Goal: Task Accomplishment & Management: Complete application form

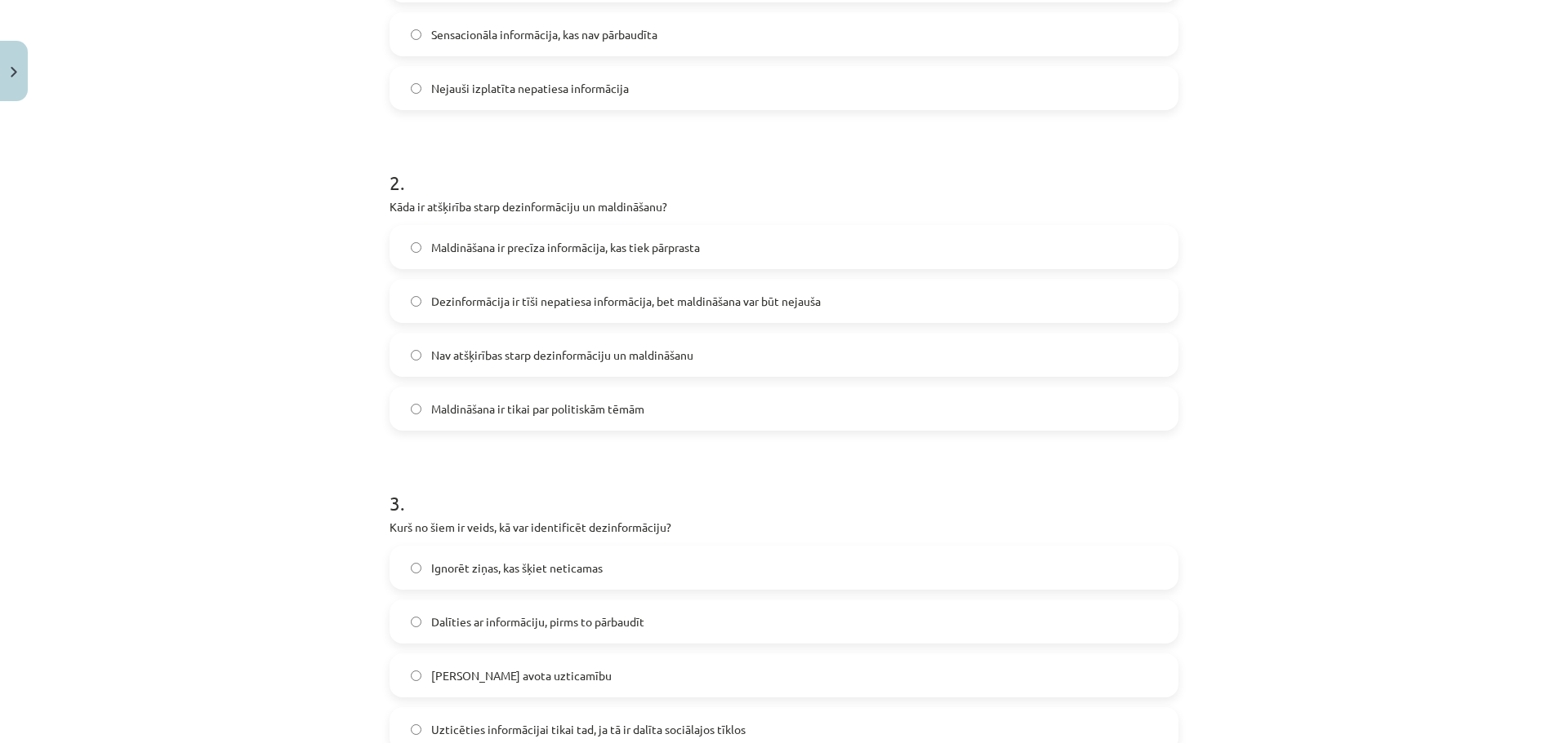
scroll to position [444, 0]
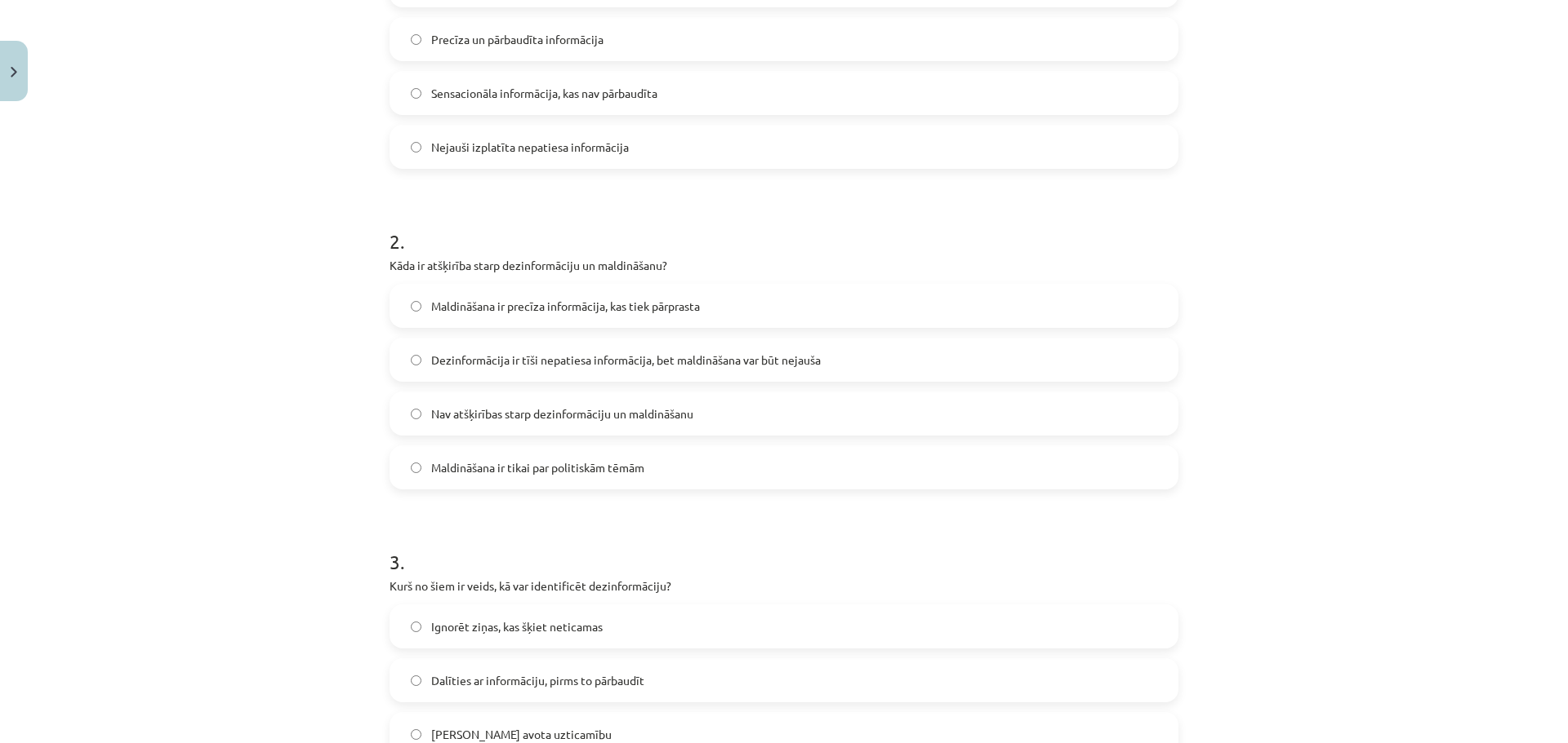
click at [484, 372] on label "Dezinformācija ir tīši nepatiesa informācija, bet maldināšana var būt nejauša" at bounding box center [784, 360] width 786 height 41
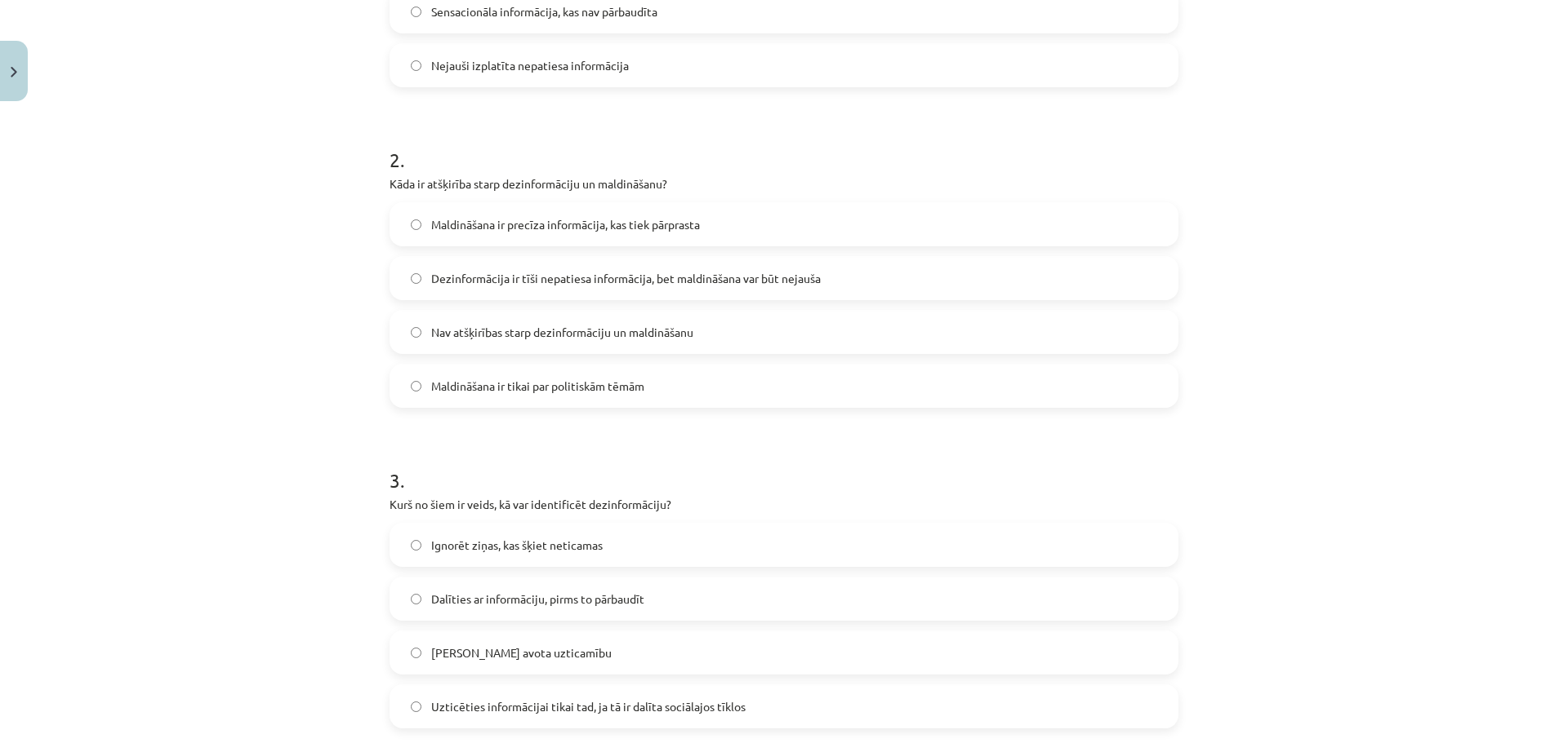
scroll to position [689, 0]
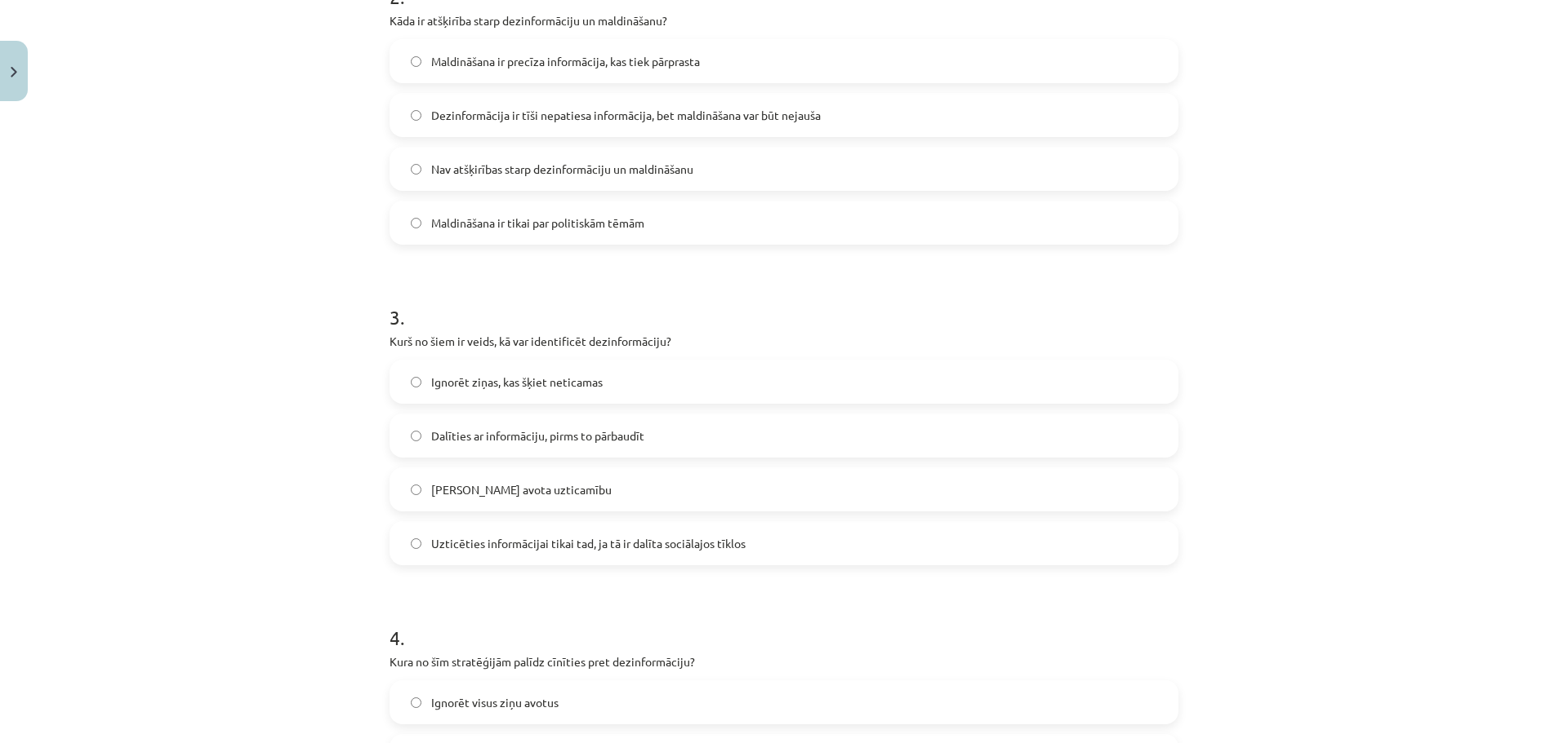
click at [492, 438] on span "Dalīties ar informāciju, pirms to pārbaudīt" at bounding box center [537, 435] width 213 height 17
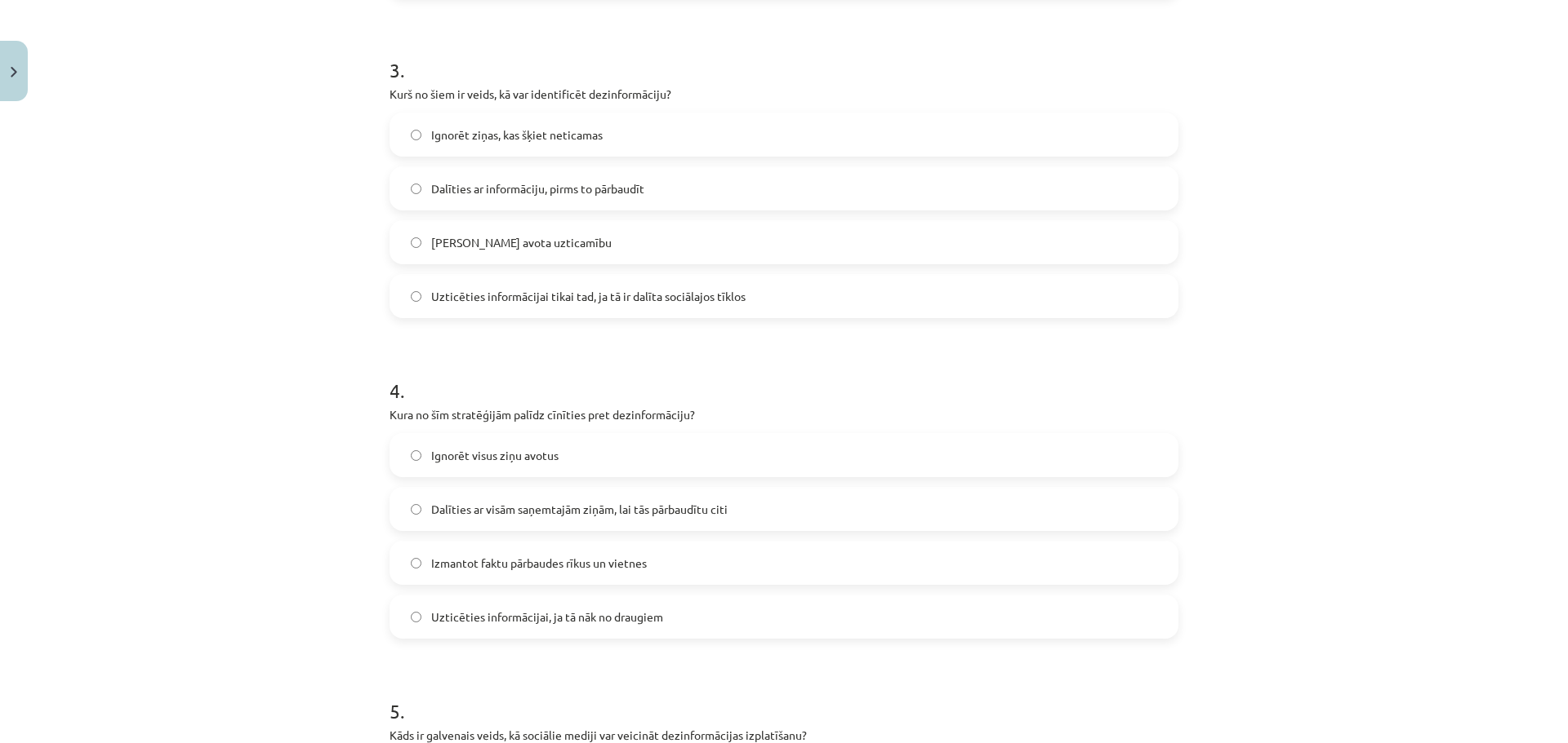
scroll to position [934, 0]
click at [439, 244] on span "[PERSON_NAME] avota uzticamību" at bounding box center [521, 245] width 181 height 17
click at [443, 248] on span "[PERSON_NAME] avota uzticamību" at bounding box center [521, 245] width 181 height 17
click at [449, 578] on label "Izmantot faktu pārbaudes rīkus un vietnes" at bounding box center [784, 565] width 786 height 41
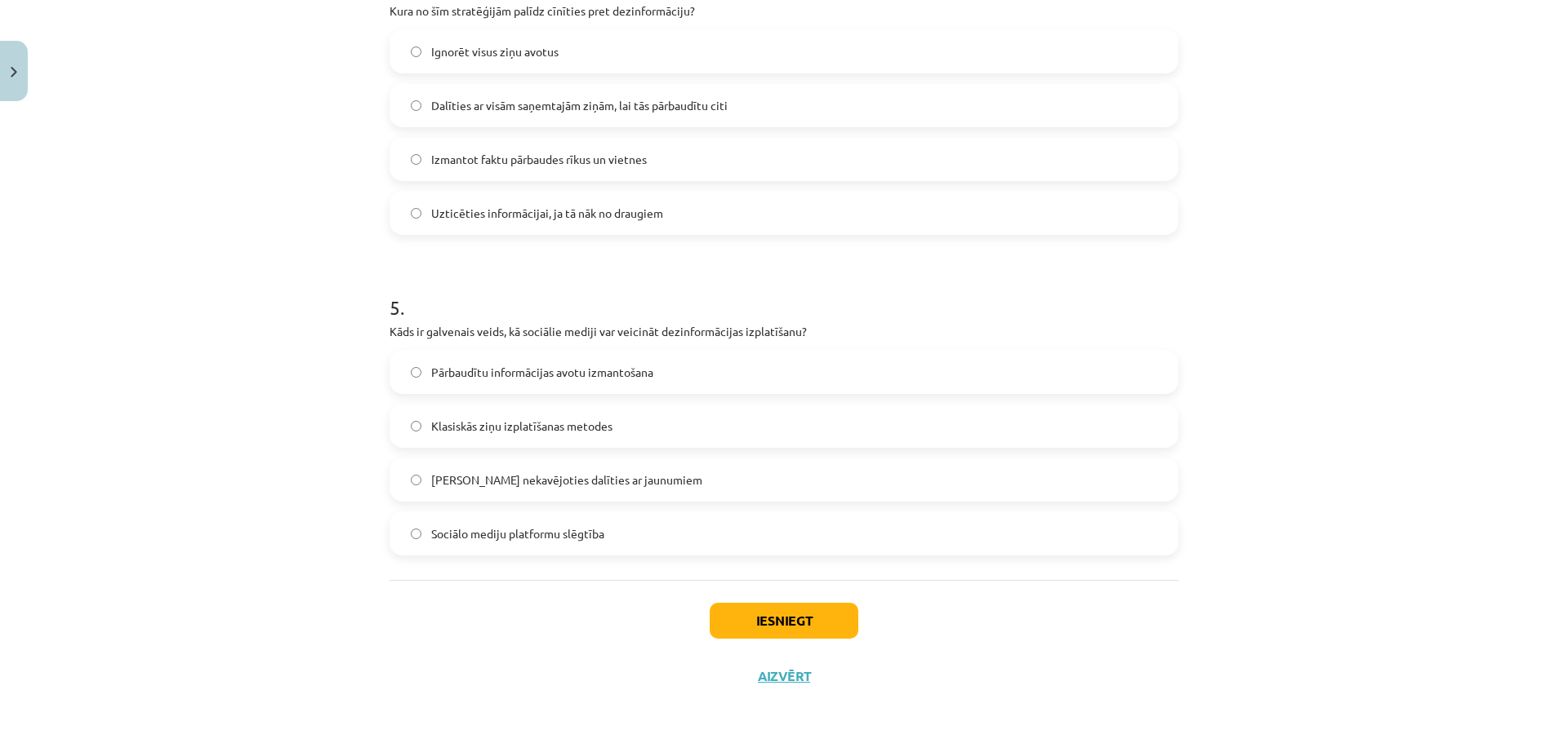
scroll to position [1341, 0]
click at [463, 482] on span "[PERSON_NAME] nekavējoties dalīties ar jaunumiem" at bounding box center [567, 479] width 271 height 17
click at [756, 625] on button "Iesniegt" at bounding box center [783, 619] width 148 height 36
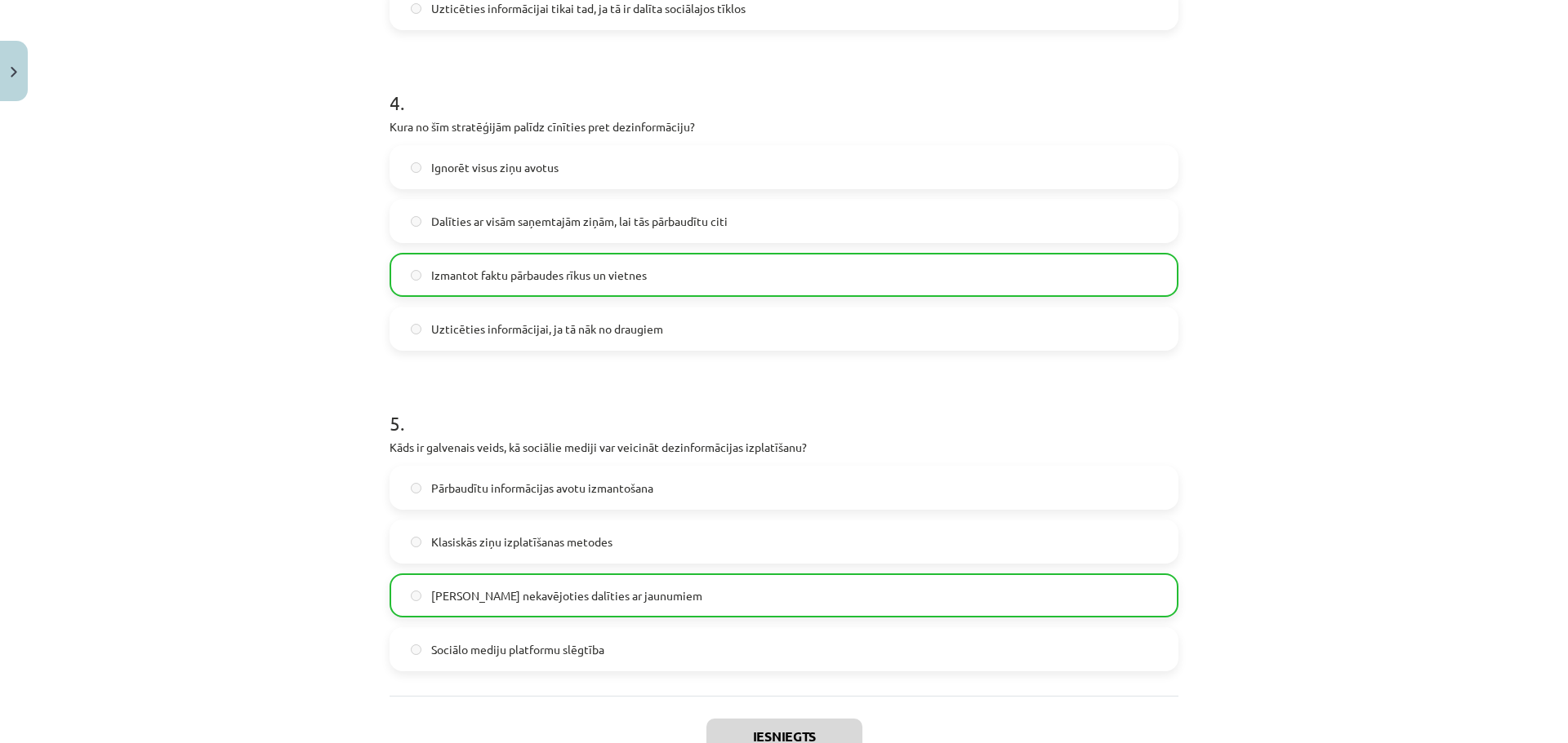
scroll to position [1394, 0]
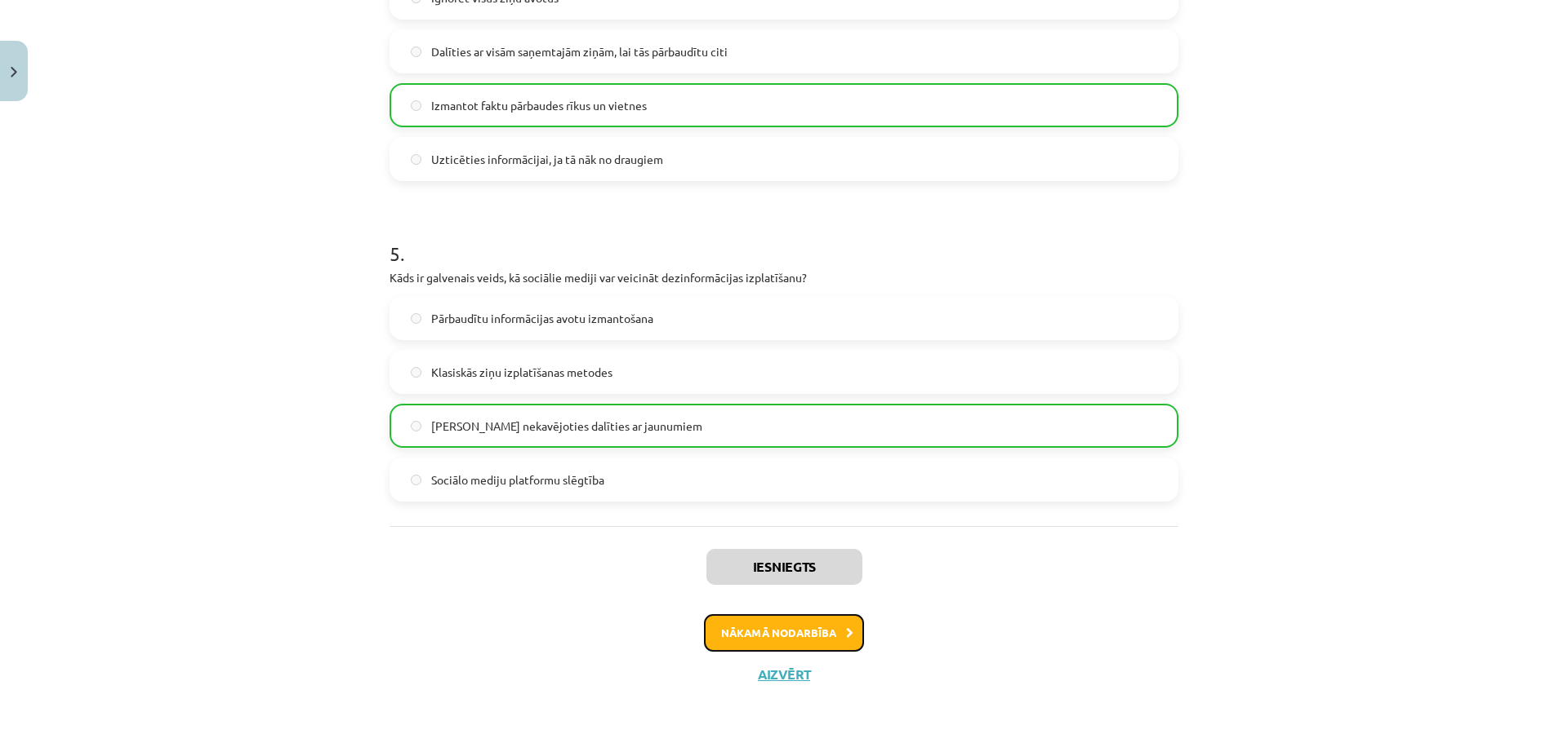
click at [837, 645] on button "Nākamā nodarbība" at bounding box center [784, 633] width 160 height 38
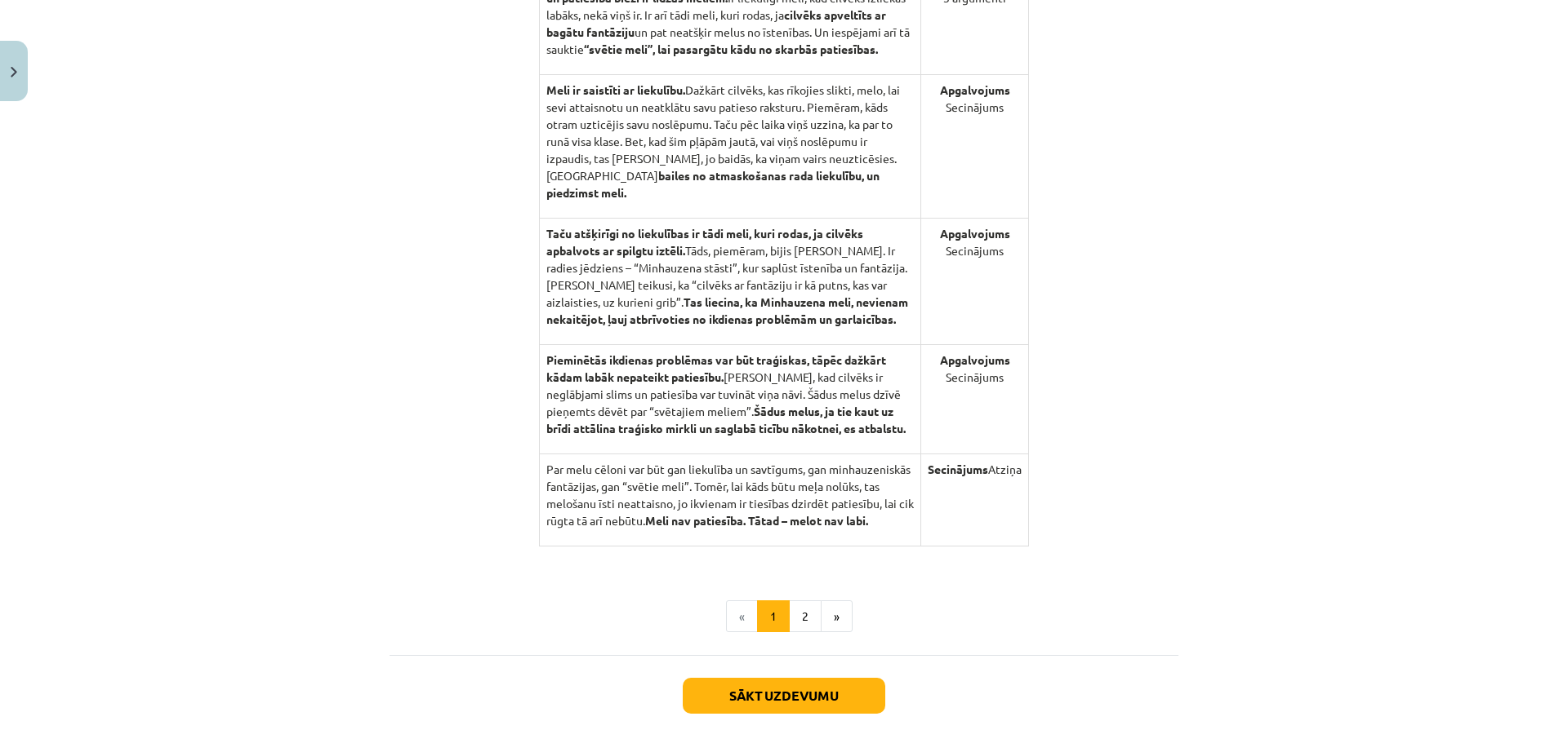
scroll to position [1510, 0]
click at [792, 607] on button "2" at bounding box center [804, 615] width 32 height 32
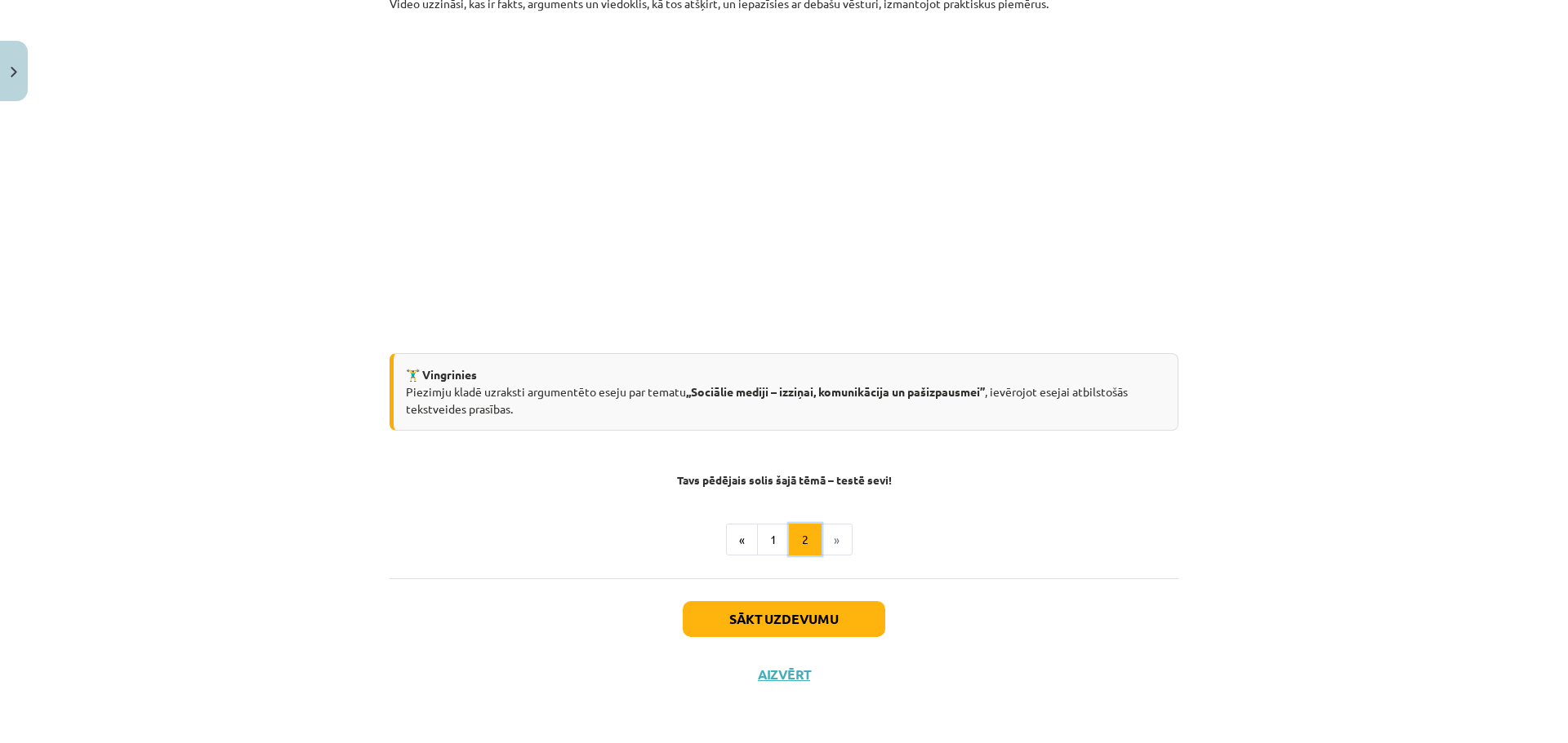
scroll to position [292, 0]
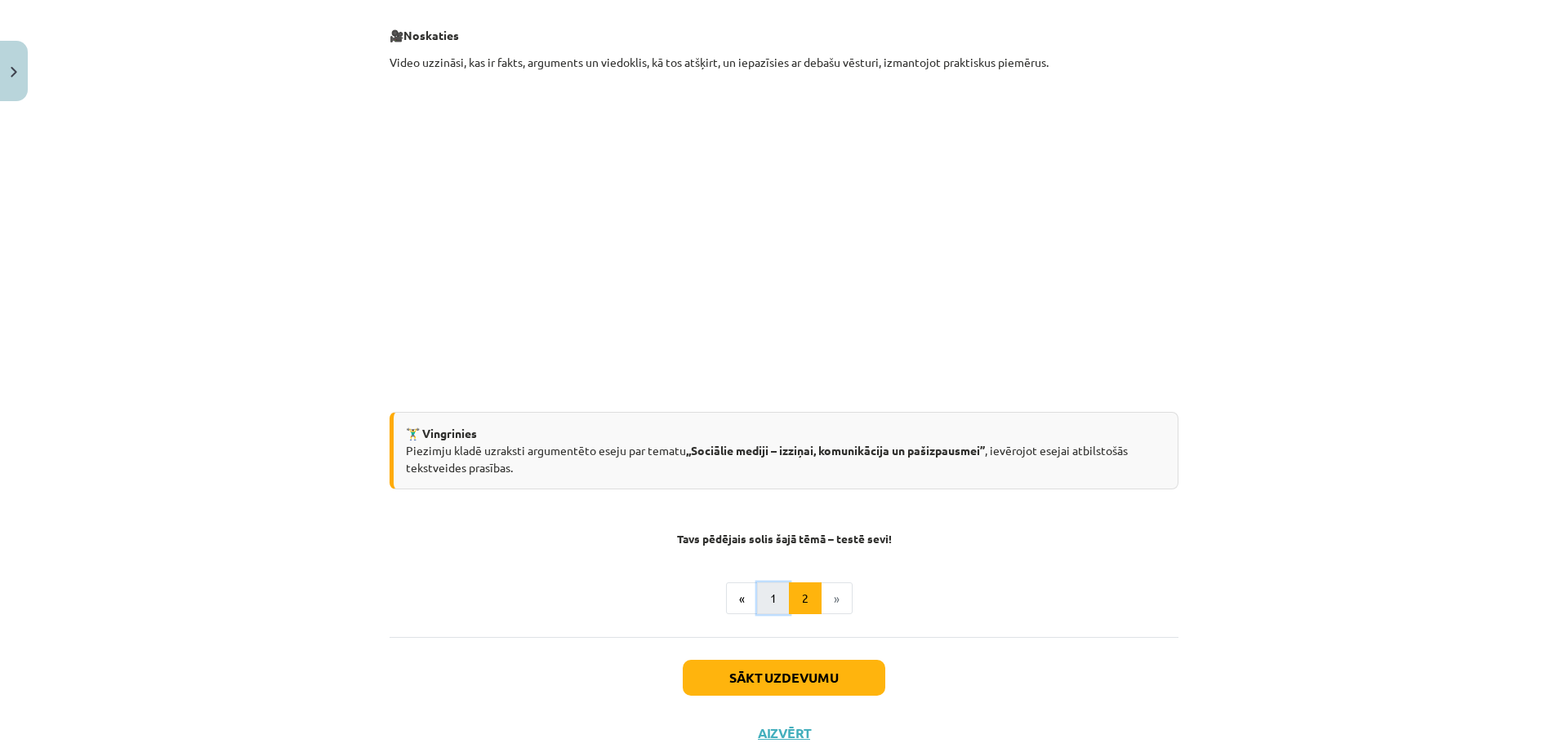
click at [769, 598] on button "1" at bounding box center [773, 598] width 32 height 32
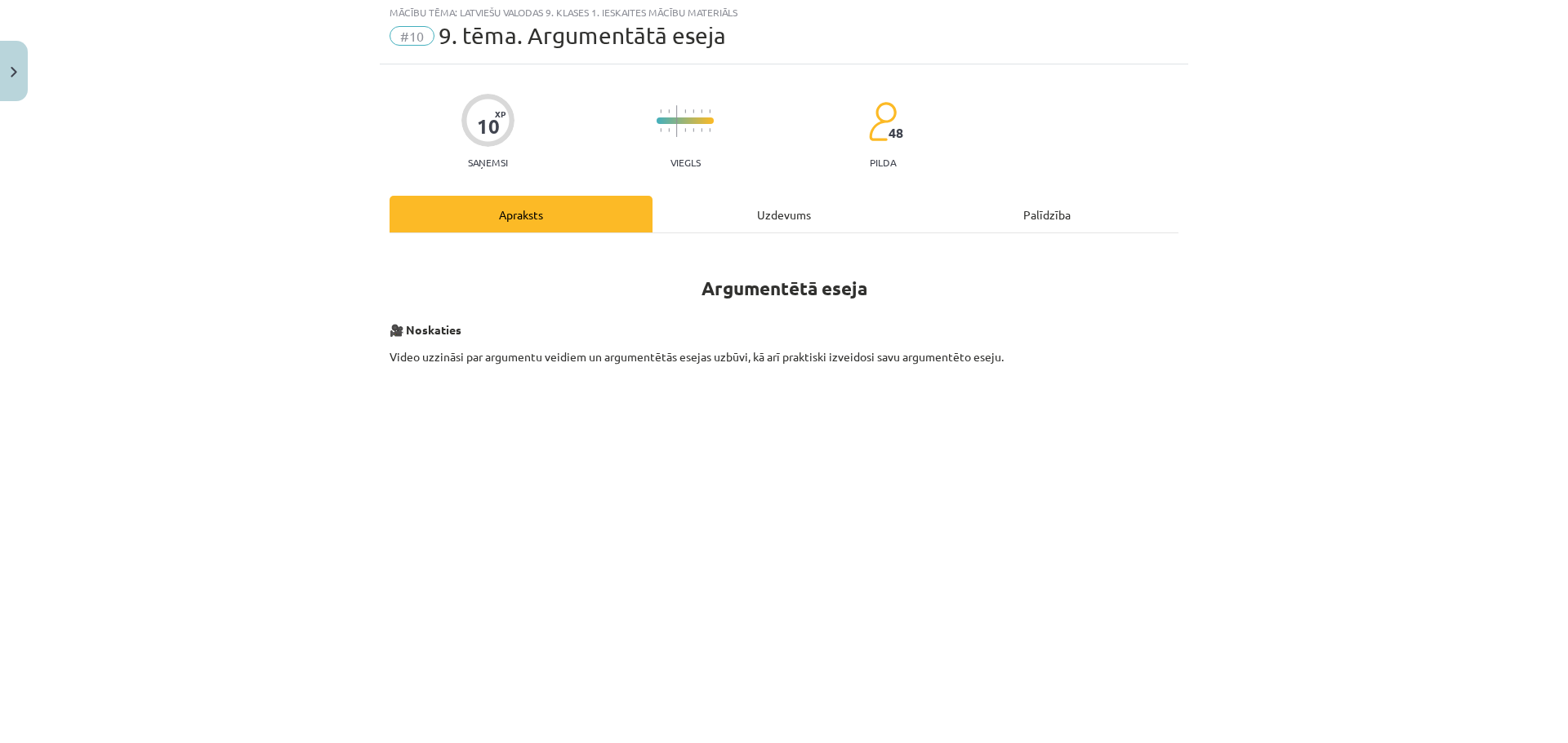
scroll to position [0, 0]
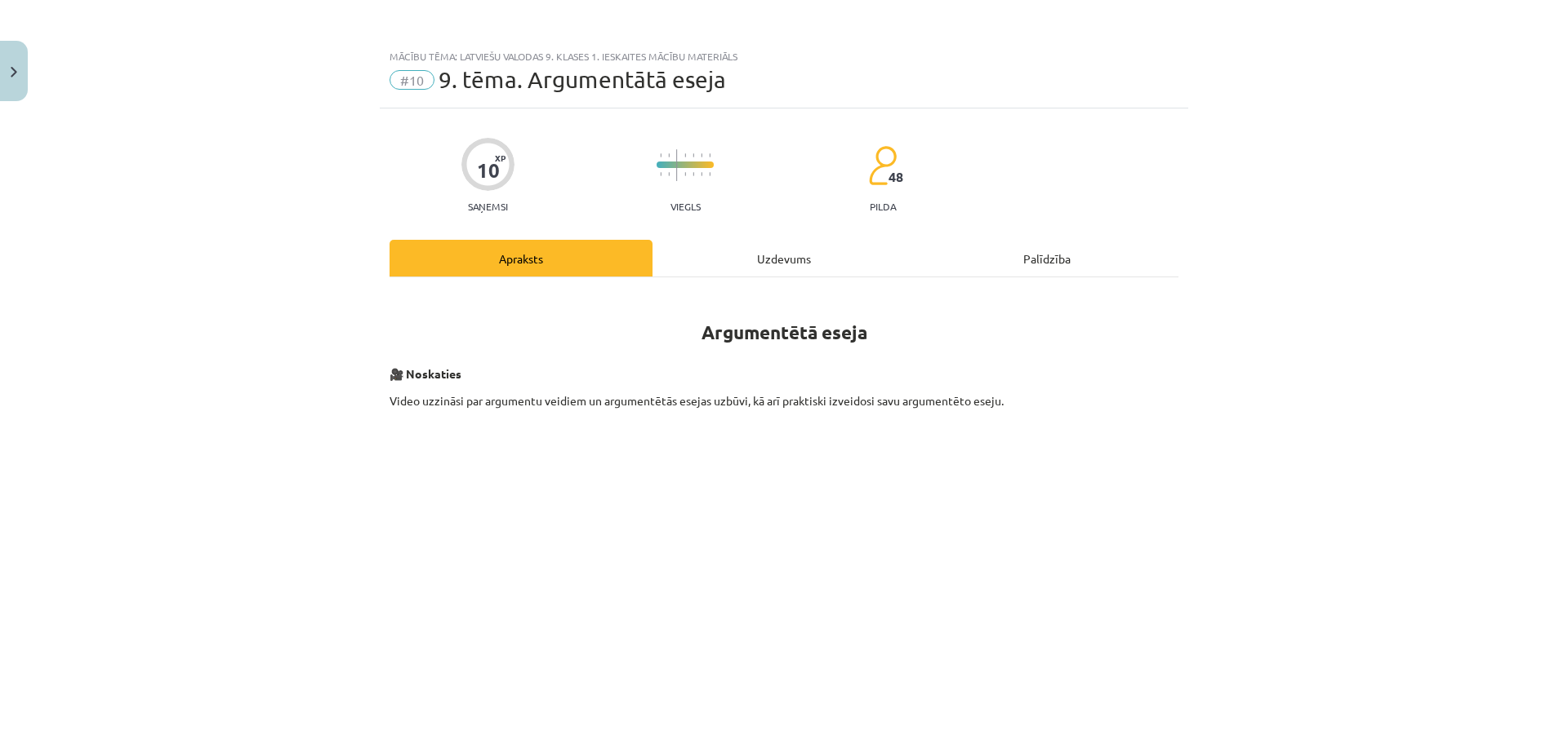
click at [755, 266] on div "Uzdevums" at bounding box center [783, 259] width 263 height 37
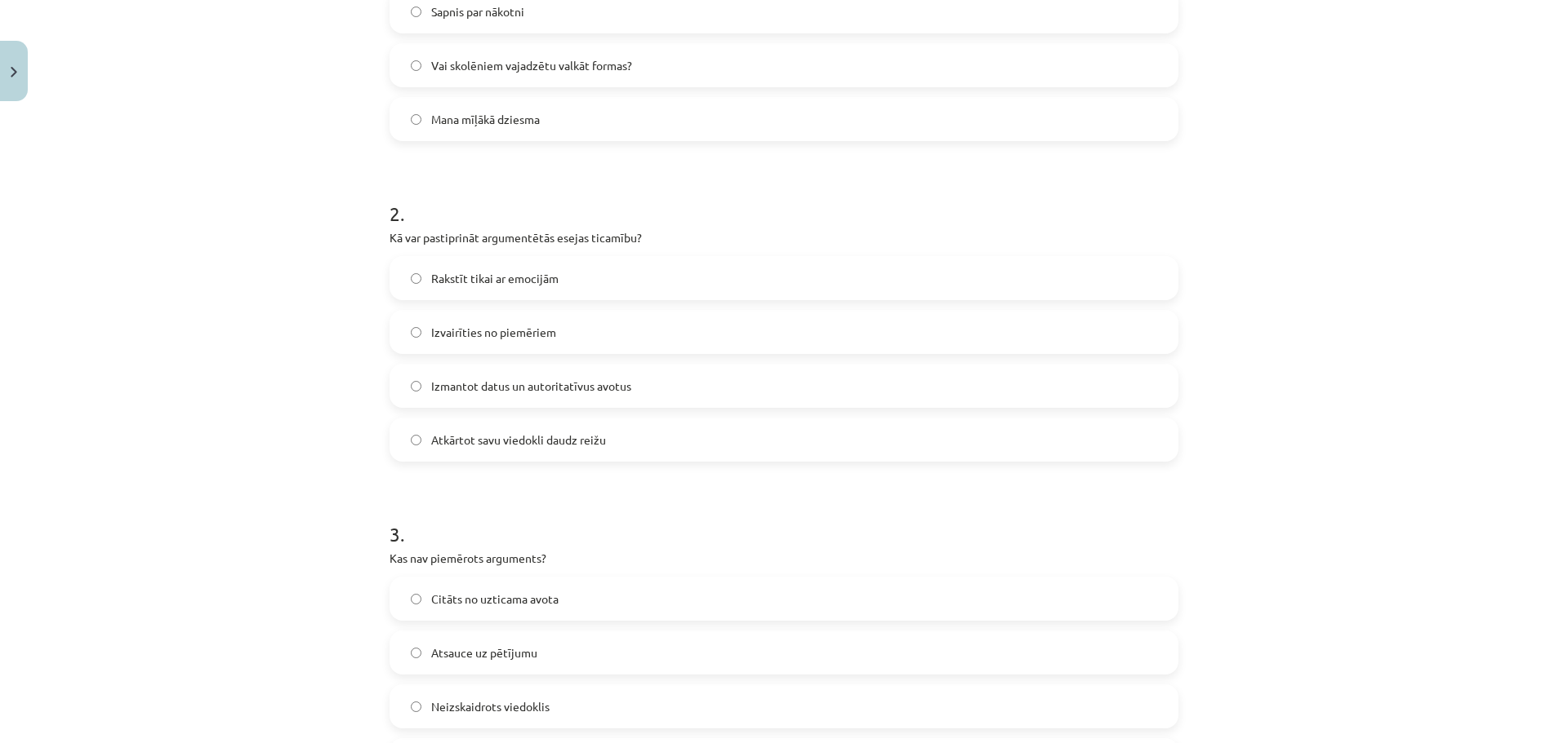
scroll to position [199, 0]
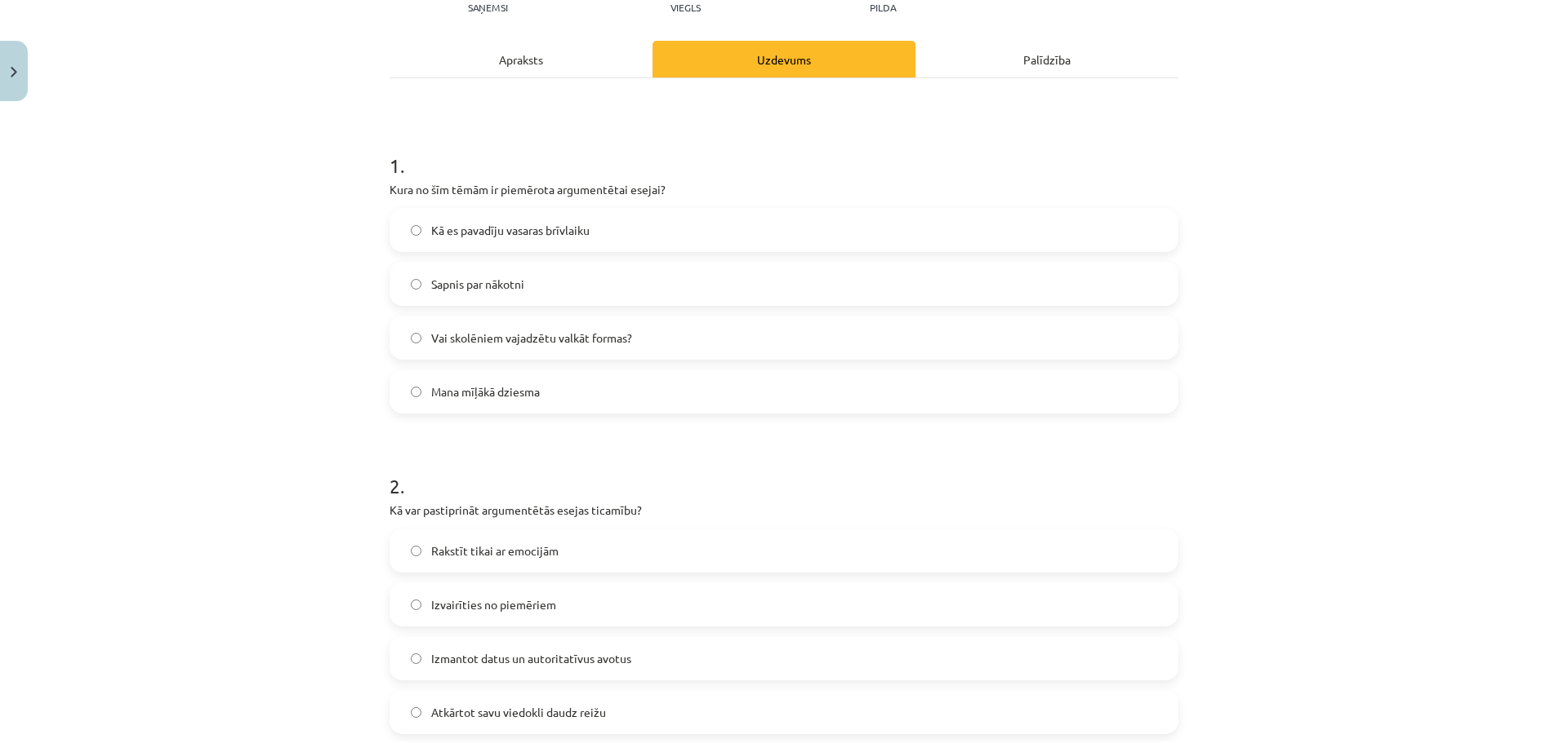
click at [528, 70] on div "Apraksts" at bounding box center [521, 59] width 263 height 37
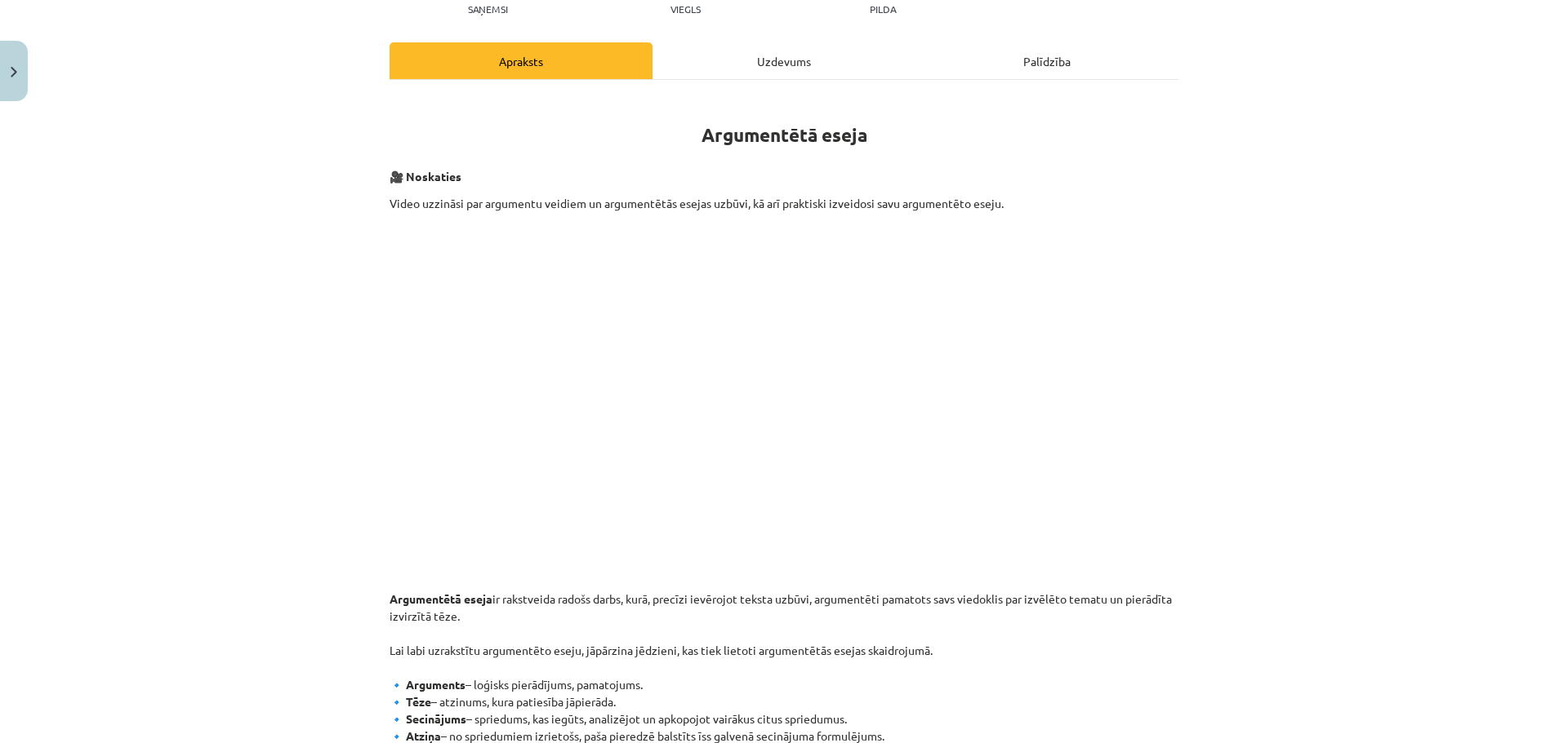
scroll to position [612, 0]
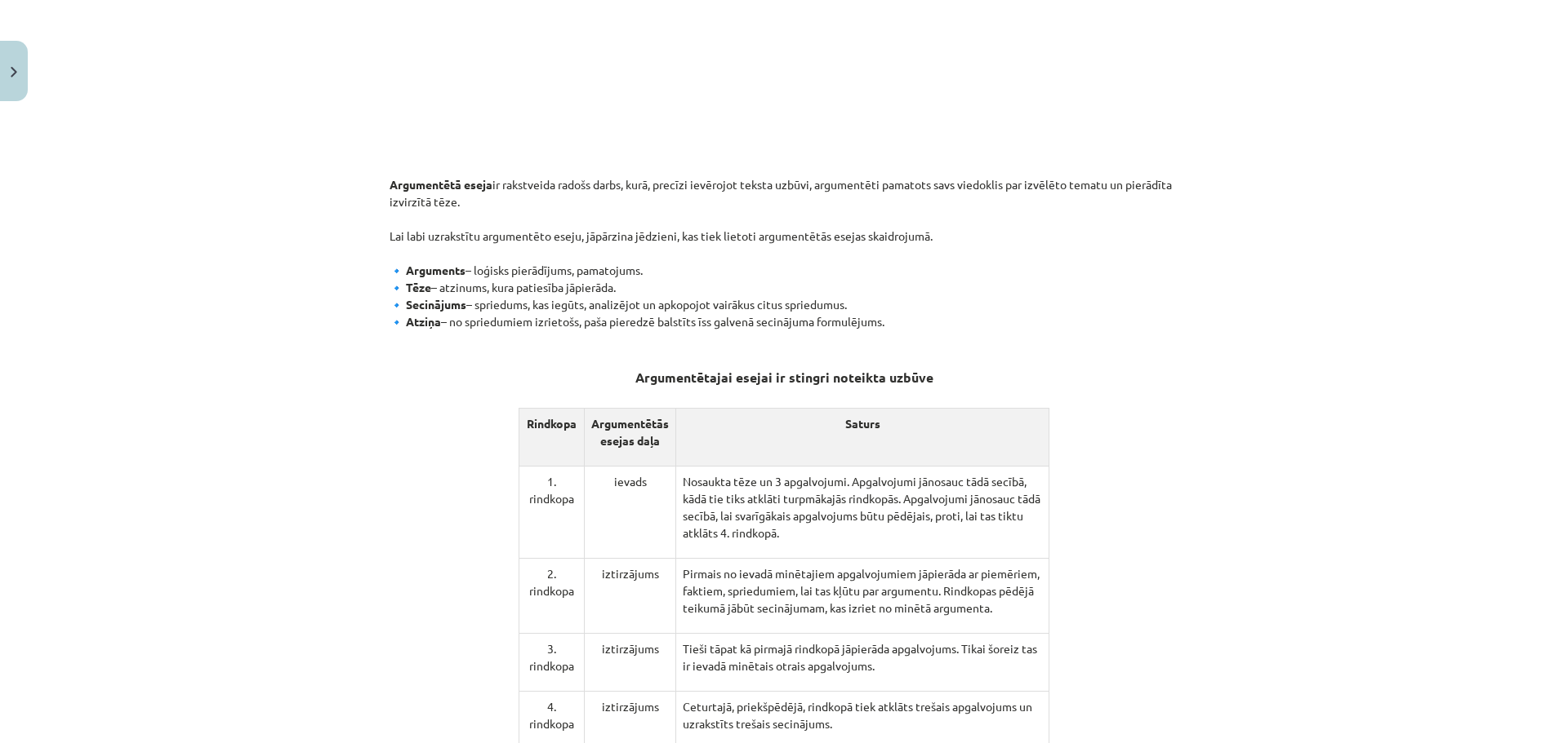
click at [801, 225] on p "Argumentētā eseja ir rakstveida radošs darbs, kurā, precīzi ievērojot teksta uz…" at bounding box center [784, 253] width 789 height 189
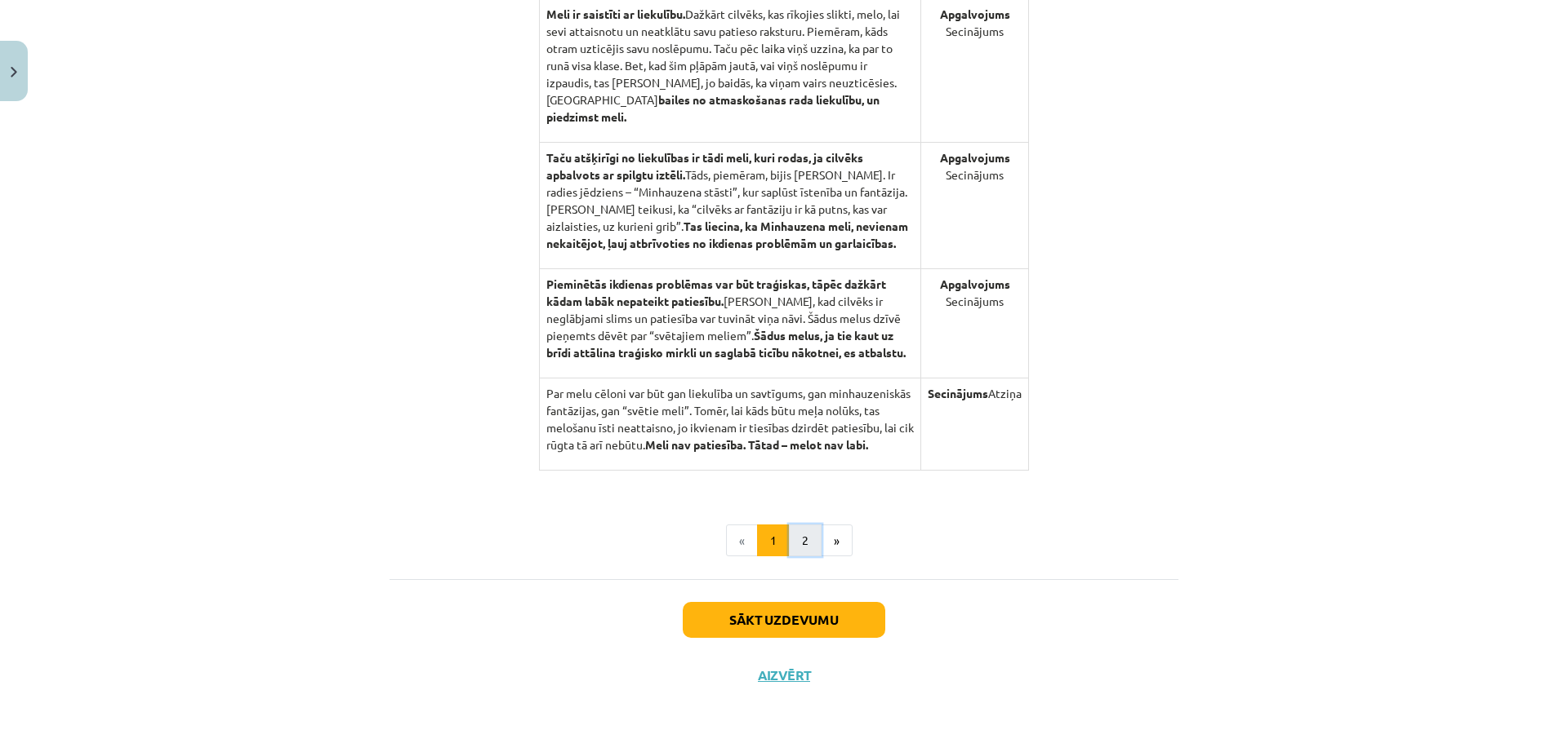
click at [789, 538] on button "2" at bounding box center [804, 540] width 32 height 32
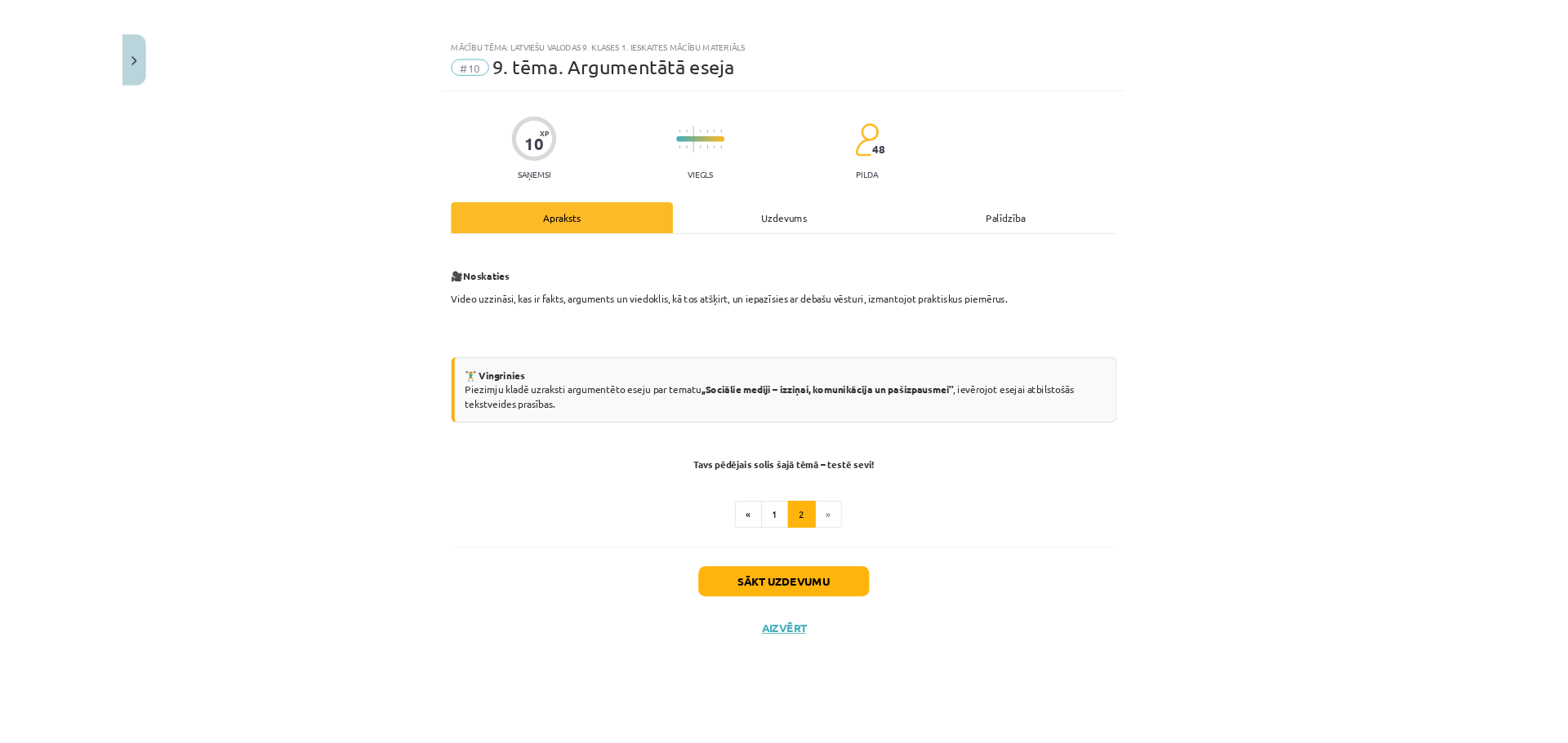
scroll to position [1306, 0]
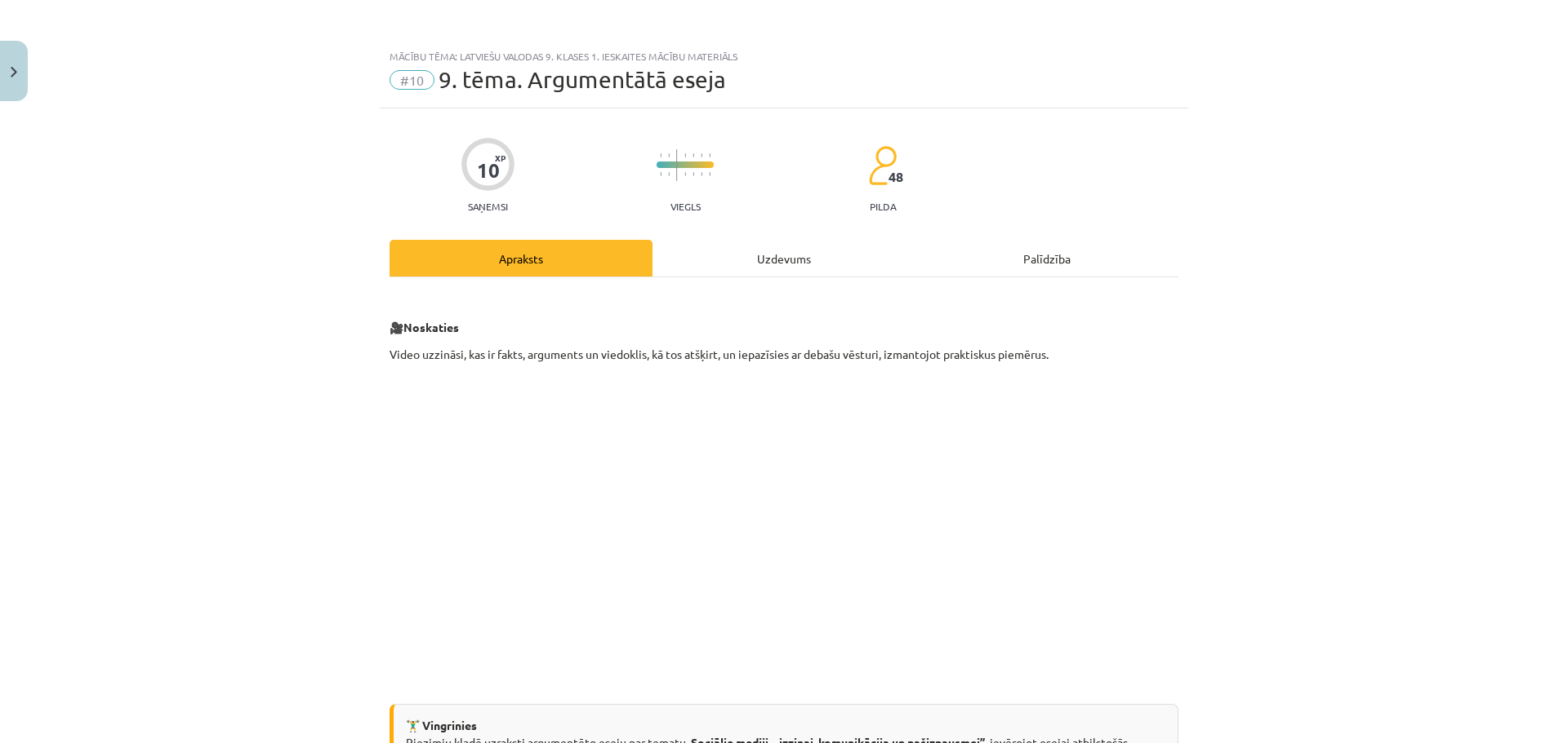
click at [706, 250] on div "Uzdevums" at bounding box center [783, 259] width 263 height 37
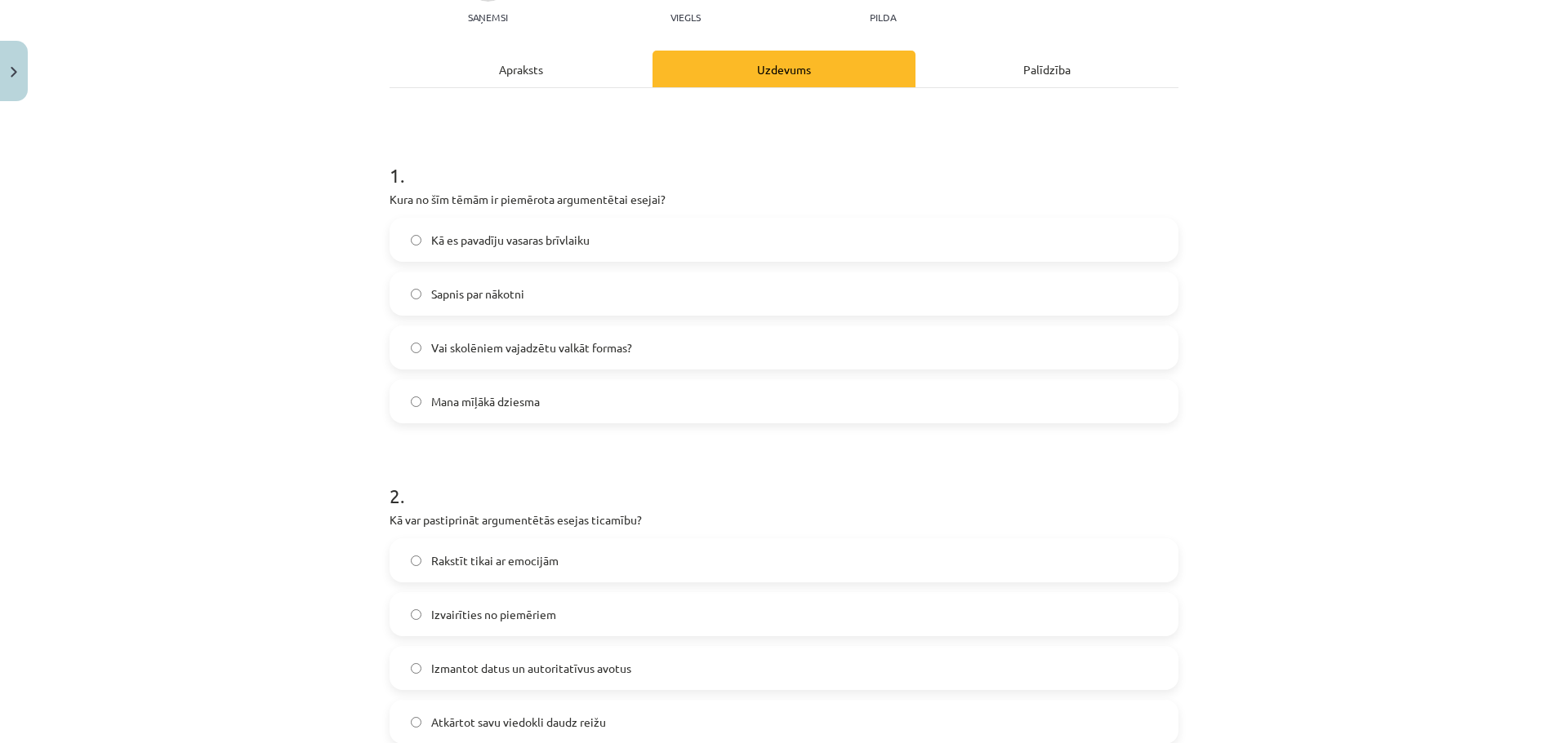
scroll to position [204, 0]
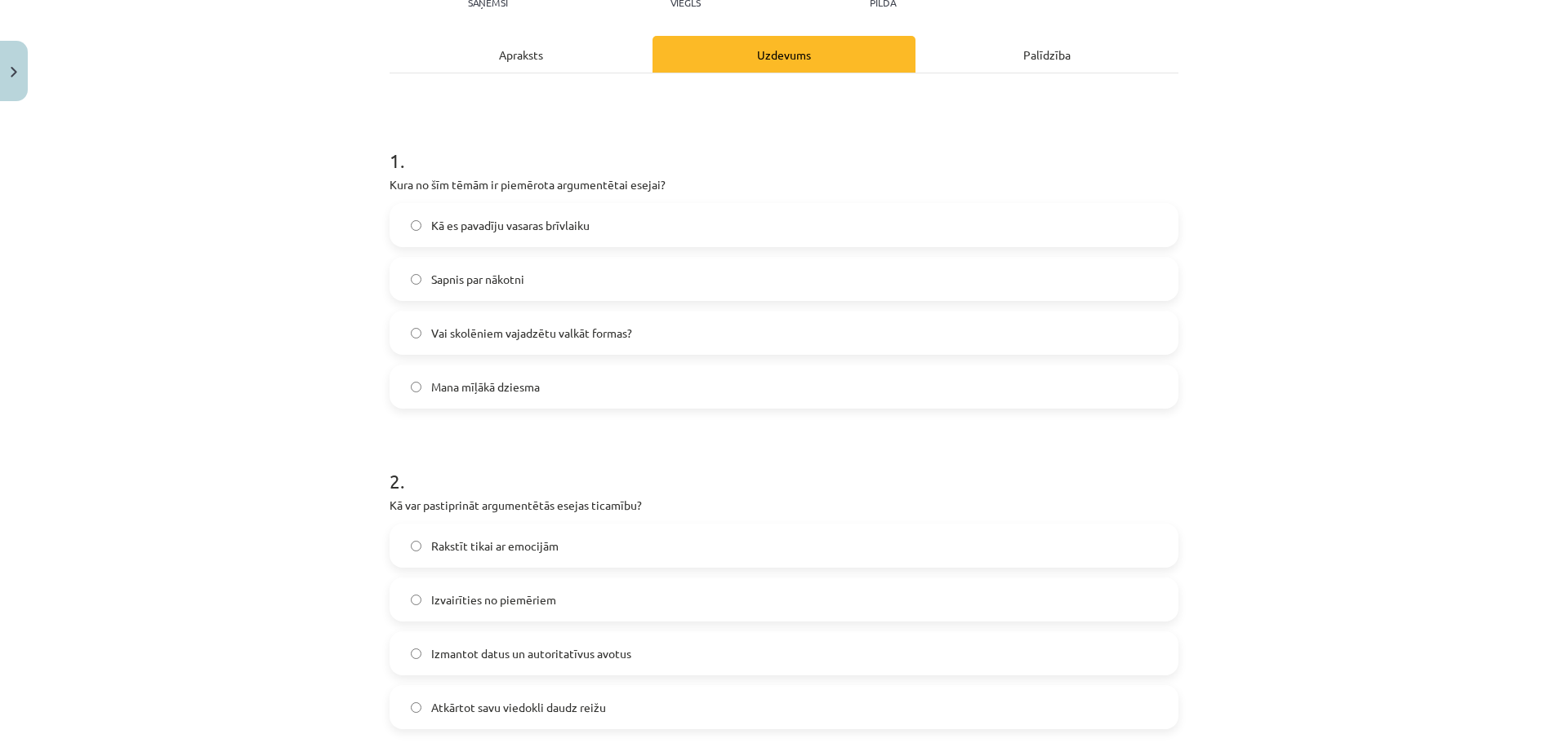
click at [490, 61] on div "Apraksts" at bounding box center [521, 54] width 263 height 37
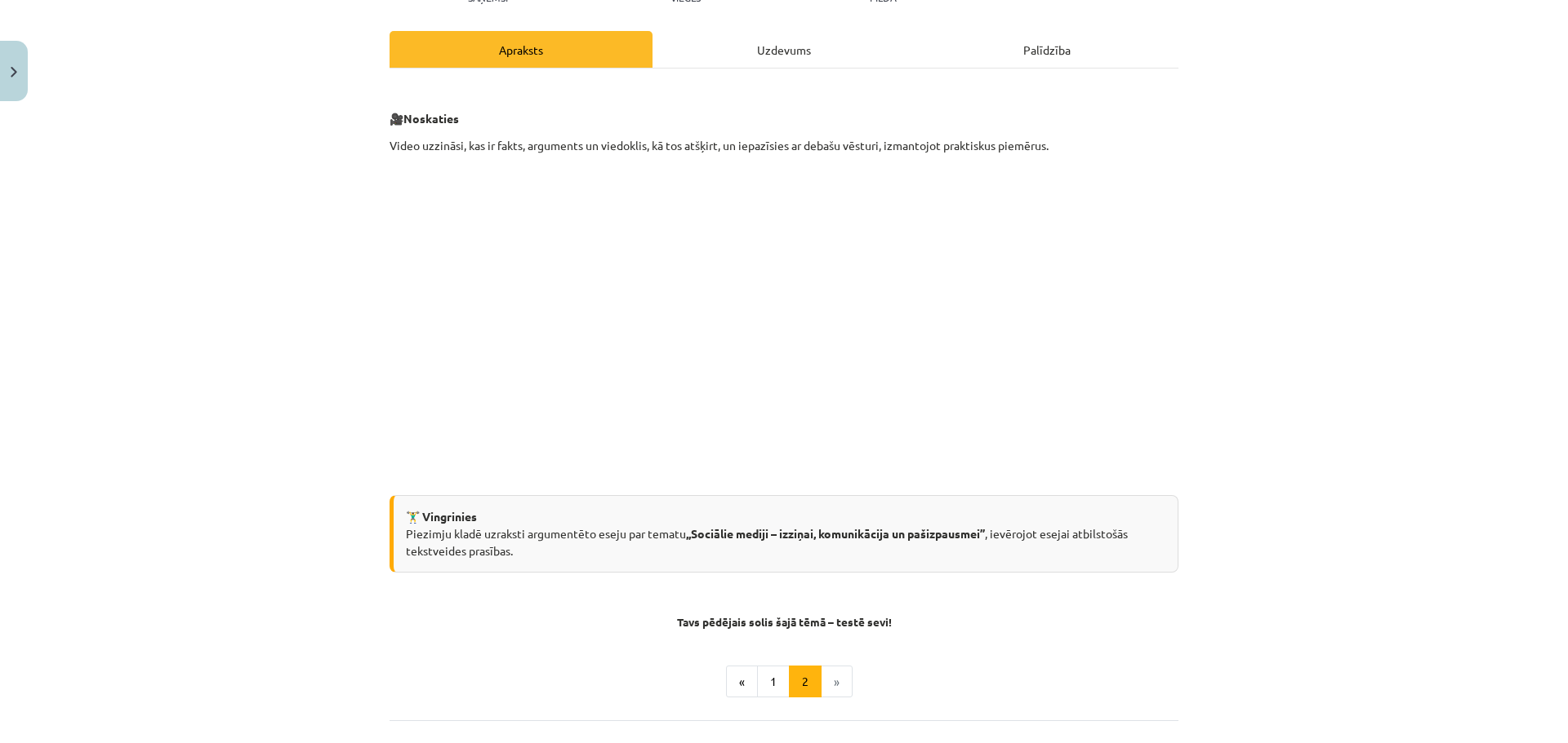
scroll to position [285, 0]
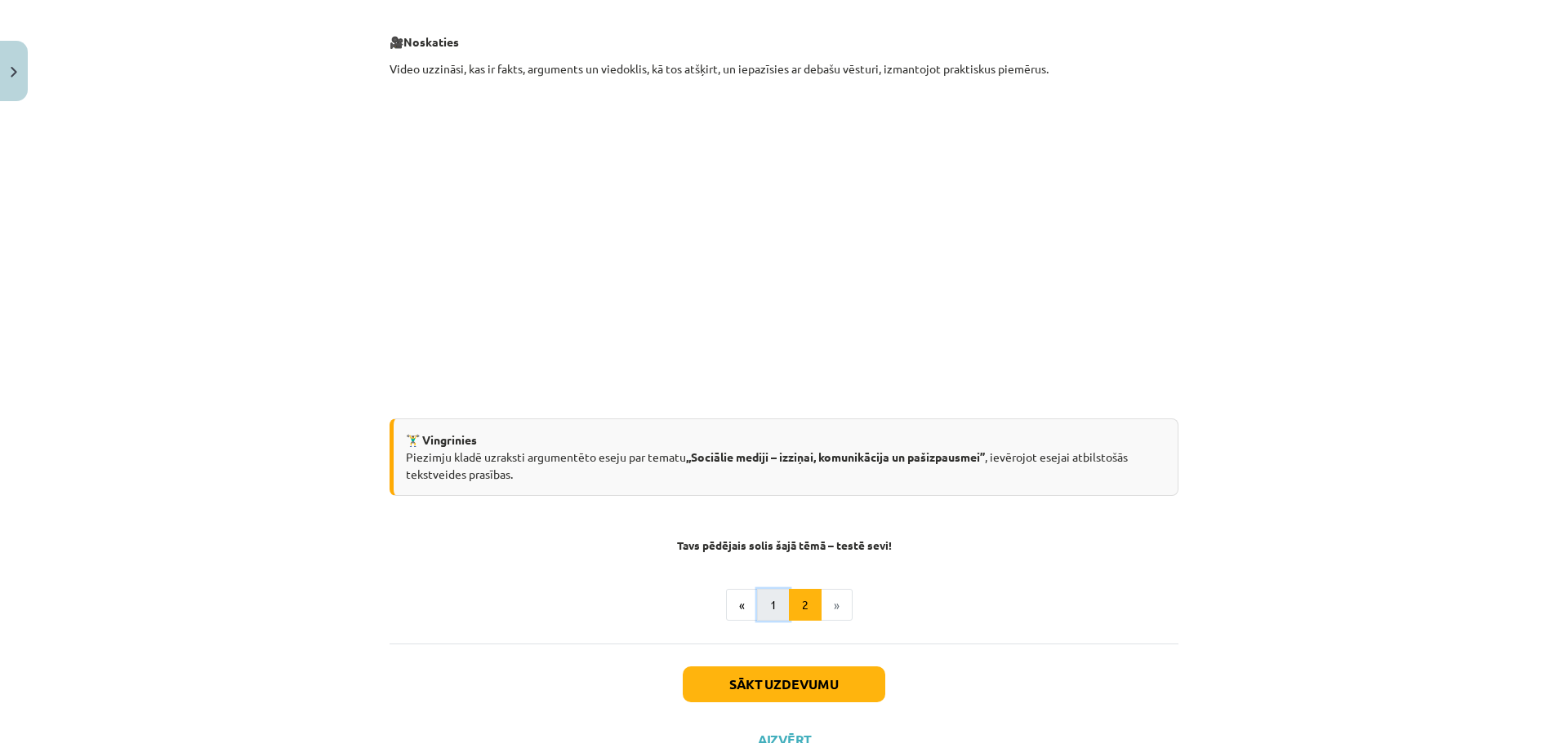
click at [760, 603] on button "1" at bounding box center [773, 605] width 32 height 32
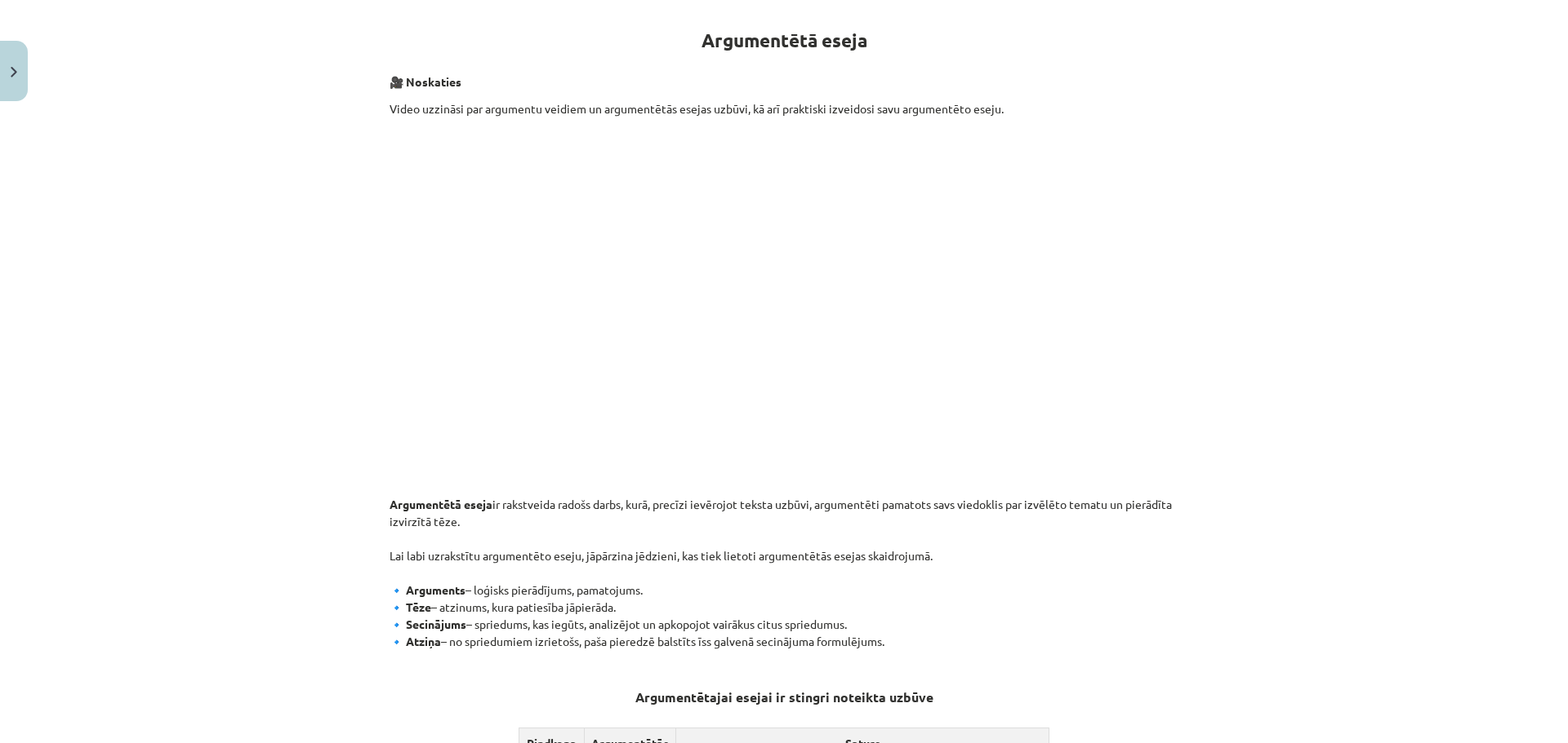
scroll to position [0, 0]
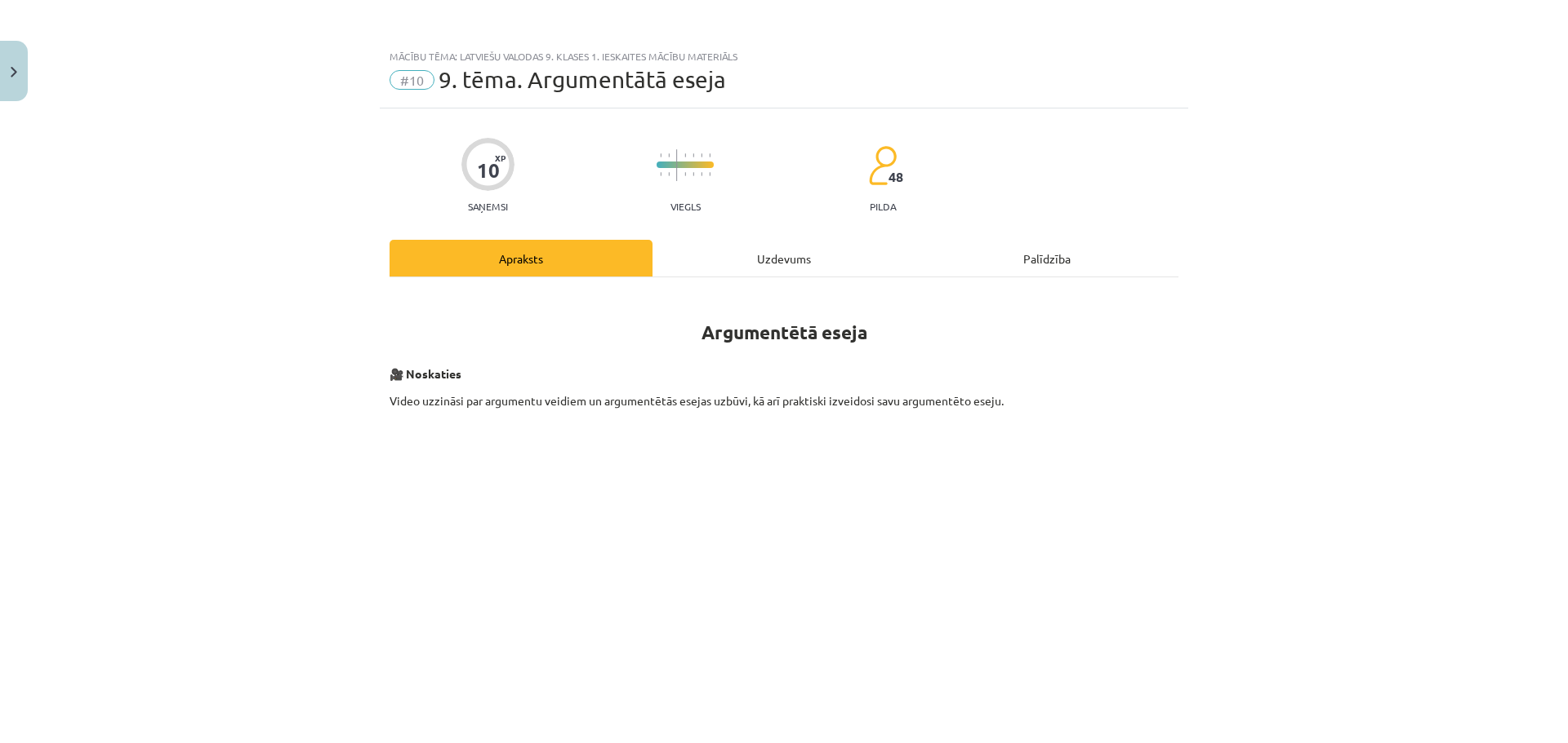
click at [743, 269] on div "Uzdevums" at bounding box center [783, 259] width 263 height 37
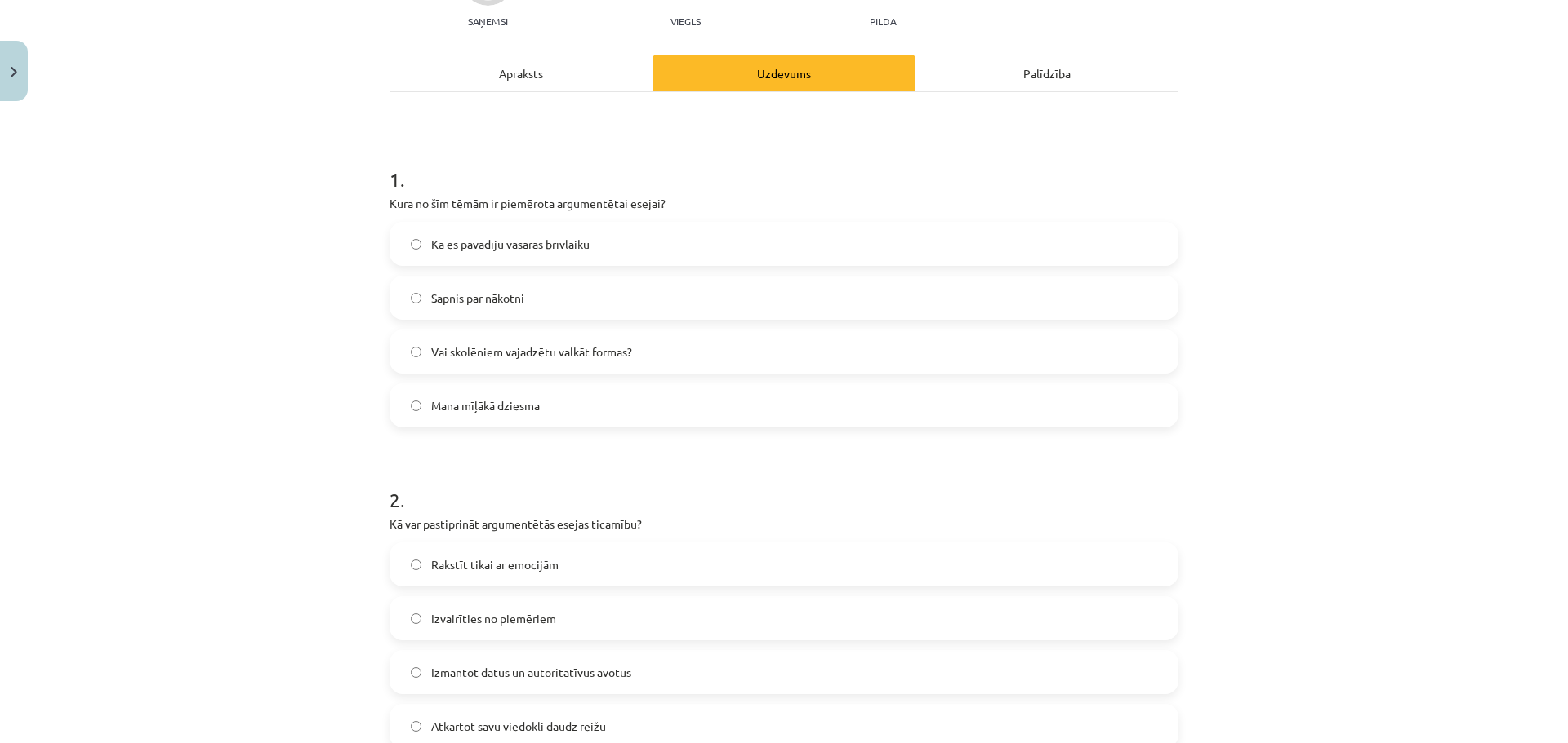
scroll to position [122, 0]
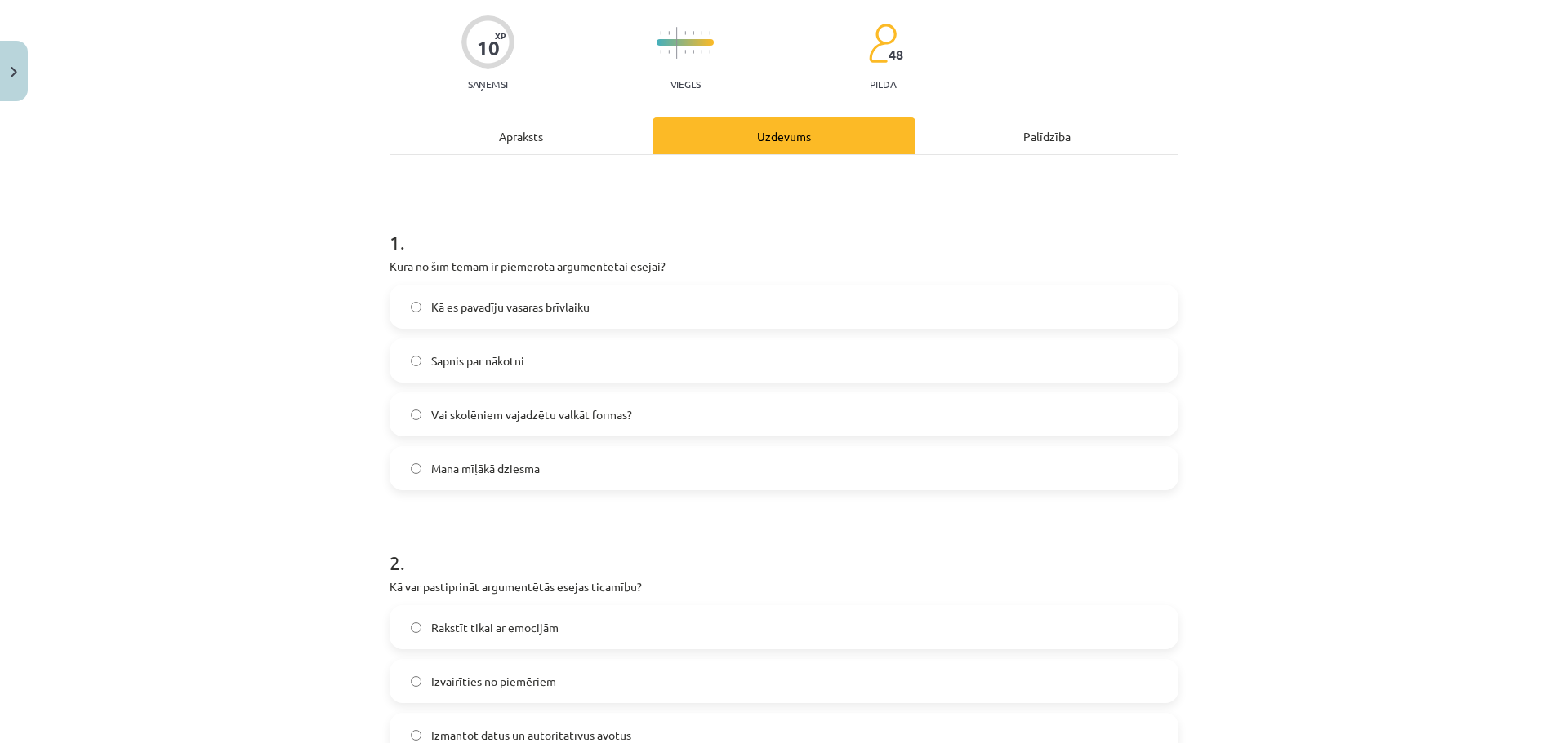
click at [582, 421] on span "Vai skolēniem vajadzētu valkāt formas?" at bounding box center [532, 414] width 201 height 17
click at [581, 417] on span "Vai skolēniem vajadzētu valkāt formas?" at bounding box center [532, 414] width 201 height 17
click at [509, 402] on label "Vai skolēniem vajadzētu valkāt formas?" at bounding box center [784, 414] width 786 height 41
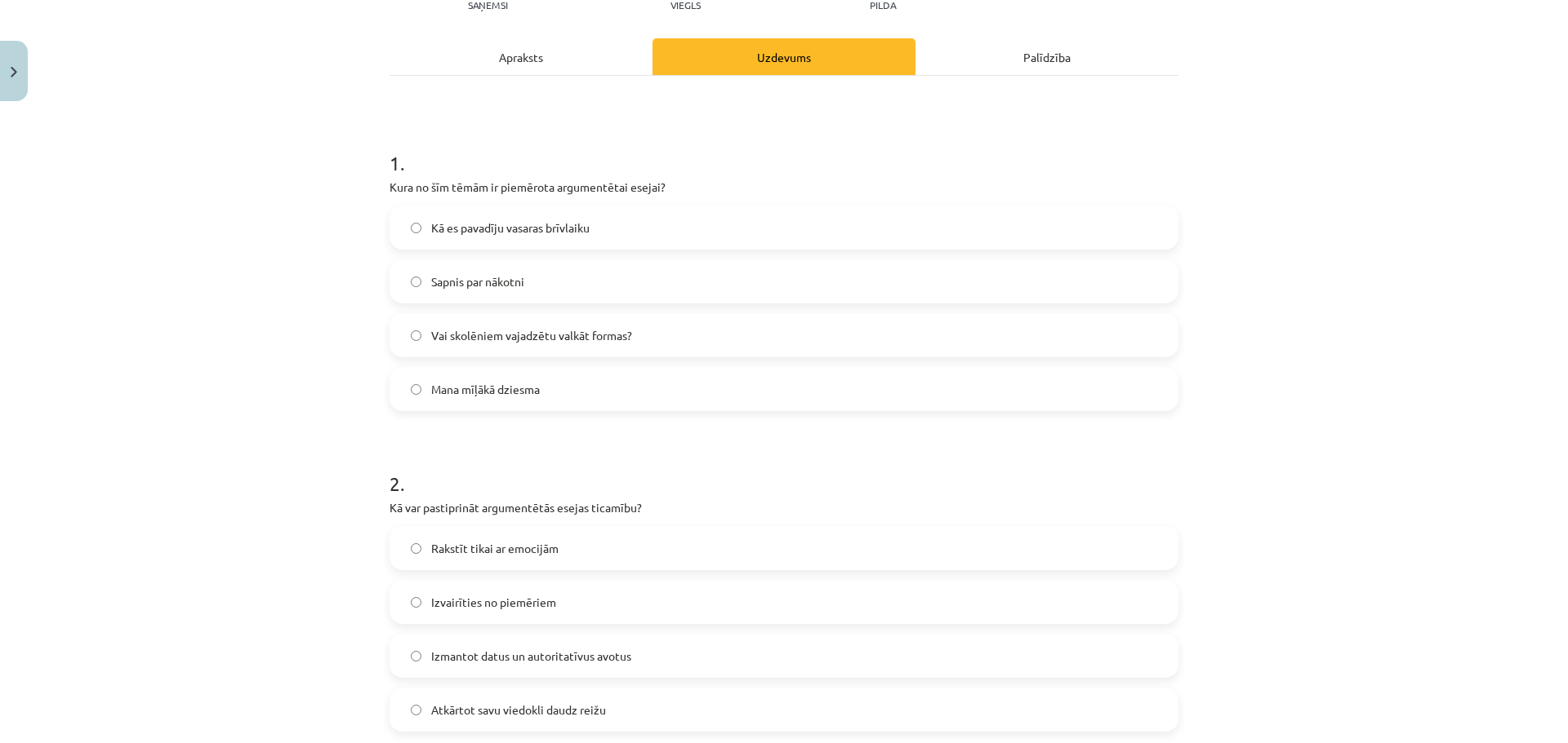
scroll to position [285, 0]
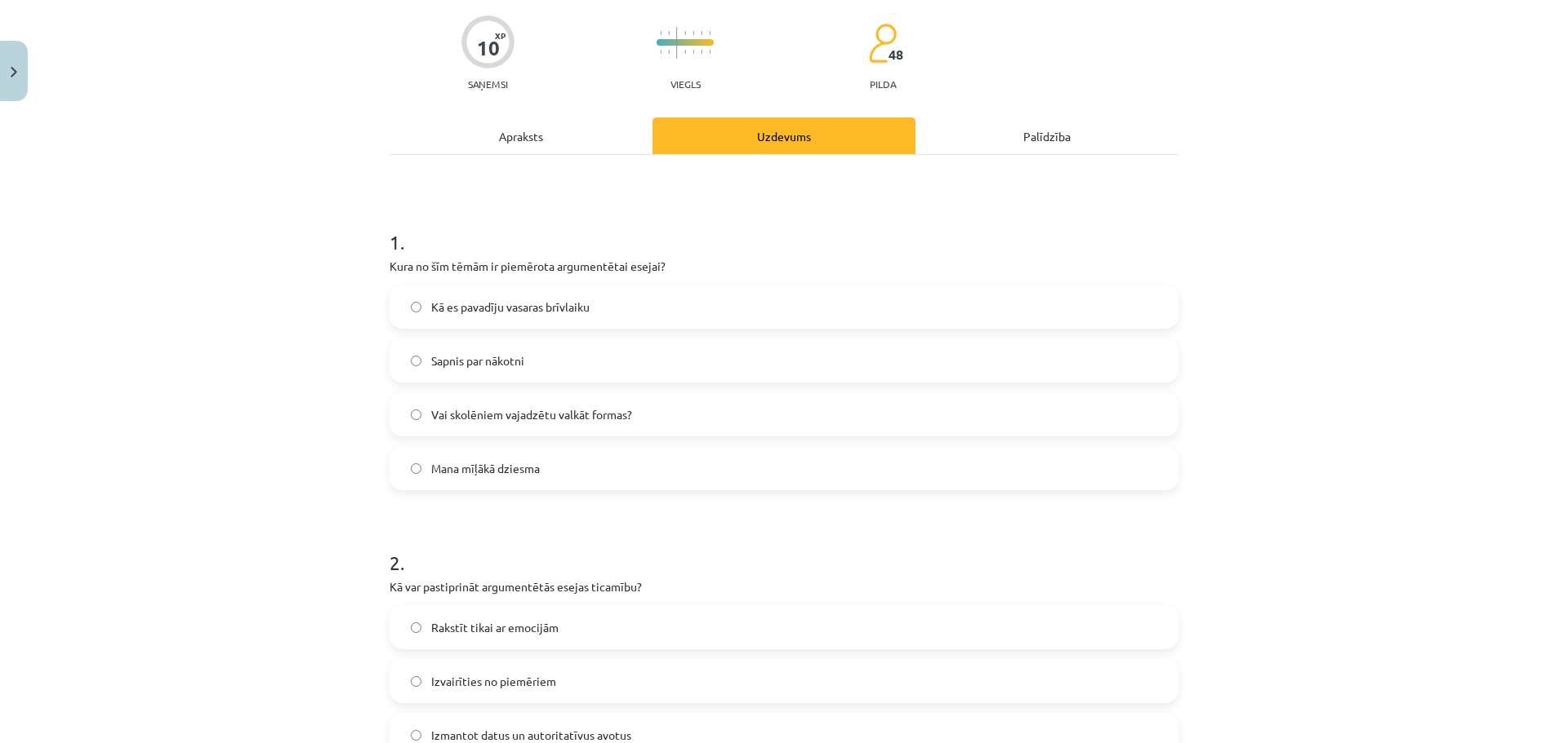
click at [512, 142] on div "Apraksts" at bounding box center [521, 136] width 263 height 37
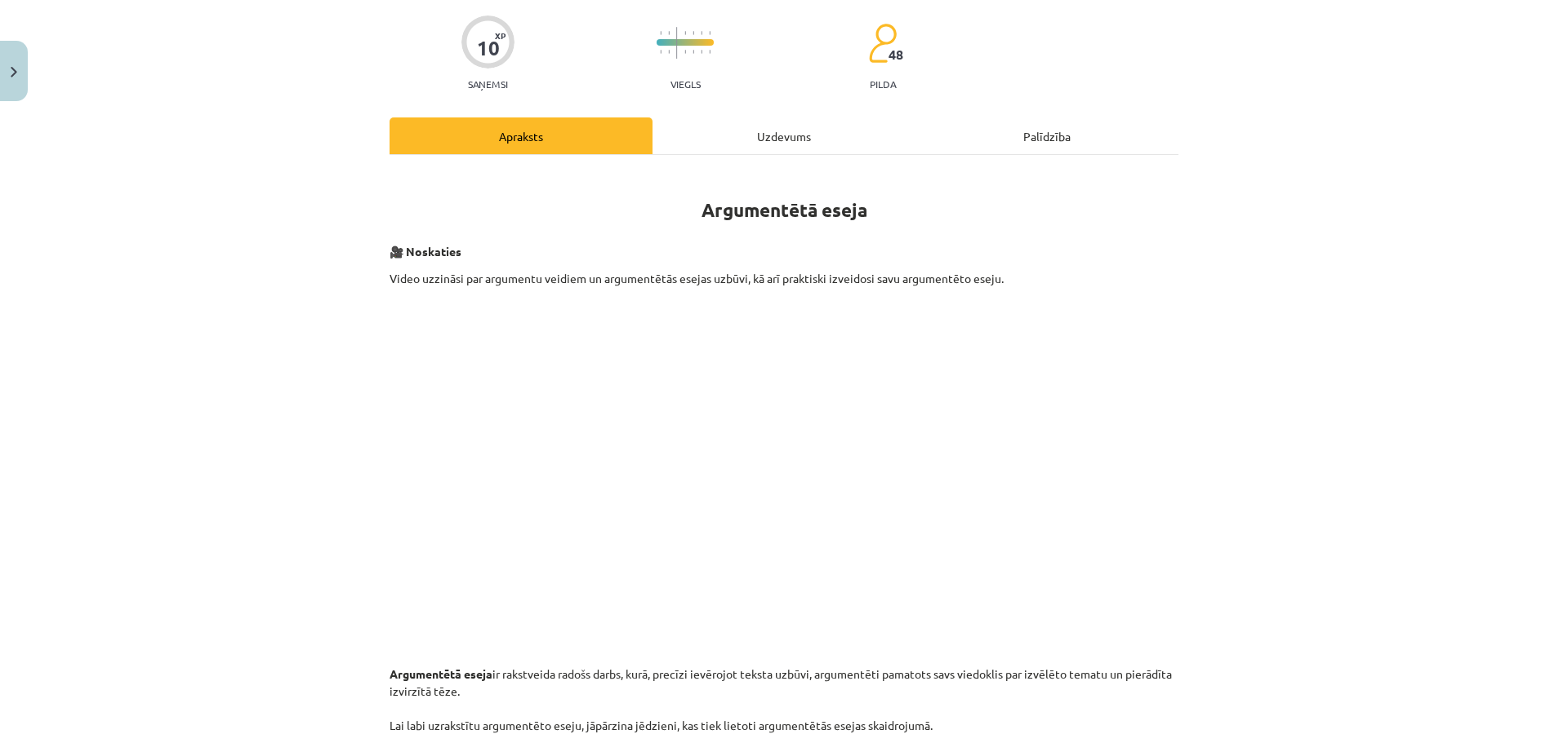
click at [716, 147] on div "Uzdevums" at bounding box center [783, 136] width 263 height 37
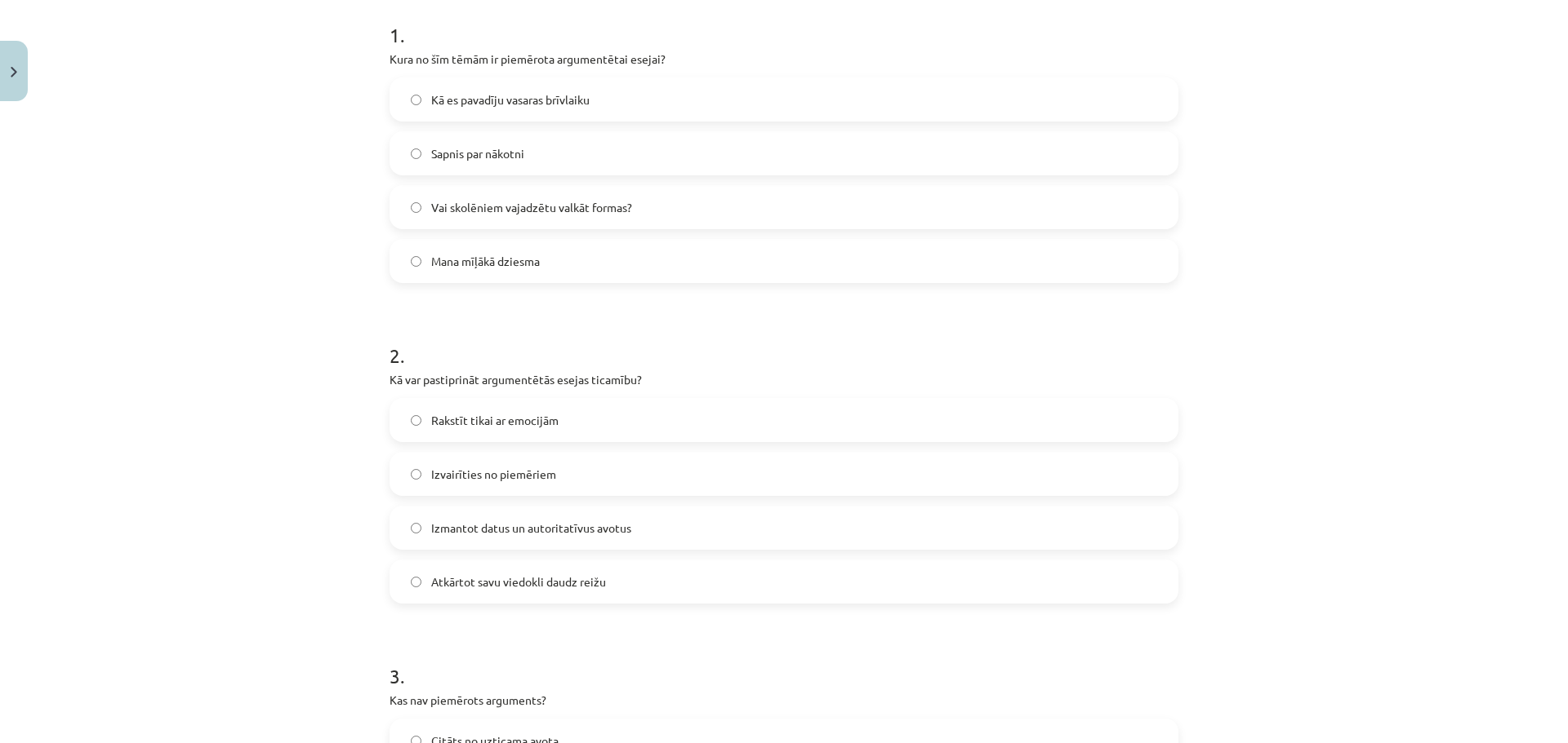
scroll to position [367, 0]
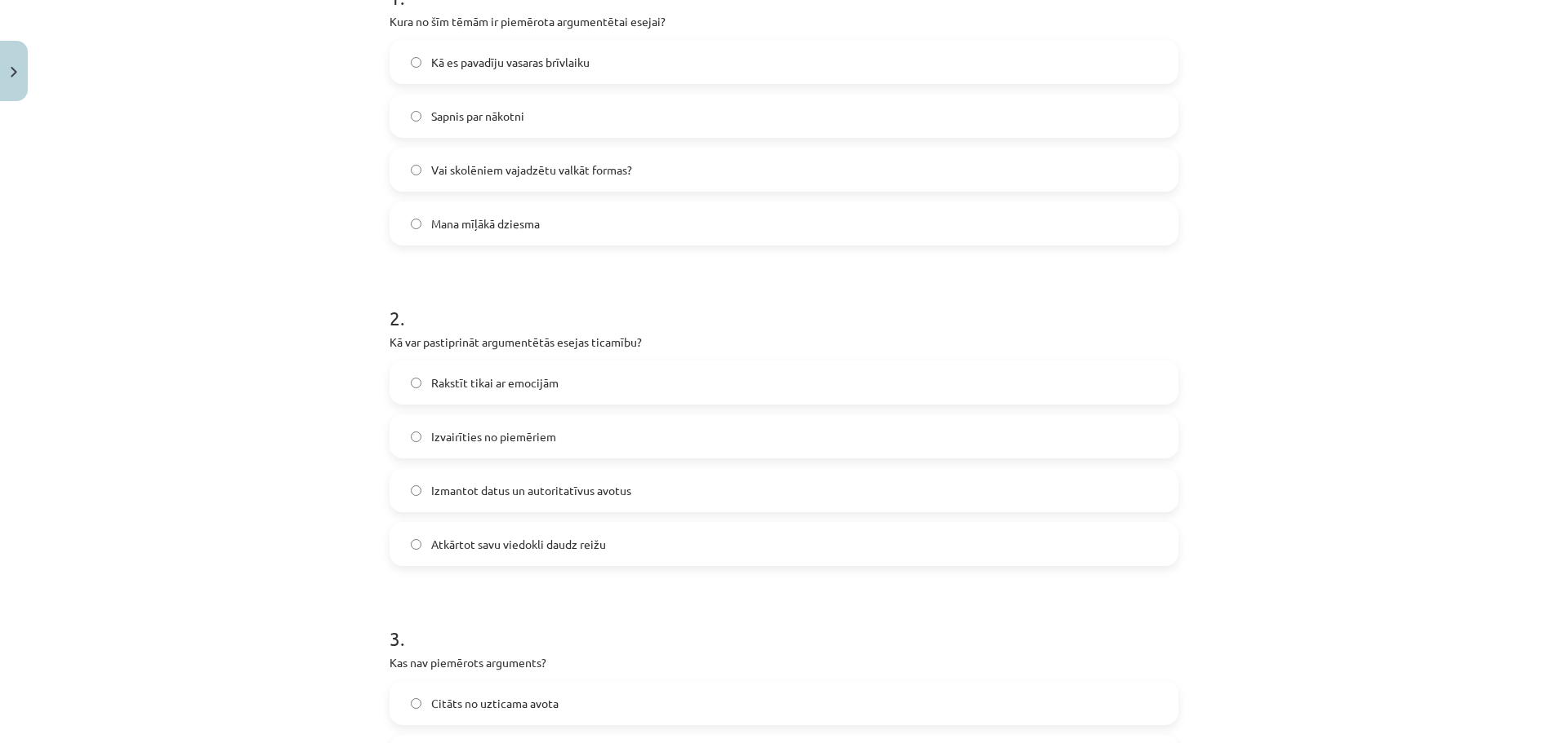
click at [495, 226] on span "Mana mīļākā dziesma" at bounding box center [486, 224] width 109 height 17
click at [464, 74] on label "Kā es pavadīju vasaras brīvlaiku" at bounding box center [784, 62] width 786 height 41
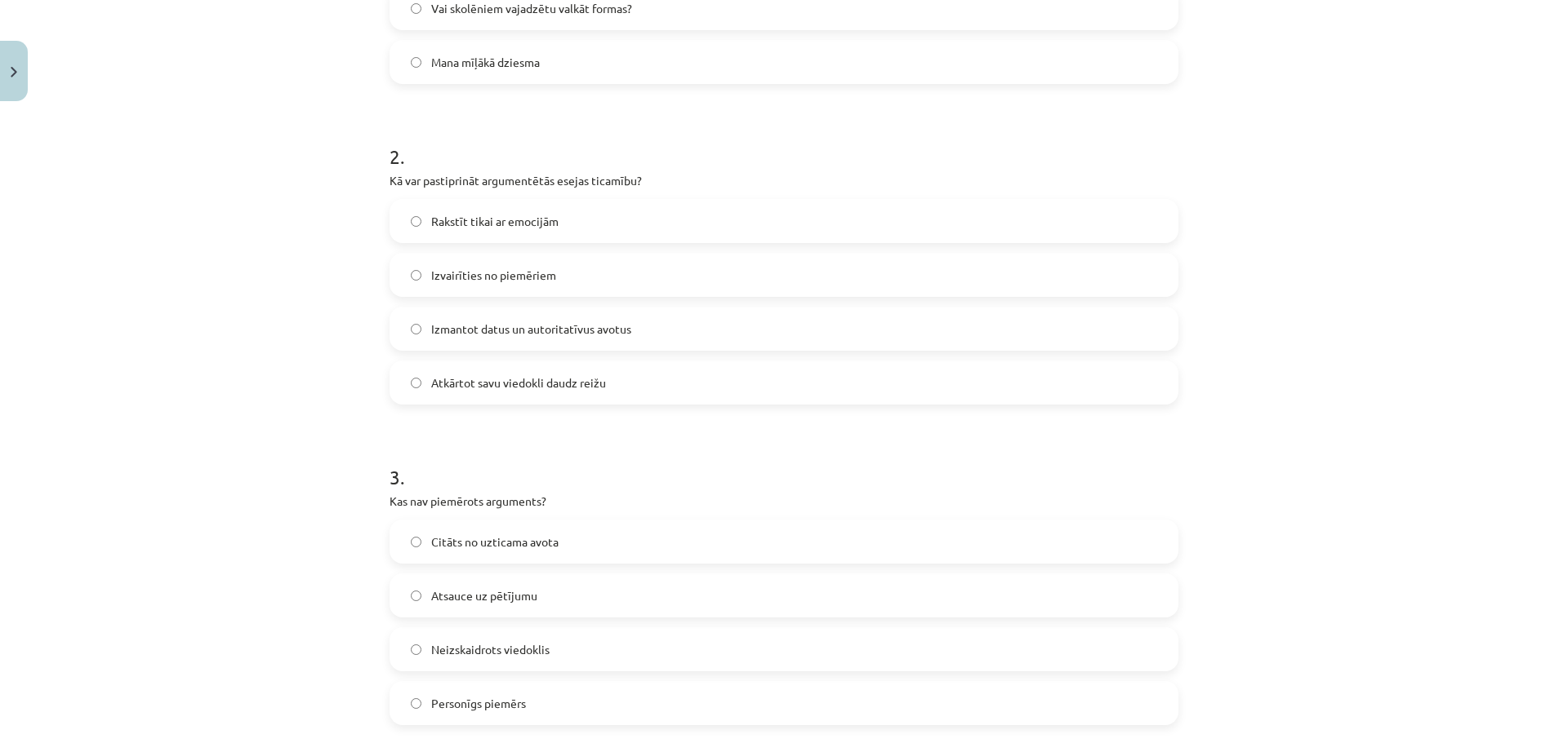
scroll to position [530, 0]
click at [585, 395] on label "Atkārtot savu viedokli daudz reižu" at bounding box center [784, 381] width 786 height 41
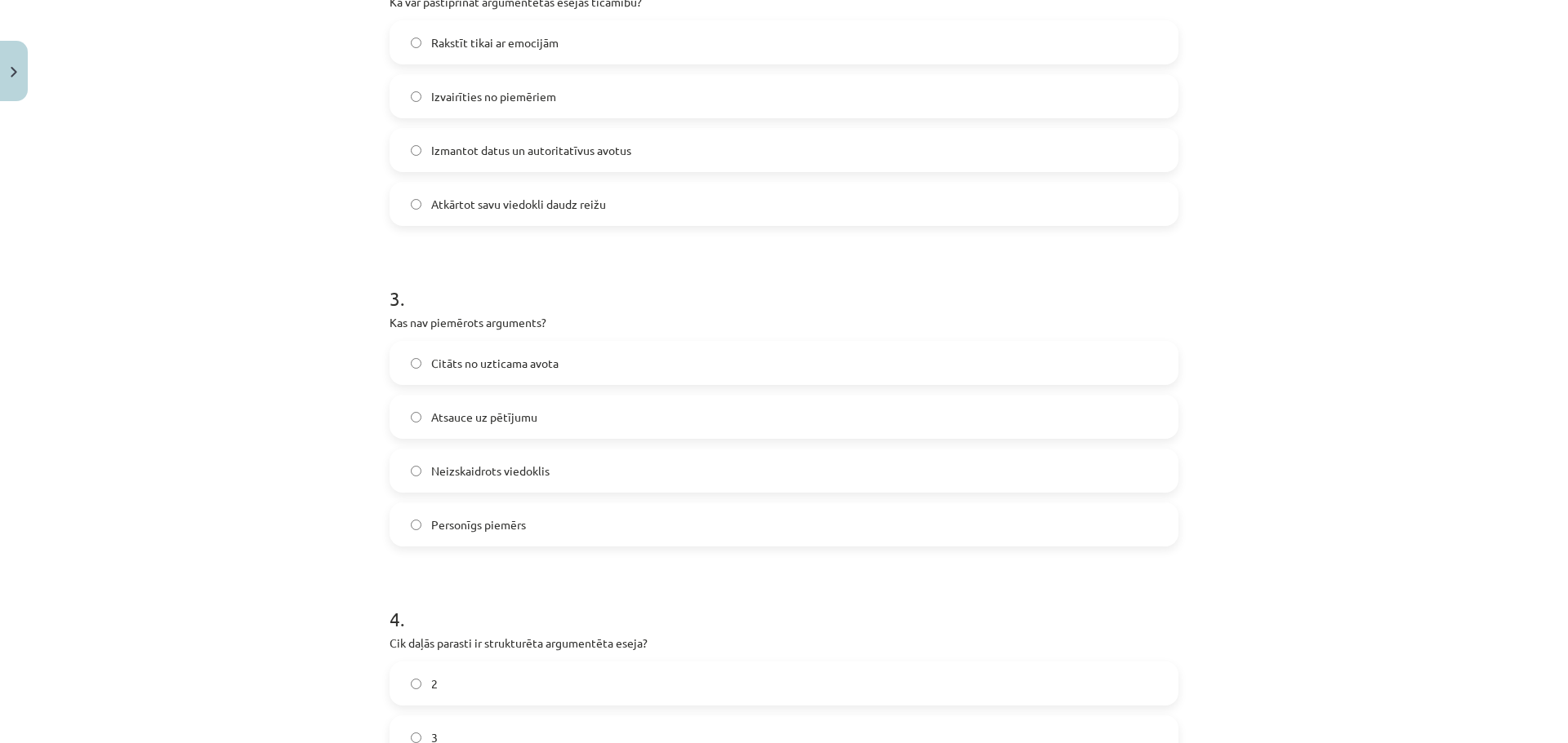
scroll to position [857, 0]
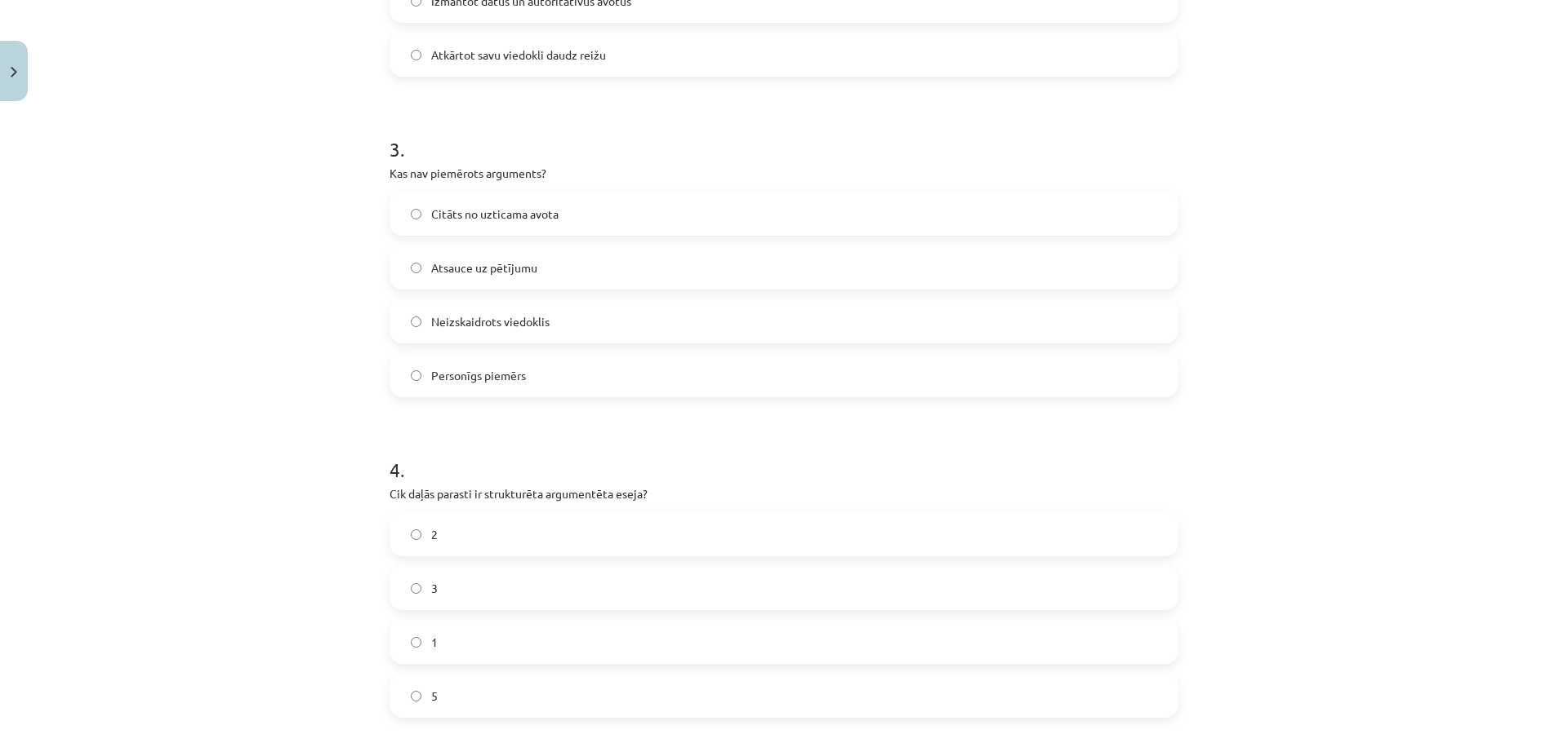
click at [506, 315] on span "Neizskaidrots viedoklis" at bounding box center [490, 321] width 119 height 17
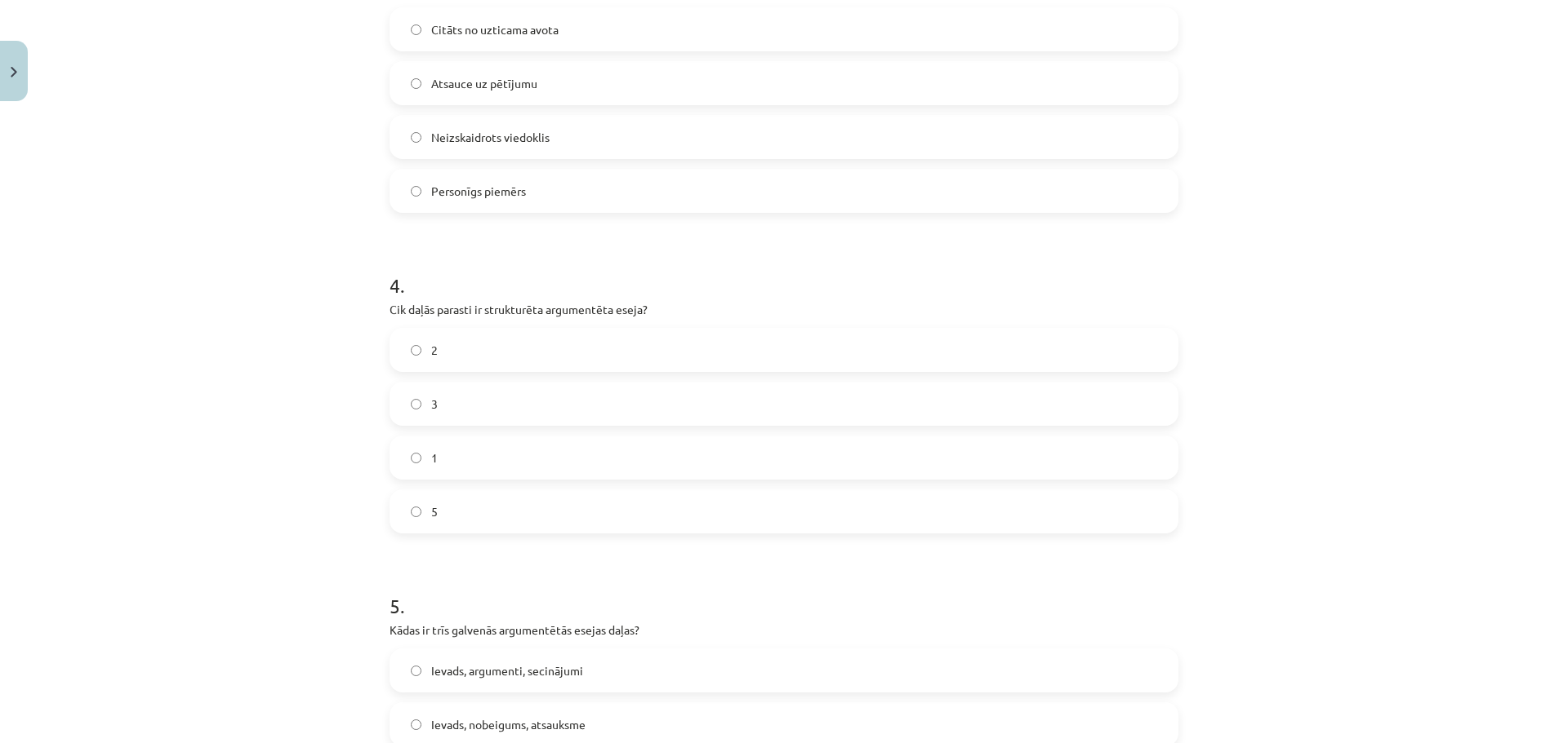
scroll to position [1102, 0]
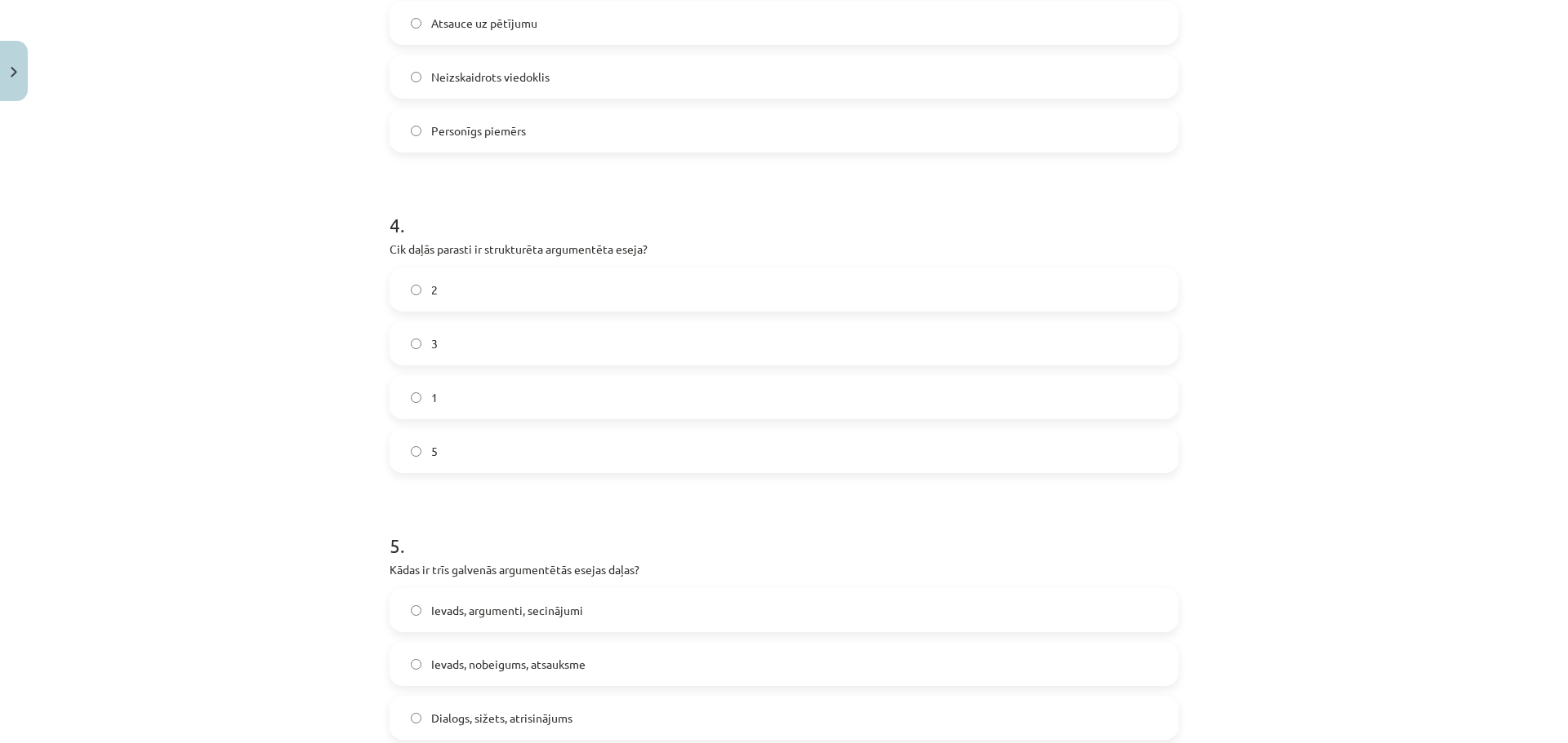
click at [551, 458] on label "5" at bounding box center [784, 451] width 786 height 41
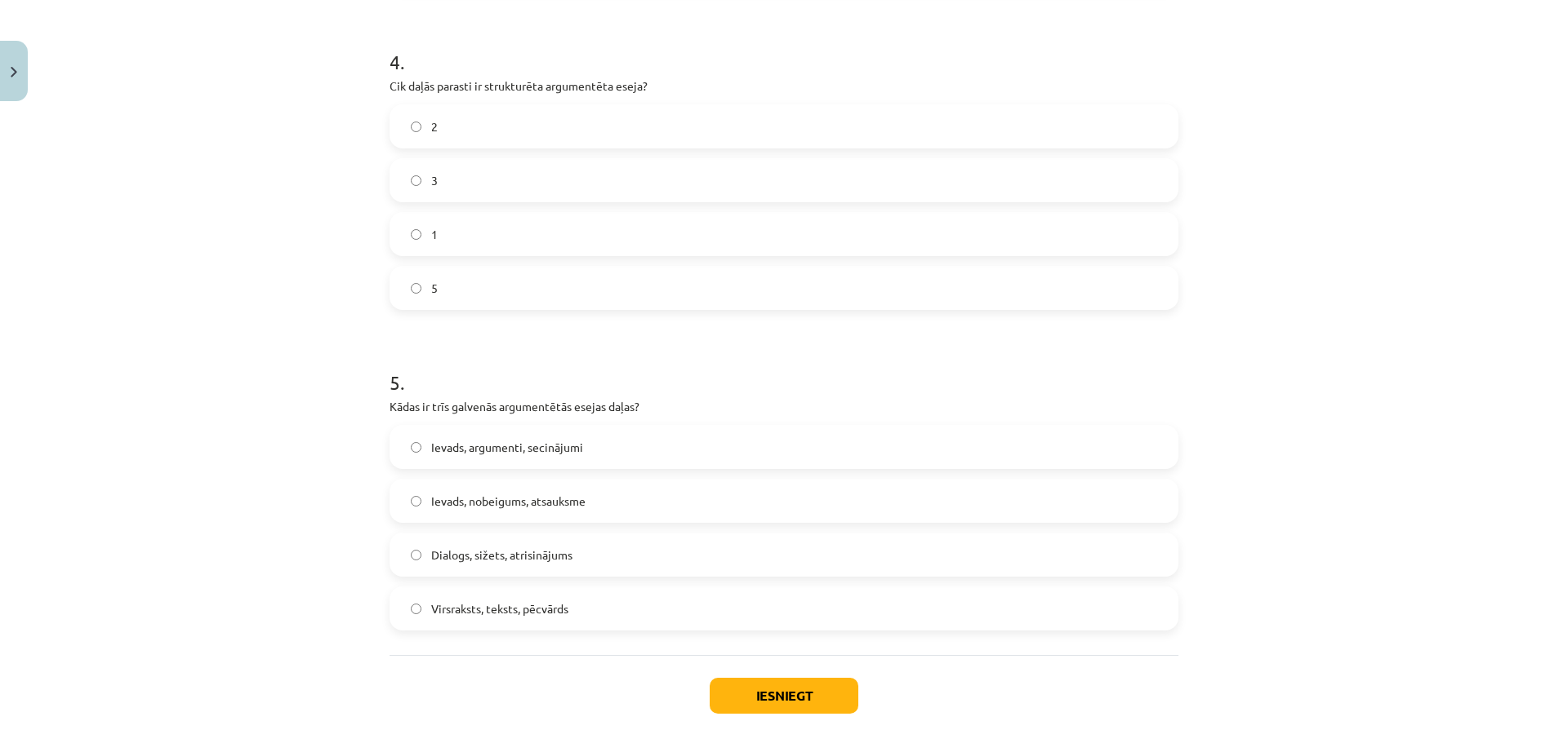
scroll to position [1341, 0]
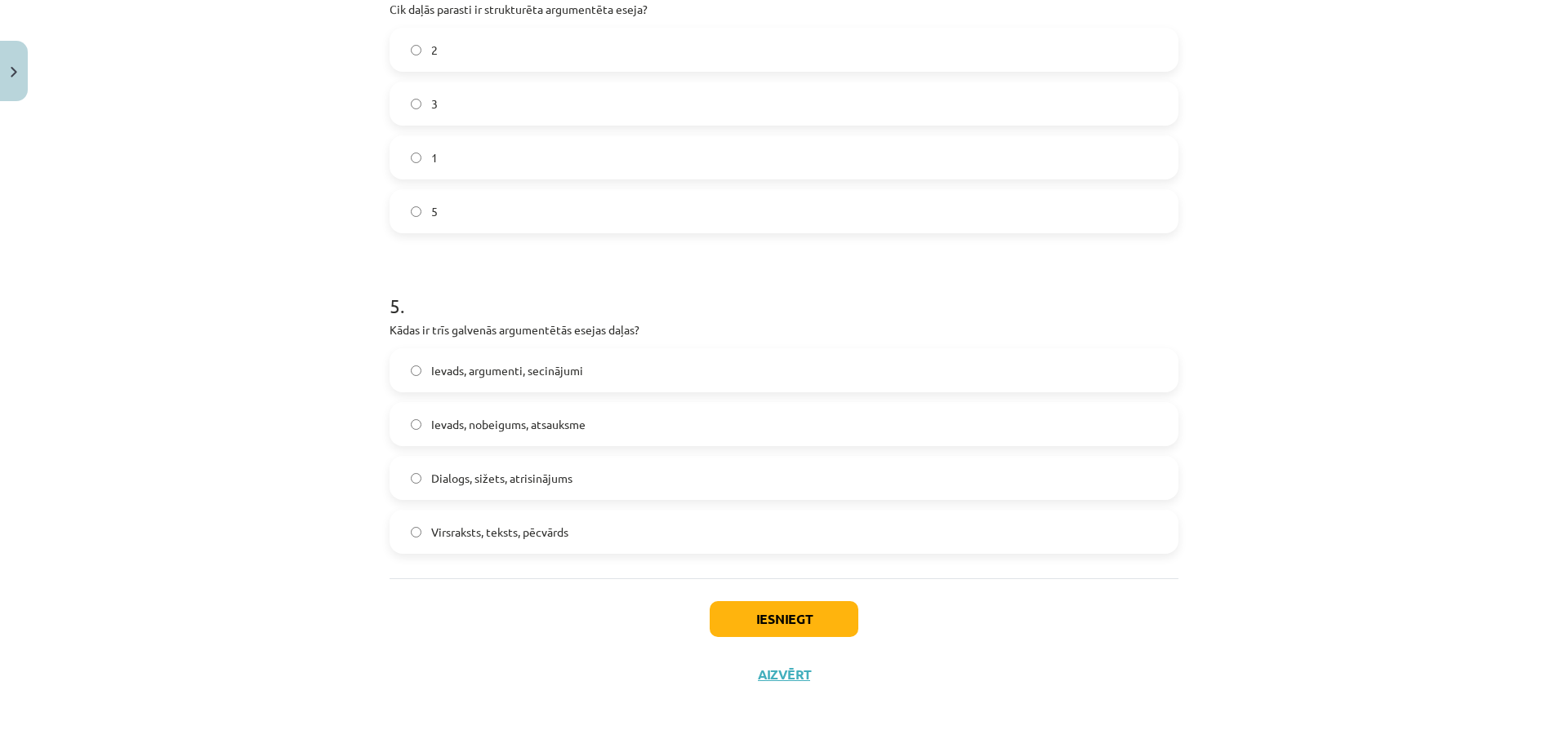
click at [483, 117] on label "3" at bounding box center [784, 103] width 786 height 41
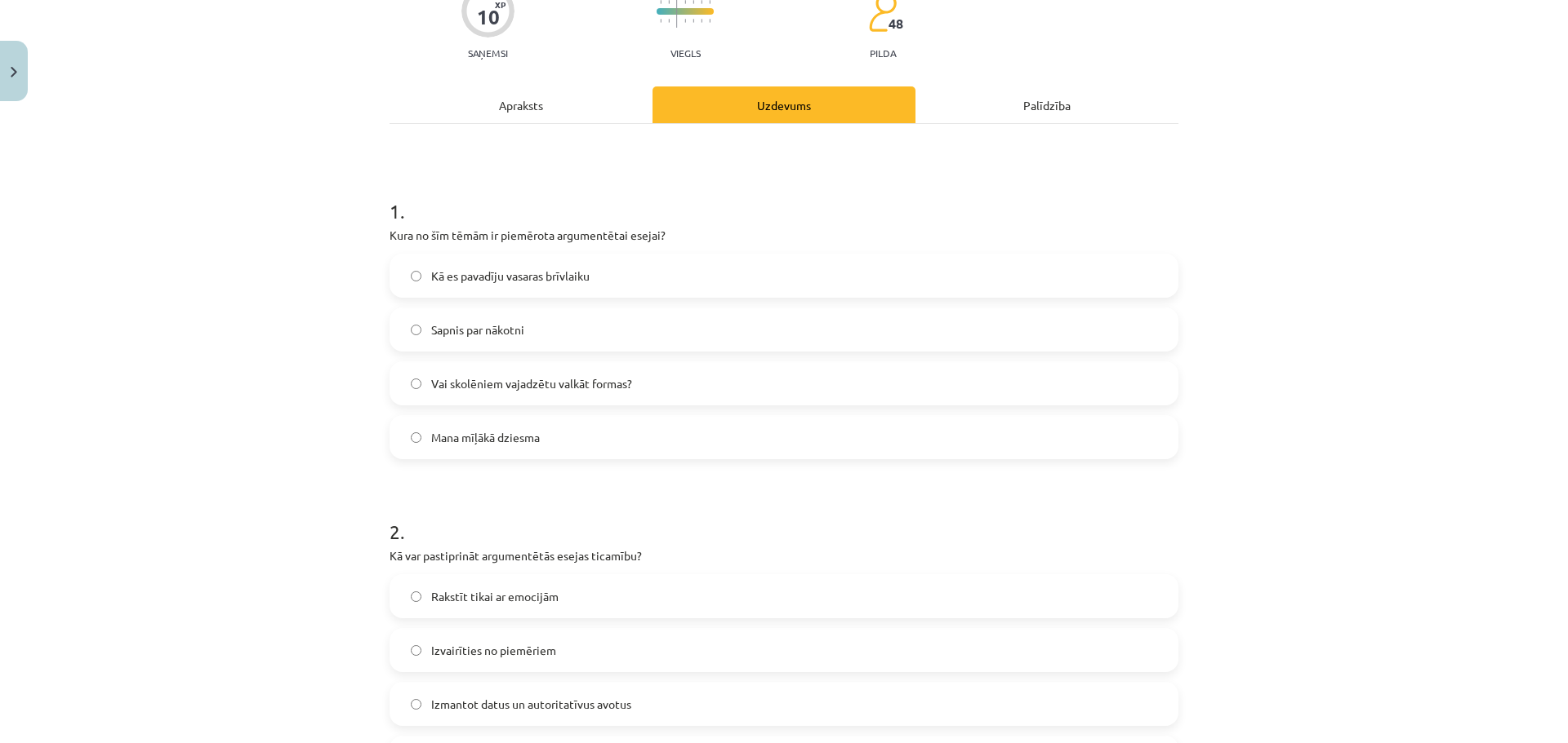
scroll to position [0, 0]
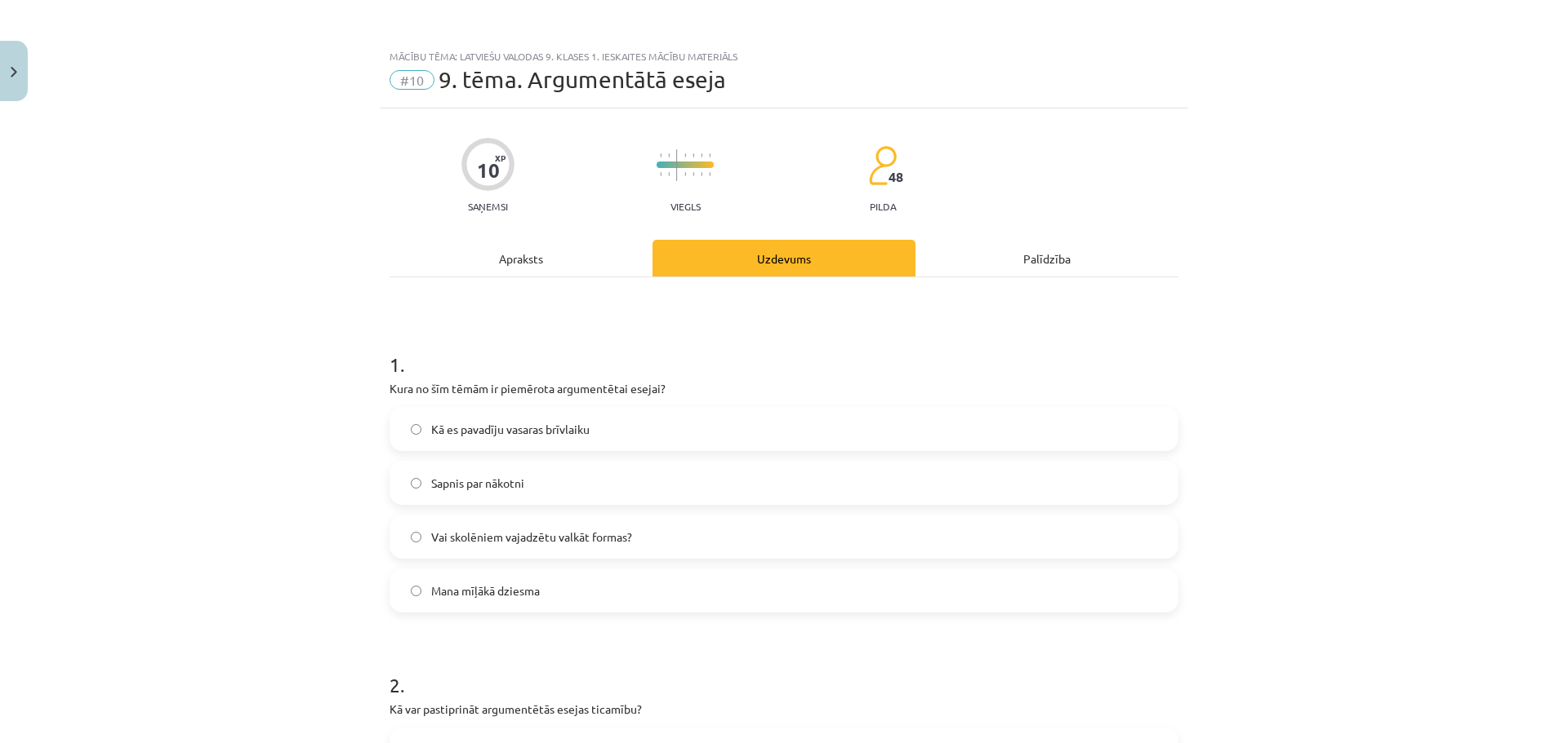
click at [556, 264] on div "Apraksts" at bounding box center [521, 259] width 263 height 37
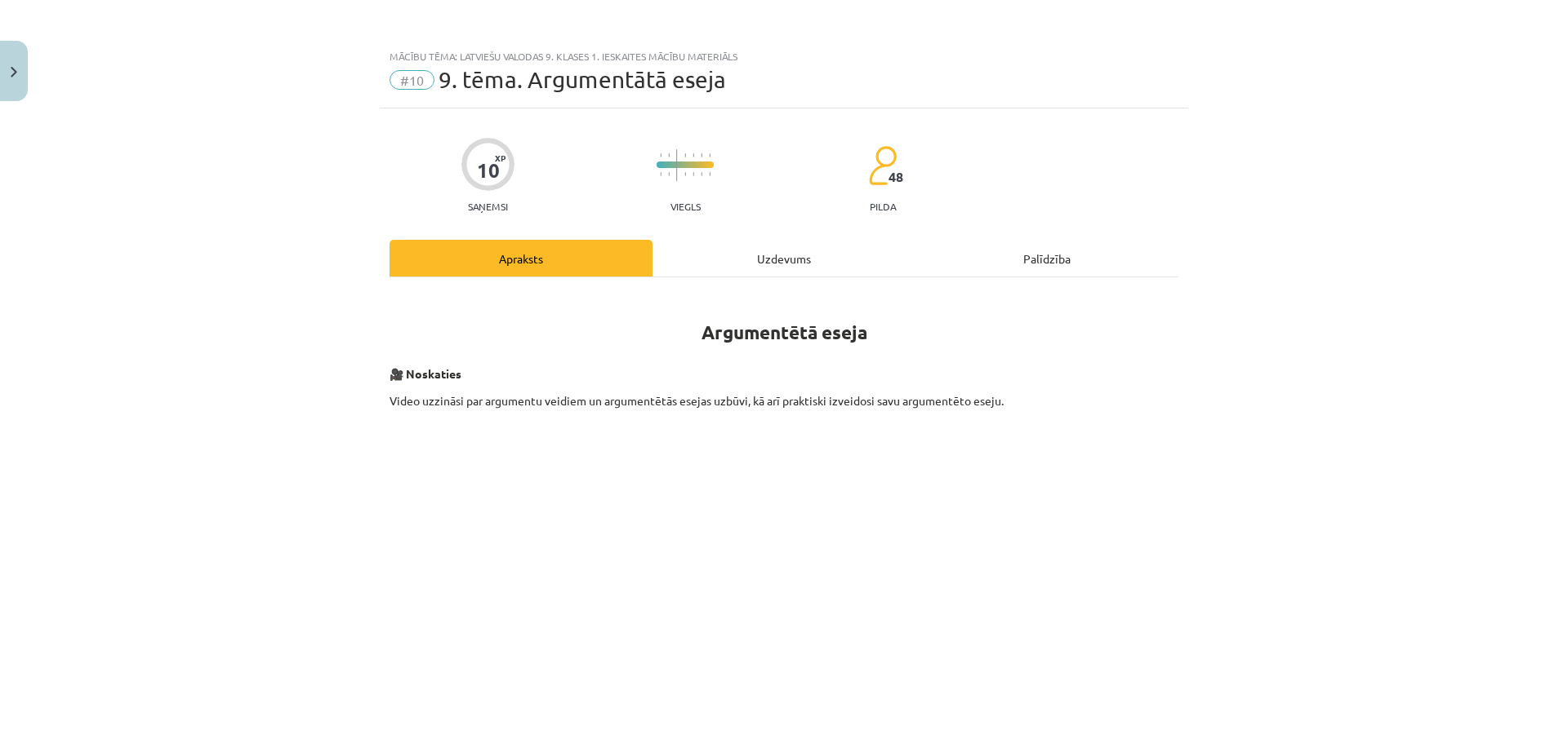
click at [727, 260] on div "Uzdevums" at bounding box center [783, 259] width 263 height 37
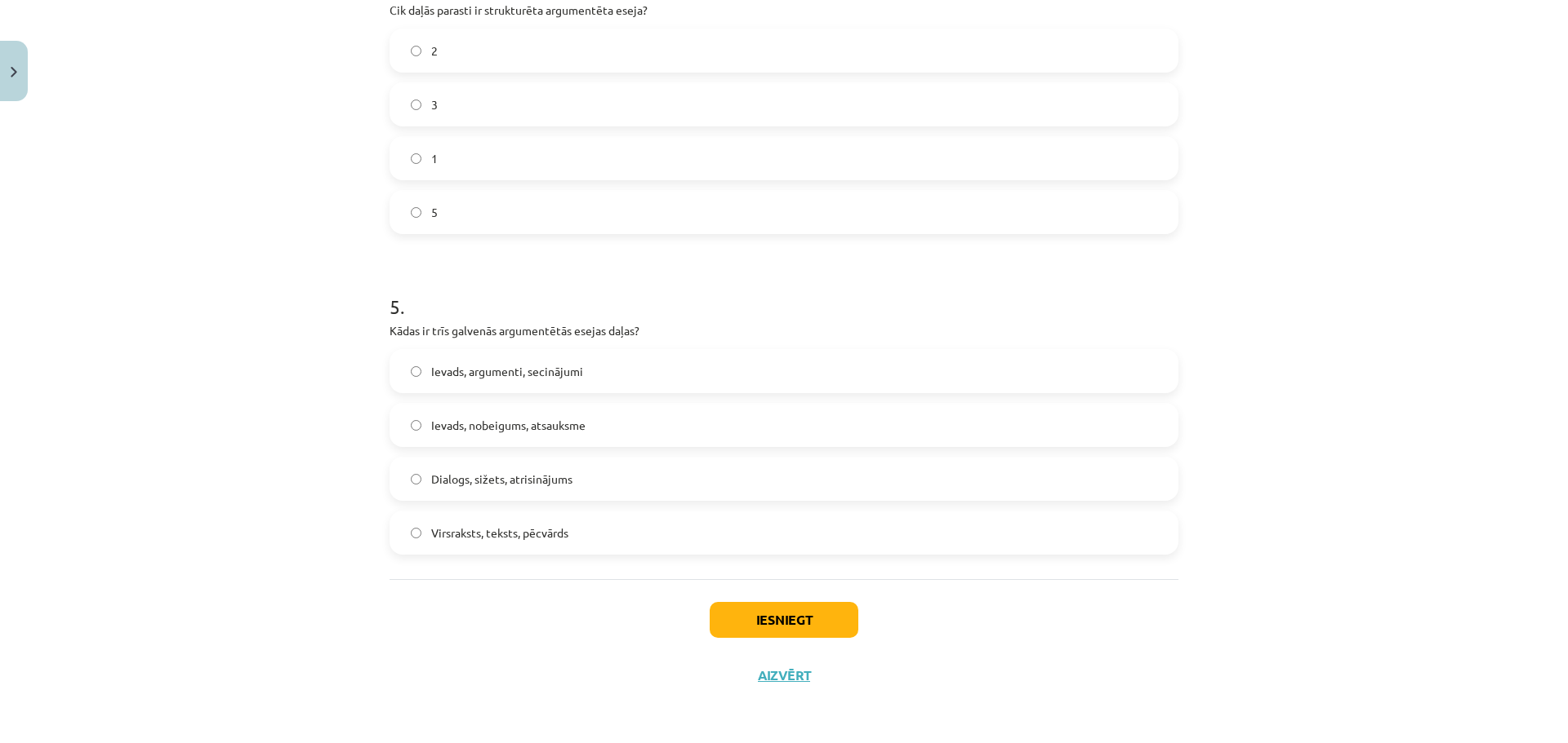
scroll to position [1341, 0]
click at [535, 375] on span "Ievads, argumenti, secinājumi" at bounding box center [507, 371] width 152 height 17
click at [798, 628] on button "Iesniegt" at bounding box center [783, 619] width 148 height 36
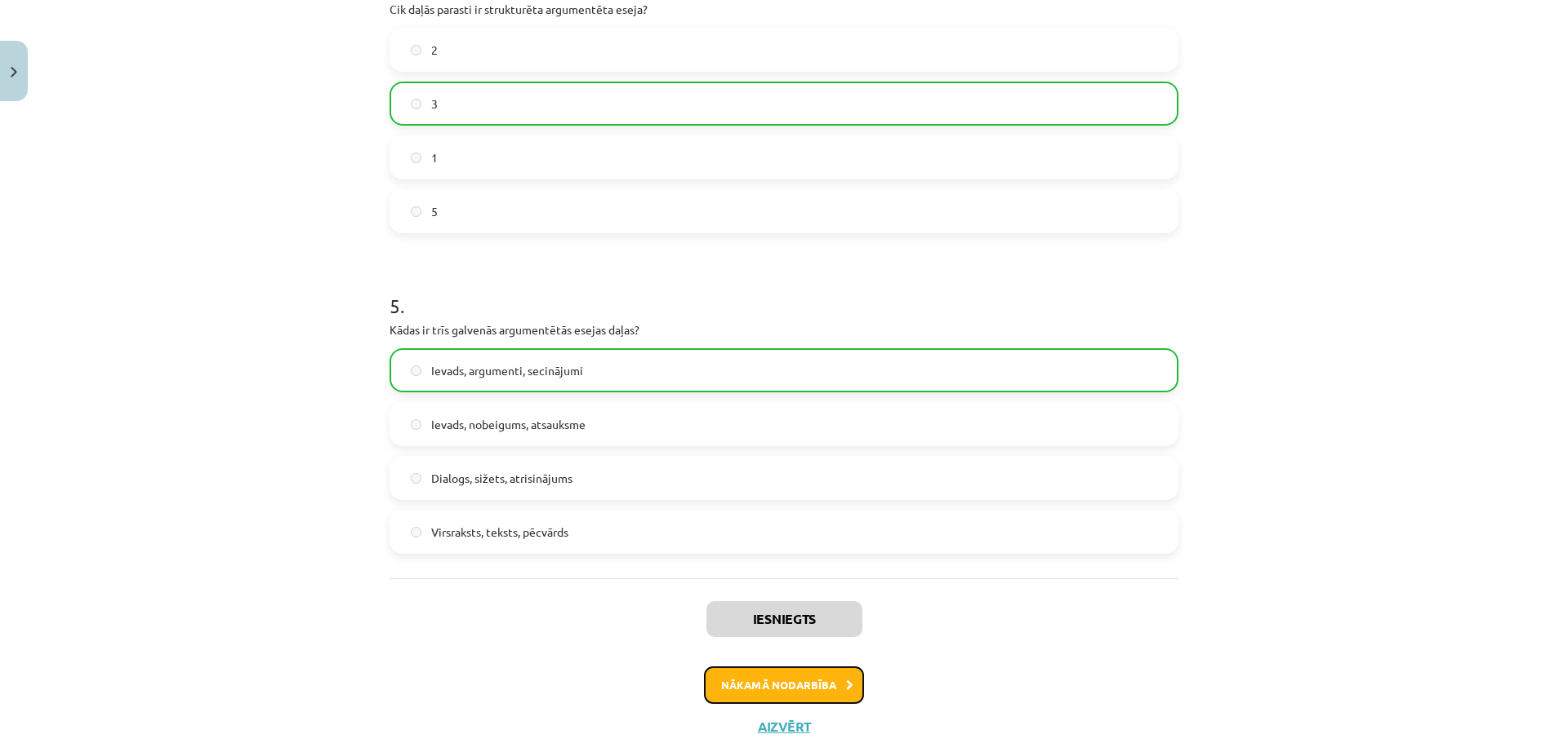
click at [757, 693] on button "Nākamā nodarbība" at bounding box center [784, 685] width 160 height 38
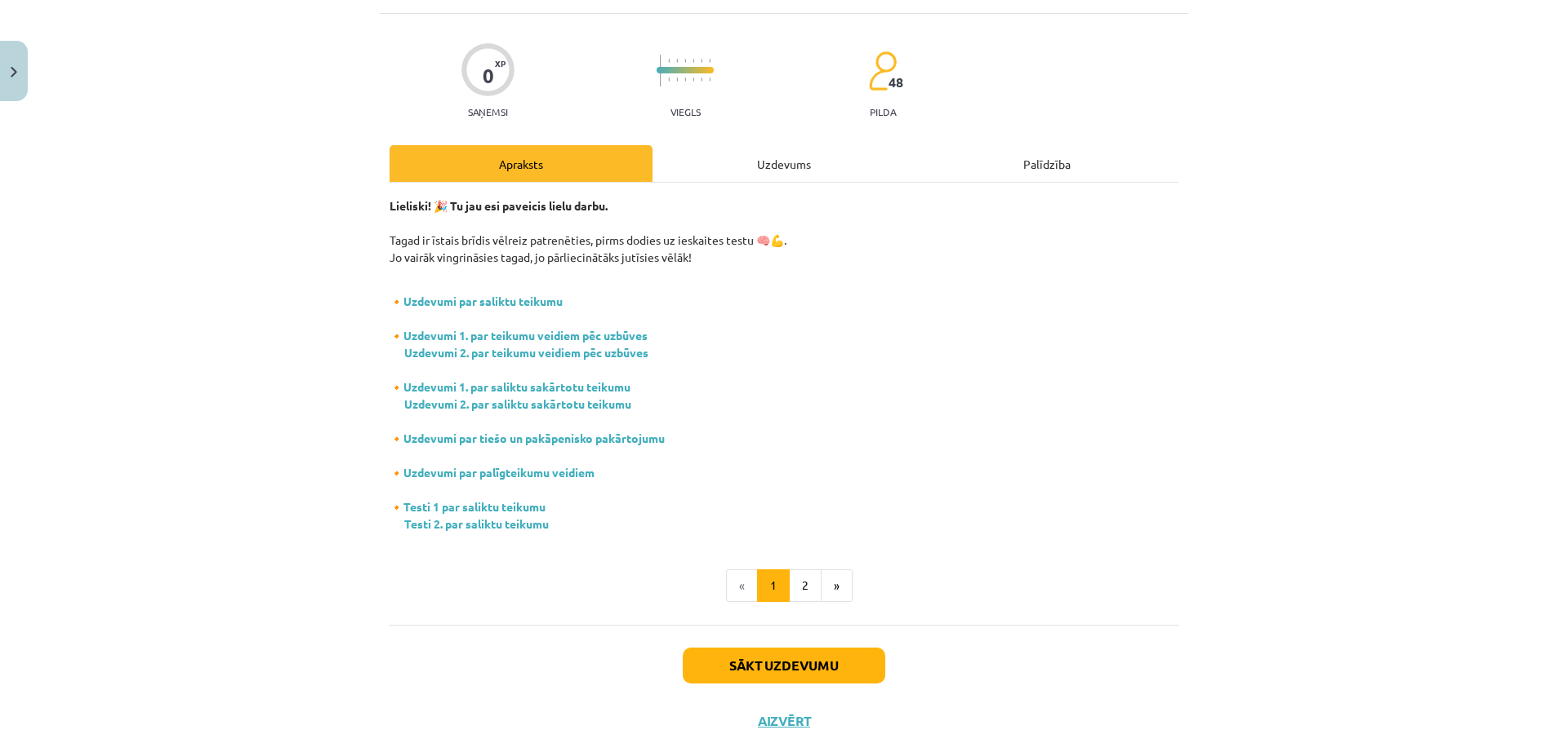
scroll to position [141, 0]
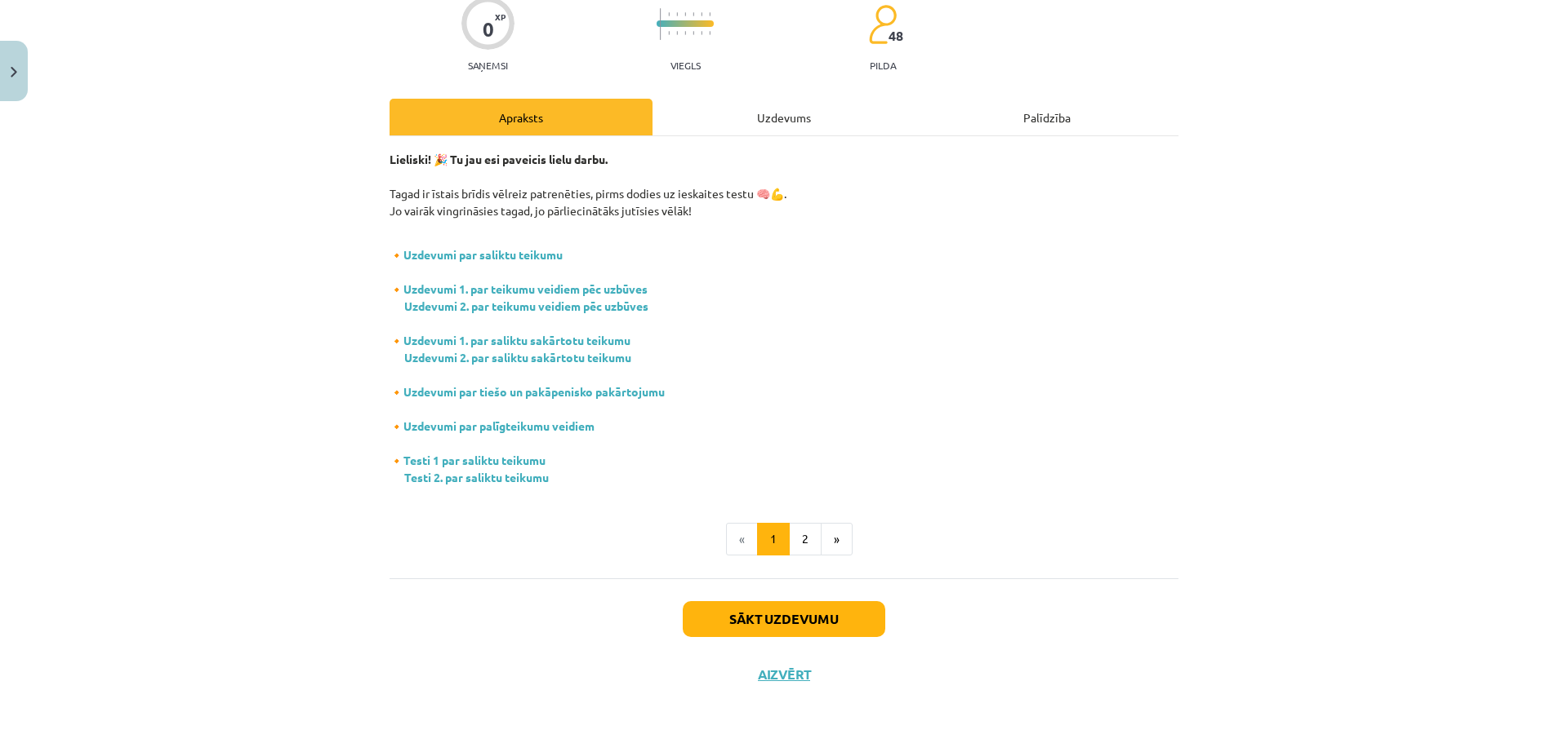
click at [789, 518] on div "Lieliski! 🎉 Tu jau esi paveicis lielu darbu. Tagad ir īstais brīdis vēlreiz pat…" at bounding box center [784, 354] width 789 height 405
click at [794, 523] on button "2" at bounding box center [804, 539] width 32 height 32
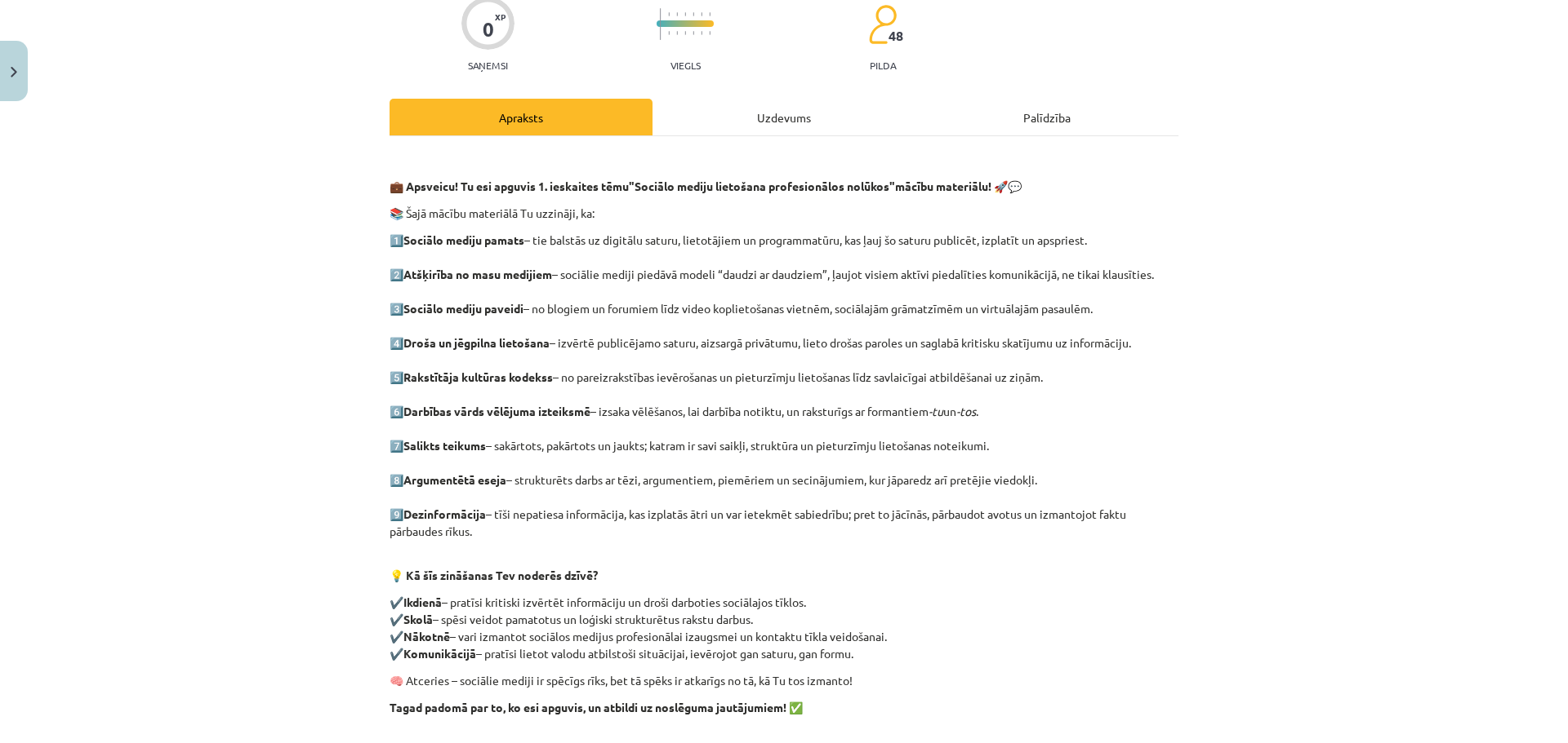
scroll to position [371, 0]
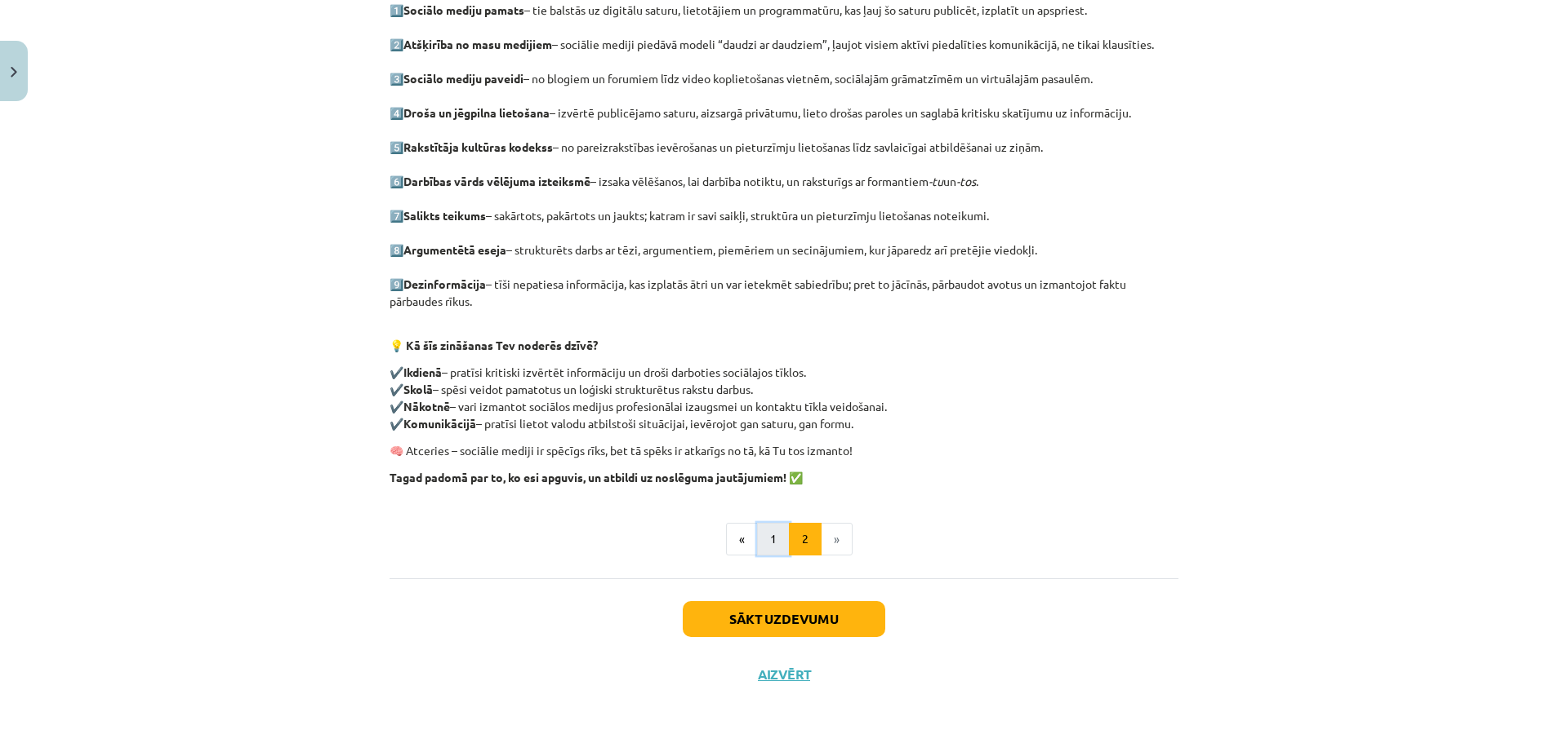
click at [759, 535] on button "1" at bounding box center [773, 539] width 32 height 32
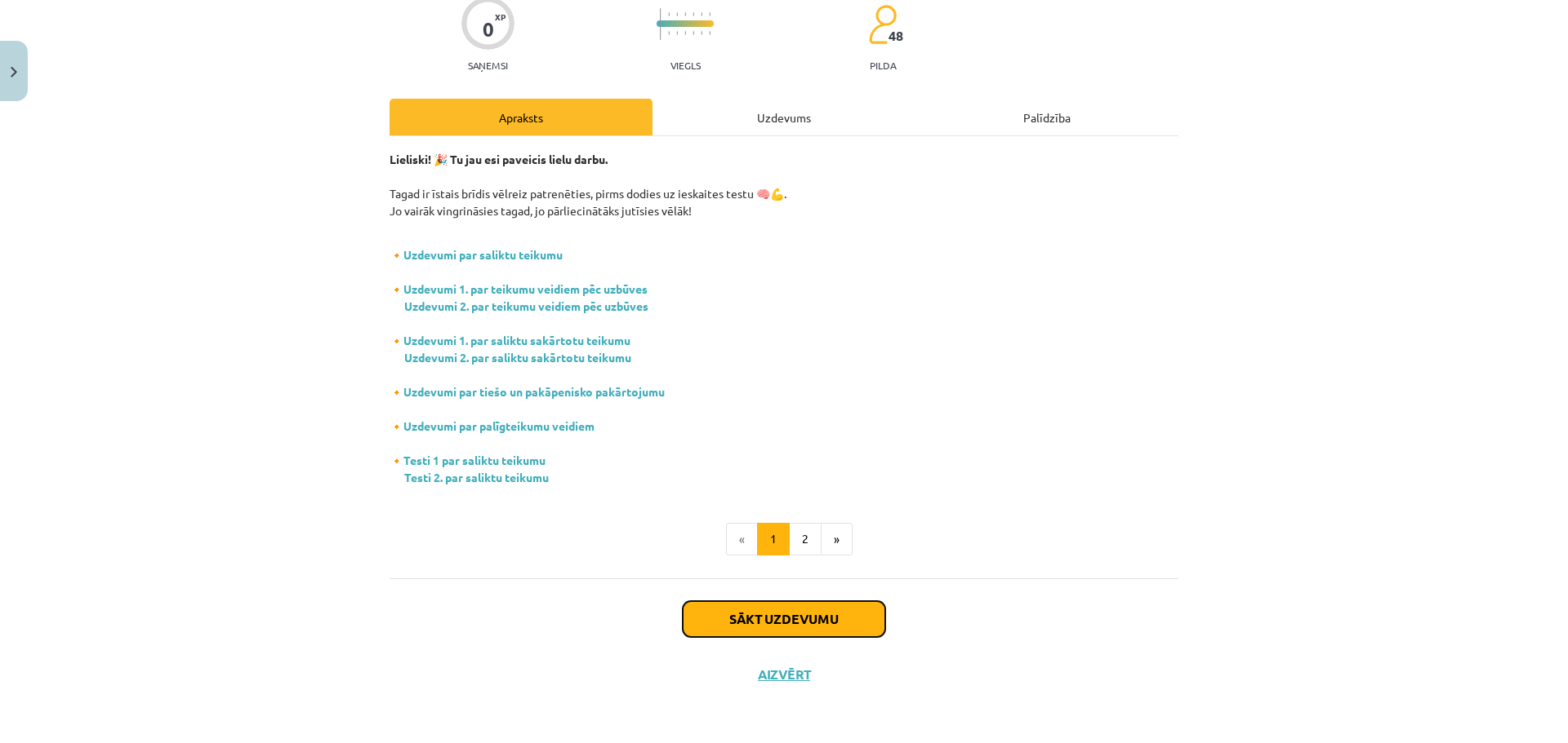
click at [781, 624] on button "Sākt uzdevumu" at bounding box center [784, 619] width 203 height 36
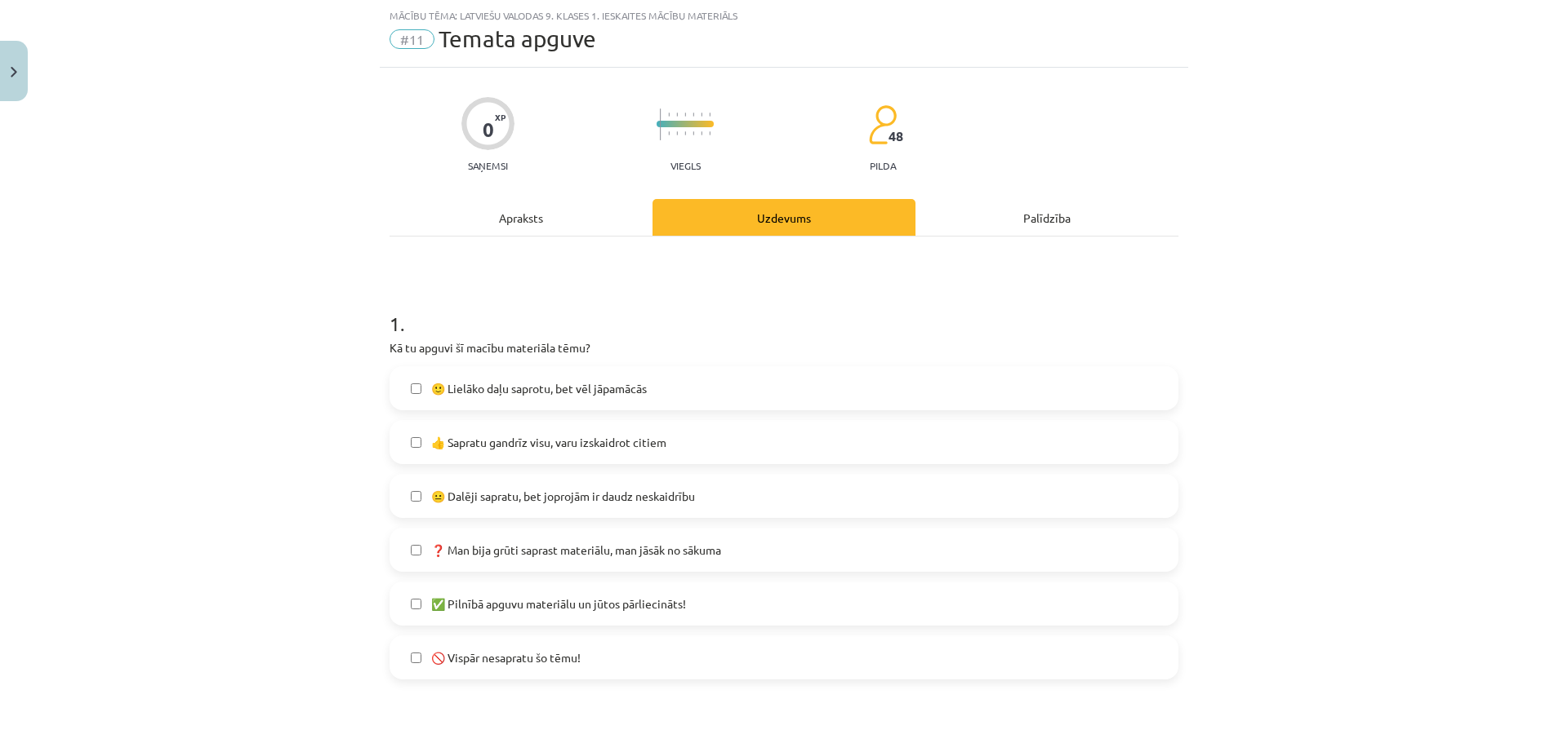
scroll to position [204, 0]
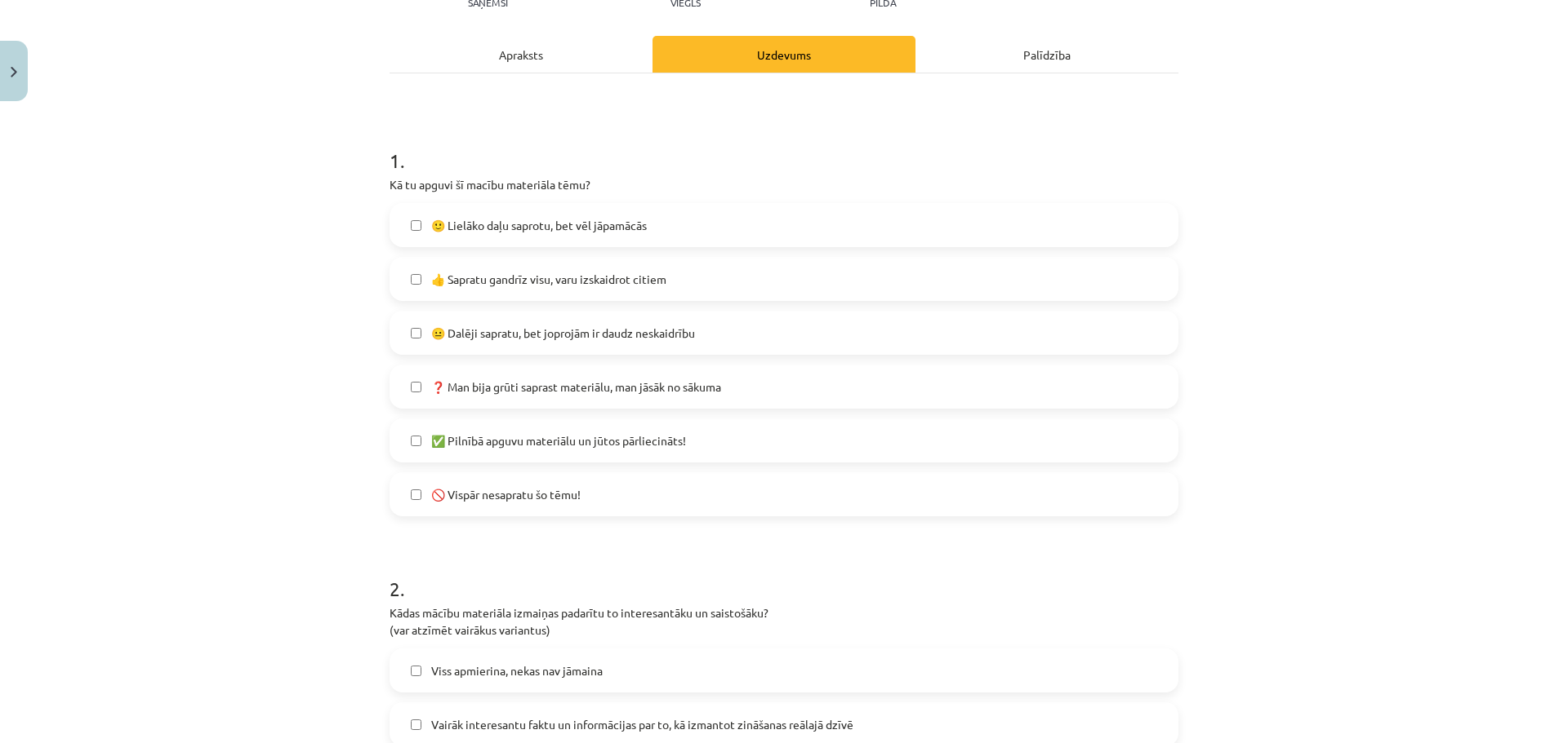
click at [563, 231] on span "🙂 Lielāko daļu saprotu, bet vēl jāpamācās" at bounding box center [539, 226] width 216 height 17
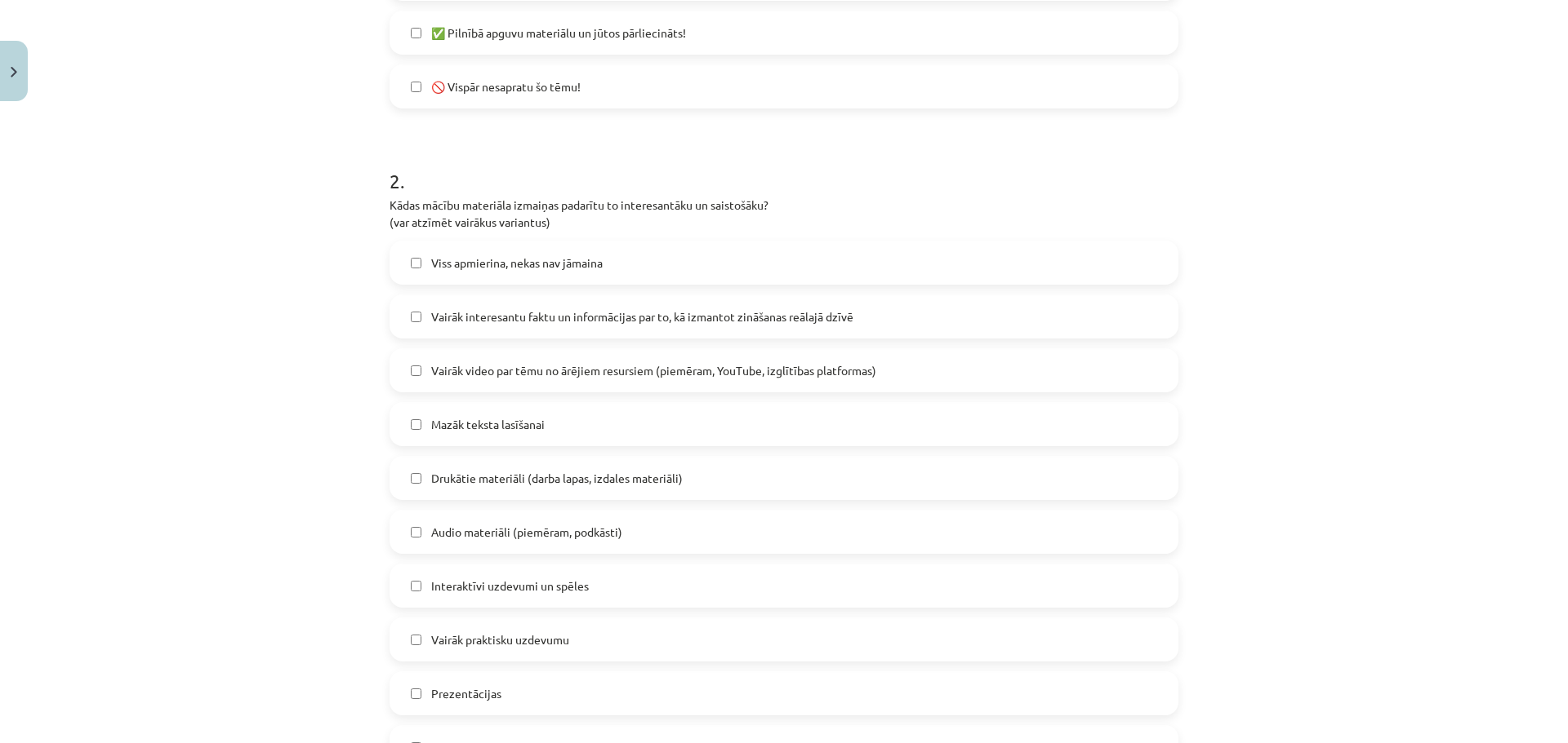
scroll to position [775, 0]
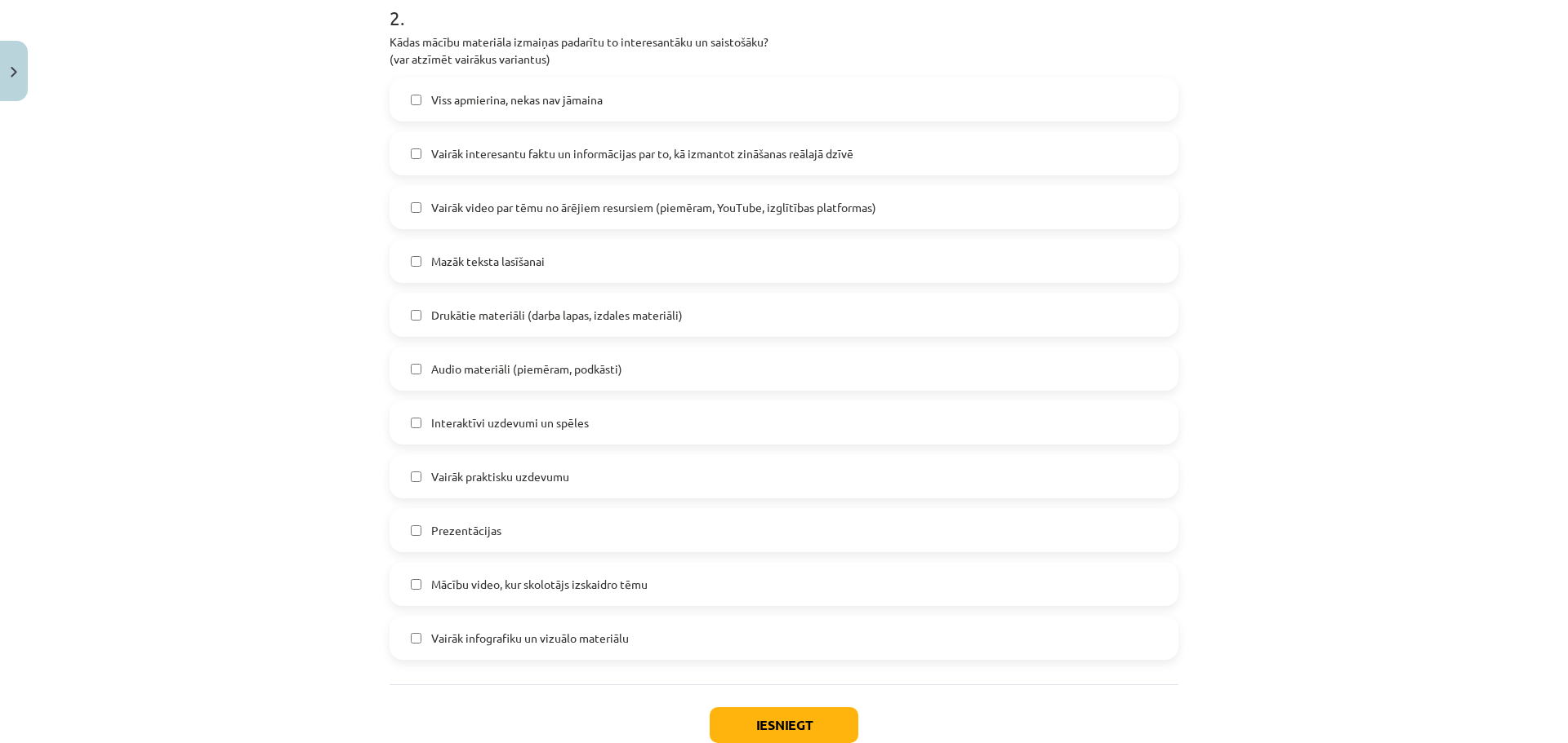
click at [517, 474] on span "Vairāk praktisku uzdevumu" at bounding box center [500, 477] width 138 height 17
click at [806, 733] on button "Iesniegt" at bounding box center [783, 725] width 148 height 36
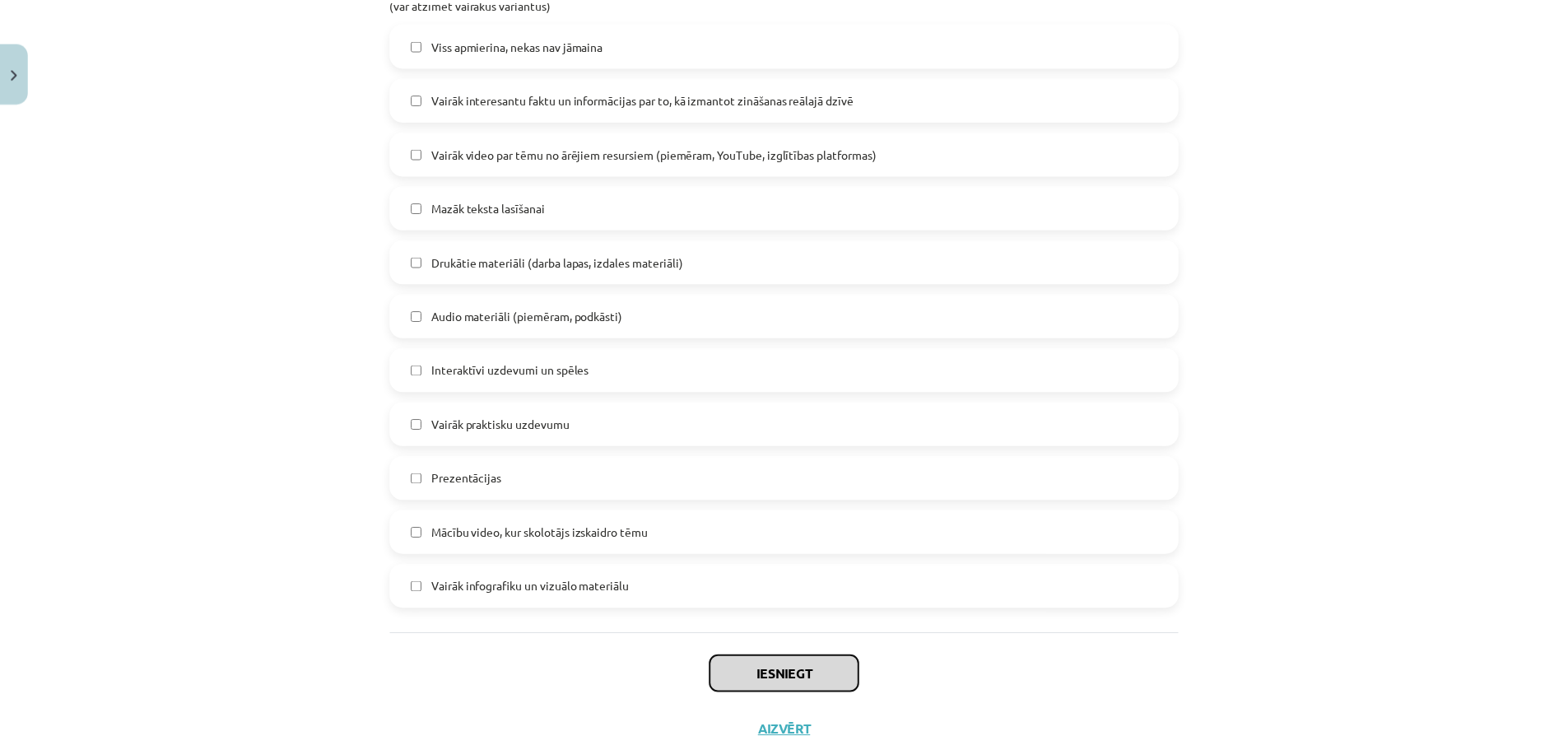
scroll to position [889, 0]
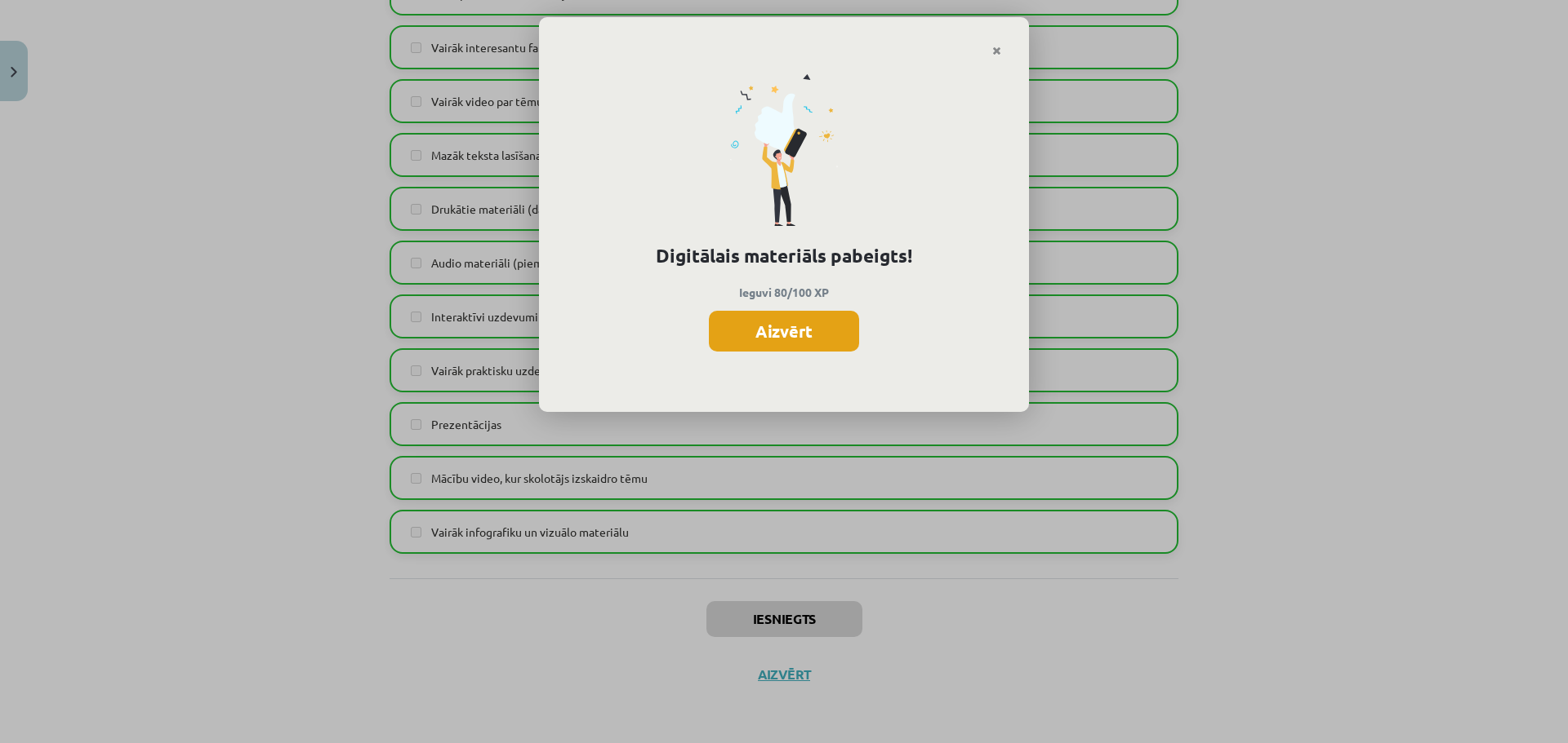
click at [802, 351] on button "Aizvērt" at bounding box center [783, 331] width 150 height 41
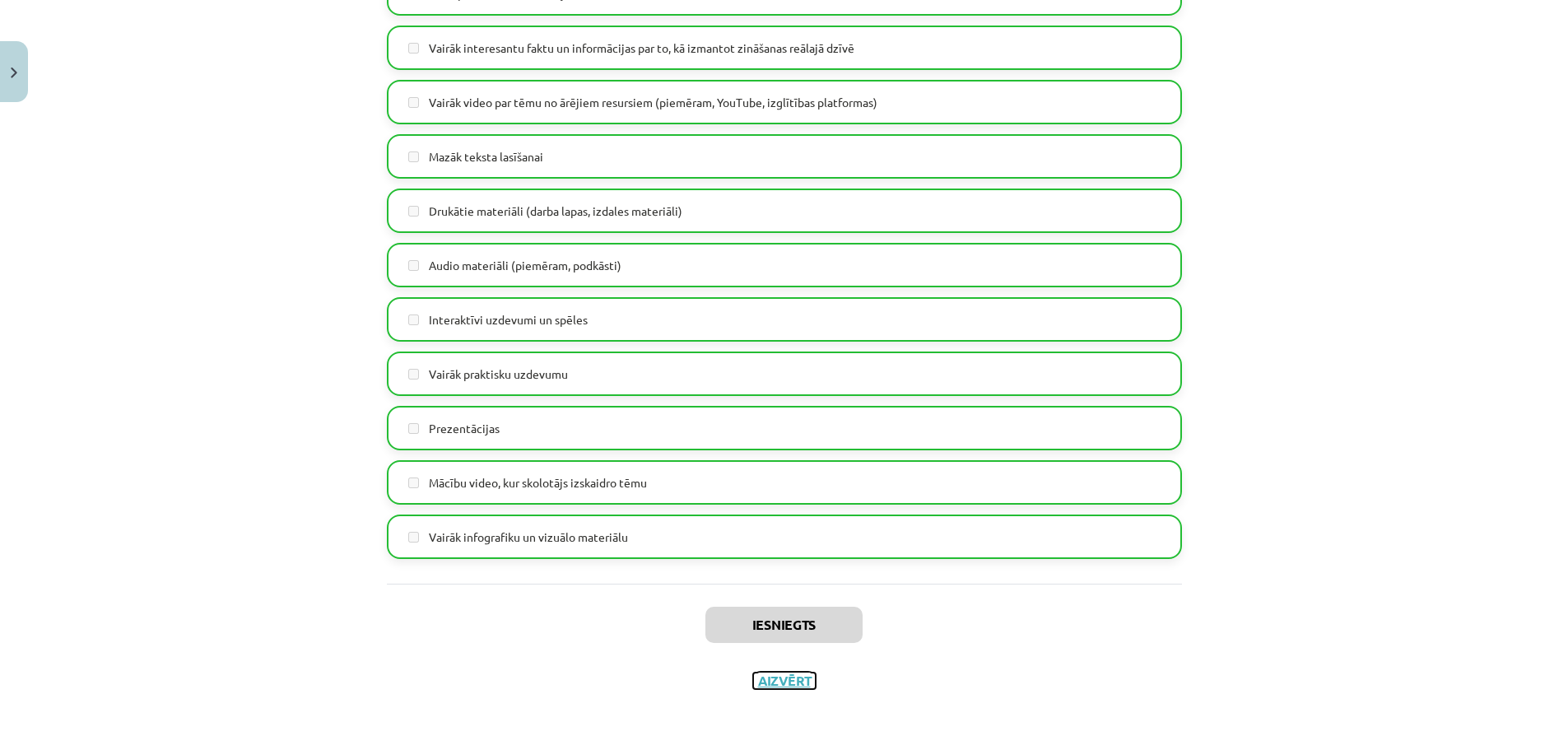
click at [771, 685] on button "Aizvērt" at bounding box center [784, 681] width 62 height 17
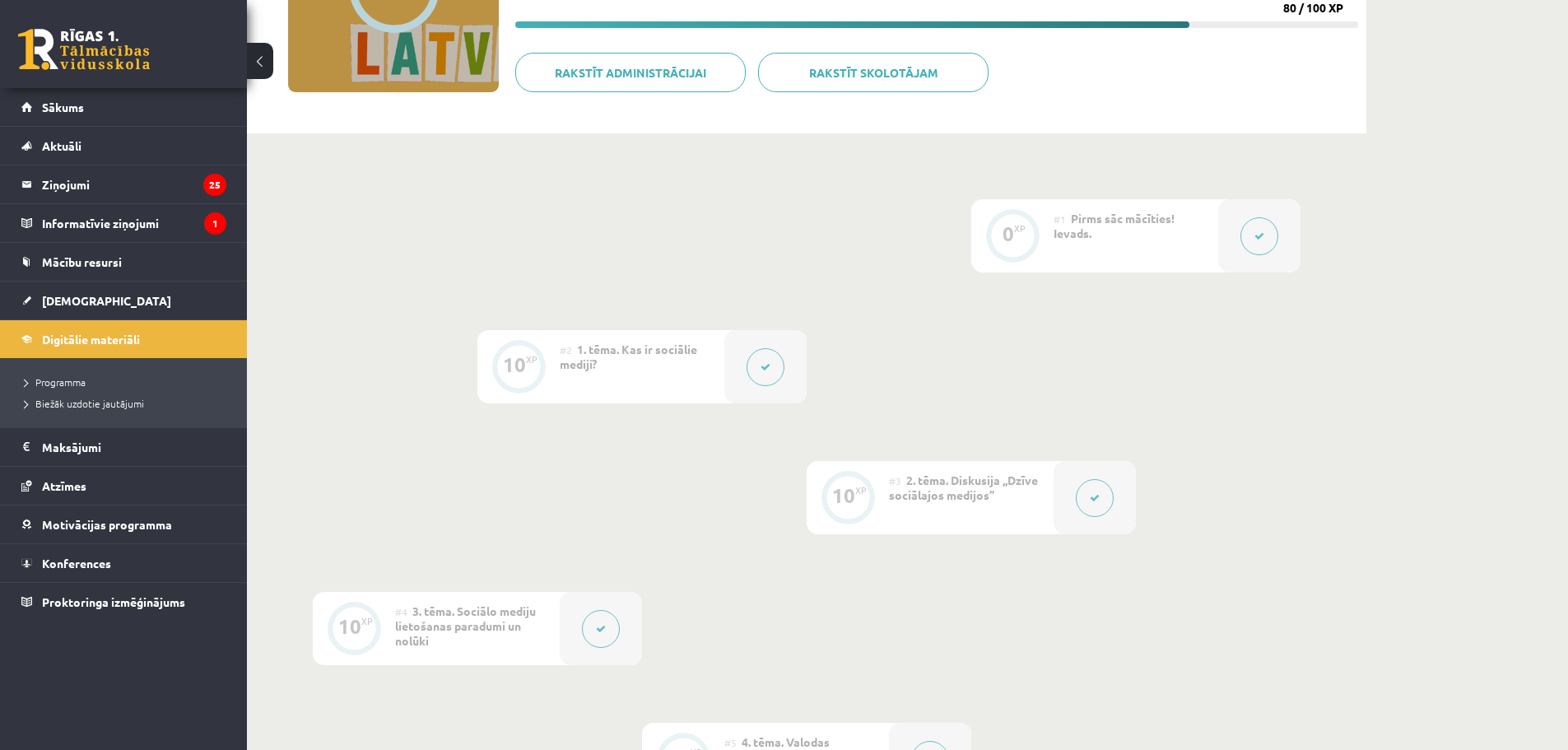
scroll to position [0, 0]
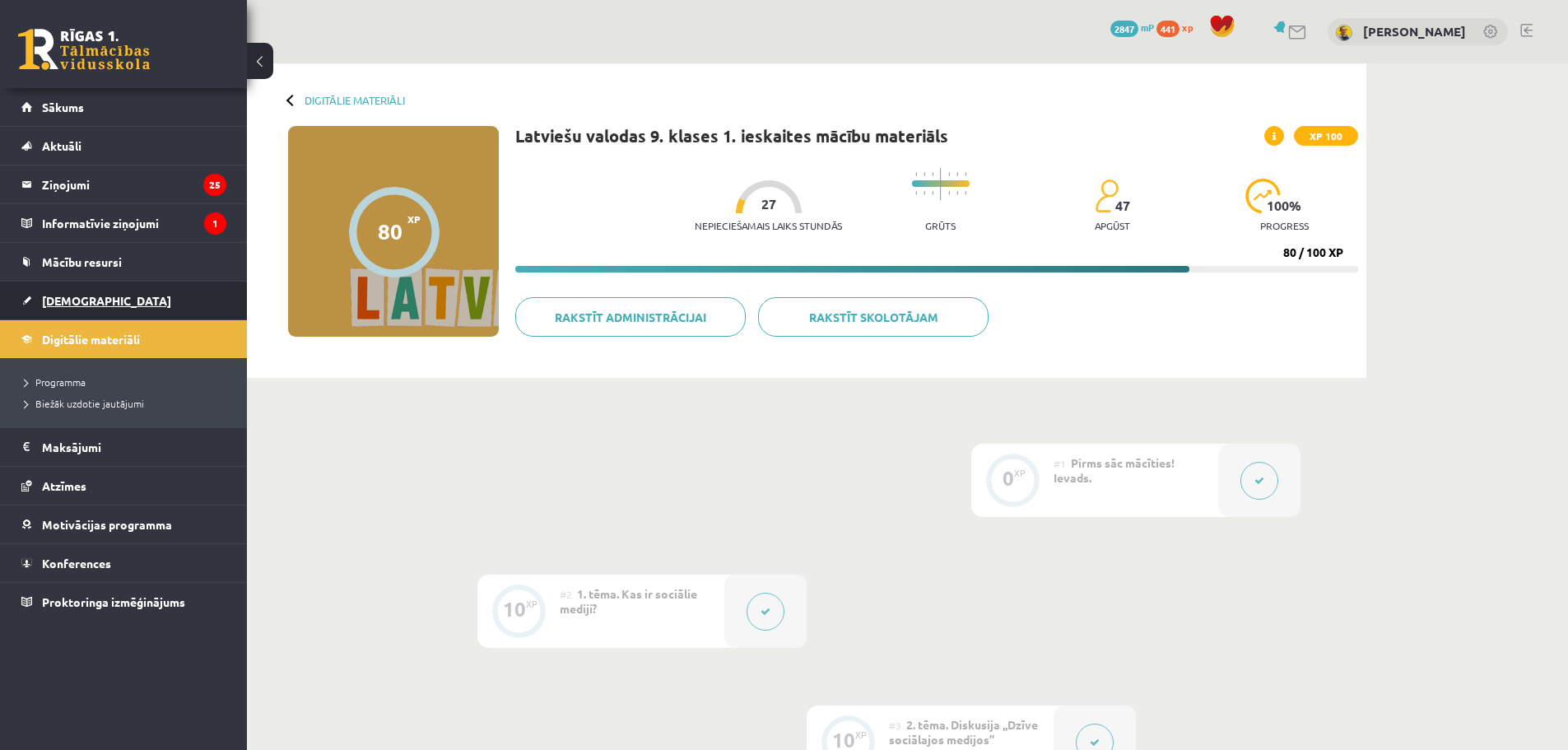
click at [54, 291] on link "[DEMOGRAPHIC_DATA]" at bounding box center [124, 300] width 205 height 38
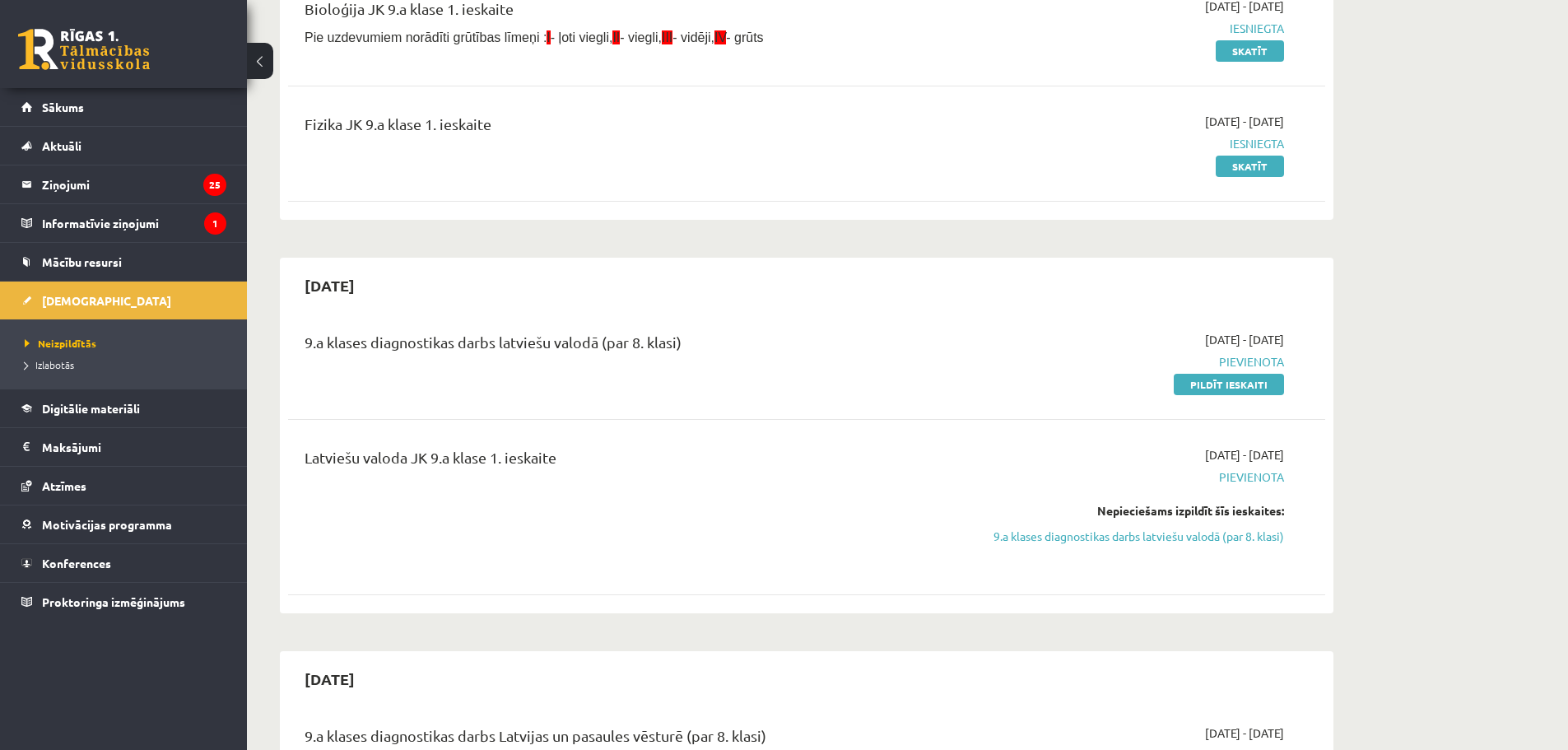
scroll to position [247, 0]
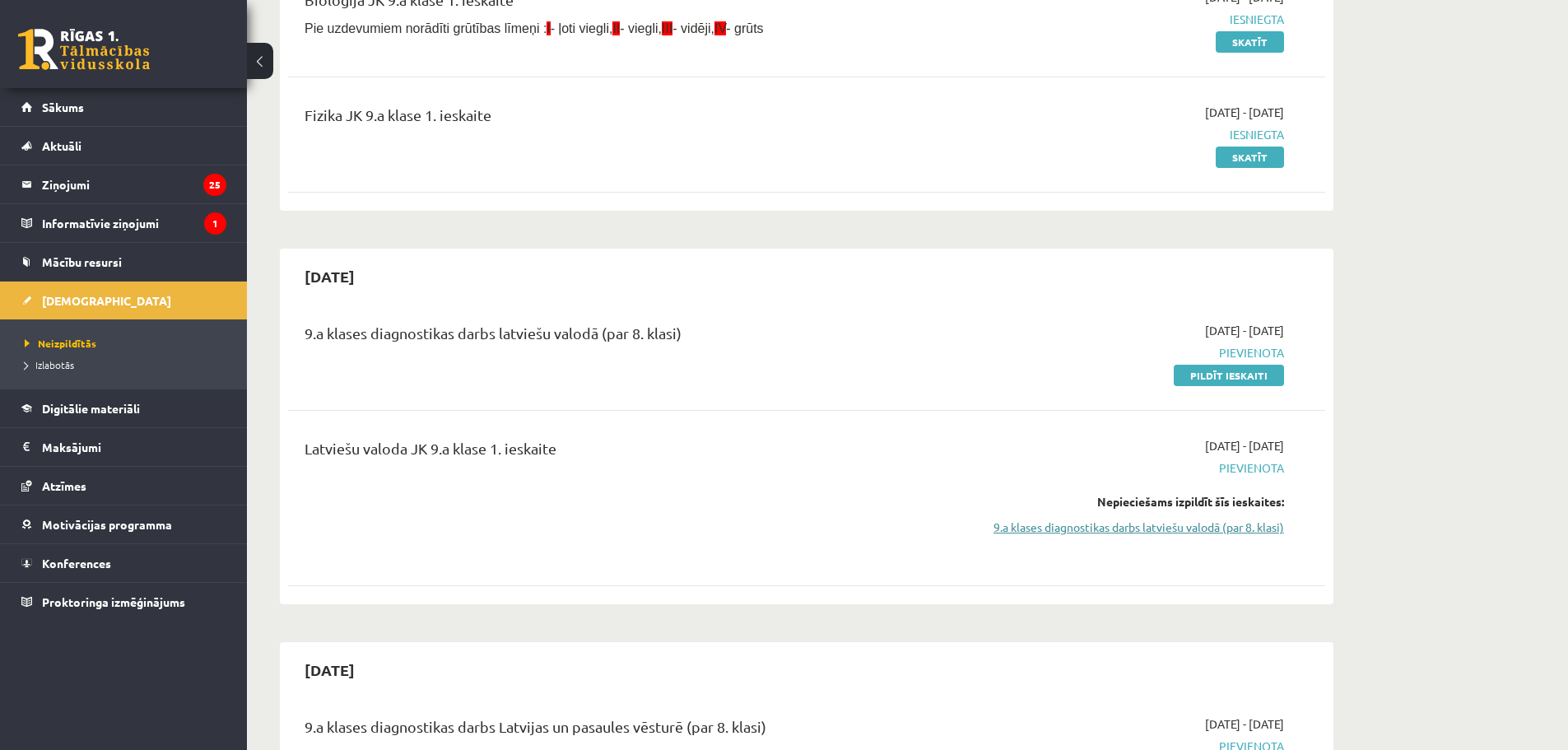
click at [1228, 527] on link "9.a klases diagnostikas darbs latviešu valodā (par 8. klasi)" at bounding box center [1130, 527] width 310 height 18
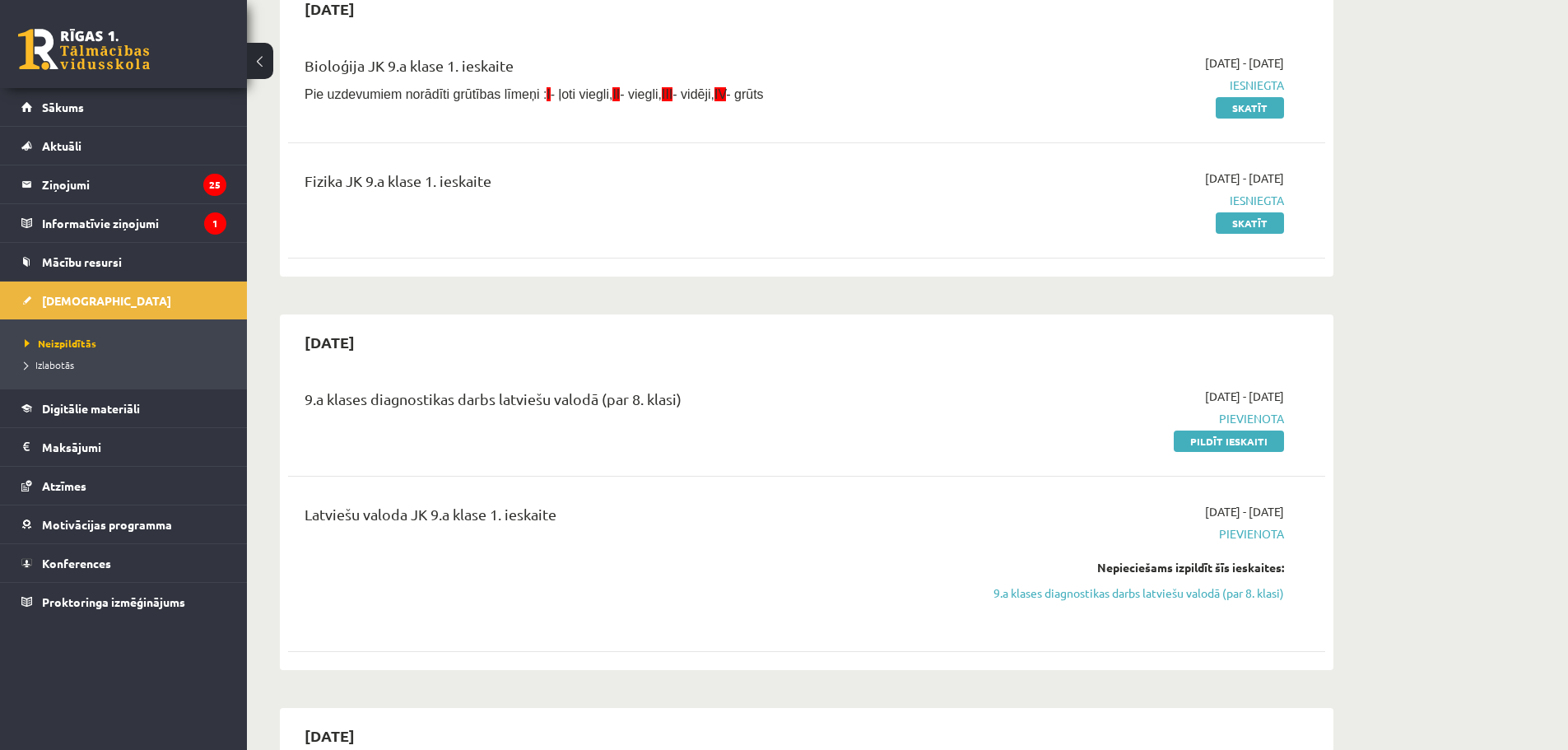
scroll to position [306, 0]
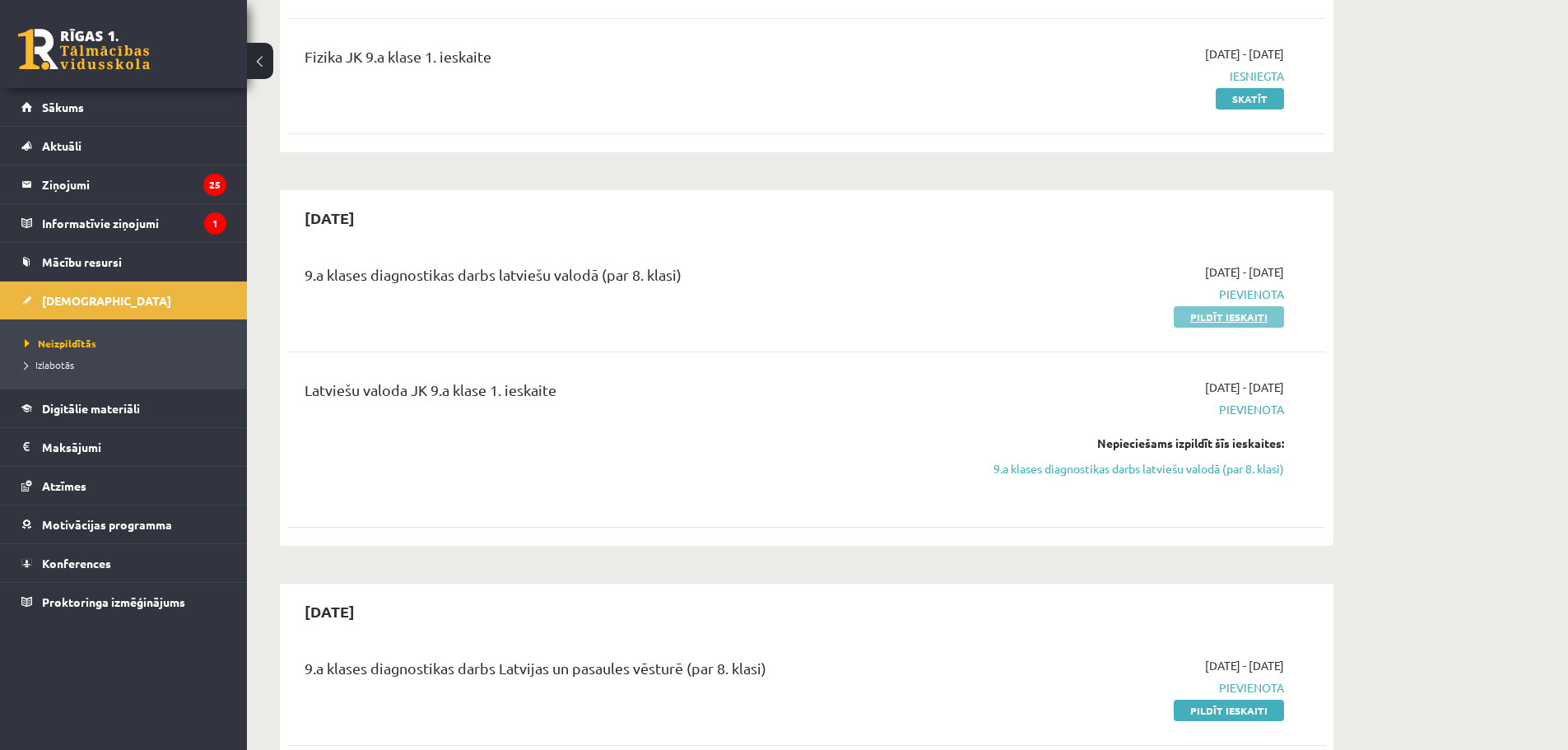
click at [1239, 320] on link "Pildīt ieskaiti" at bounding box center [1229, 317] width 111 height 21
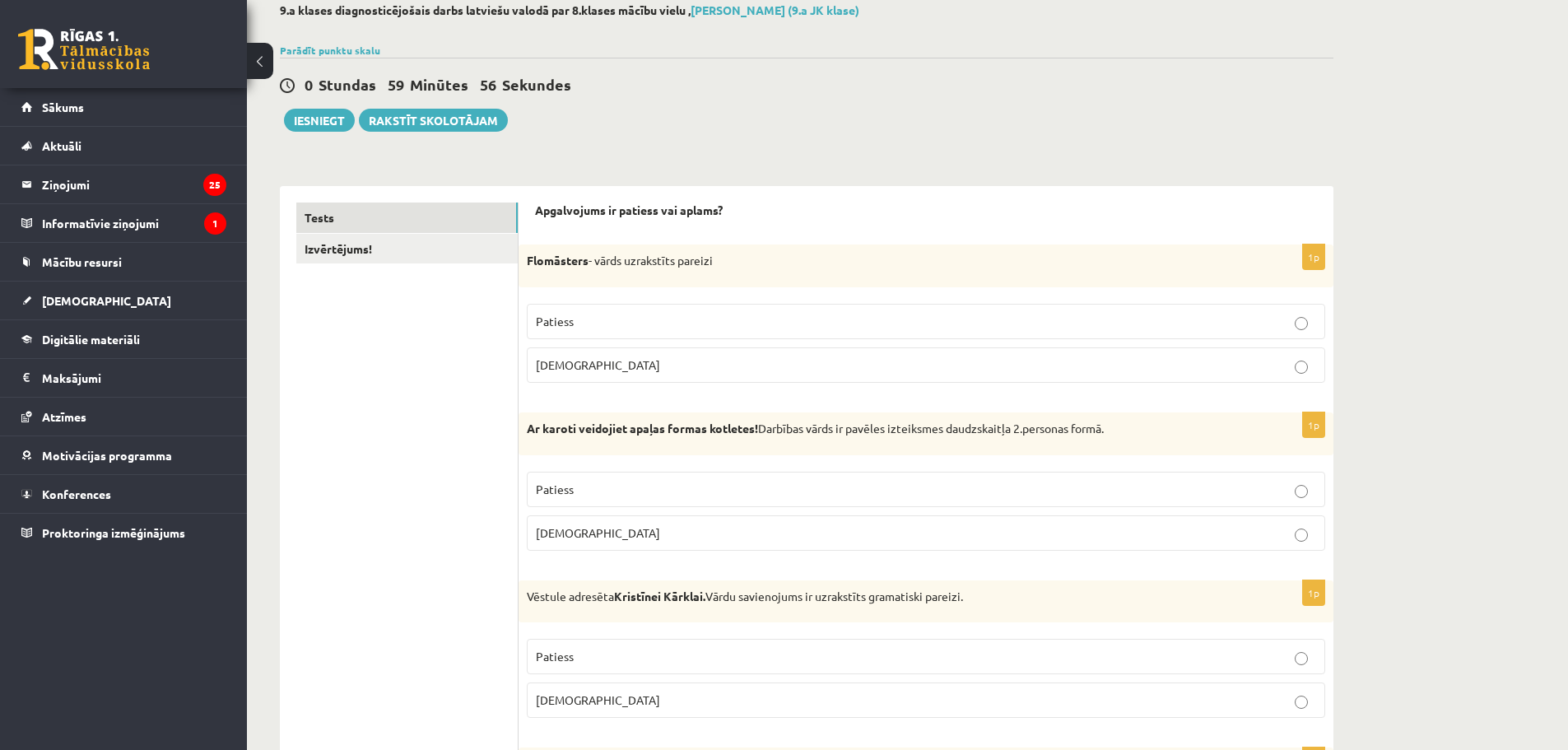
scroll to position [164, 0]
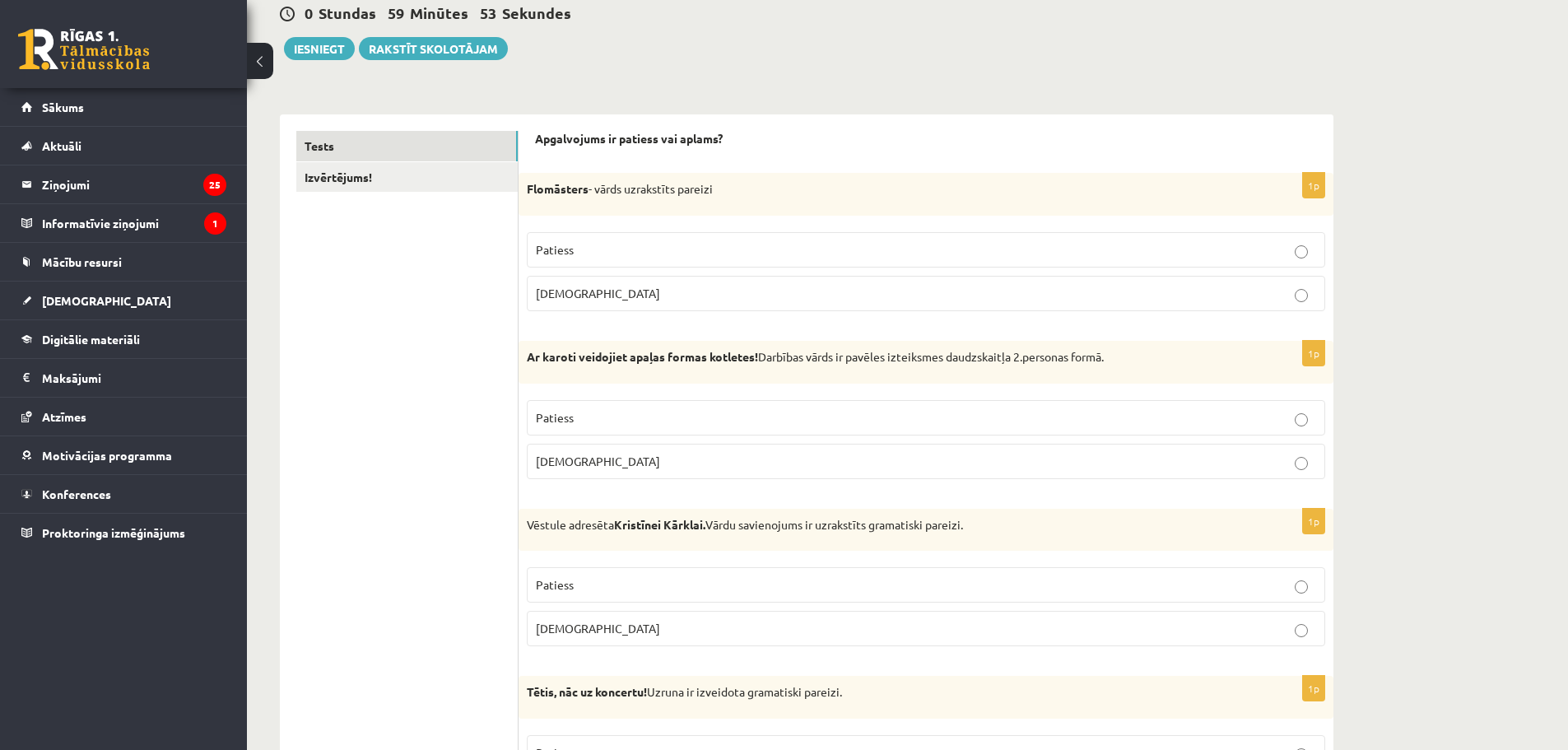
click at [588, 260] on label "Patiess" at bounding box center [926, 250] width 799 height 35
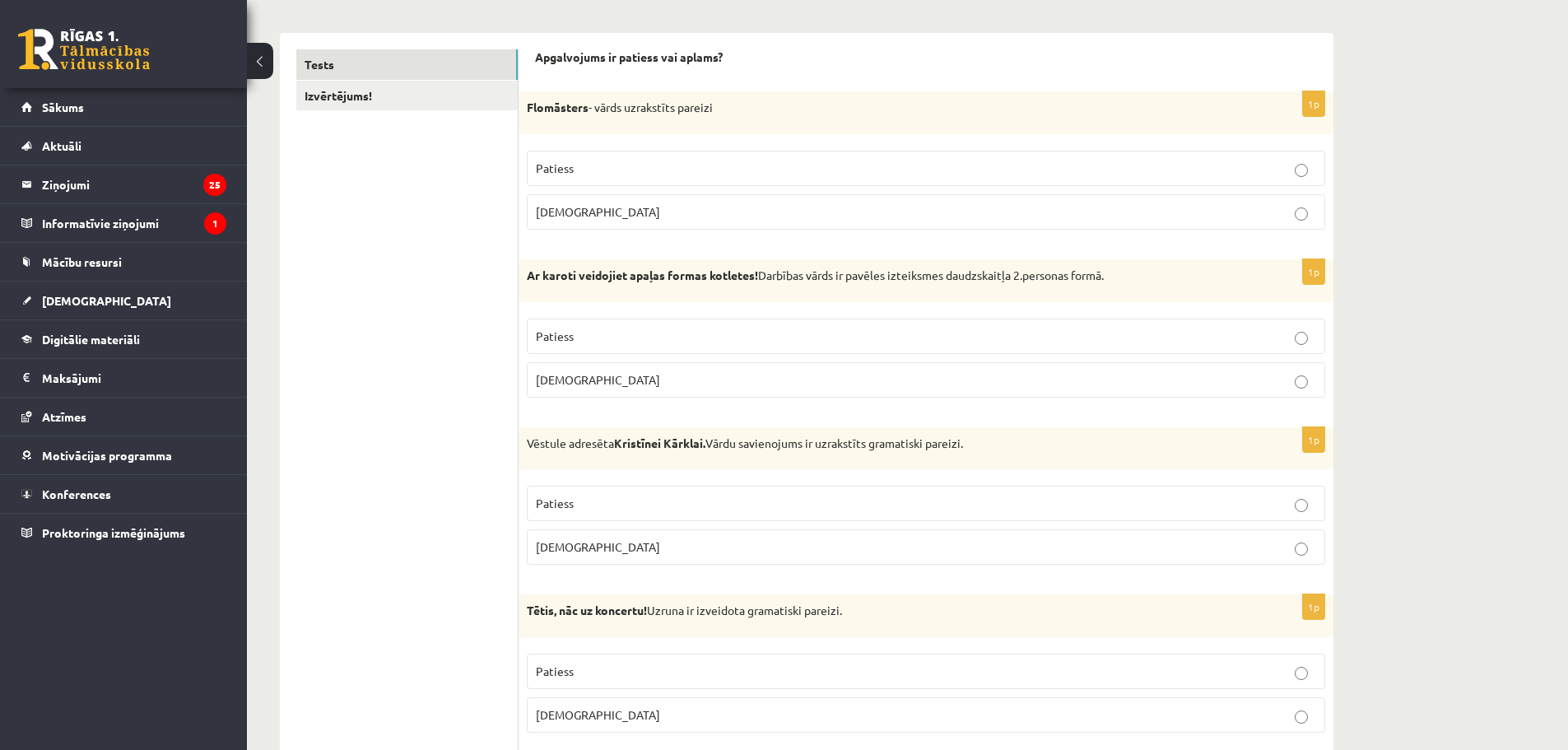
scroll to position [247, 0]
click at [410, 105] on link "Izvērtējums!" at bounding box center [407, 95] width 221 height 31
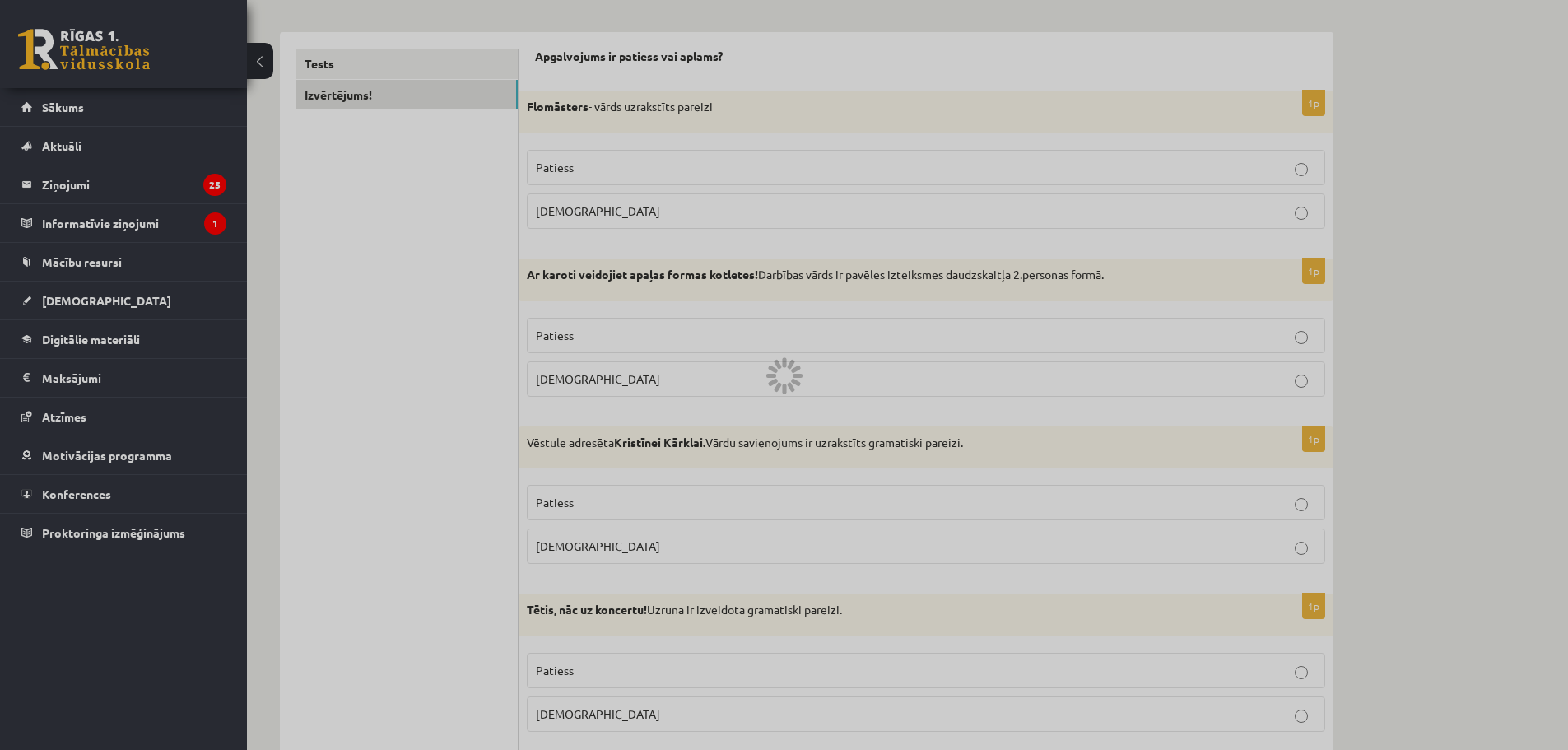
scroll to position [0, 0]
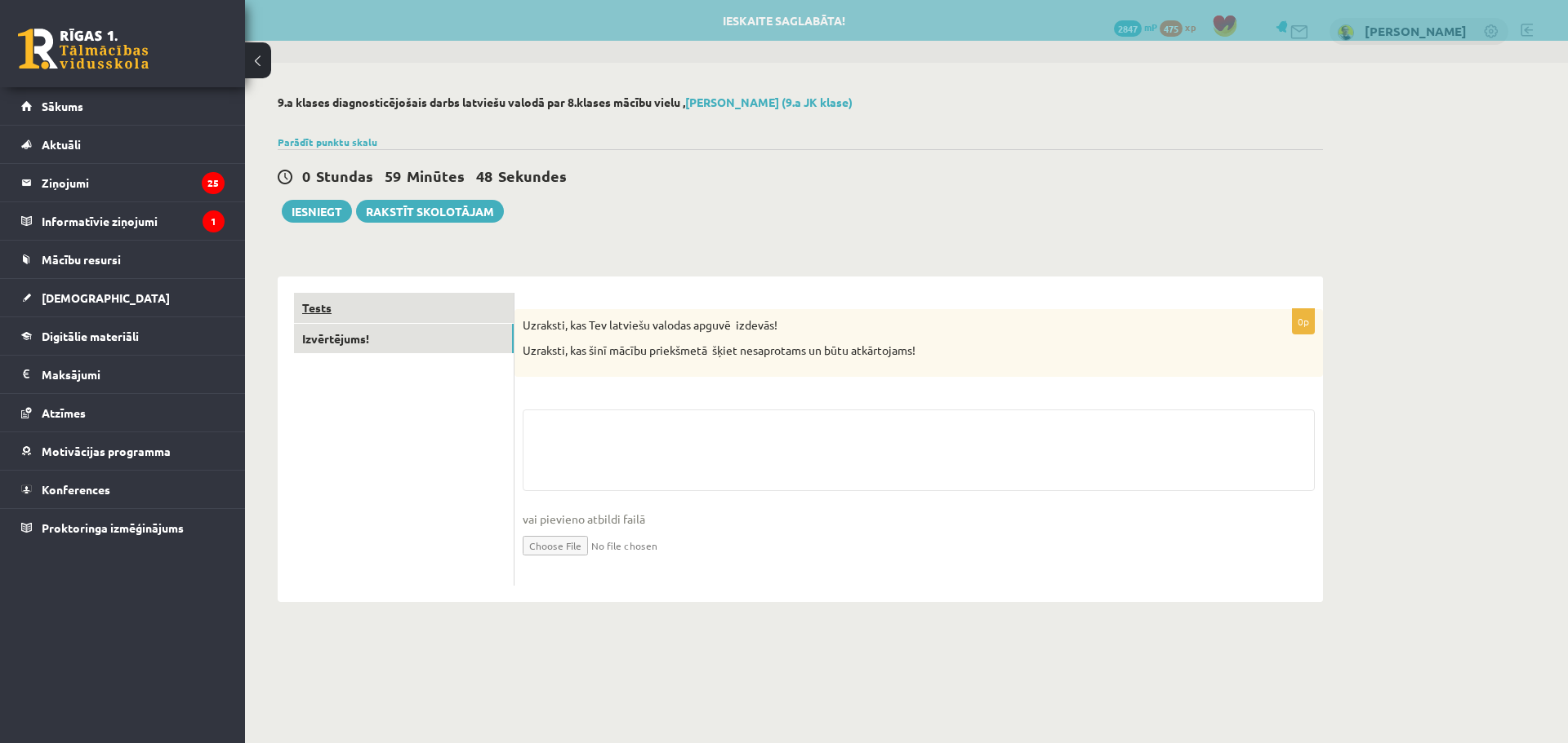
click at [397, 321] on link "Tests" at bounding box center [404, 308] width 219 height 30
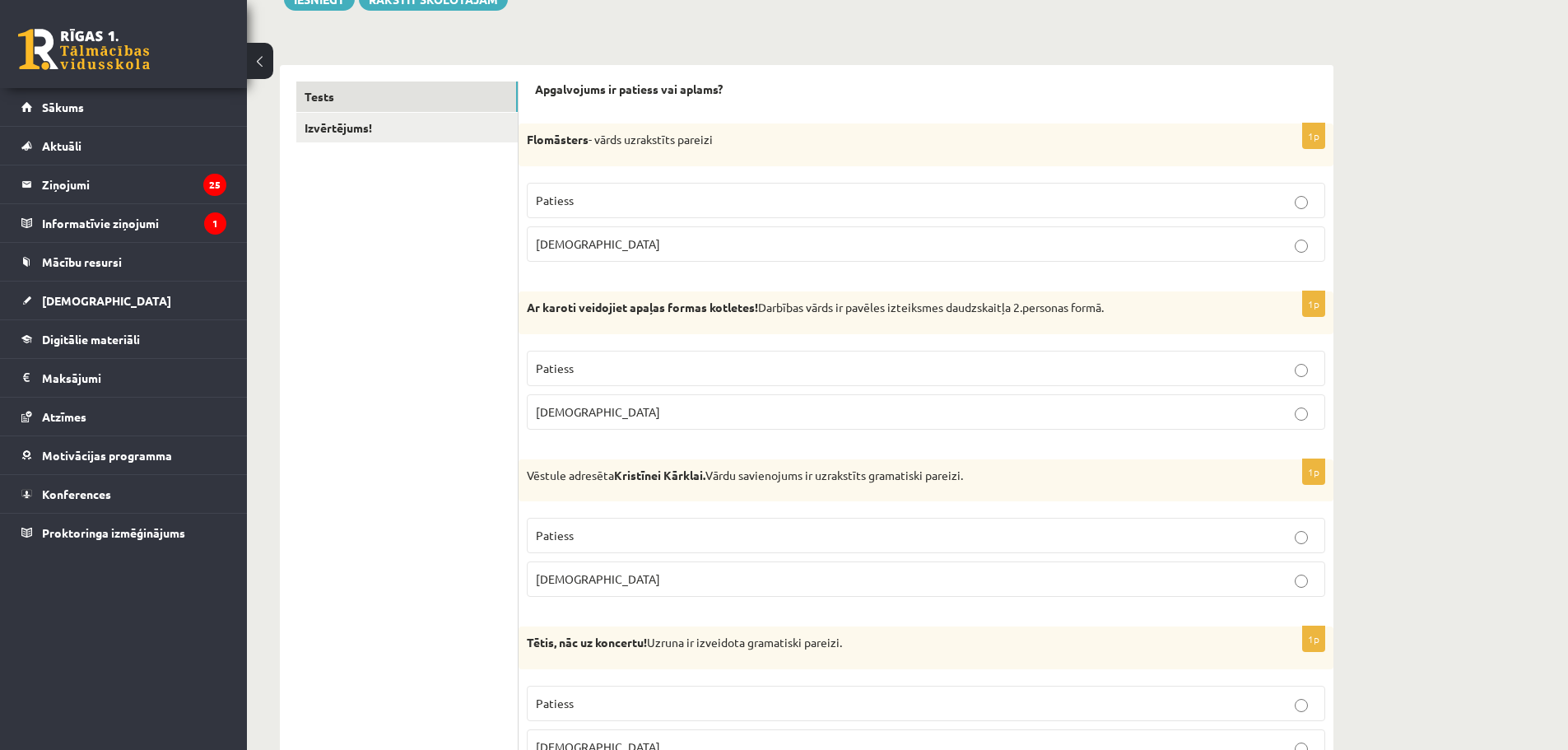
scroll to position [300, 0]
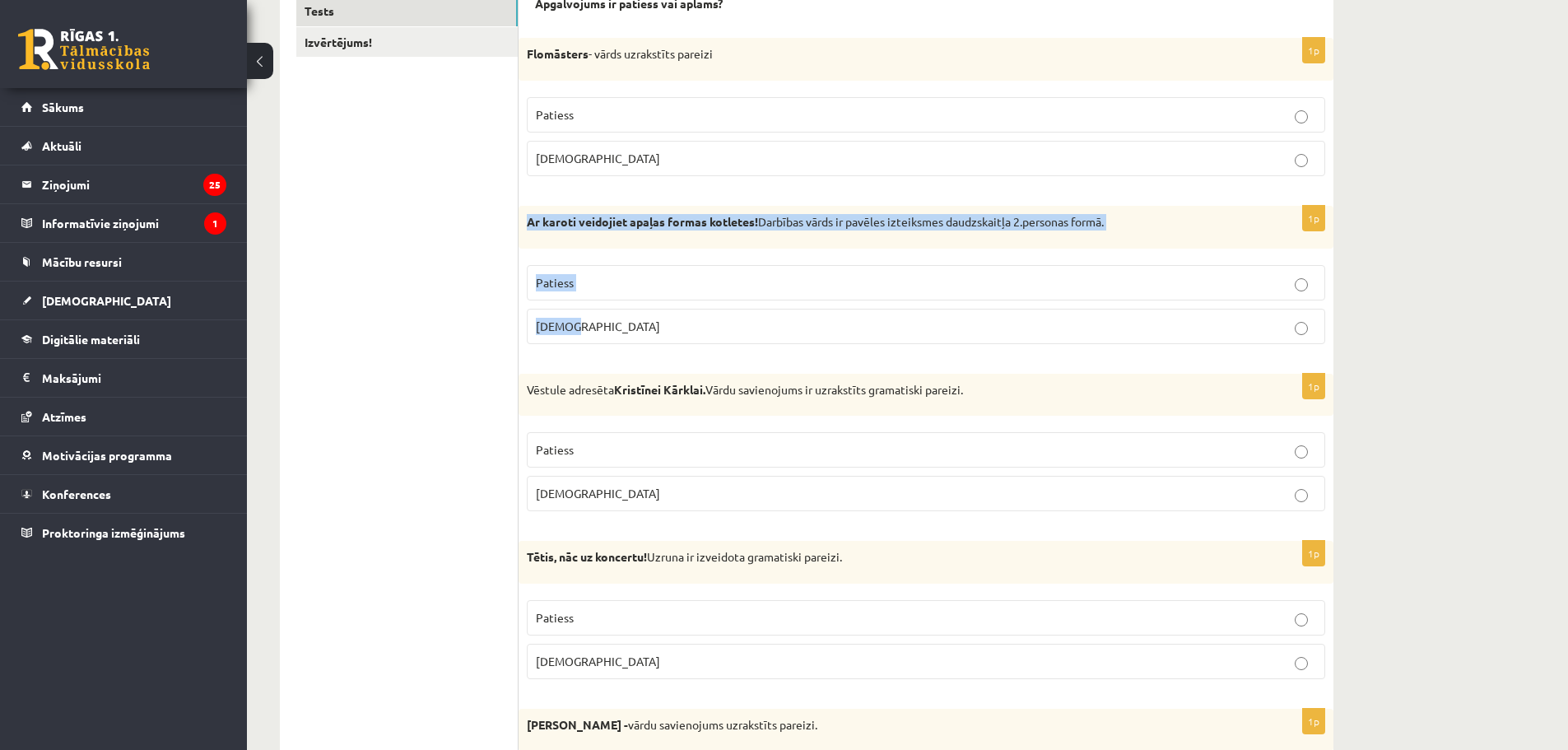
drag, startPoint x: 527, startPoint y: 220, endPoint x: 619, endPoint y: 319, distance: 135.1
click at [618, 319] on div "1p Ar karoti veidojiet apaļas formas kotletes! Darbības vārds ir pavēles izteik…" at bounding box center [925, 282] width 815 height 151
copy div "Ar karoti veidojiet apaļas formas kotletes! Darbības vārds ir pavēles izteiksme…"
click at [656, 292] on p "Patiess" at bounding box center [926, 283] width 780 height 18
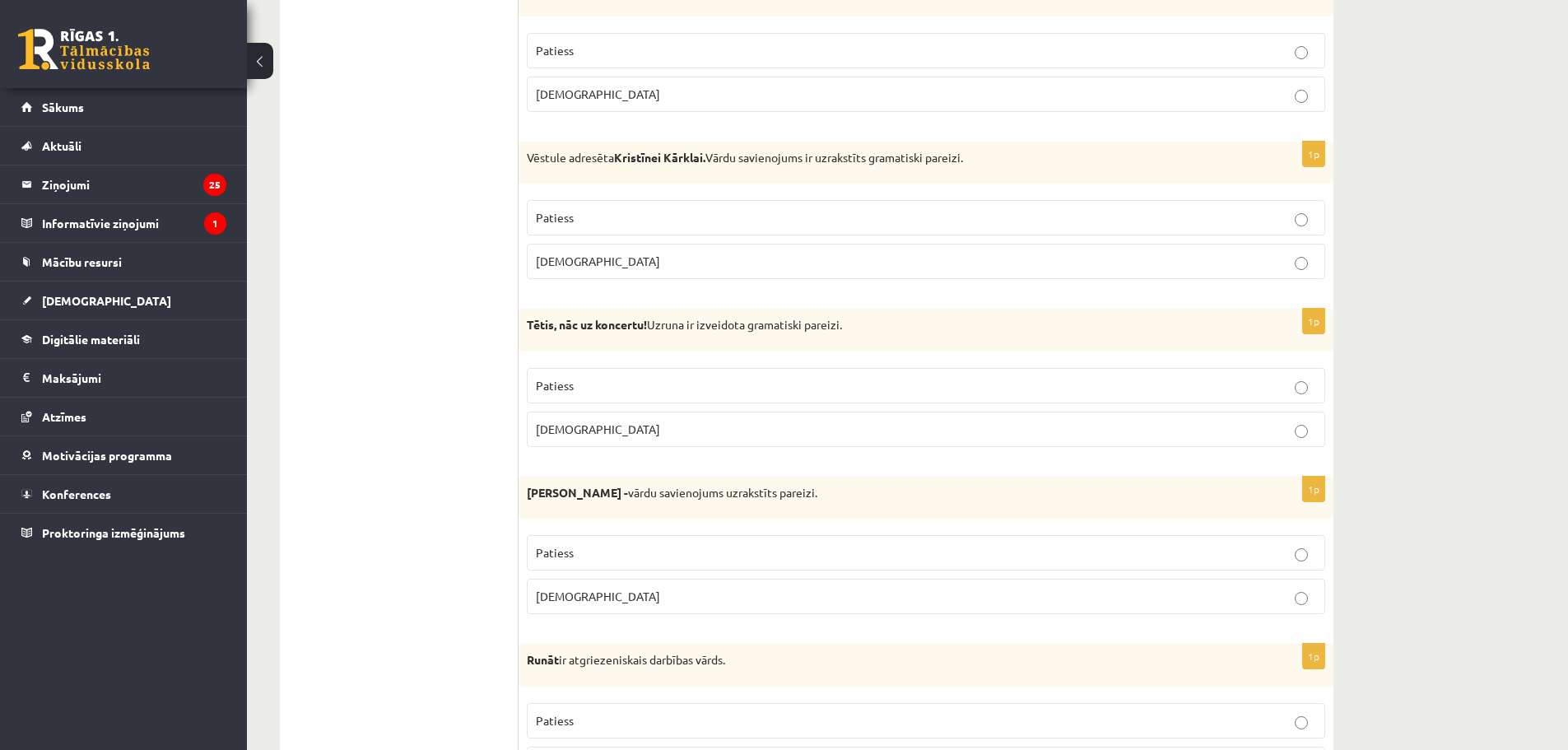
scroll to position [547, 0]
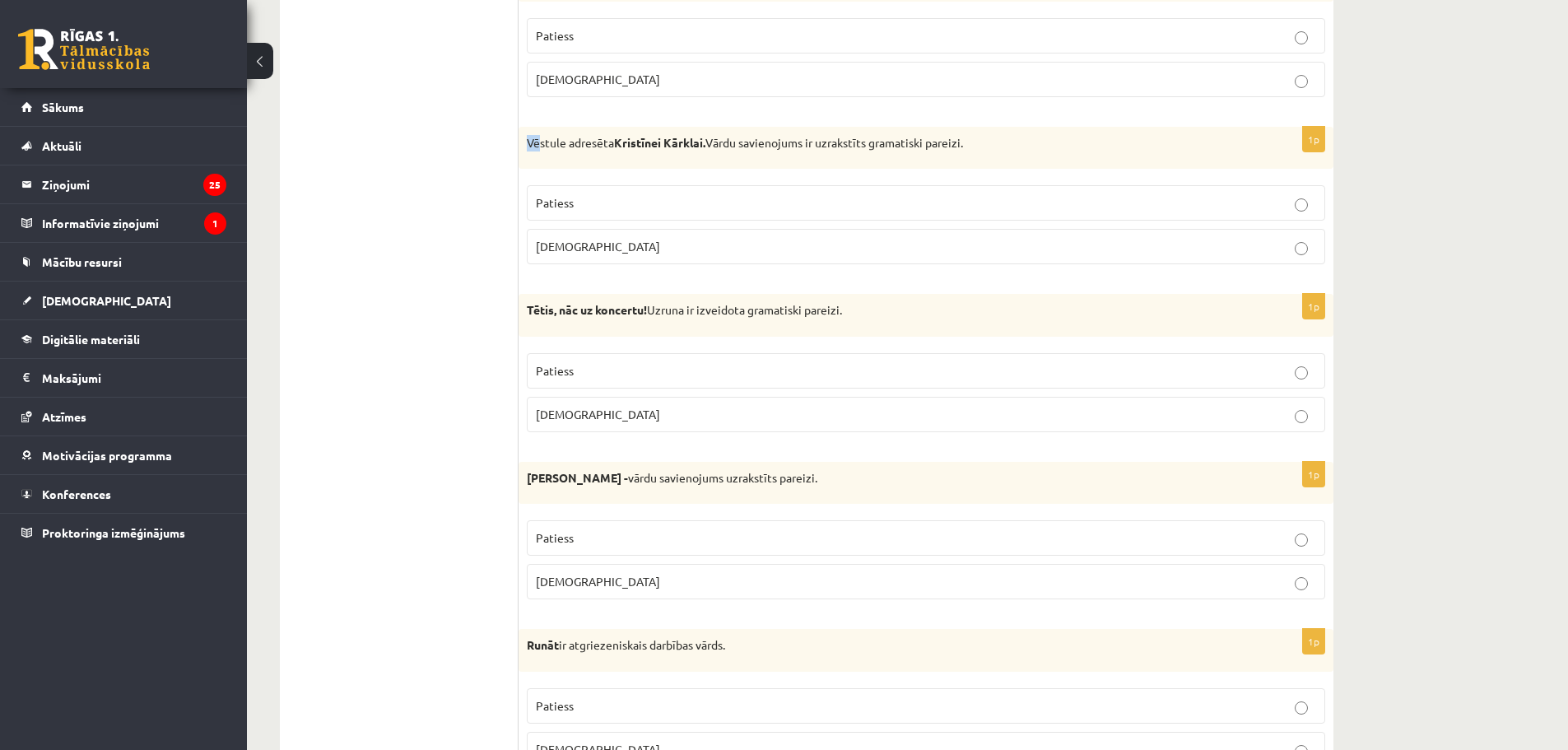
drag, startPoint x: 527, startPoint y: 141, endPoint x: 541, endPoint y: 150, distance: 16.6
click at [541, 150] on p "Vēstule adresēta Kristīnei Kārklai. Vārdu savienojums ir uzrakstīts gramatiski …" at bounding box center [884, 143] width 716 height 17
click at [568, 146] on p "Vēstule adresēta Kristīnei Kārklai. Vārdu savienojums ir uzrakstīts gramatiski …" at bounding box center [884, 143] width 716 height 17
click at [590, 216] on label "Patiess" at bounding box center [926, 203] width 799 height 35
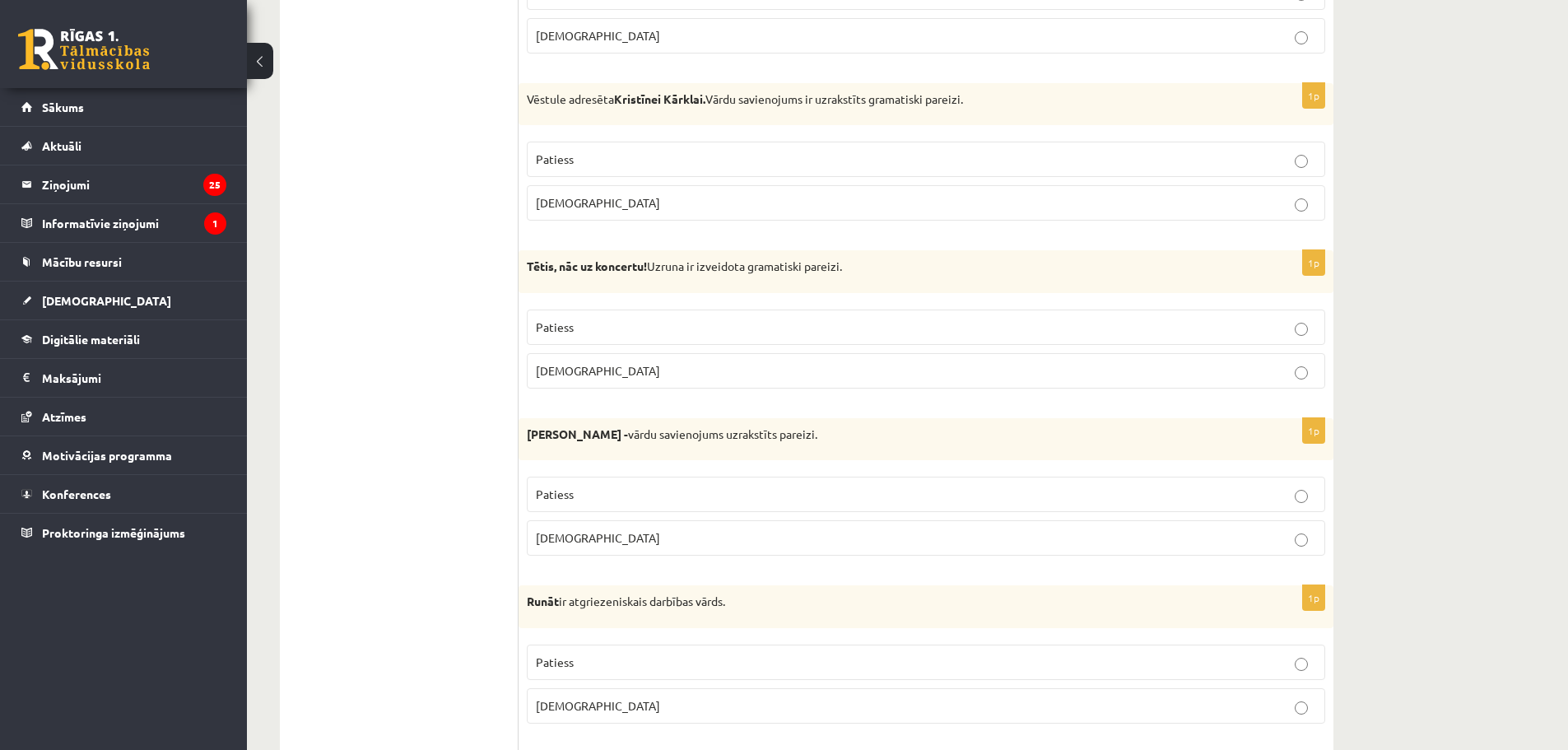
scroll to position [629, 0]
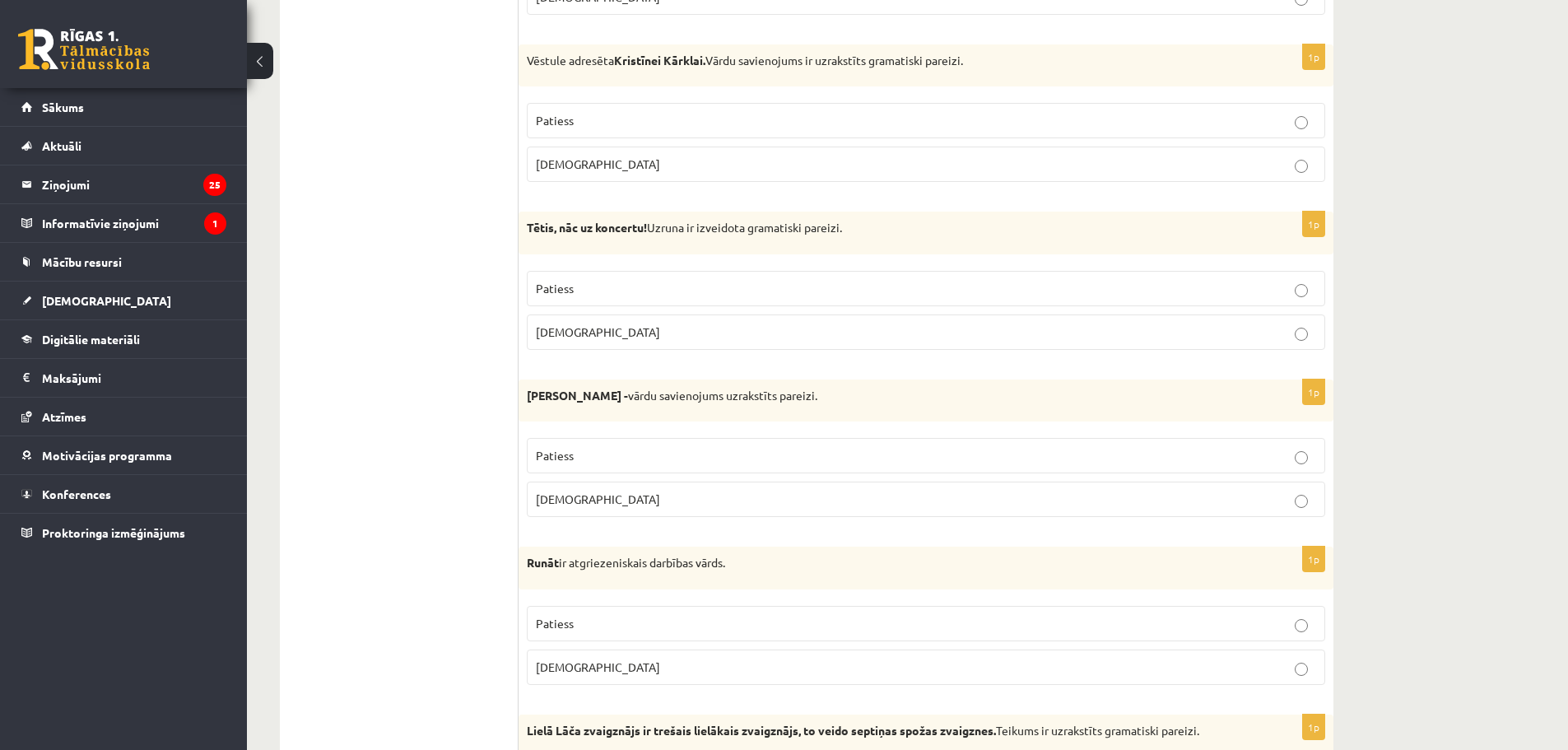
click at [621, 331] on p "Aplams" at bounding box center [926, 332] width 780 height 18
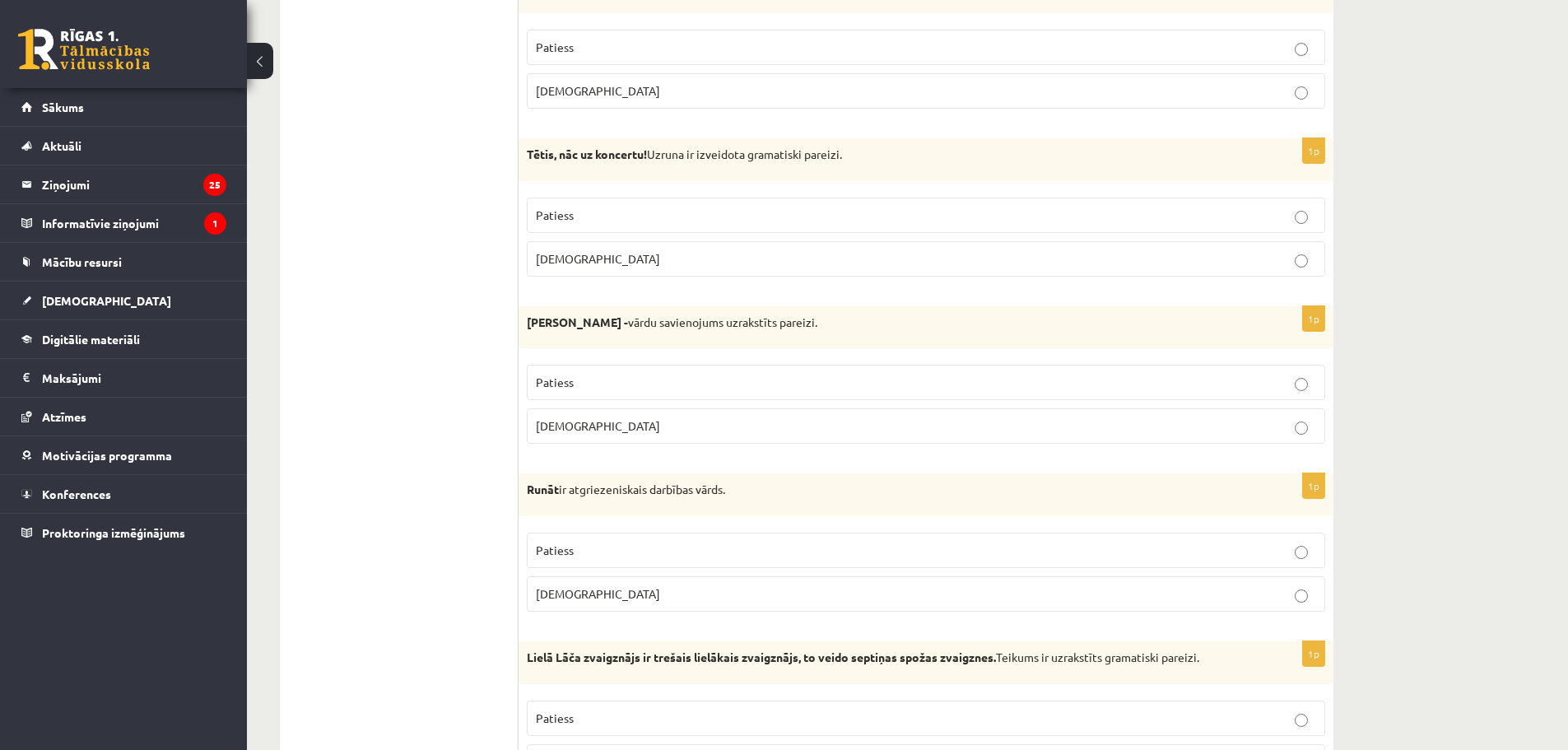
scroll to position [794, 0]
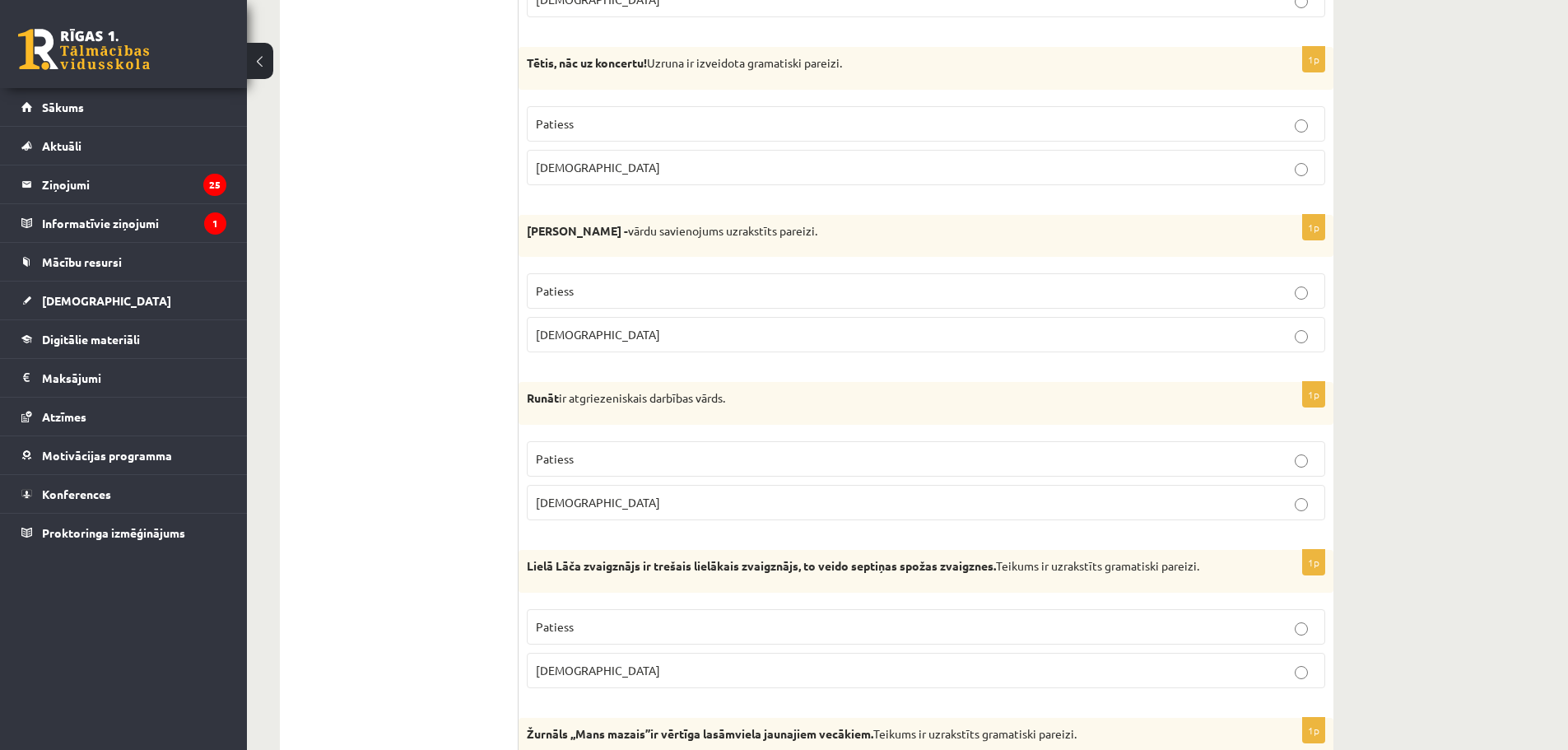
click at [602, 302] on label "Patiess" at bounding box center [926, 291] width 799 height 35
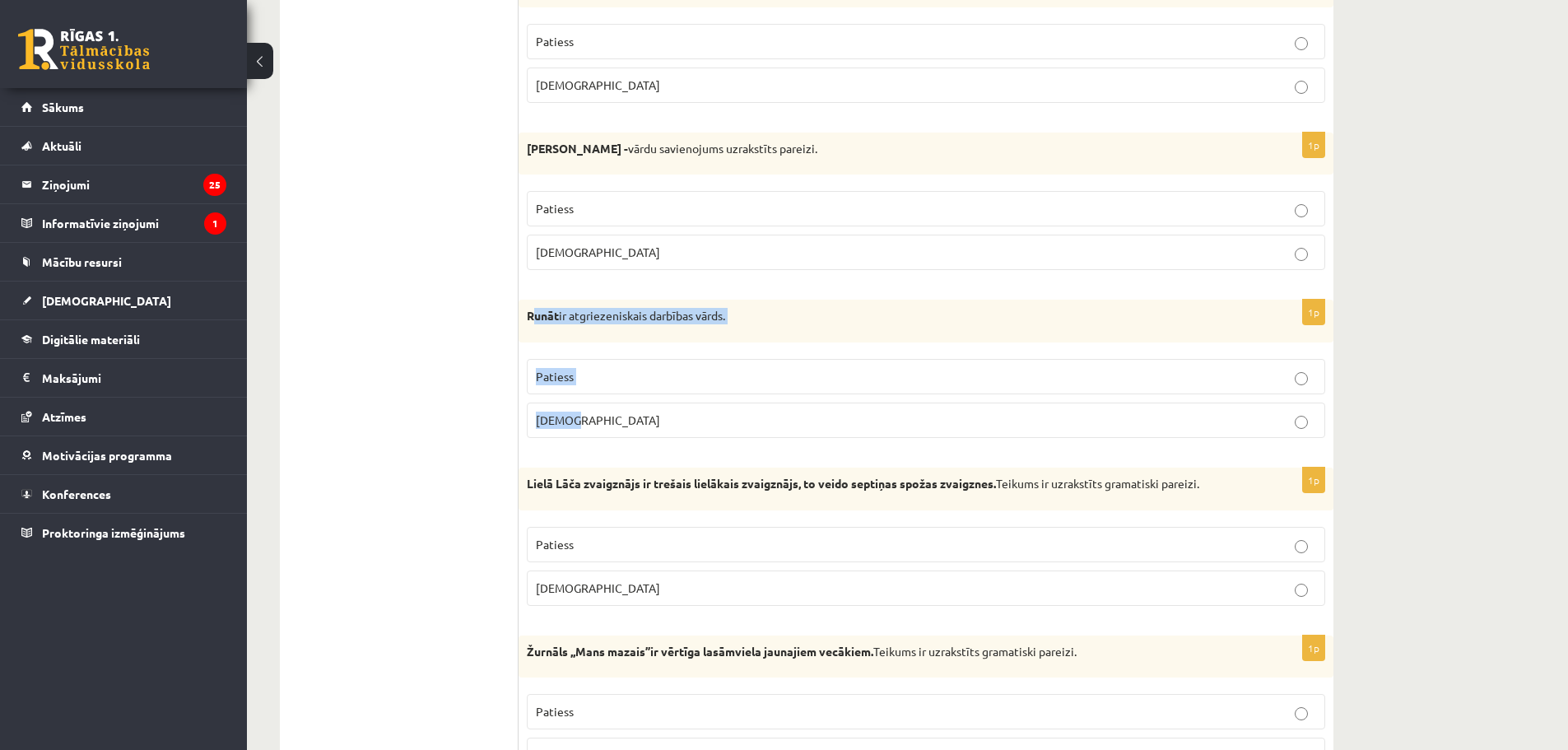
drag, startPoint x: 531, startPoint y: 312, endPoint x: 580, endPoint y: 419, distance: 117.7
click at [581, 422] on div "1p Runāt ir atgriezeniskais darbības vārds. Patiess Aplams" at bounding box center [925, 375] width 815 height 151
click at [539, 314] on strong "Runāt" at bounding box center [542, 315] width 33 height 15
drag, startPoint x: 529, startPoint y: 315, endPoint x: 601, endPoint y: 416, distance: 124.0
click at [601, 416] on div "1p Runāt ir atgriezeniskais darbības vārds. Patiess Aplams" at bounding box center [925, 375] width 815 height 151
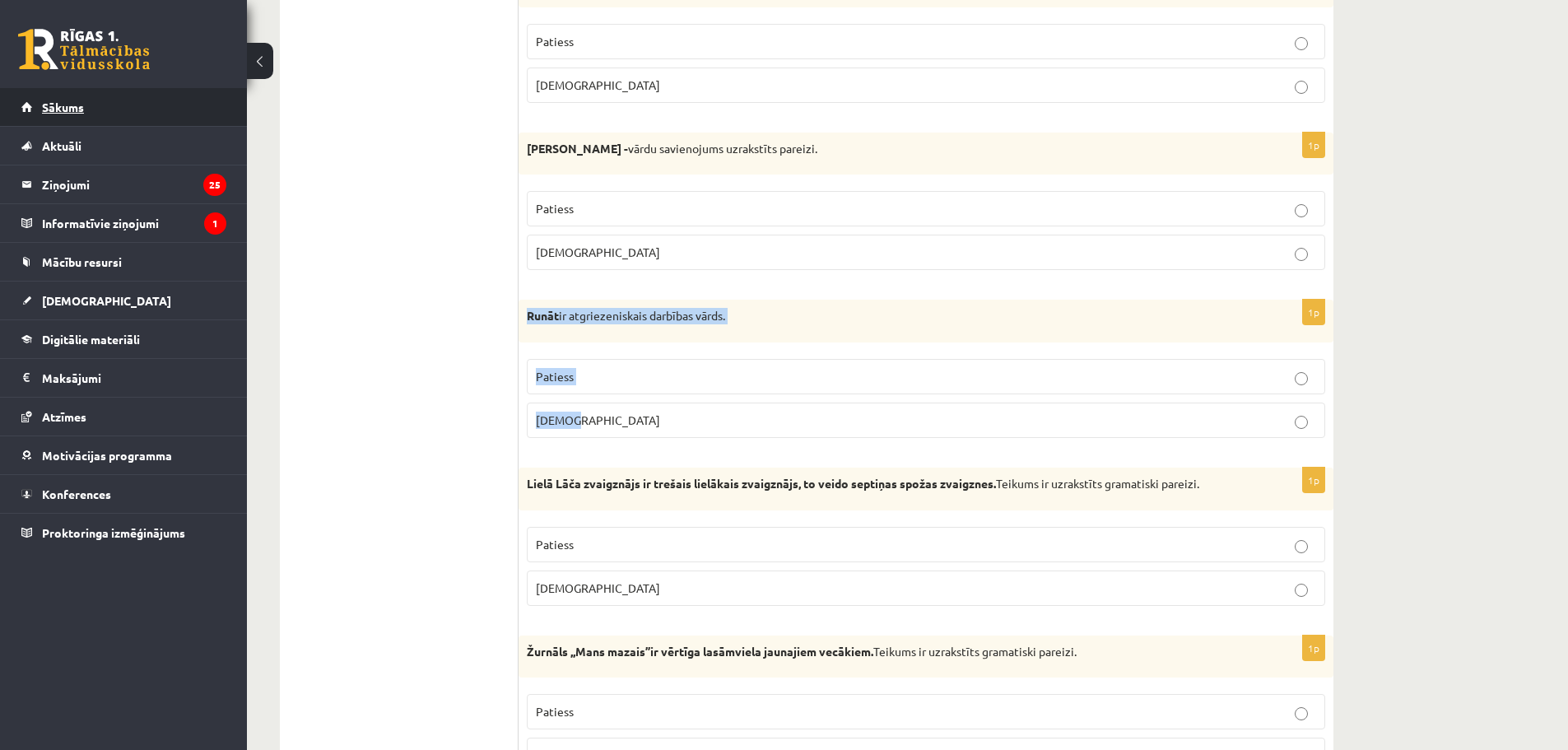
copy div "Runāt ir atgriezeniskais darbības vārds. Patiess Aplams"
click at [613, 432] on label "Aplams" at bounding box center [926, 420] width 799 height 35
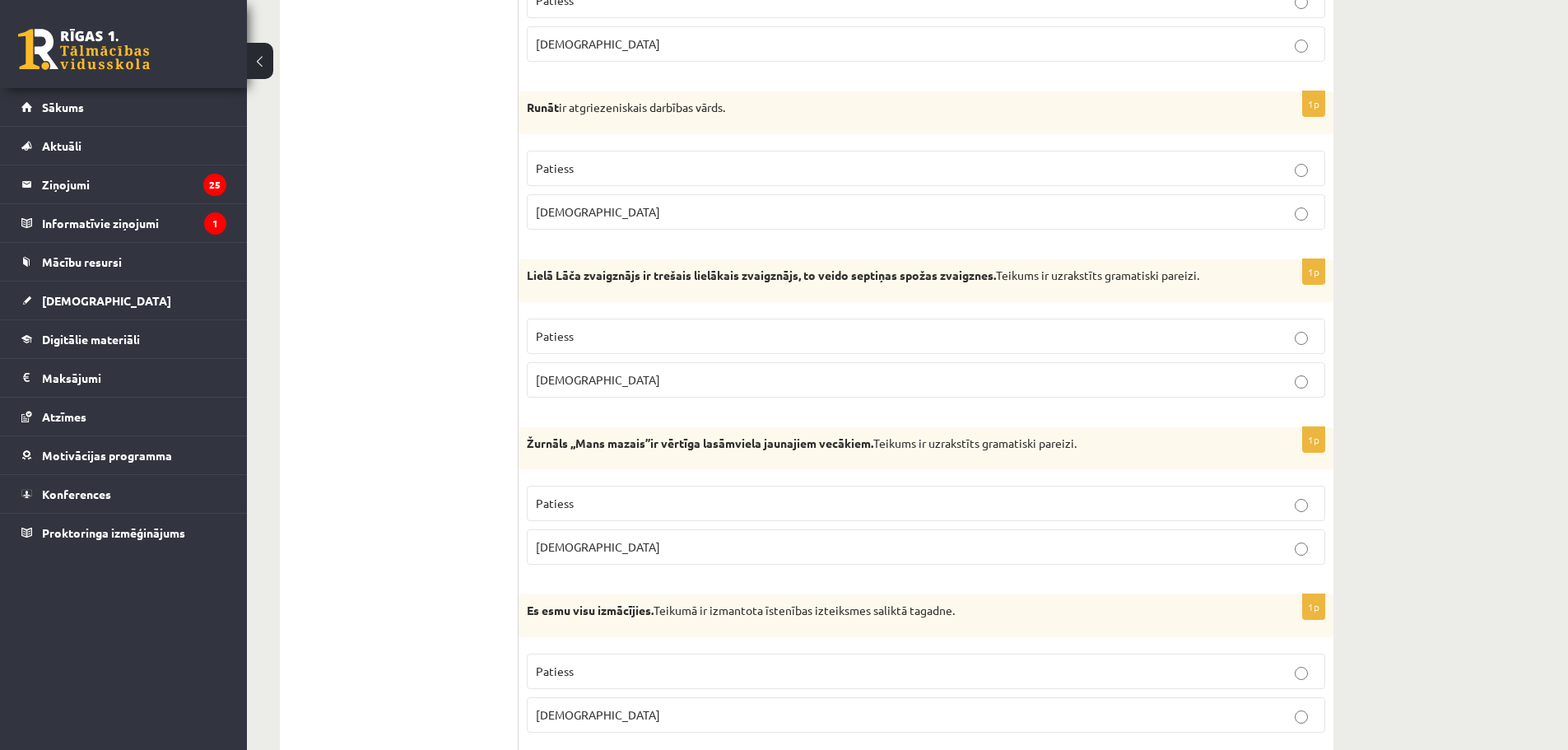
scroll to position [1124, 0]
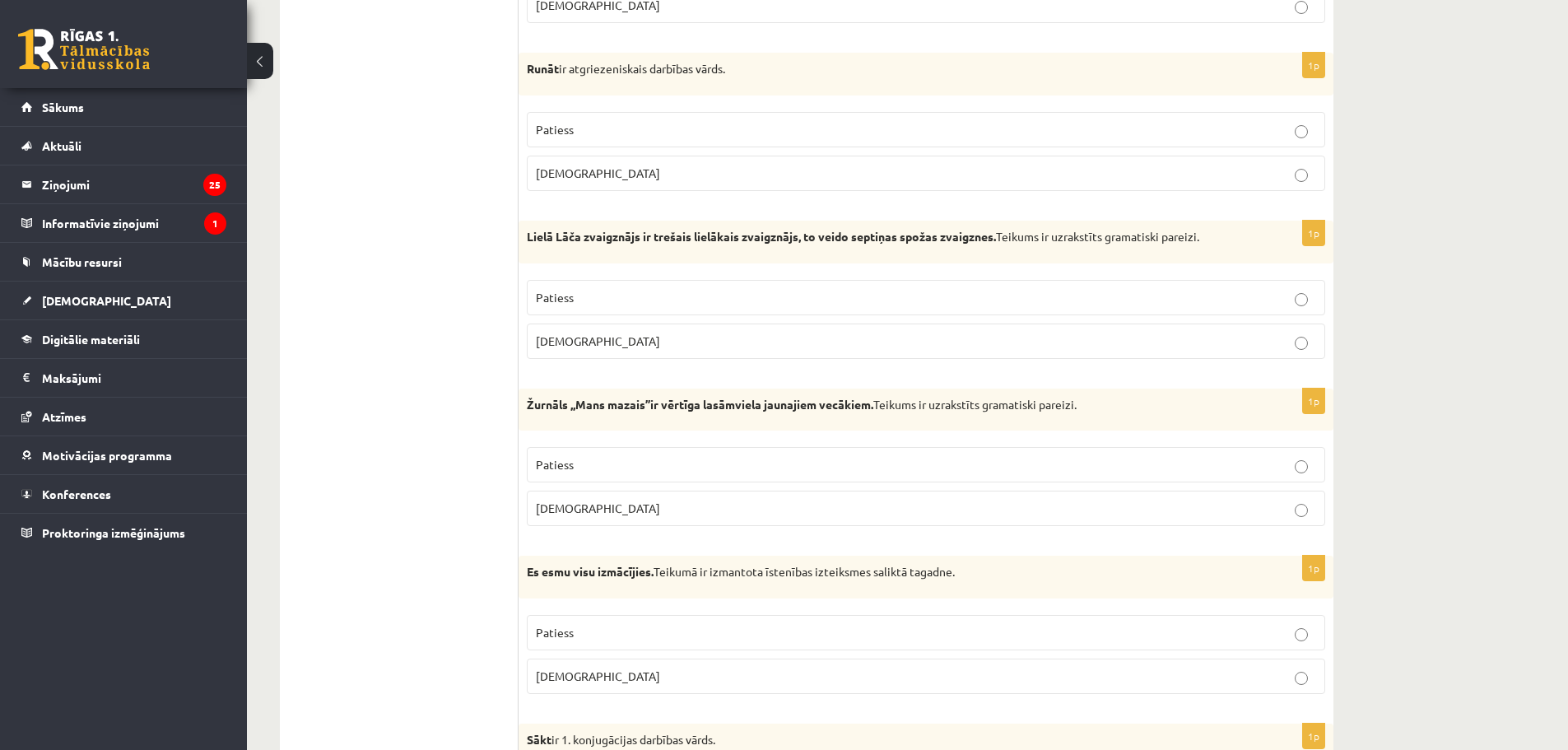
click at [557, 348] on span "Aplams" at bounding box center [598, 341] width 124 height 15
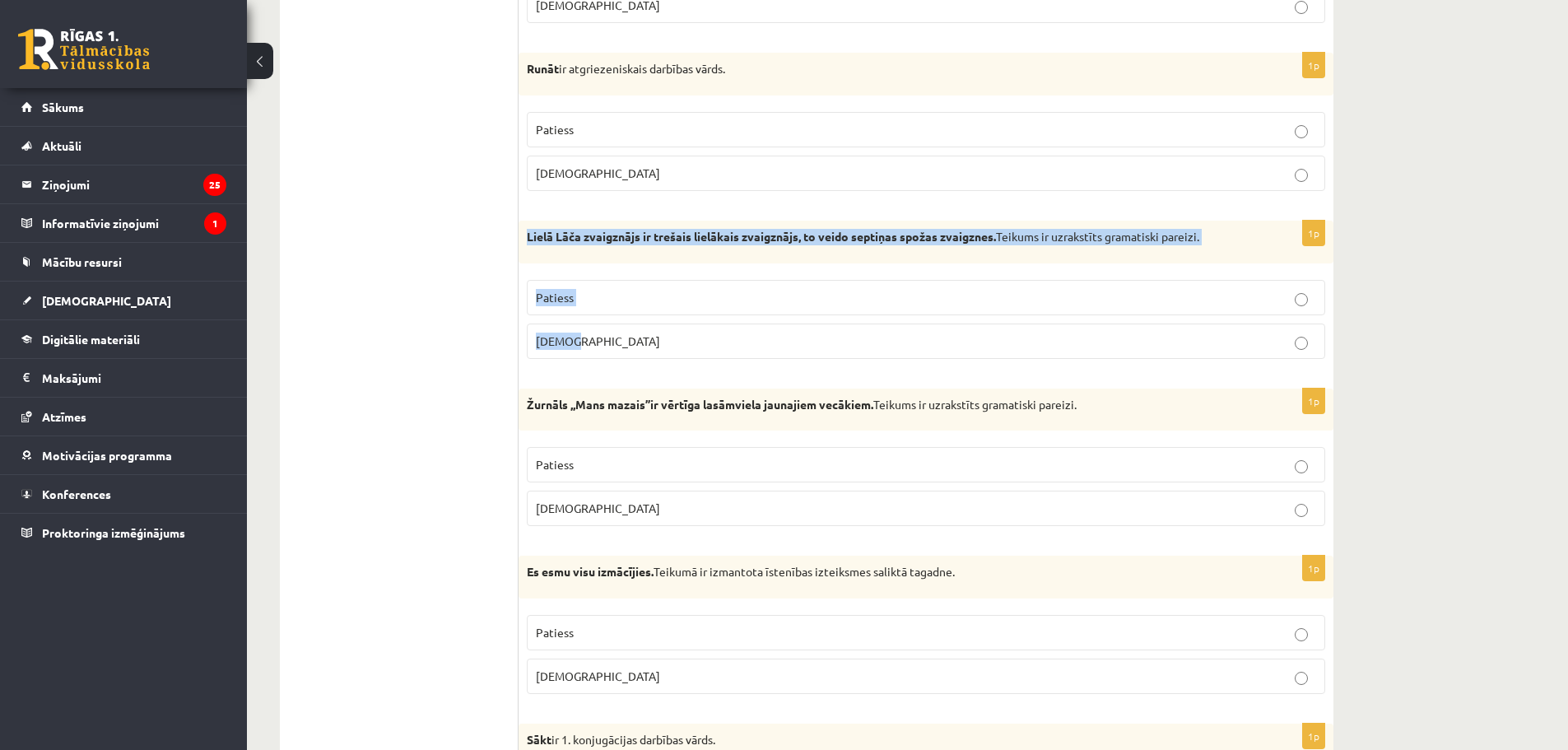
drag, startPoint x: 528, startPoint y: 235, endPoint x: 633, endPoint y: 327, distance: 139.6
click at [633, 327] on div "1p Lielā Lāča zvaigznājs ir trešais lielākais zvaigznājs, to veido septiņas spo…" at bounding box center [925, 296] width 815 height 151
copy div "Lielā Lāča zvaigznājs ir trešais lielākais zvaigznājs, to veido septiņas spožas…"
click at [555, 305] on p "Patiess" at bounding box center [926, 297] width 780 height 18
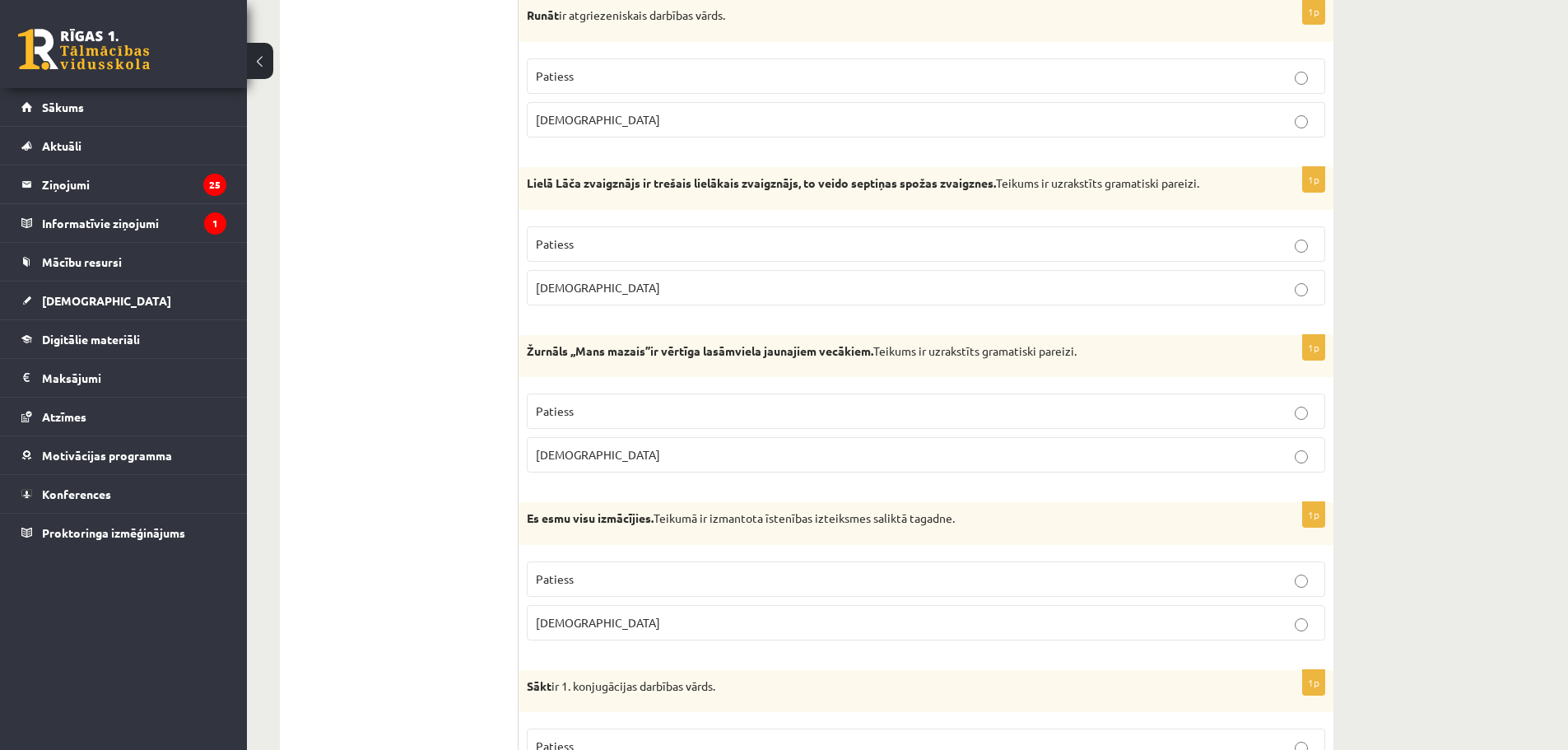
scroll to position [1206, 0]
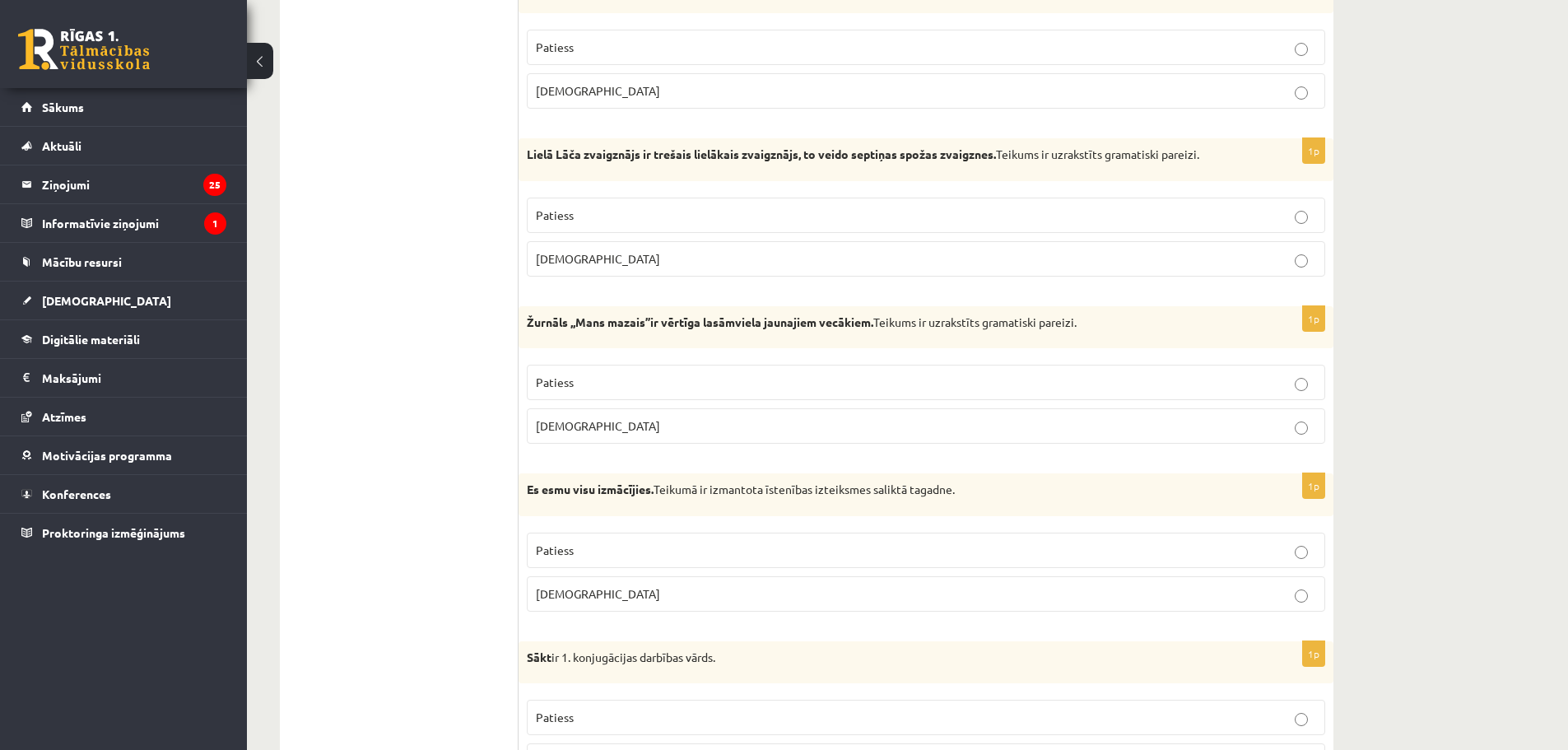
click at [581, 390] on p "Patiess" at bounding box center [926, 382] width 780 height 18
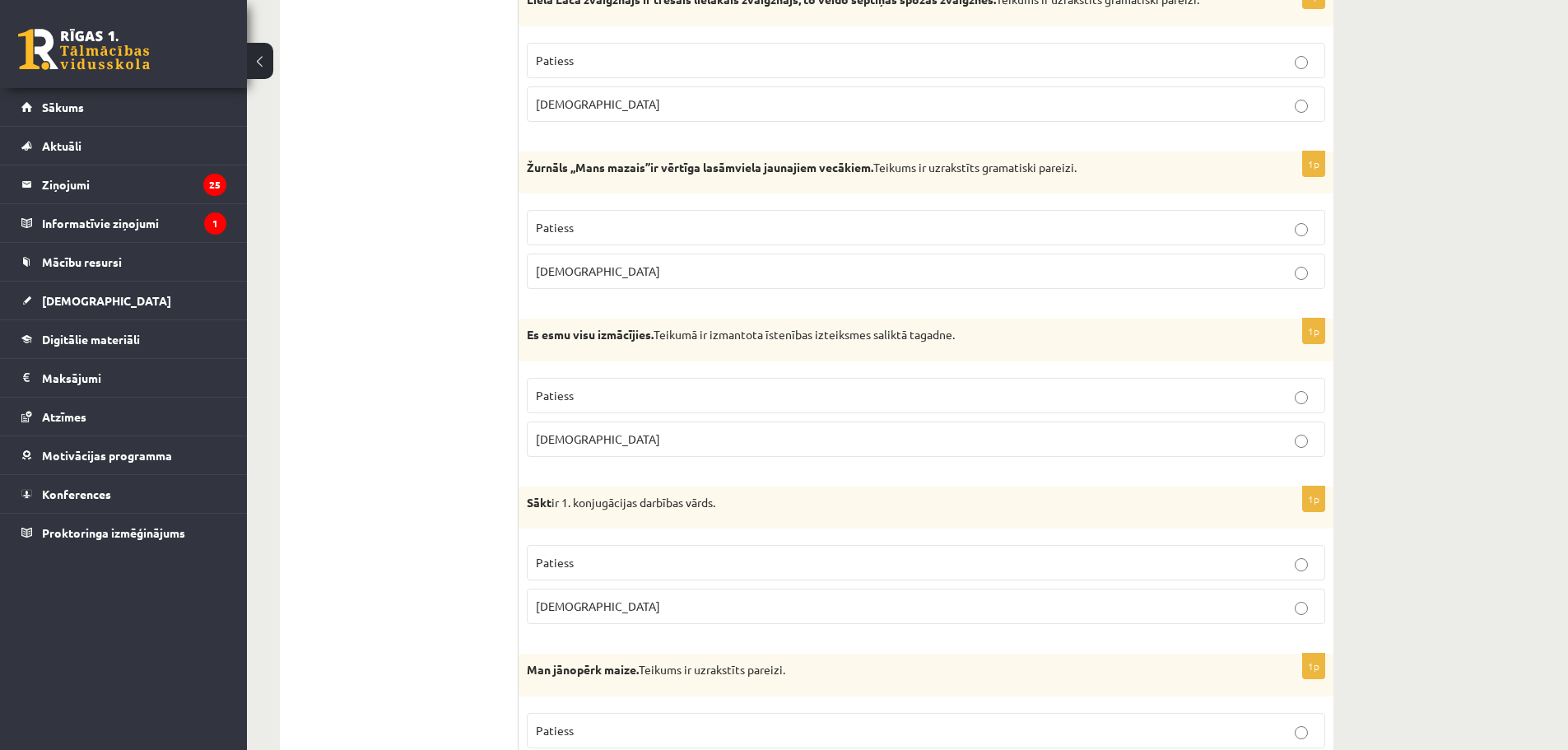
scroll to position [1371, 0]
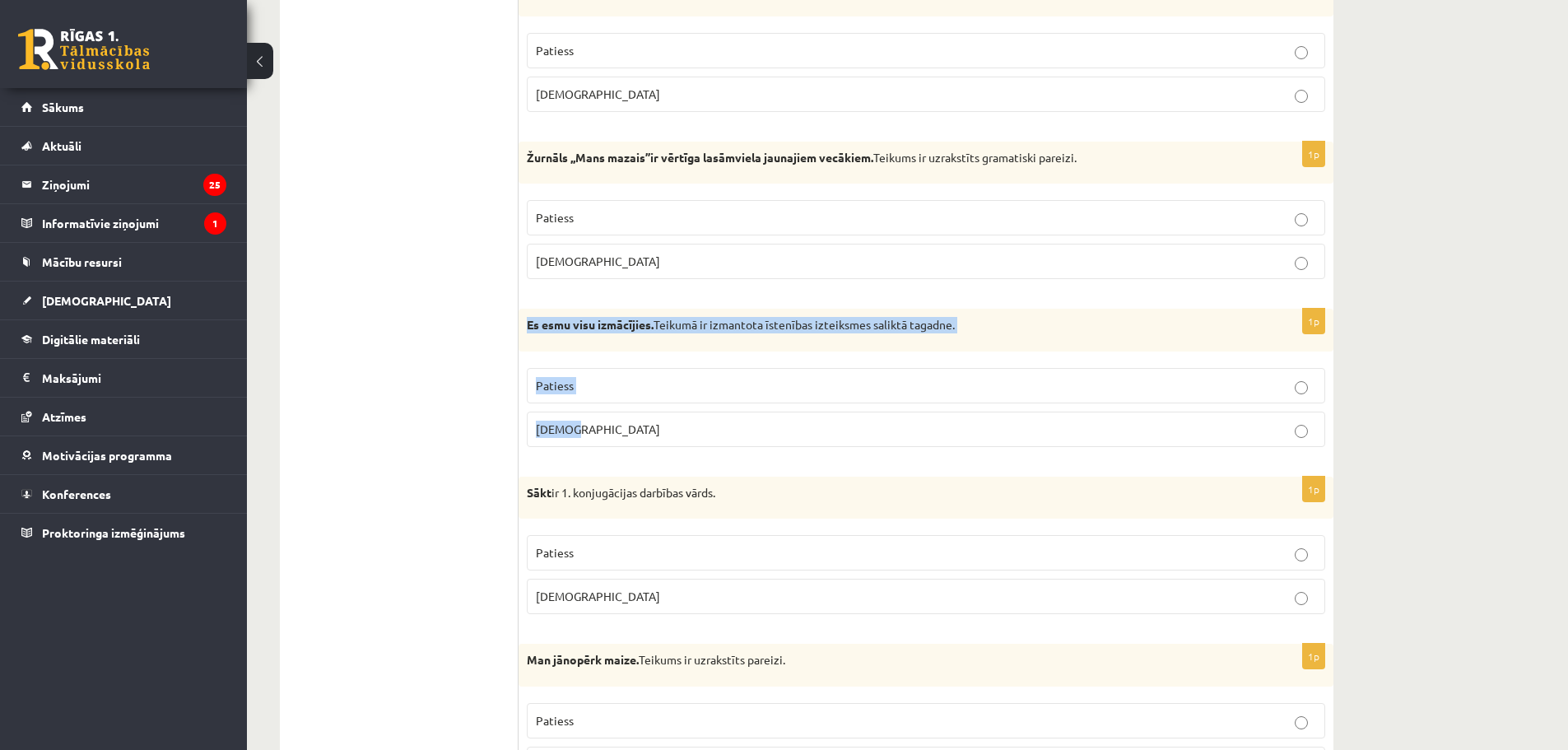
drag, startPoint x: 528, startPoint y: 325, endPoint x: 591, endPoint y: 410, distance: 105.8
click at [591, 410] on div "1p Es esmu visu izmācījies. Teikumā ir izmantota īstenības izteiksmes saliktā t…" at bounding box center [925, 384] width 815 height 151
click at [602, 332] on strong "Es esmu visu izmācījies." at bounding box center [590, 324] width 126 height 15
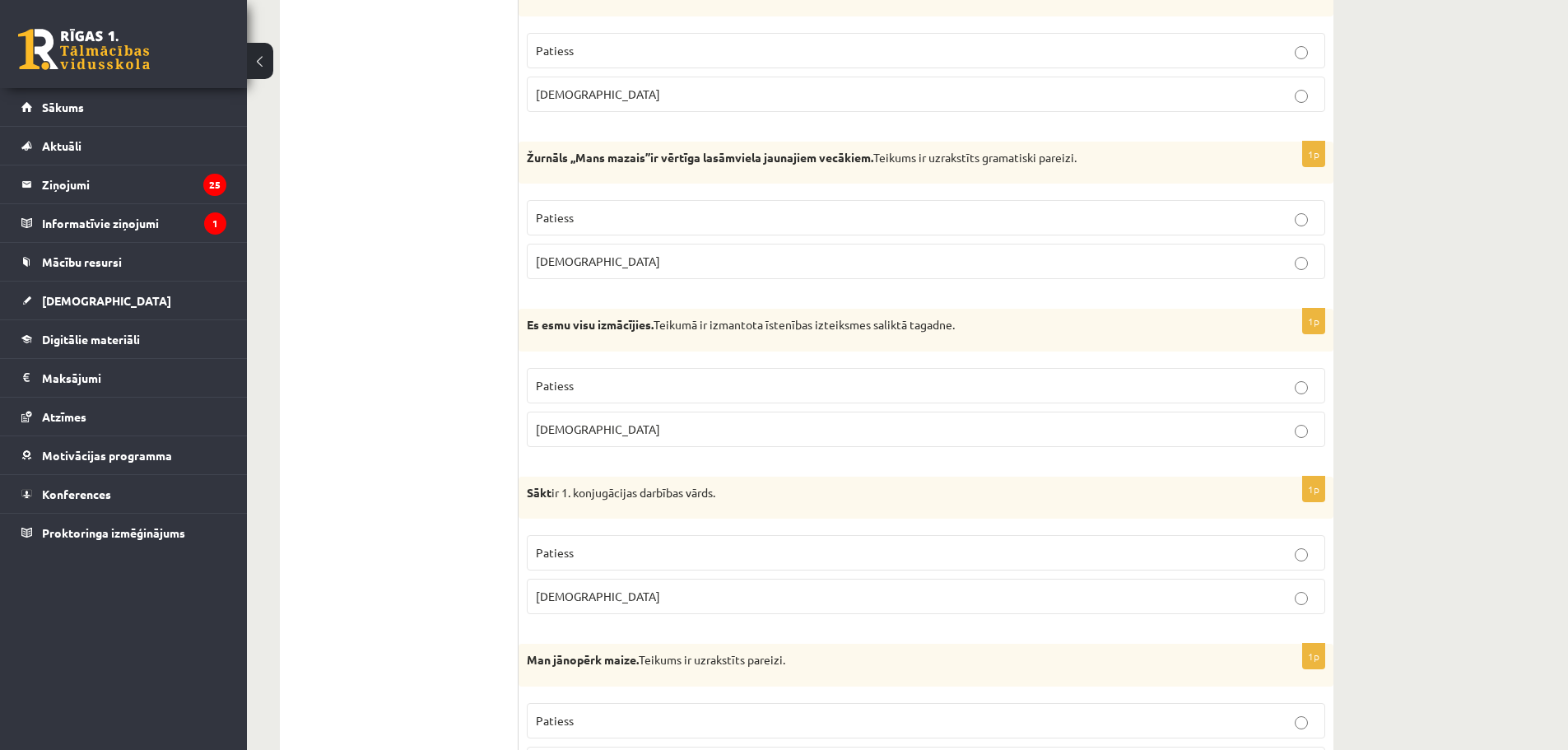
click at [598, 423] on p "Aplams" at bounding box center [926, 429] width 780 height 18
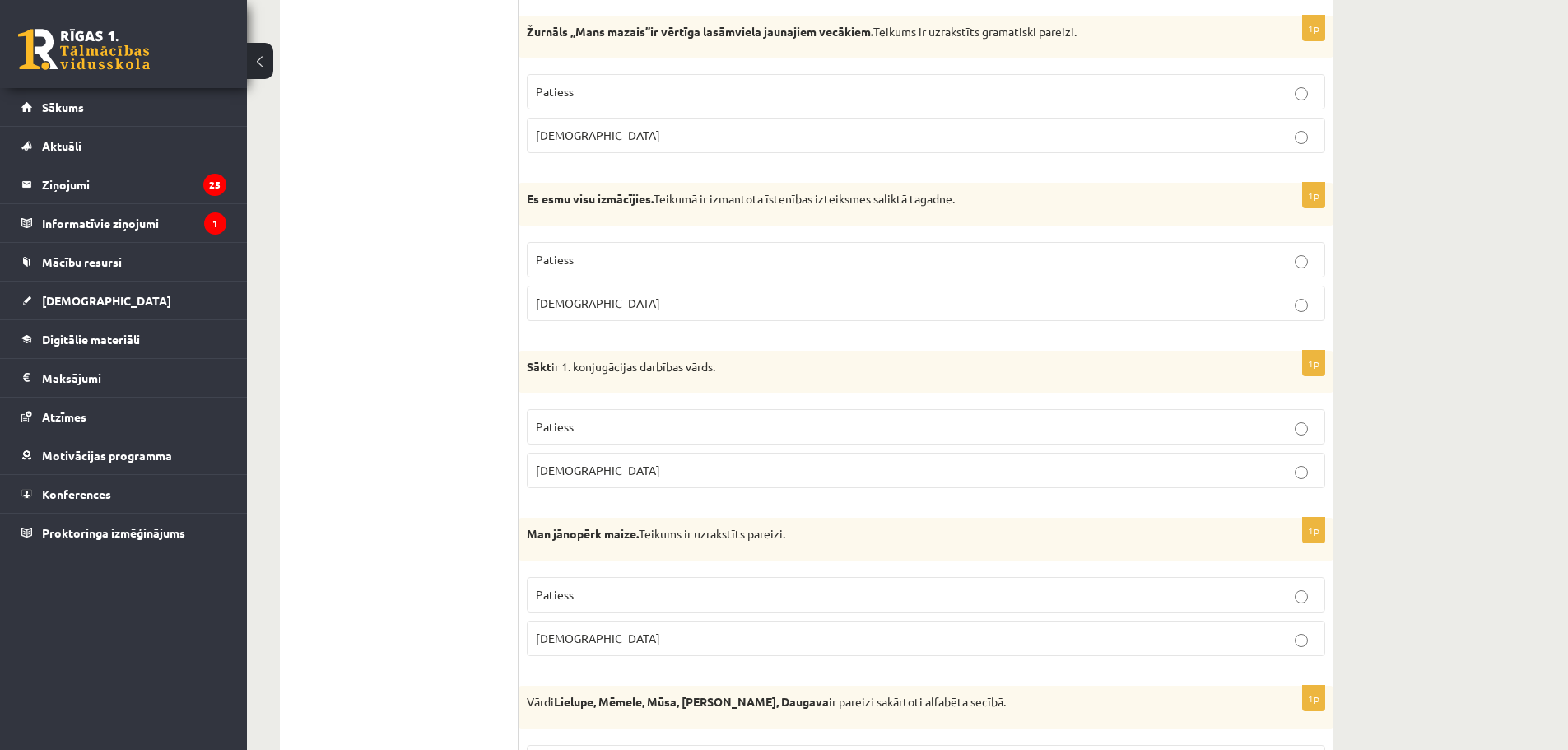
scroll to position [1535, 0]
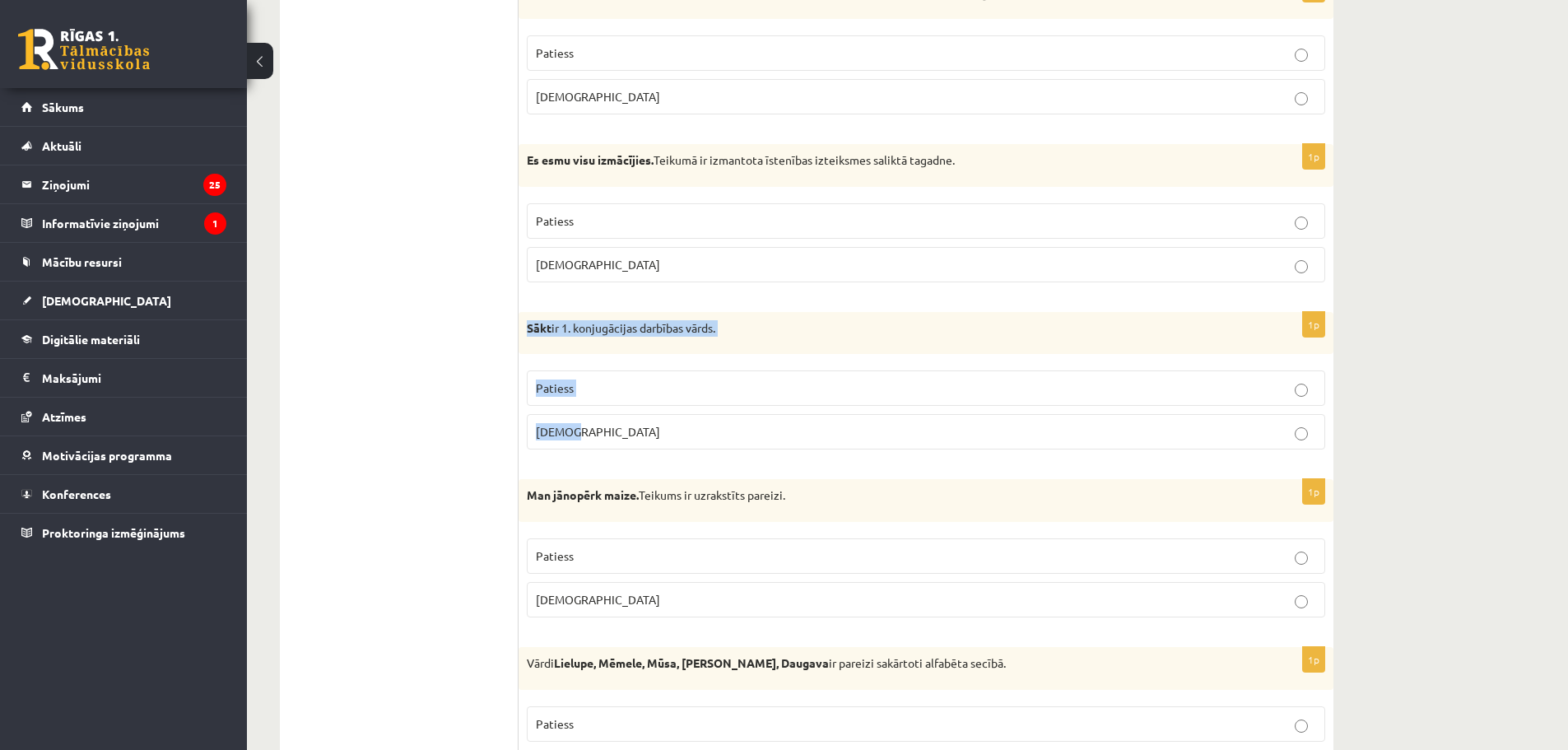
drag, startPoint x: 527, startPoint y: 324, endPoint x: 634, endPoint y: 455, distance: 169.1
click at [633, 454] on div "1p Sākt ir 1. konjugācijas darbības vārds. Patiess Aplams" at bounding box center [925, 388] width 815 height 151
copy div "Sākt ir 1. konjugācijas darbības vārds. Patiess Aplams"
click at [627, 392] on p "Patiess" at bounding box center [926, 388] width 780 height 18
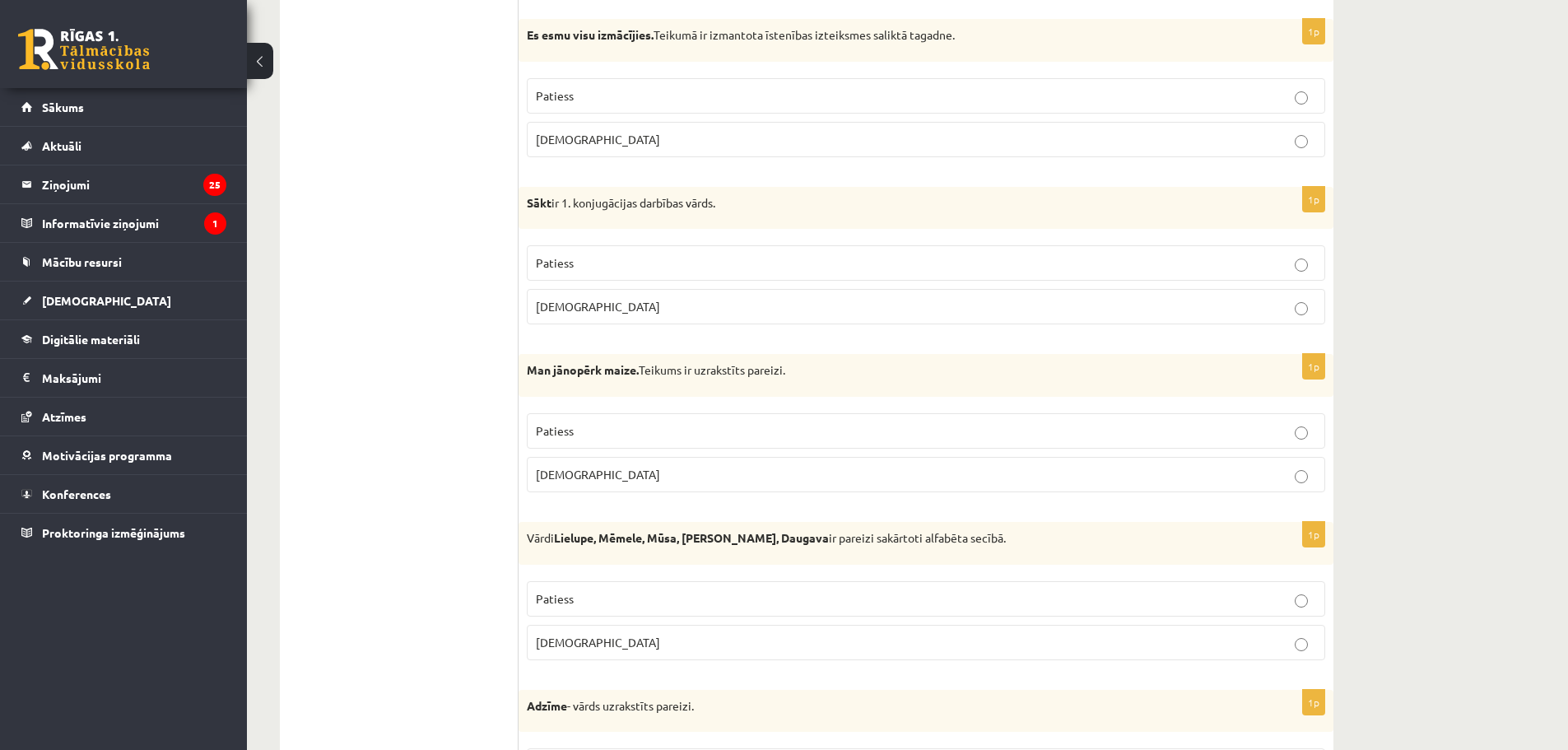
scroll to position [1700, 0]
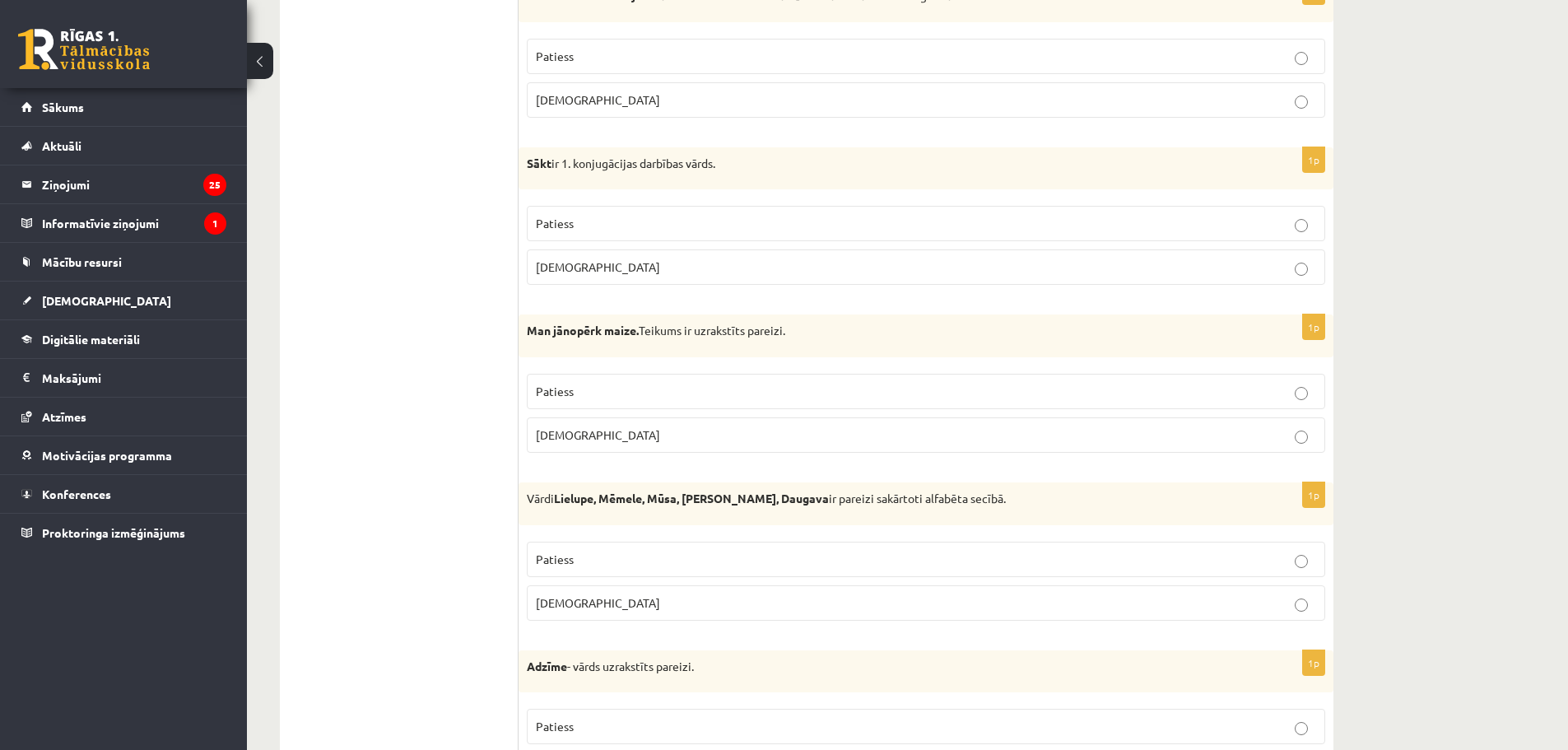
click at [565, 402] on label "Patiess" at bounding box center [926, 391] width 799 height 35
drag, startPoint x: 529, startPoint y: 323, endPoint x: 608, endPoint y: 432, distance: 134.6
click at [608, 432] on div "1p Man jānopērk maize. Teikums ir uzrakstīts pareizi. Patiess Aplams" at bounding box center [925, 390] width 815 height 151
copy div "Man jānopērk maize. Teikums ir uzrakstīts pareizi. Patiess Aplams"
click at [673, 388] on p "Patiess" at bounding box center [926, 391] width 780 height 18
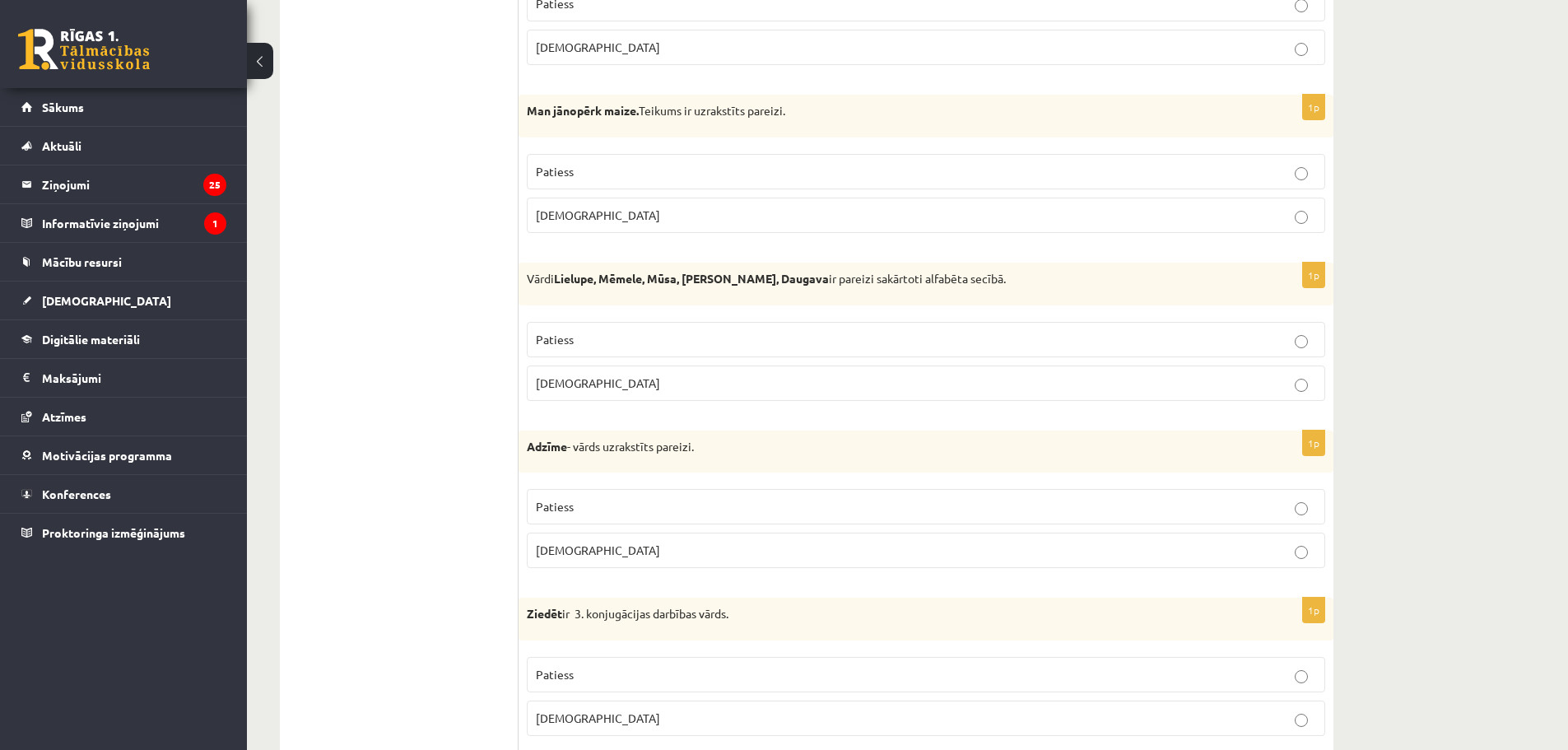
scroll to position [1947, 0]
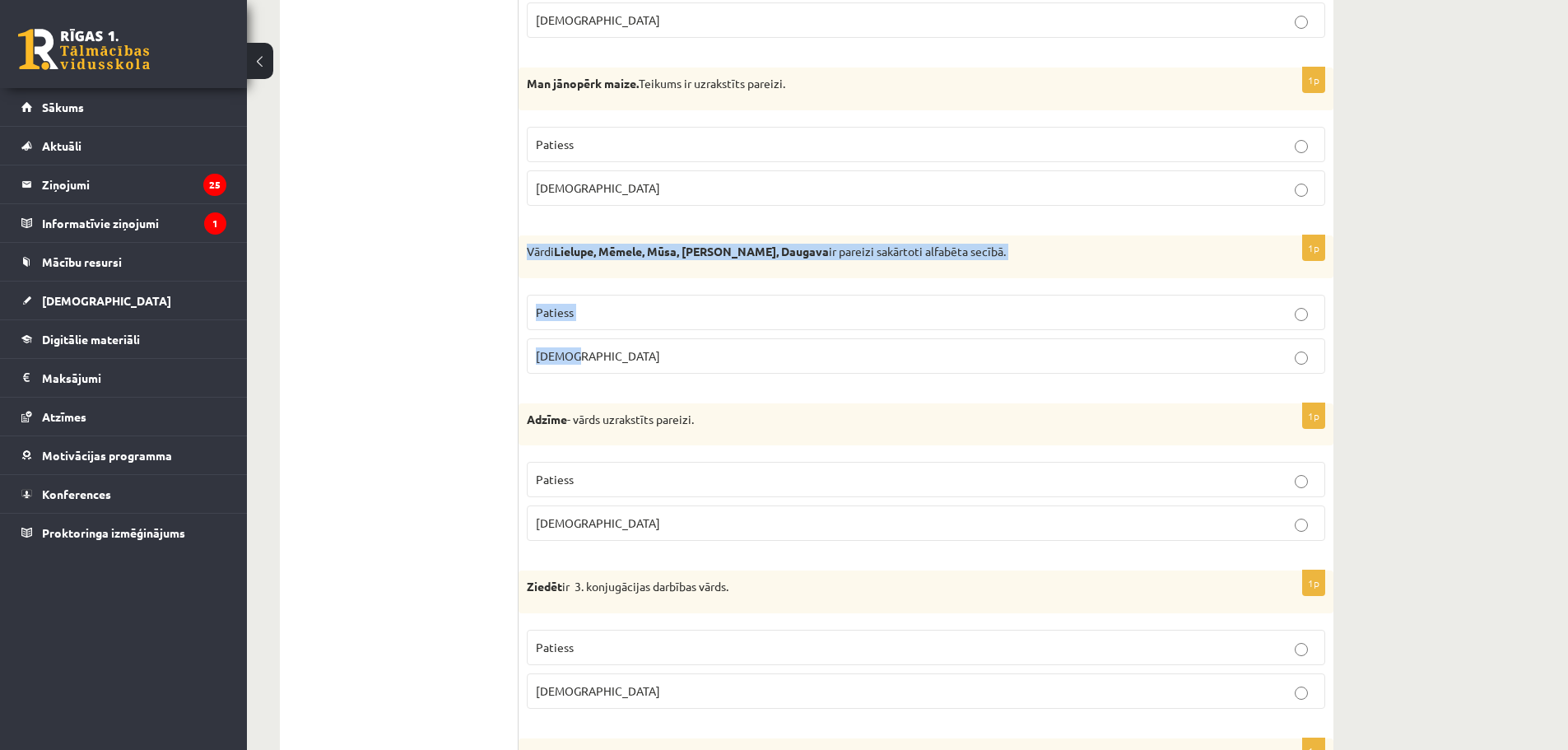
drag, startPoint x: 529, startPoint y: 250, endPoint x: 608, endPoint y: 348, distance: 125.9
click at [608, 348] on div "1p Vārdi Lielupe, Mēmele, Mūsa, Misa, Daugava ir pareizi sakārtoti alfabēta sec…" at bounding box center [925, 310] width 815 height 151
click at [609, 243] on div "Vārdi Lielupe, Mēmele, Mūsa, Misa, Daugava ir pareizi sakārtoti alfabēta secībā." at bounding box center [925, 257] width 815 height 43
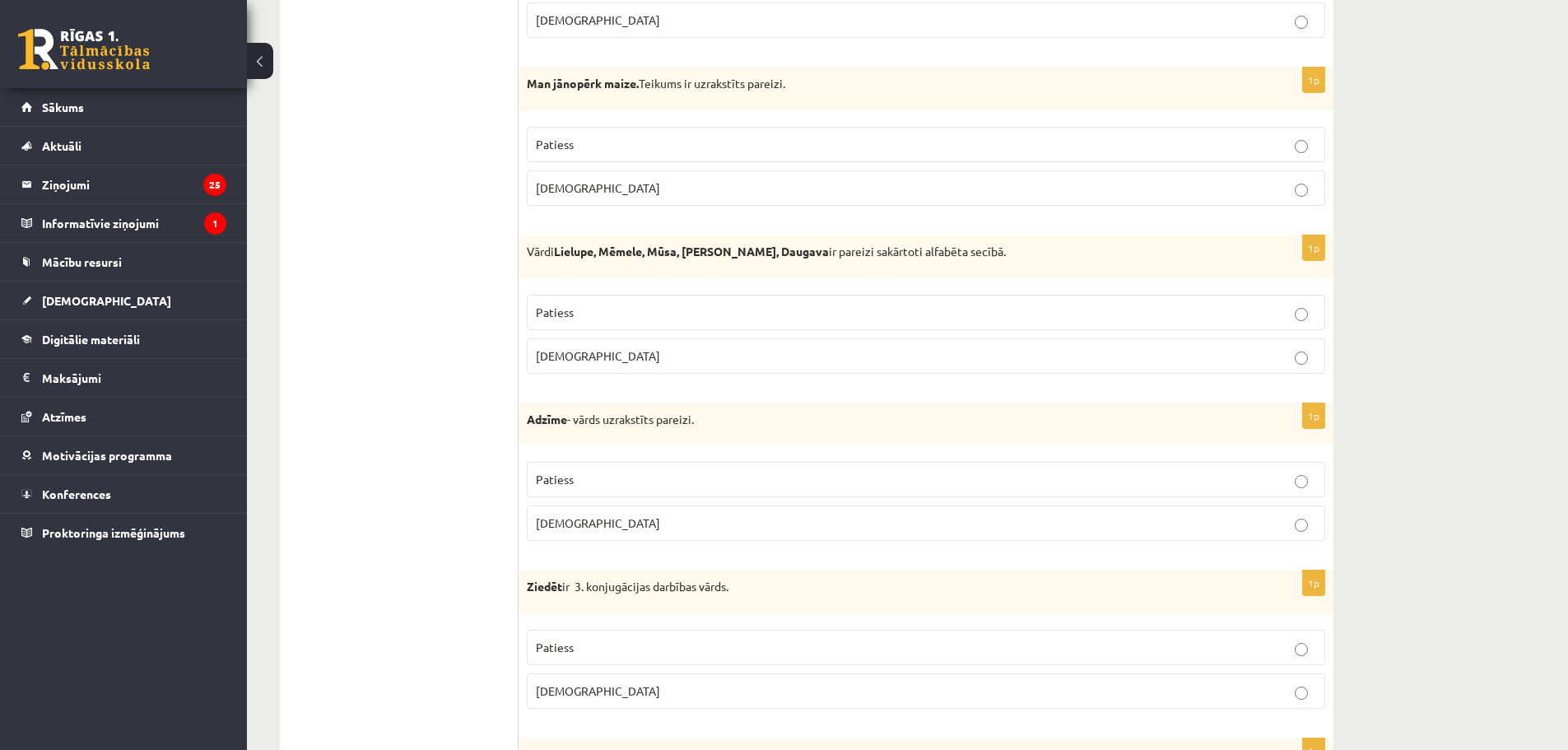
click at [634, 367] on label "Aplams" at bounding box center [926, 356] width 799 height 35
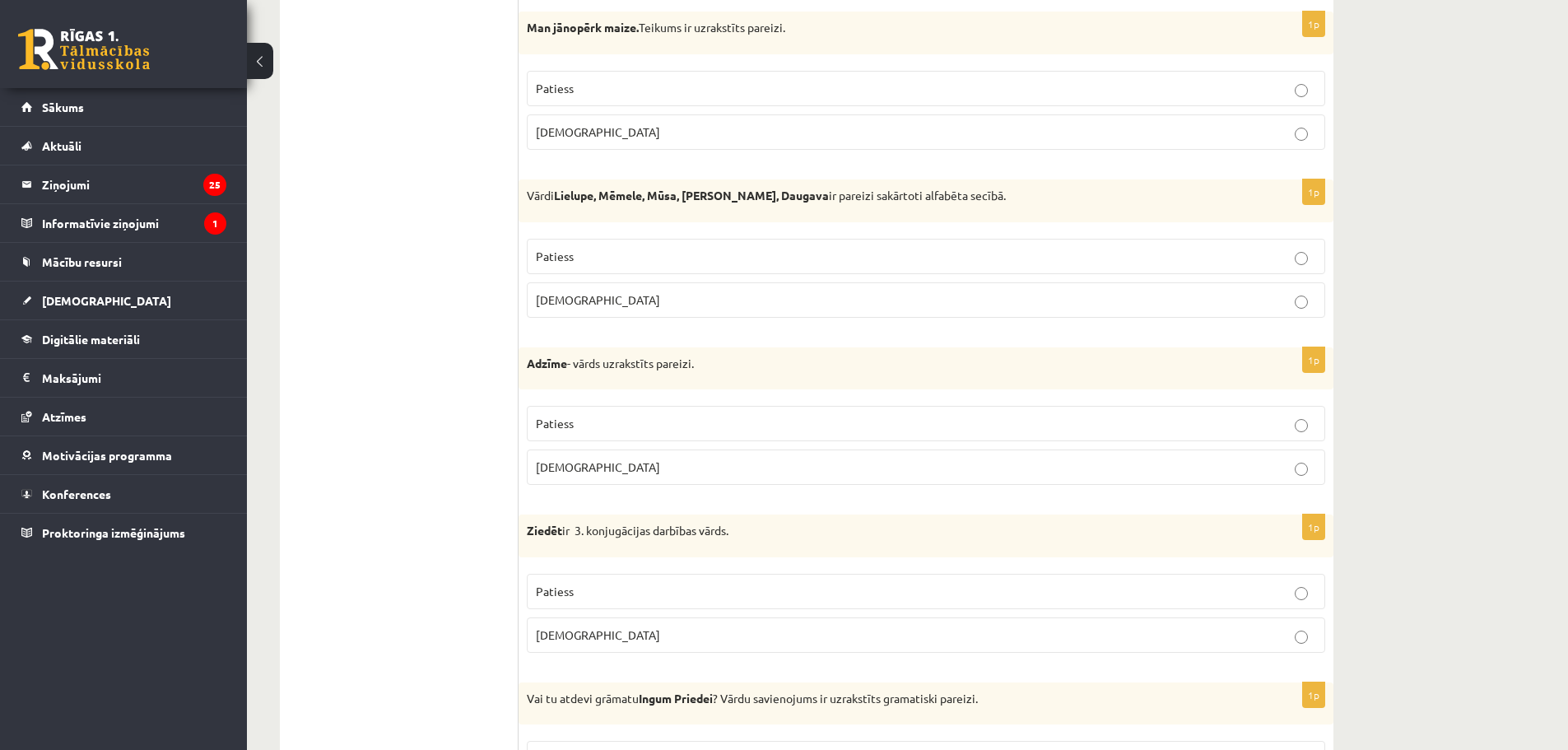
scroll to position [2030, 0]
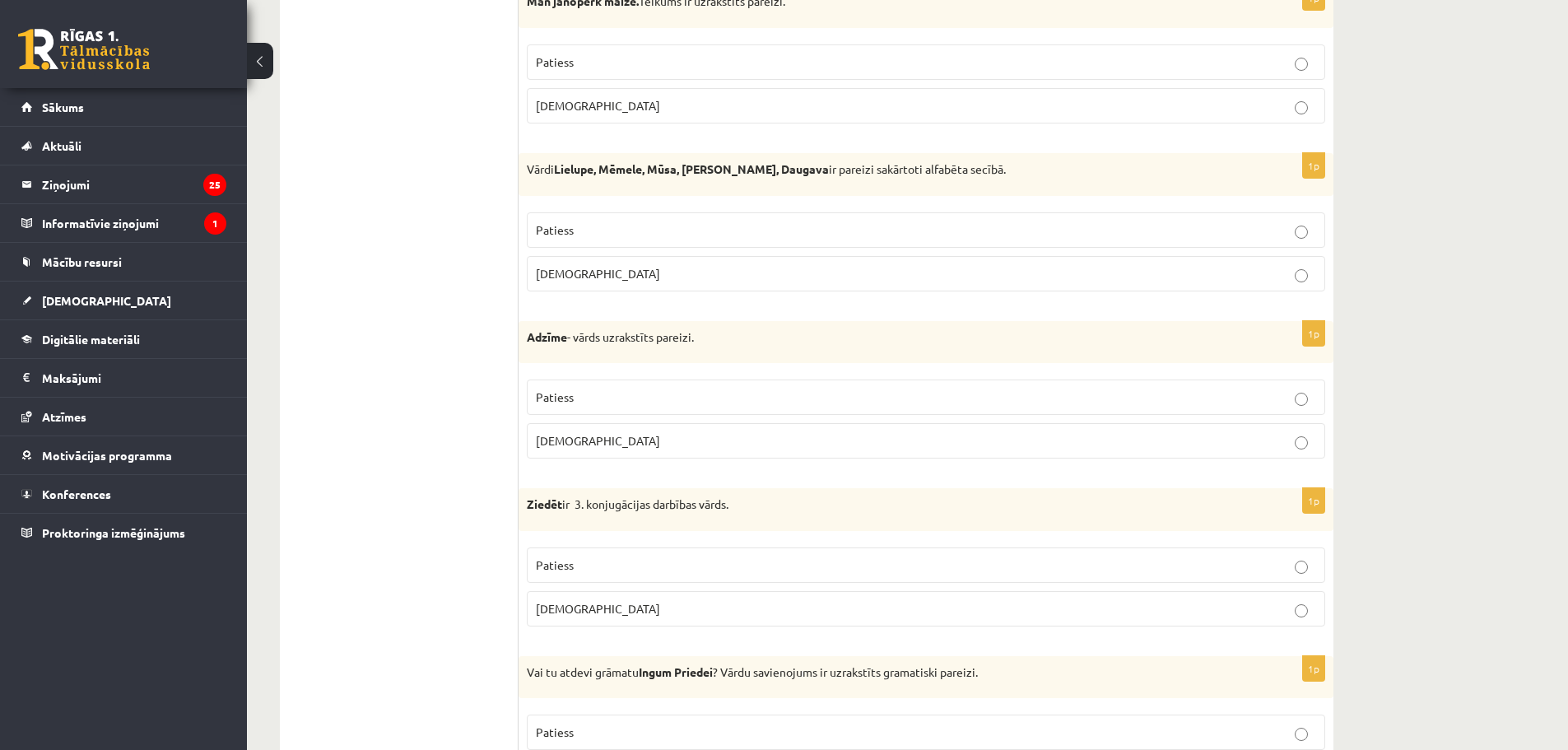
click at [595, 446] on p "Aplams" at bounding box center [926, 441] width 780 height 18
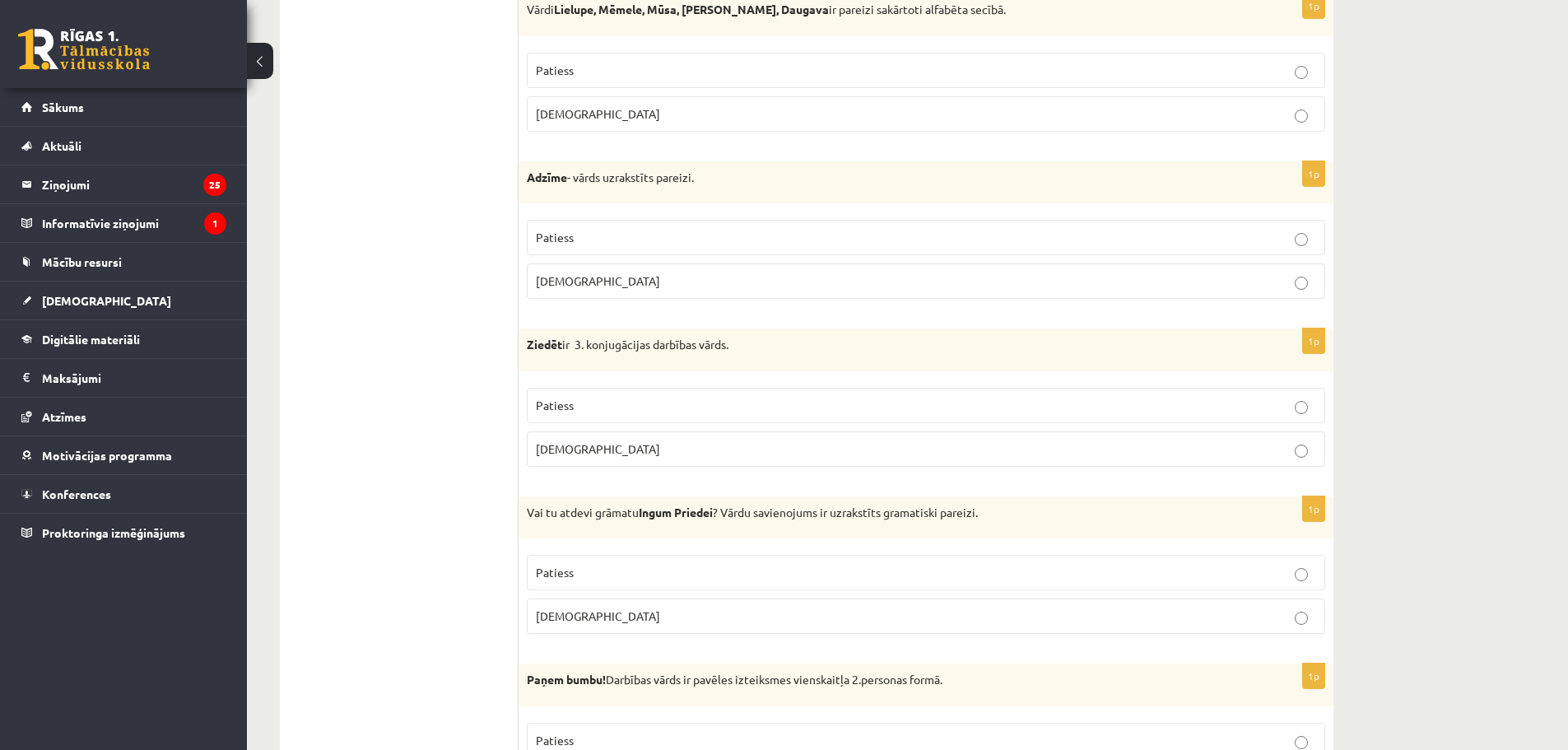
scroll to position [2194, 0]
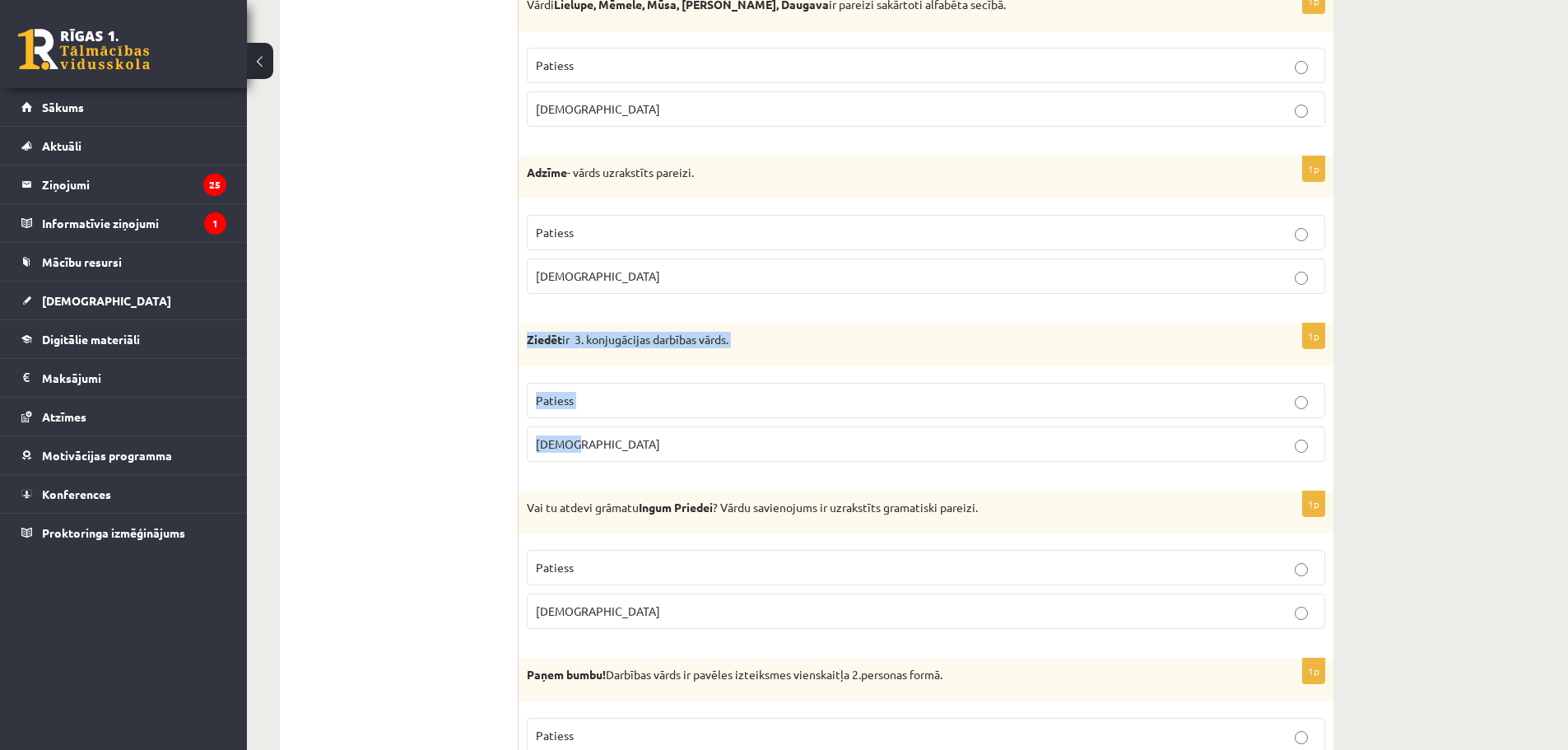
drag, startPoint x: 525, startPoint y: 337, endPoint x: 608, endPoint y: 465, distance: 152.6
click at [608, 465] on div "1p Ziedēt ir 3. konjugācijas darbības vārds. Patiess Aplams" at bounding box center [925, 399] width 815 height 151
copy div "Ziedēt ir 3. konjugācijas darbības vārds. Patiess Aplams"
click at [607, 441] on p "Aplams" at bounding box center [926, 444] width 780 height 18
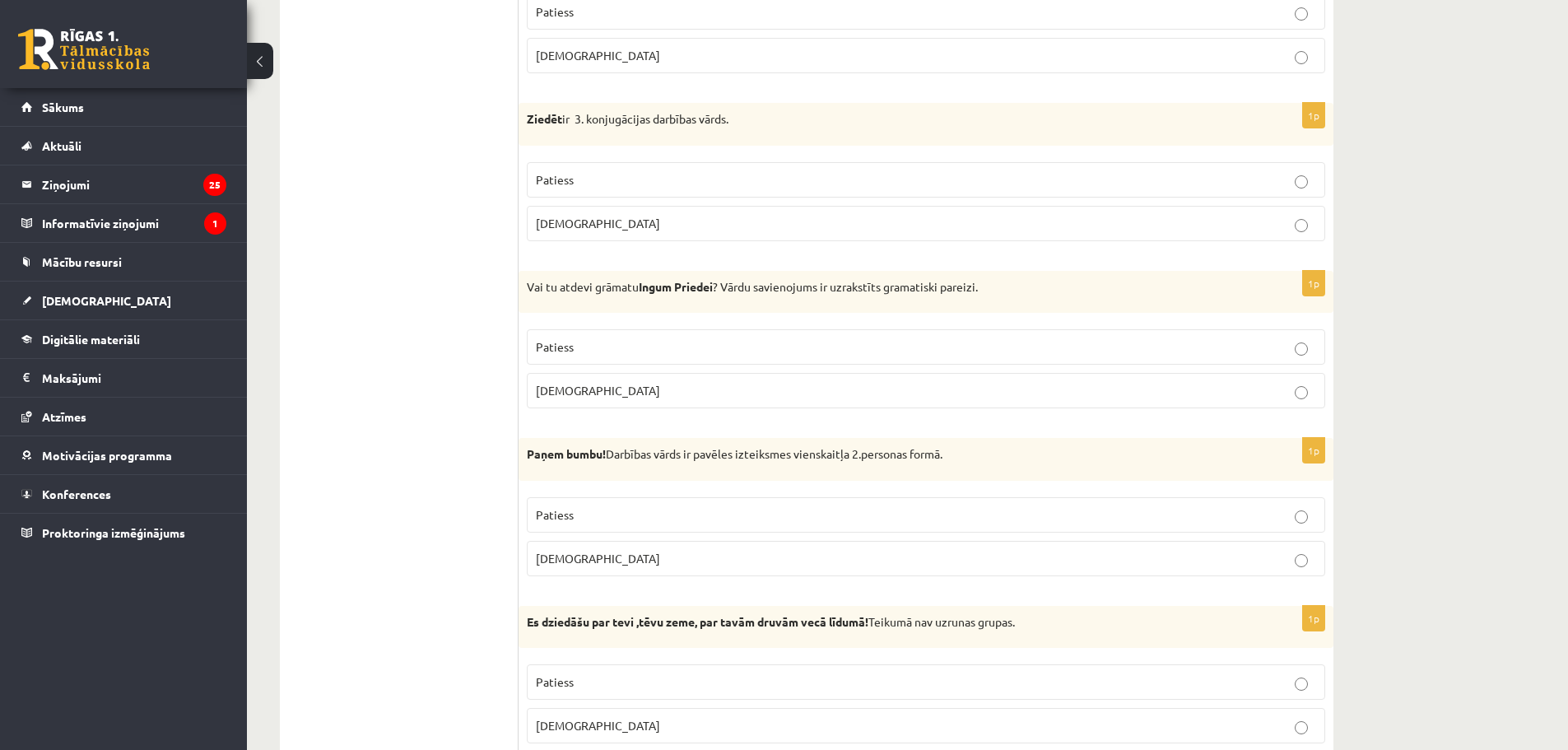
scroll to position [2441, 0]
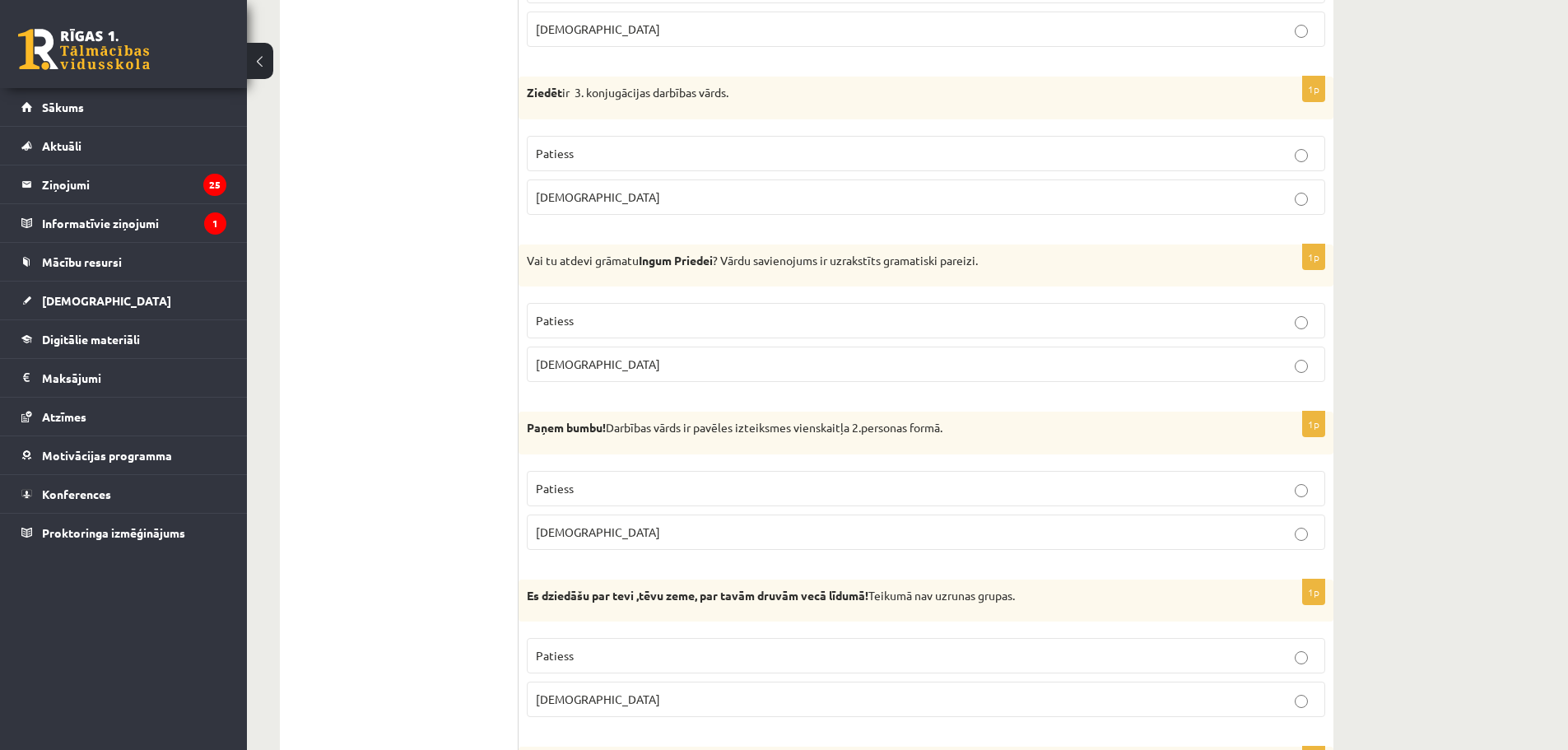
click at [631, 355] on label "Aplams" at bounding box center [926, 364] width 799 height 35
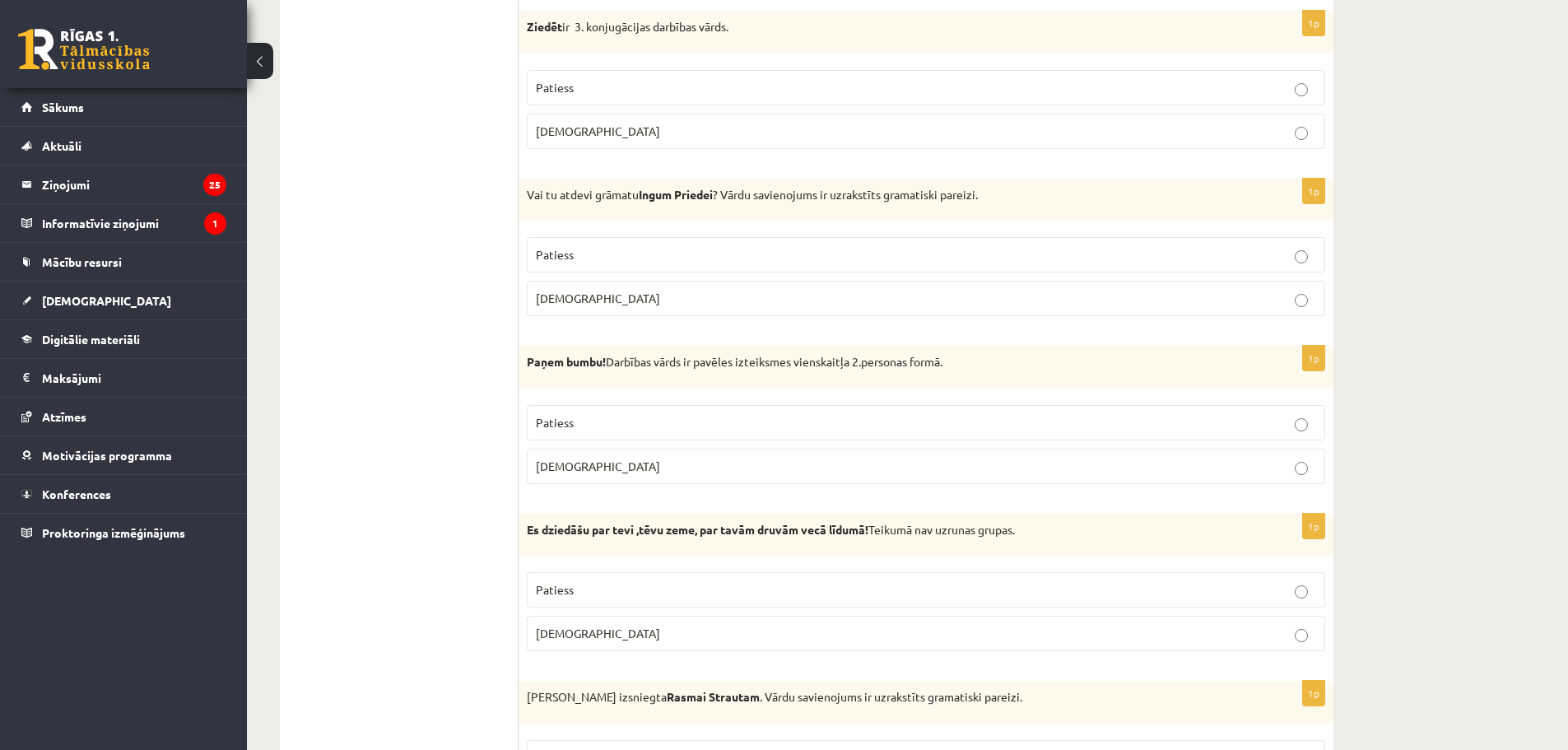
scroll to position [2606, 0]
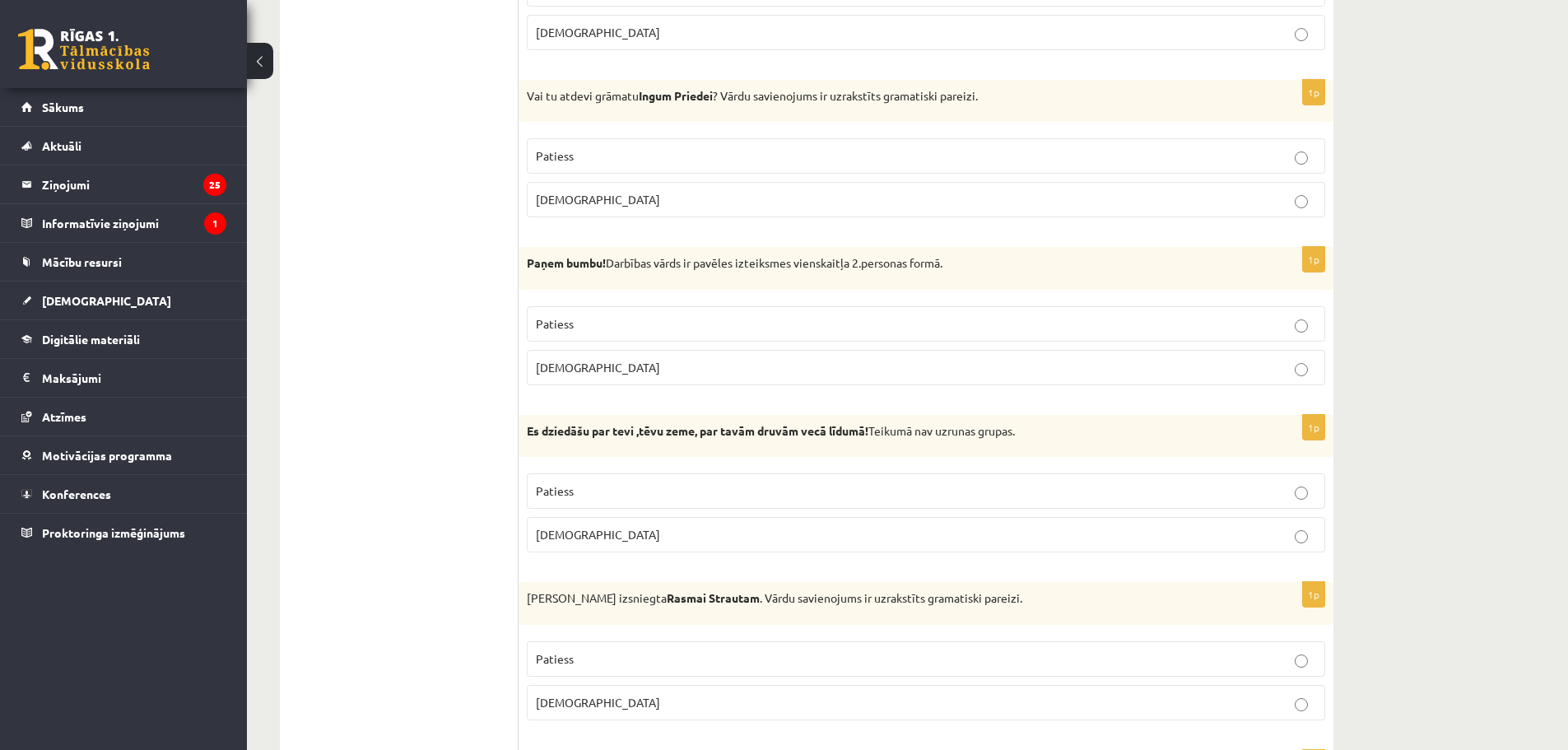
click at [582, 322] on p "Patiess" at bounding box center [926, 323] width 780 height 18
drag, startPoint x: 529, startPoint y: 260, endPoint x: 634, endPoint y: 388, distance: 165.6
click at [634, 388] on div "1p Paņem bumbu! Darbības vārds ir pavēles izteiksmes vienskaitļa 2.personas for…" at bounding box center [925, 322] width 815 height 151
copy div "Paņem bumbu! Darbības vārds ir pavēles izteiksmes vienskaitļa 2.personas formā.…"
click at [708, 326] on p "Patiess" at bounding box center [926, 323] width 780 height 18
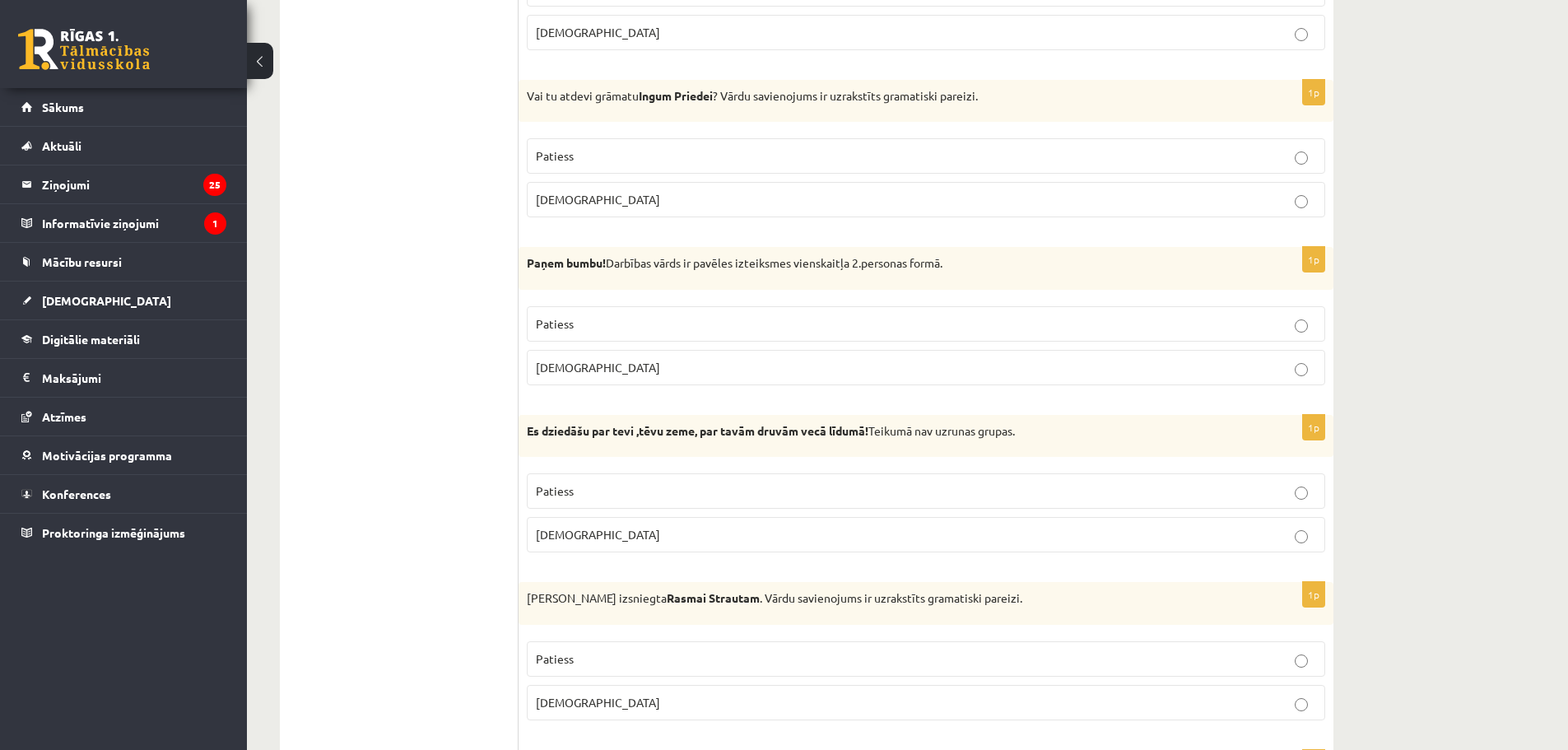
click at [577, 537] on p "Aplams" at bounding box center [926, 534] width 780 height 18
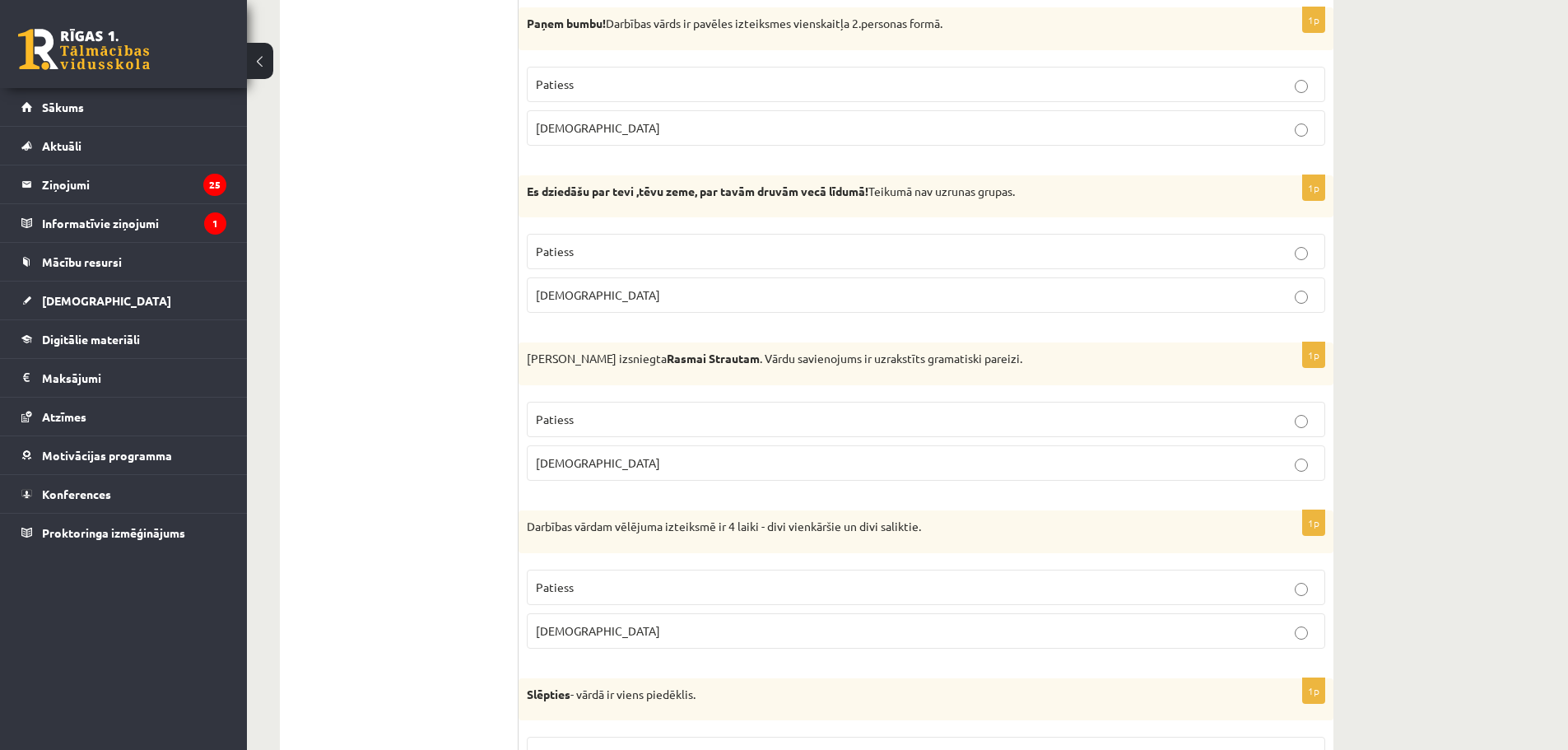
scroll to position [2853, 0]
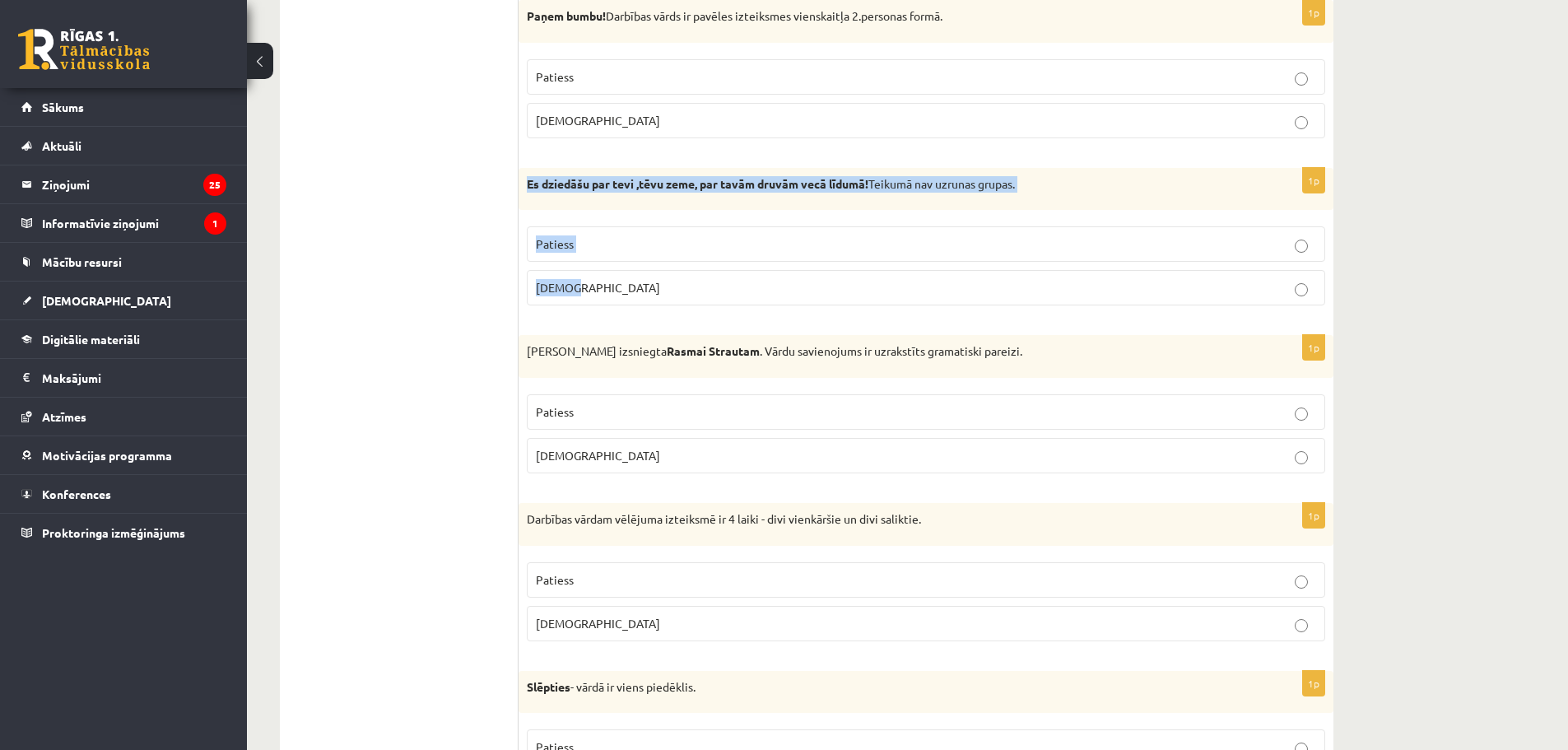
drag, startPoint x: 524, startPoint y: 179, endPoint x: 596, endPoint y: 299, distance: 139.9
click at [600, 279] on div "1p Es dziedāšu par tevi ,tēvu zeme, par tavām druvām vecā līdumā! Teikumā nav u…" at bounding box center [925, 243] width 815 height 151
copy div "Es dziedāšu par tevi ,tēvu zeme, par tavām druvām vecā līdumā! Teikumā nav uzru…"
click at [588, 278] on label "Aplams" at bounding box center [926, 288] width 799 height 35
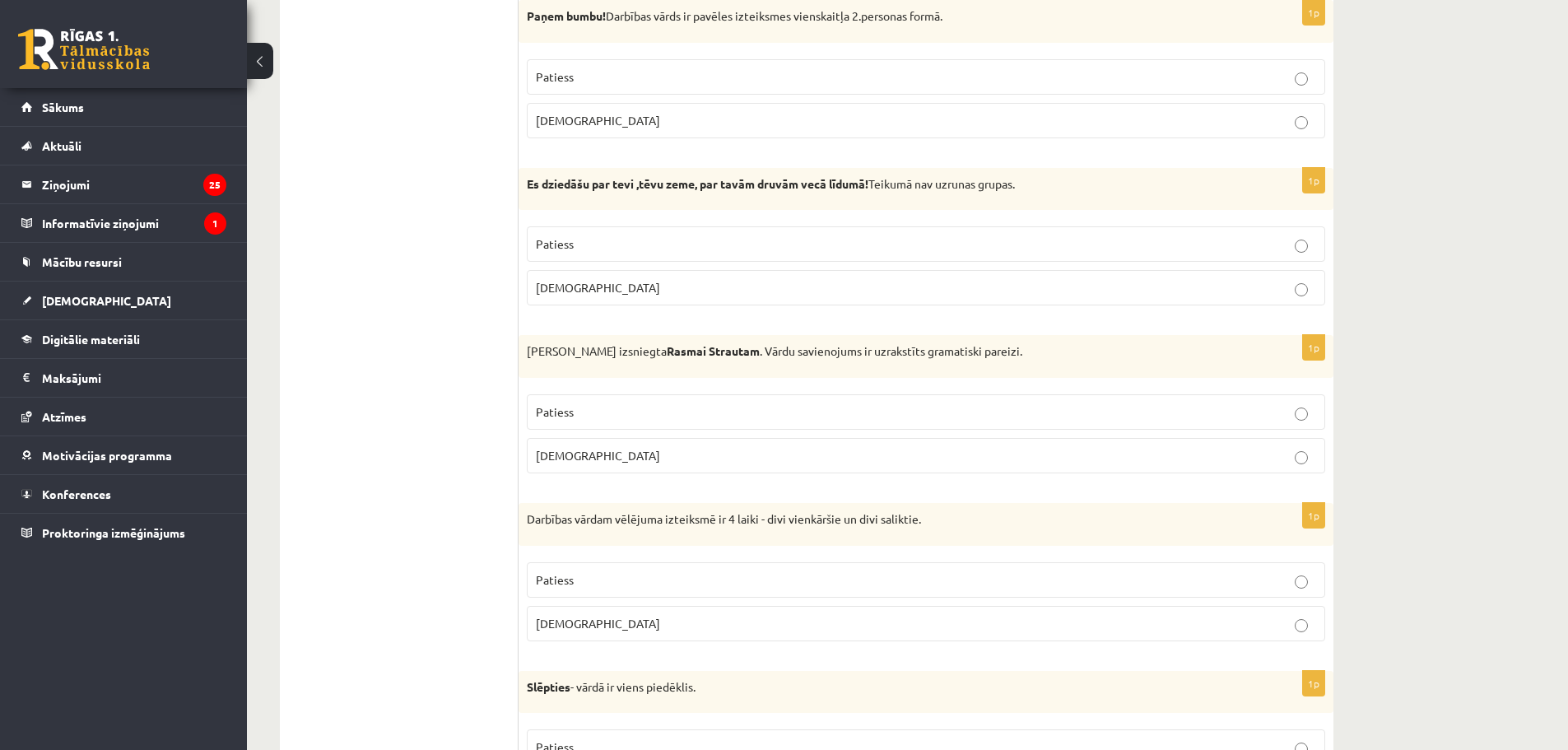
click at [577, 446] on label "Aplams" at bounding box center [926, 456] width 799 height 35
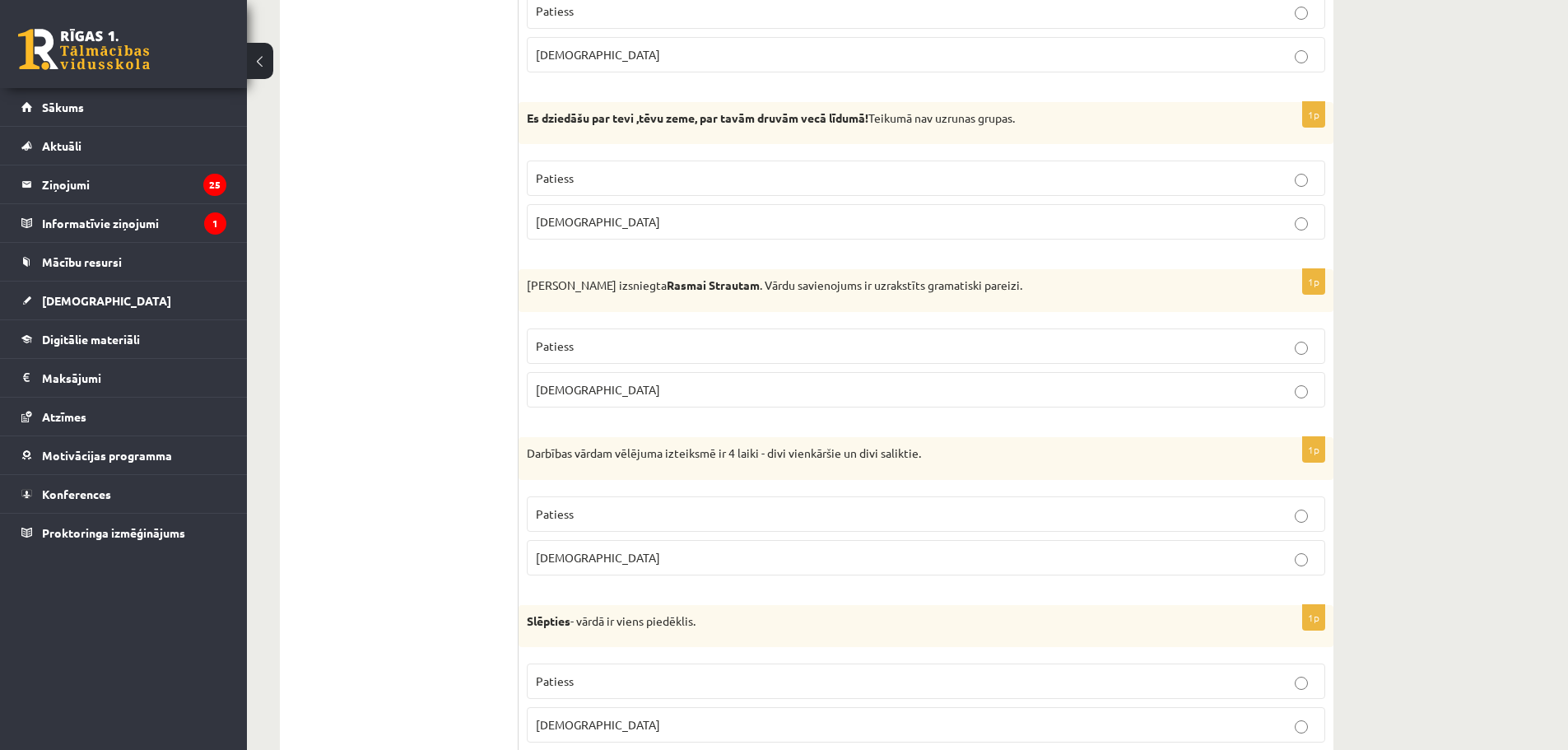
scroll to position [3019, 0]
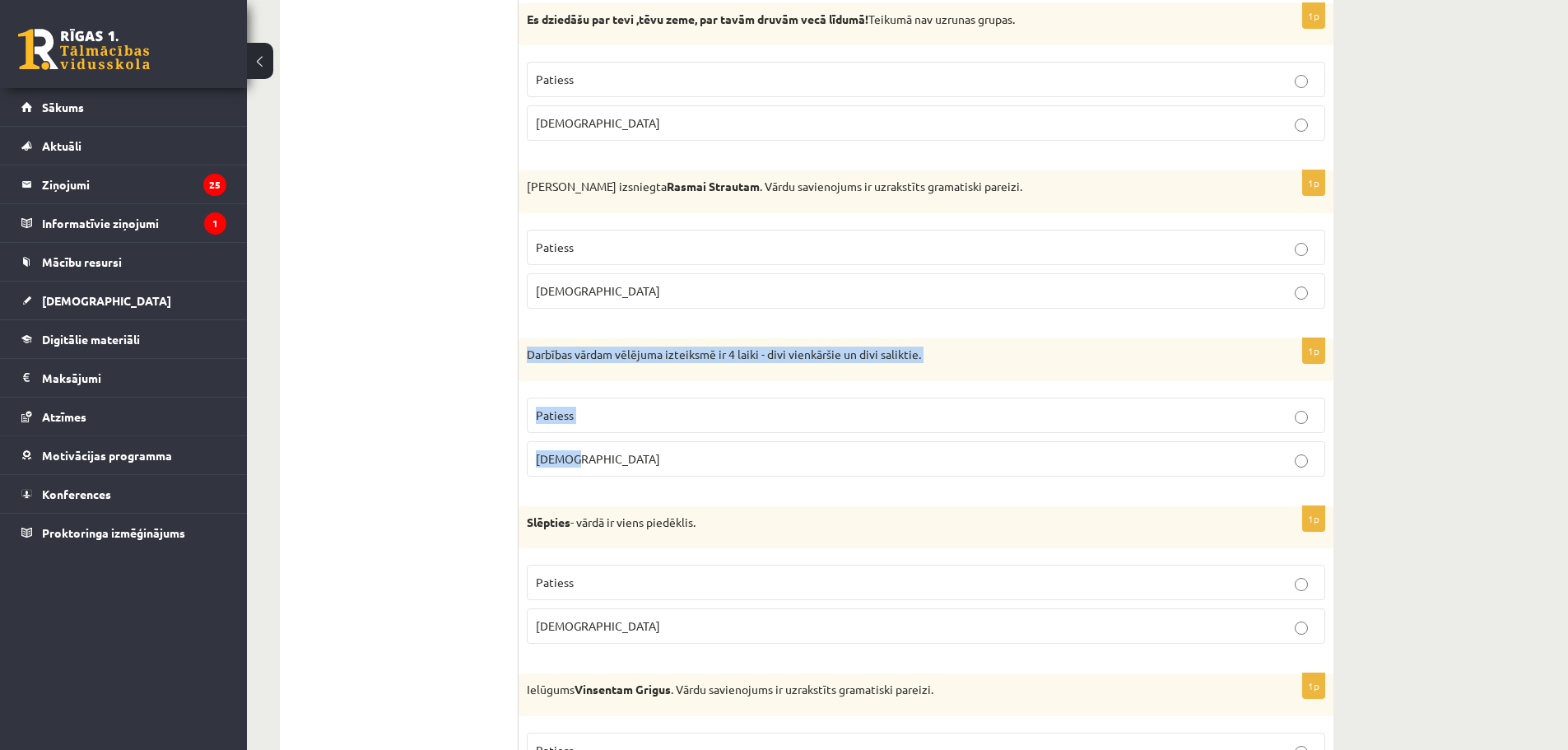
drag, startPoint x: 529, startPoint y: 352, endPoint x: 648, endPoint y: 470, distance: 167.6
click at [648, 470] on div "1p Darbības vārdam vēlējuma izteiksmē ir 4 laiki - divi vienkāršie un divi sali…" at bounding box center [925, 414] width 815 height 151
copy div "Darbības vārdam vēlējuma izteiksmē ir 4 laiki - divi vienkāršie un divi salikti…"
click at [571, 430] on label "Patiess" at bounding box center [926, 415] width 799 height 35
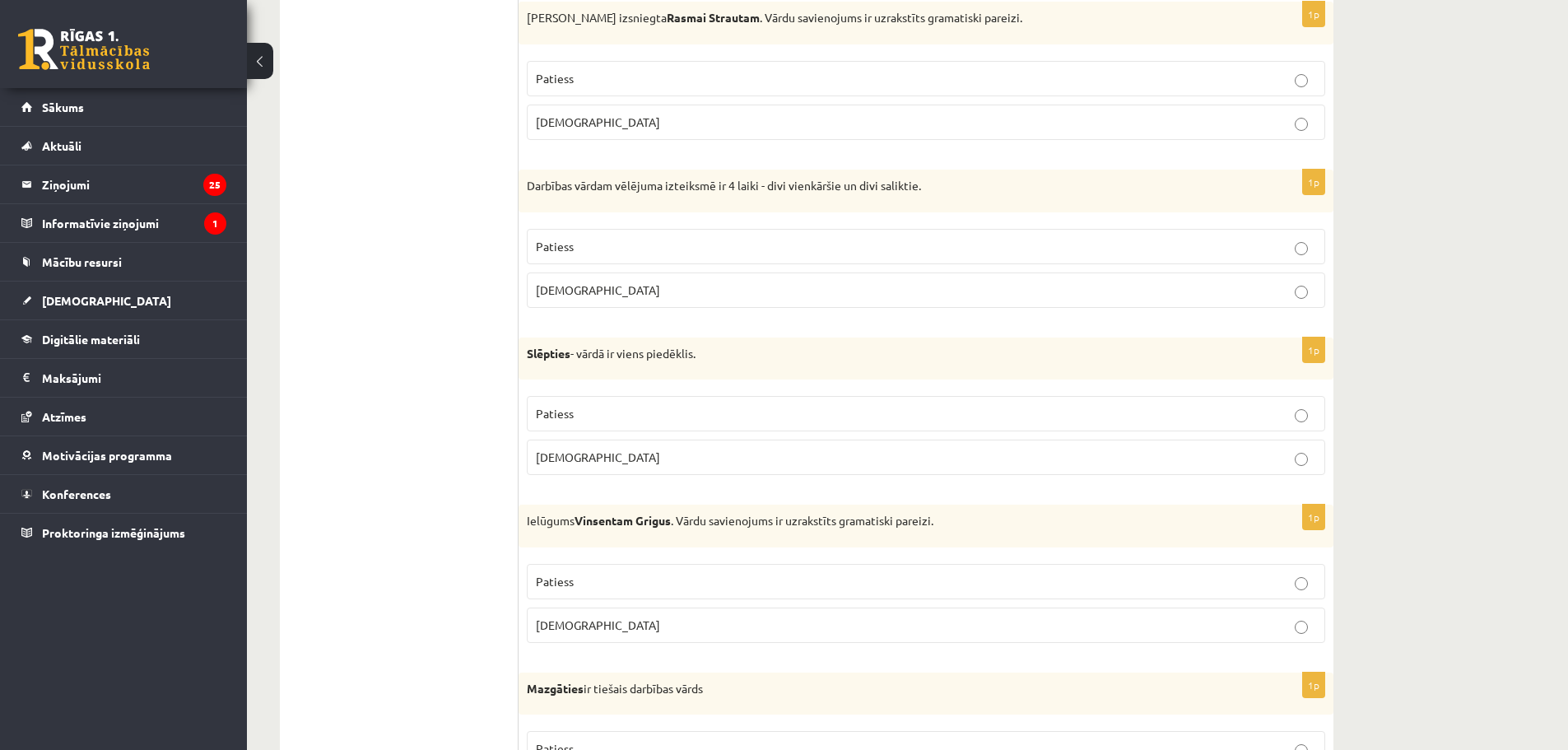
scroll to position [3265, 0]
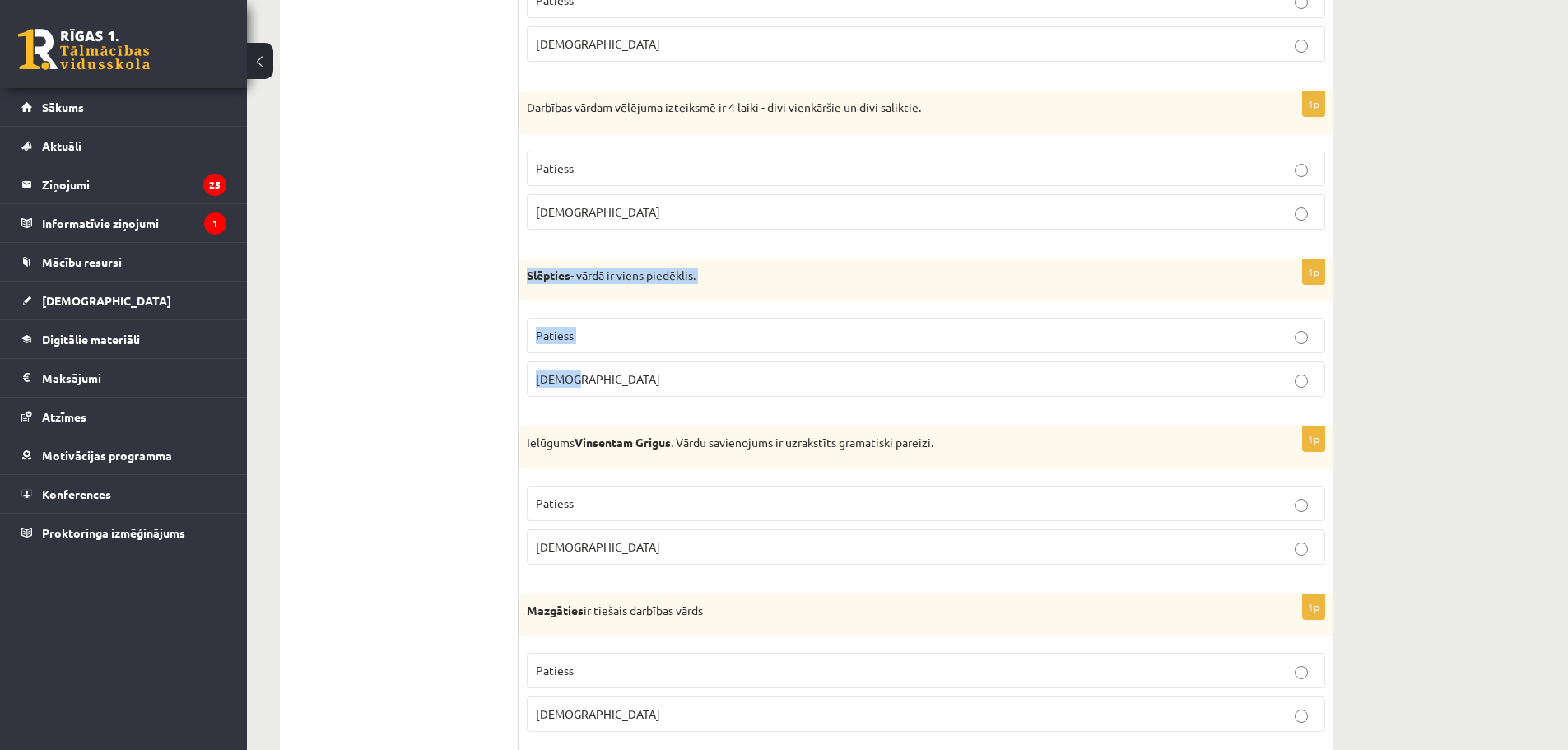
drag, startPoint x: 526, startPoint y: 279, endPoint x: 614, endPoint y: 375, distance: 130.2
click at [614, 375] on div "1p Slēpties - vārdā ir viens piedēklis. Patiess Aplams" at bounding box center [925, 335] width 815 height 151
copy div "Slēpties - vārdā ir viens piedēklis. Patiess Aplams"
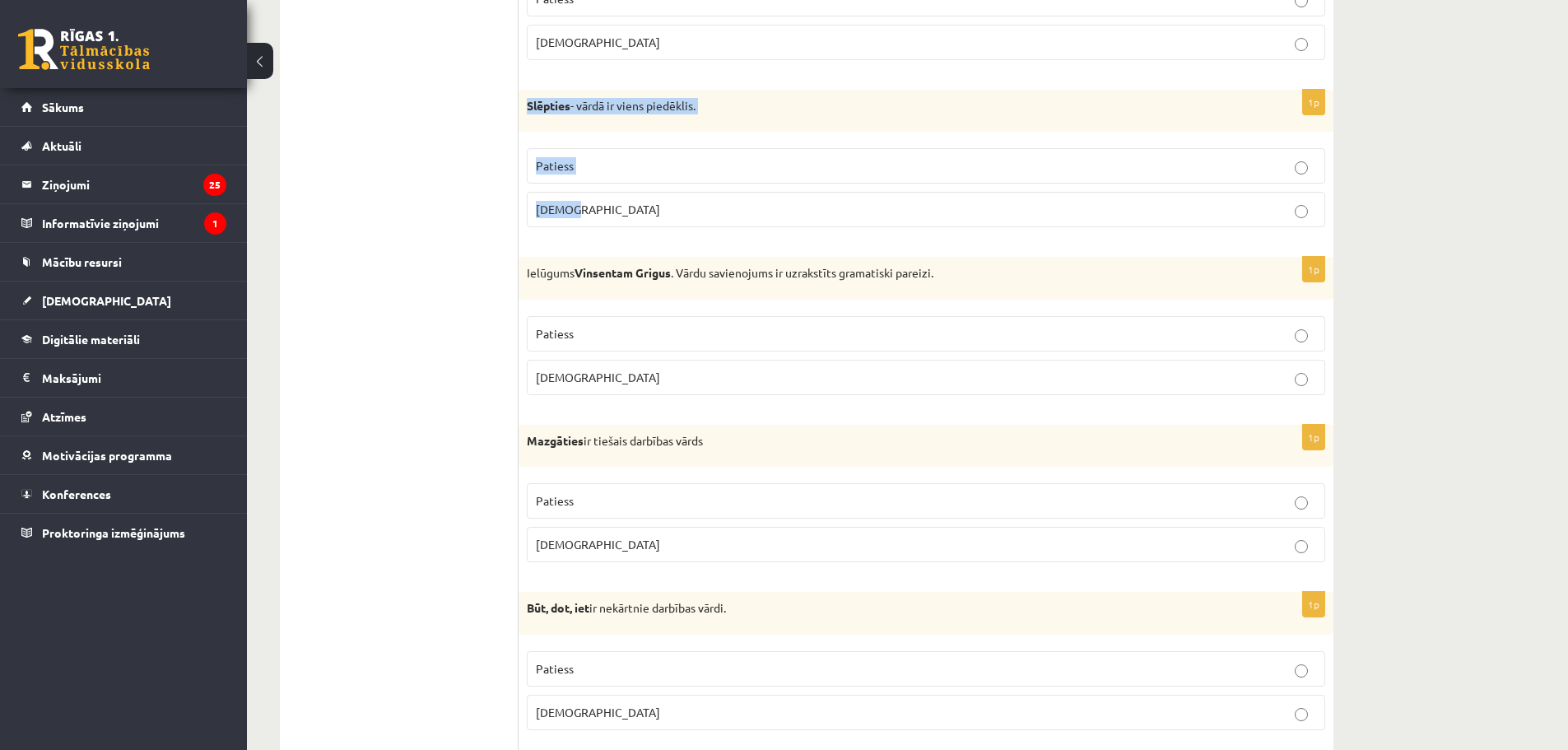
scroll to position [3299, 0]
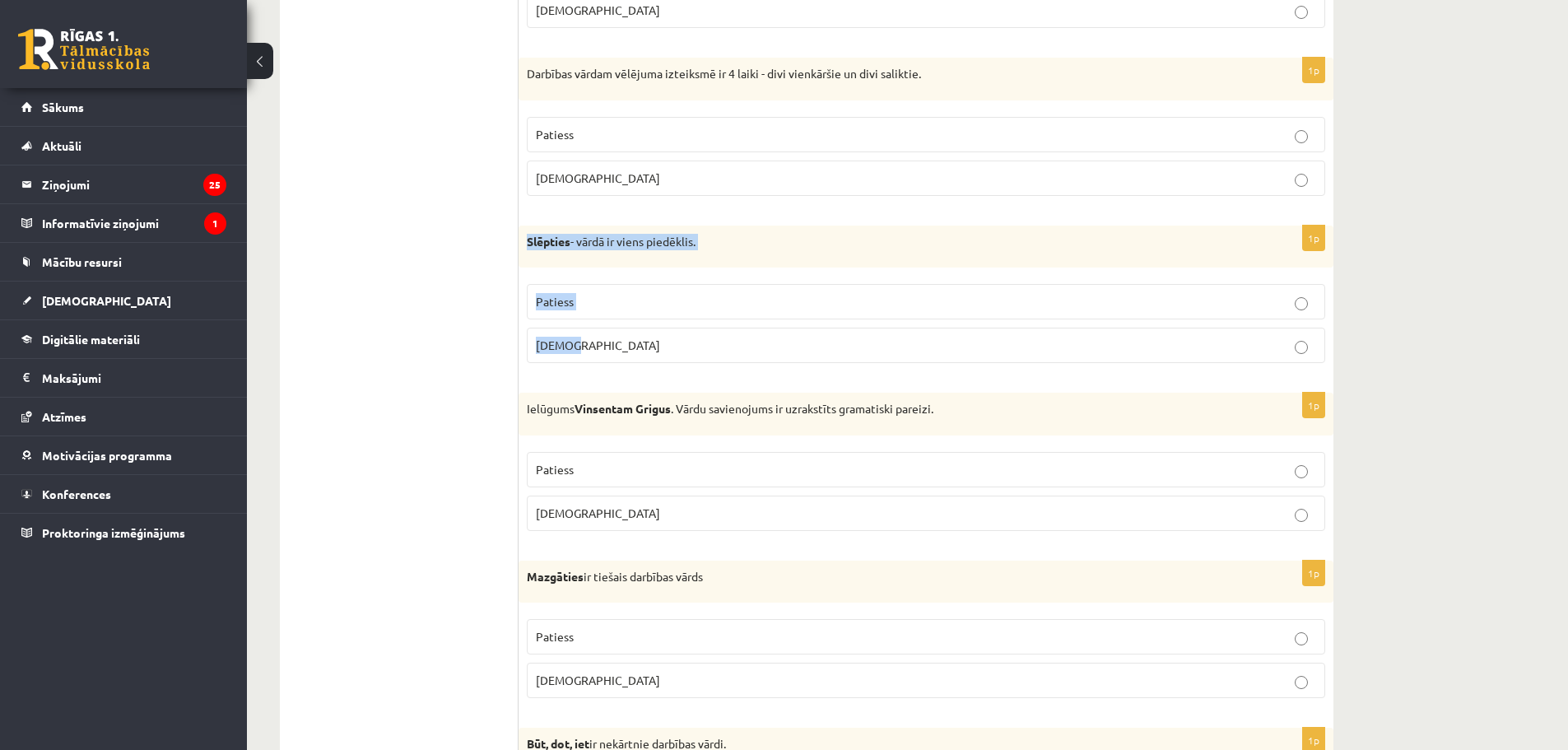
click at [696, 229] on div "Slēpties - vārdā ir viens piedēklis." at bounding box center [925, 247] width 815 height 43
click at [636, 308] on p "Patiess" at bounding box center [926, 302] width 780 height 18
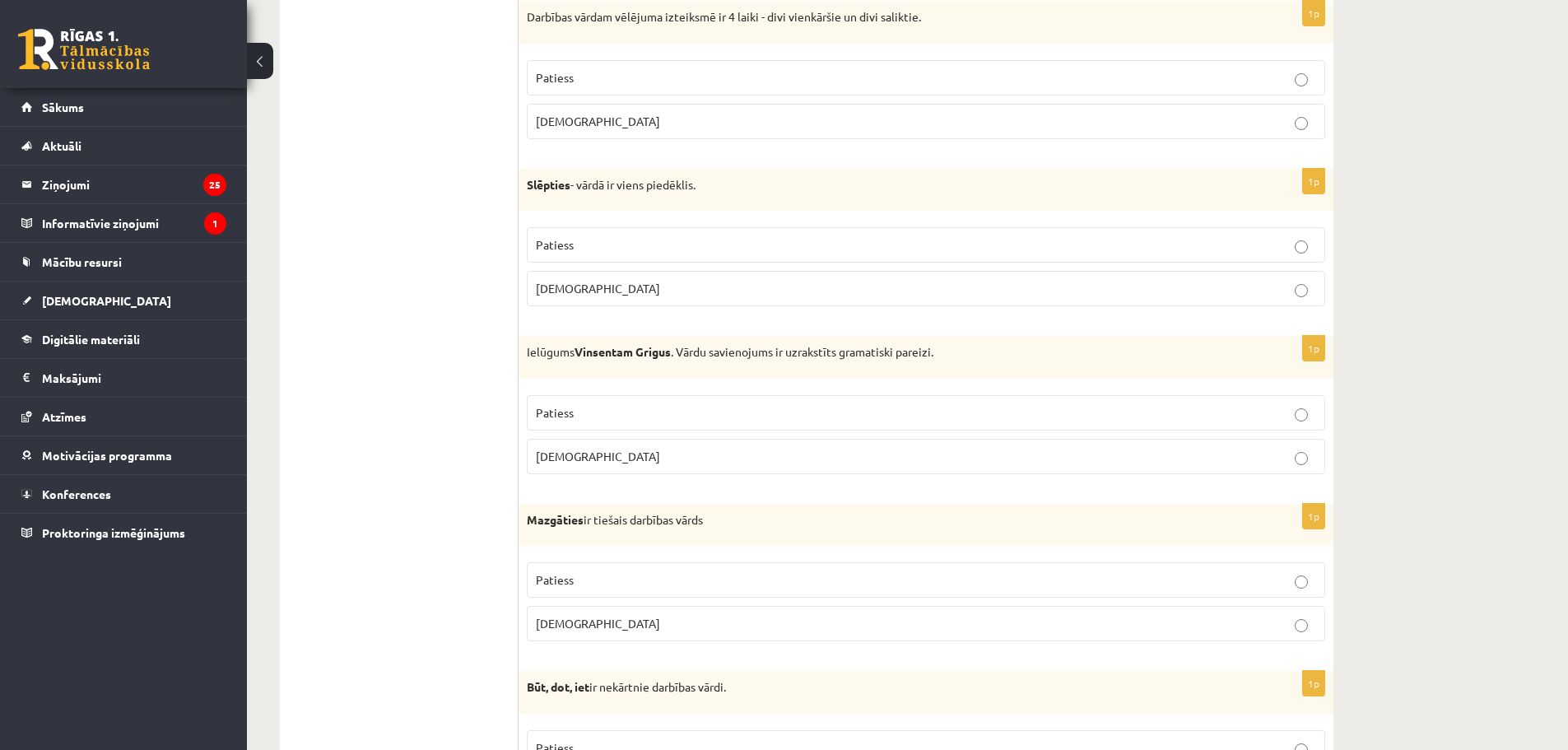
scroll to position [3381, 0]
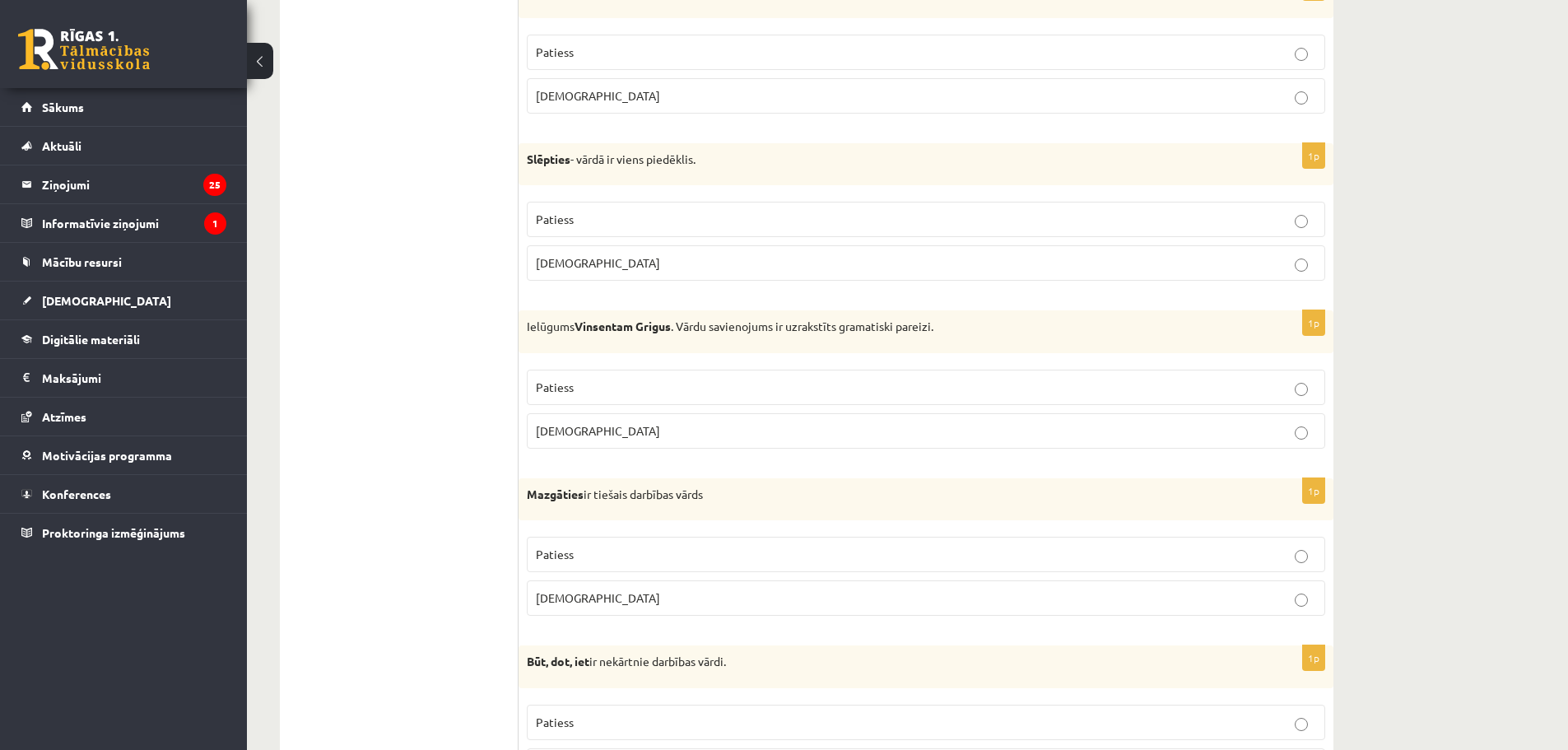
click at [568, 424] on p "Aplams" at bounding box center [926, 431] width 780 height 18
click at [604, 561] on p "Patiess" at bounding box center [926, 555] width 780 height 18
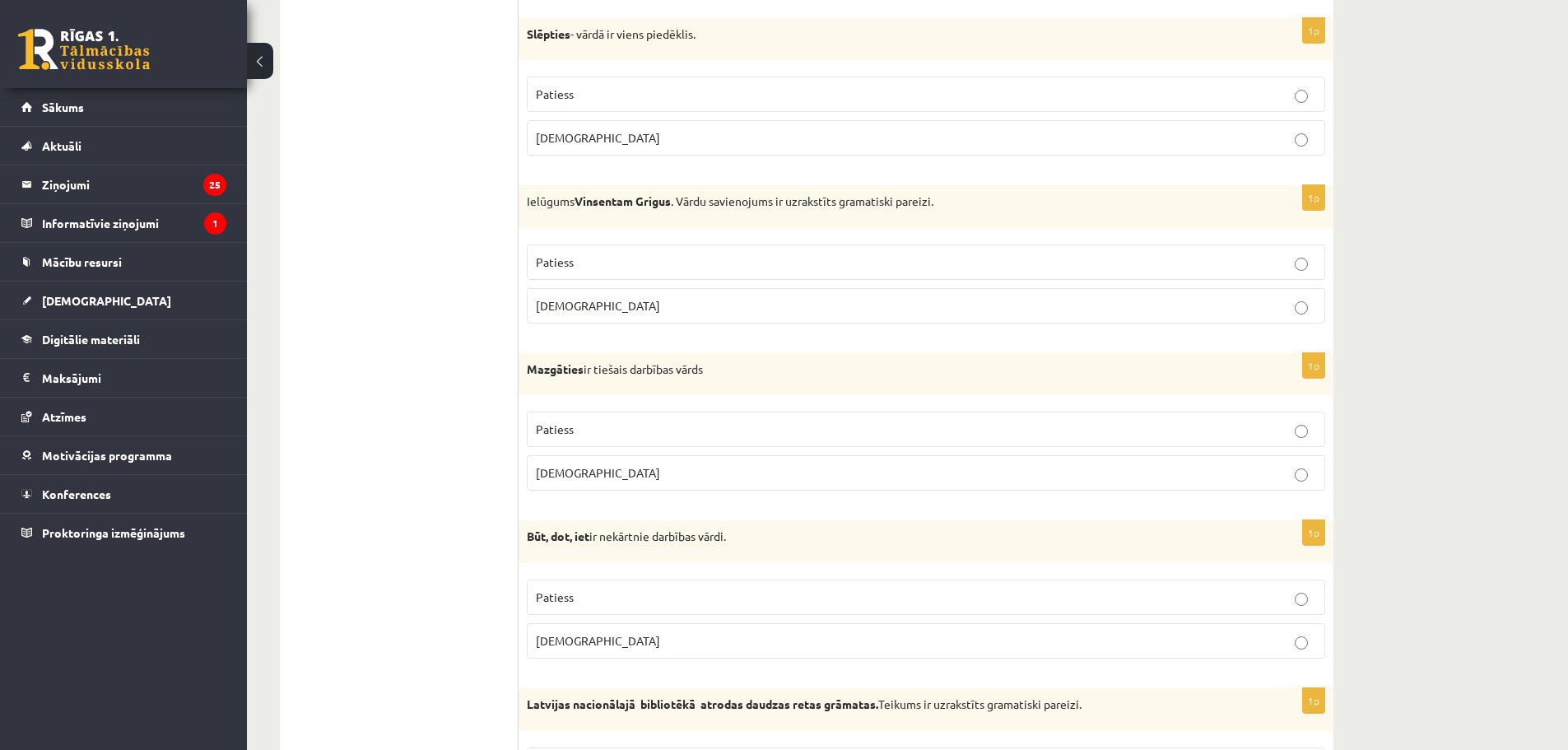
scroll to position [3546, 0]
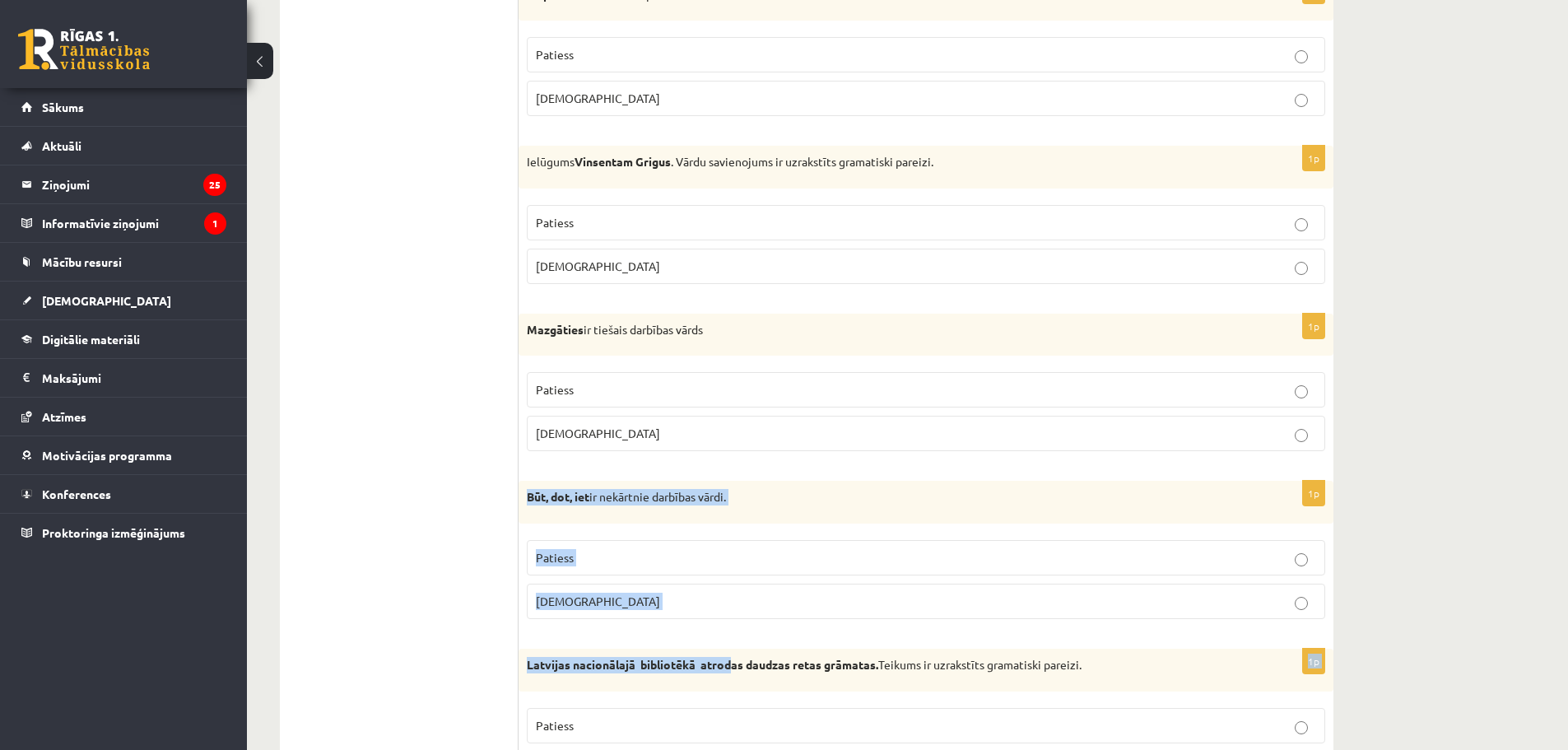
drag, startPoint x: 529, startPoint y: 498, endPoint x: 730, endPoint y: 637, distance: 244.4
click at [534, 496] on strong "Būt, dot, iet" at bounding box center [557, 496] width 62 height 15
drag, startPoint x: 522, startPoint y: 496, endPoint x: 585, endPoint y: 595, distance: 117.3
click at [585, 595] on div "1p Būt, dot, iet ir nekārtnie darbības vārdi. Patiess Aplams" at bounding box center [925, 557] width 815 height 151
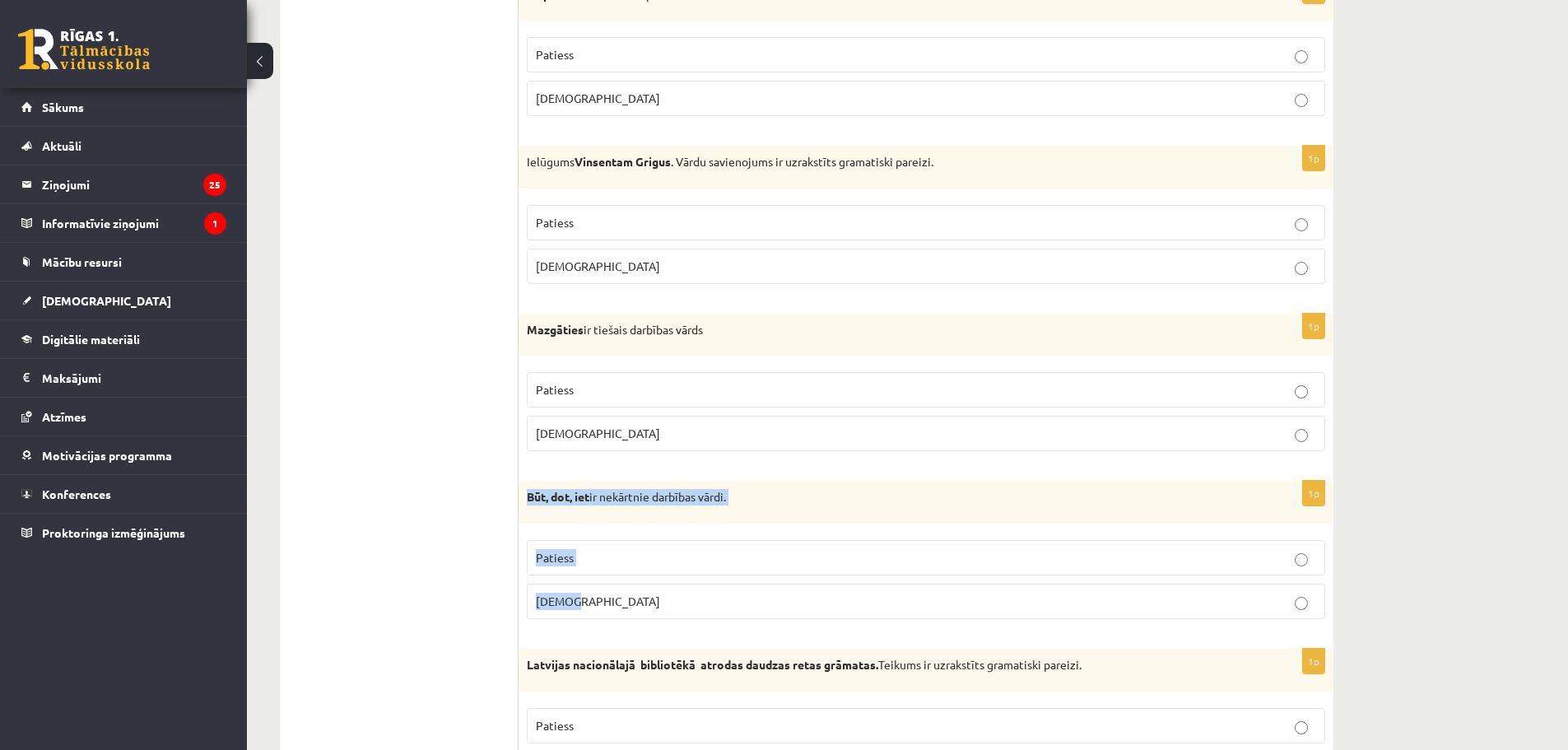
click at [583, 570] on label "Patiess" at bounding box center [926, 558] width 799 height 35
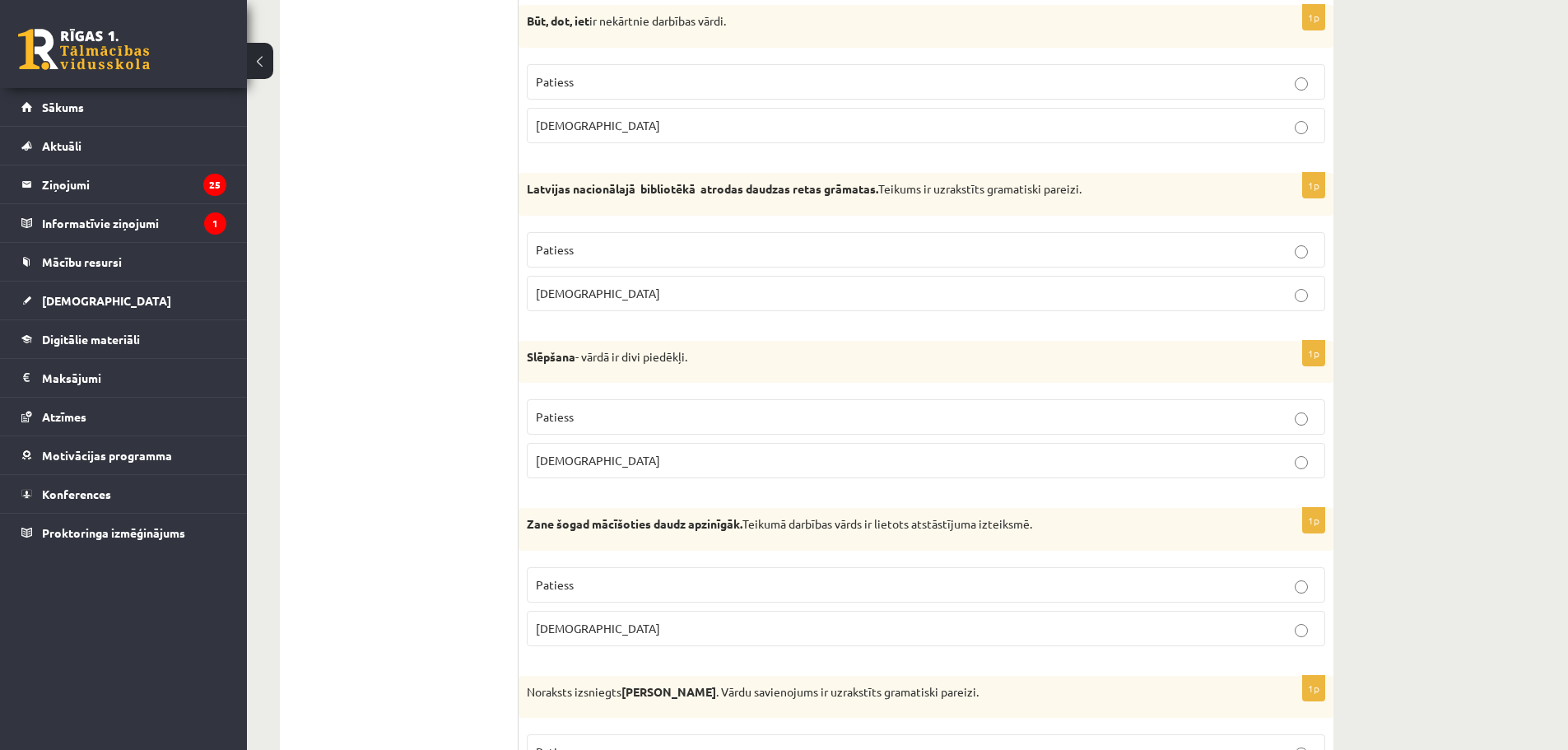
scroll to position [3994, 0]
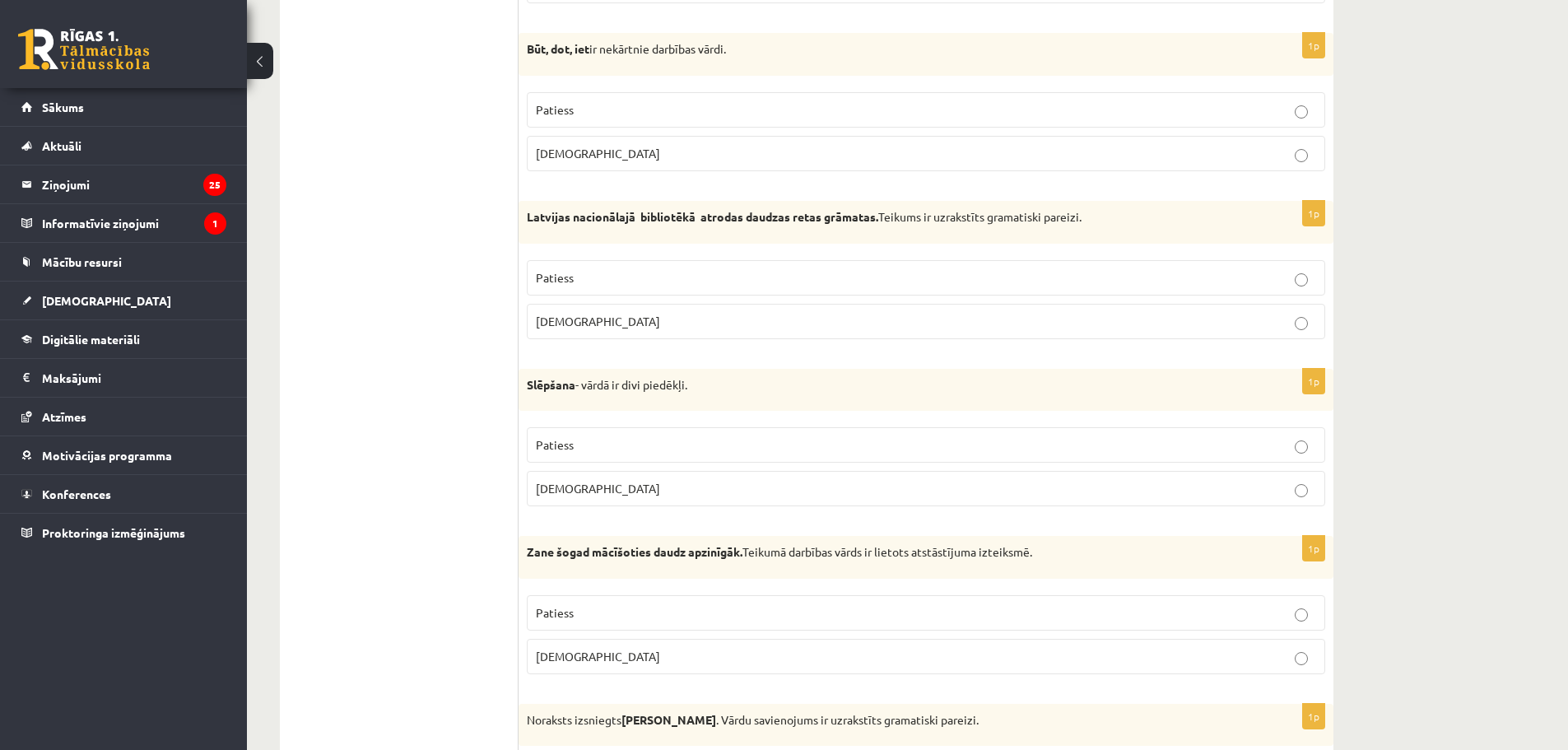
click at [618, 279] on p "Patiess" at bounding box center [926, 278] width 780 height 18
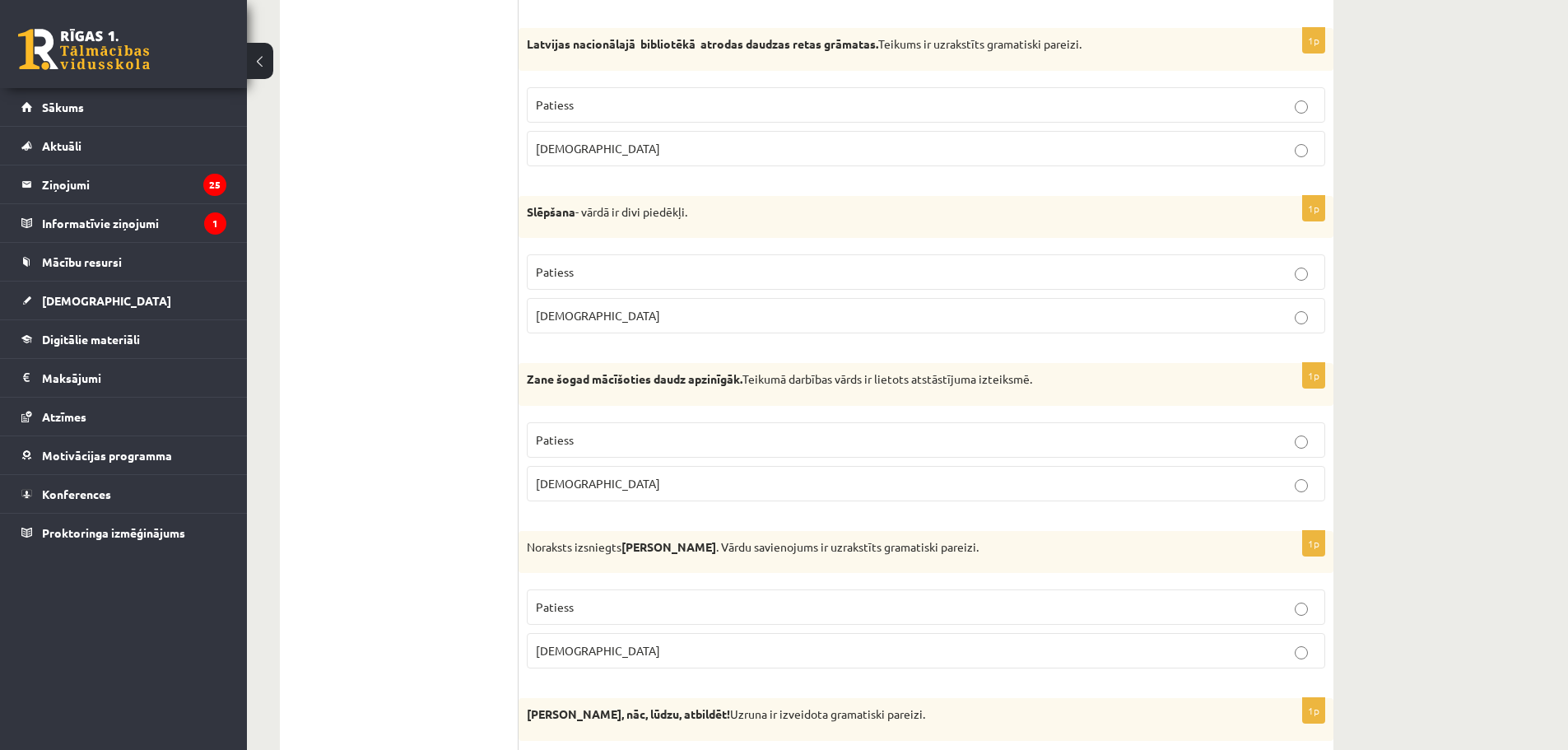
scroll to position [4159, 0]
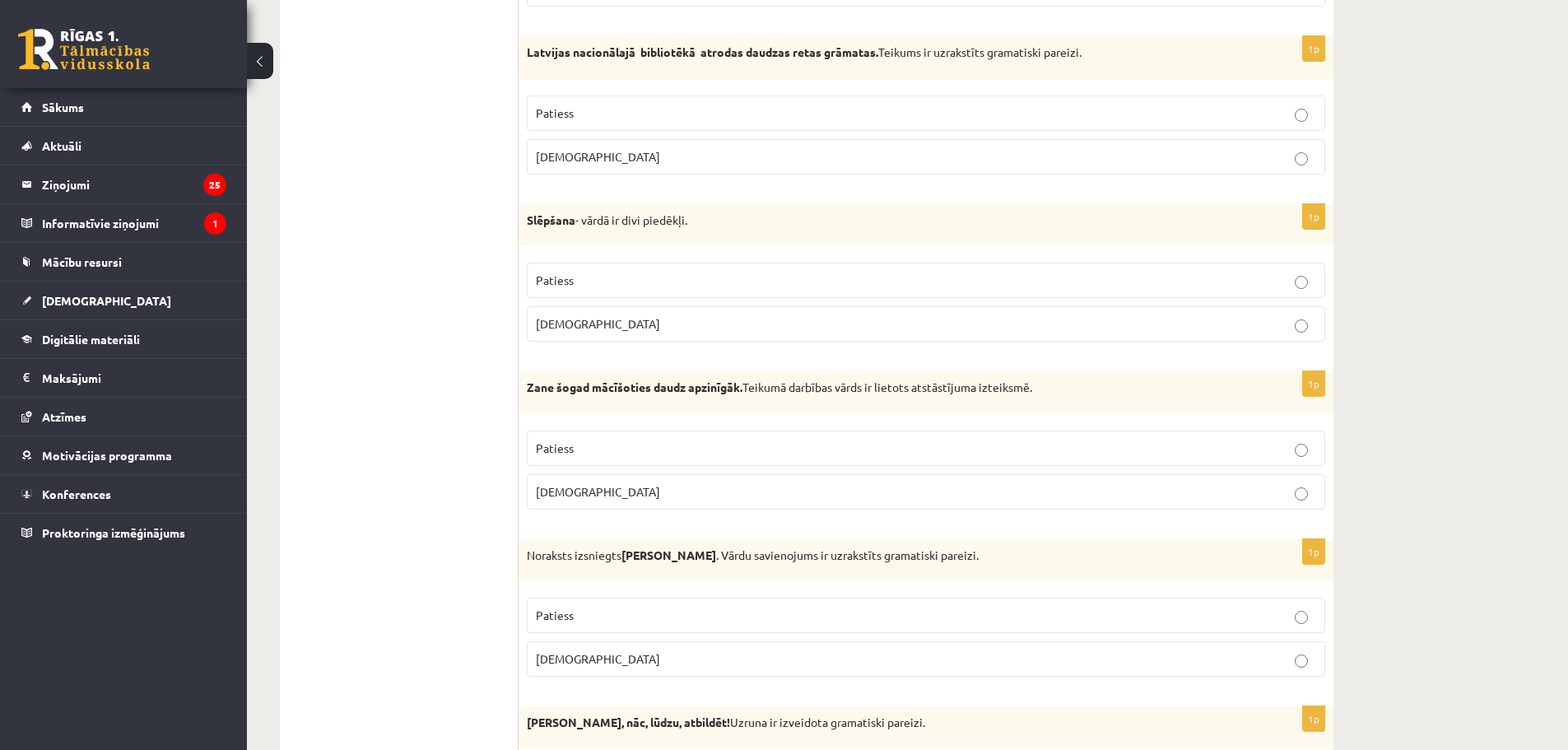
click at [569, 270] on label "Patiess" at bounding box center [926, 281] width 799 height 35
click at [634, 492] on p "Aplams" at bounding box center [926, 492] width 780 height 18
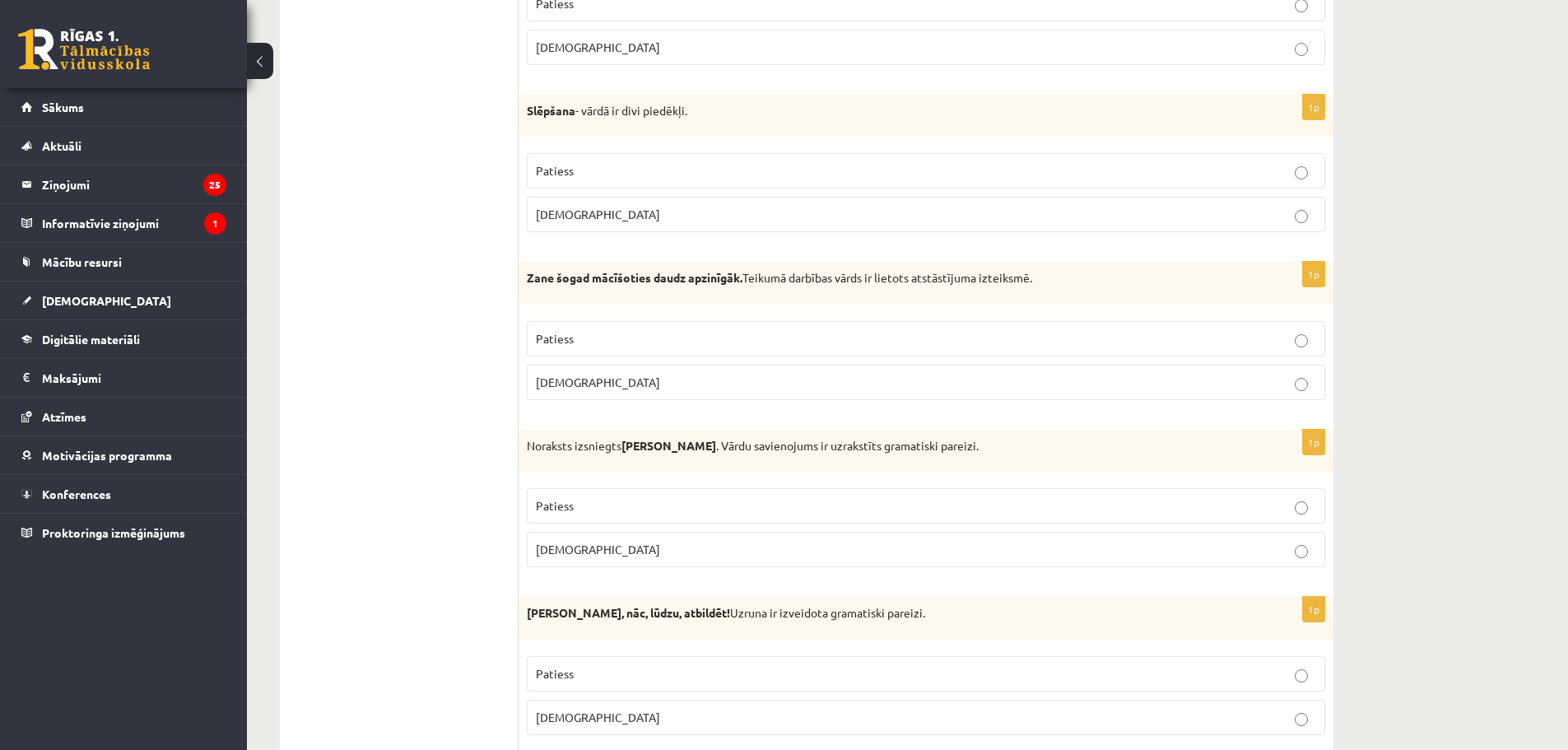
scroll to position [4323, 0]
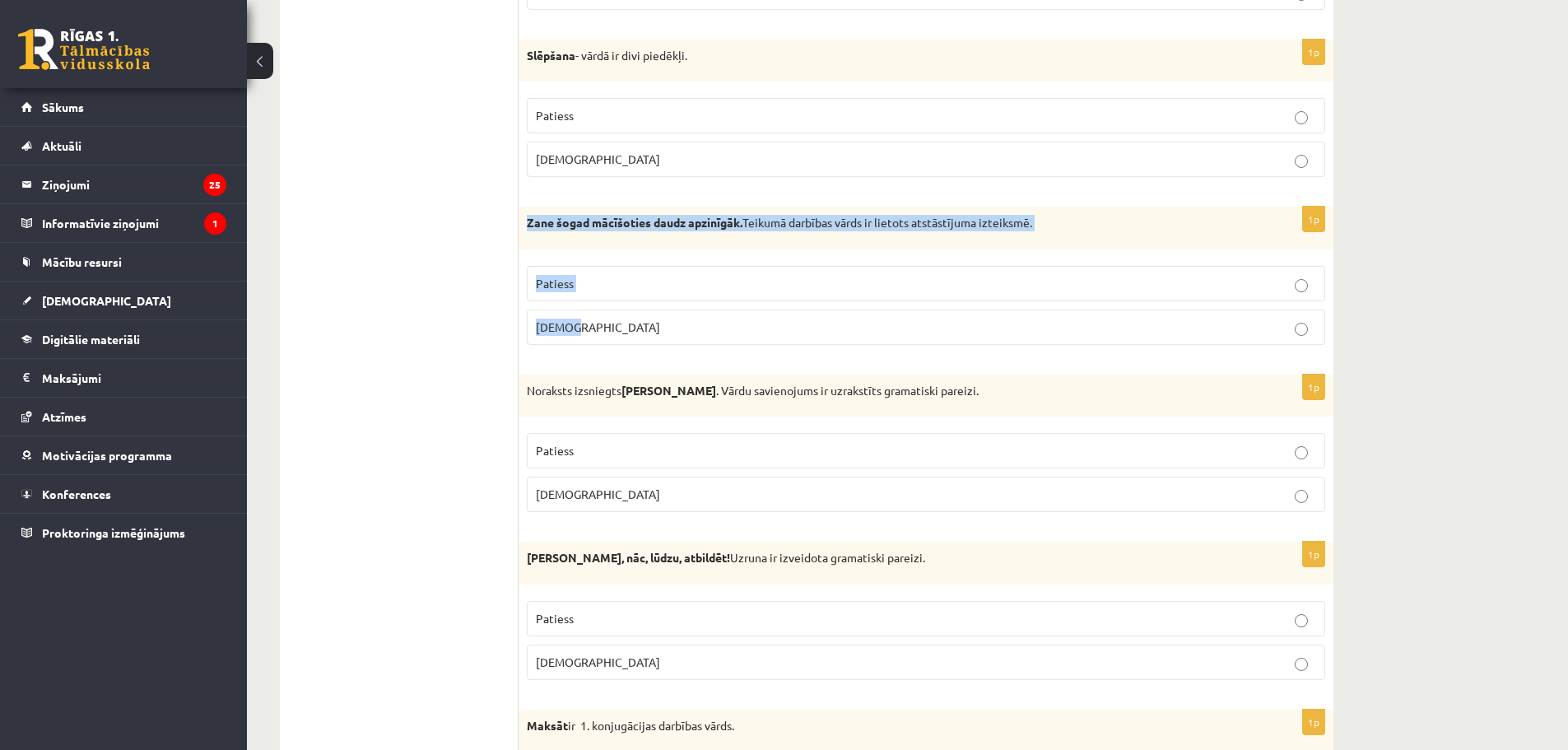
drag, startPoint x: 529, startPoint y: 226, endPoint x: 605, endPoint y: 338, distance: 135.4
click at [605, 338] on div "1p Zane šogad mācīšoties daudz apzinīgāk. Teikumā darbības vārds ir lietots ats…" at bounding box center [925, 282] width 815 height 151
click at [625, 319] on p "Aplams" at bounding box center [926, 327] width 780 height 18
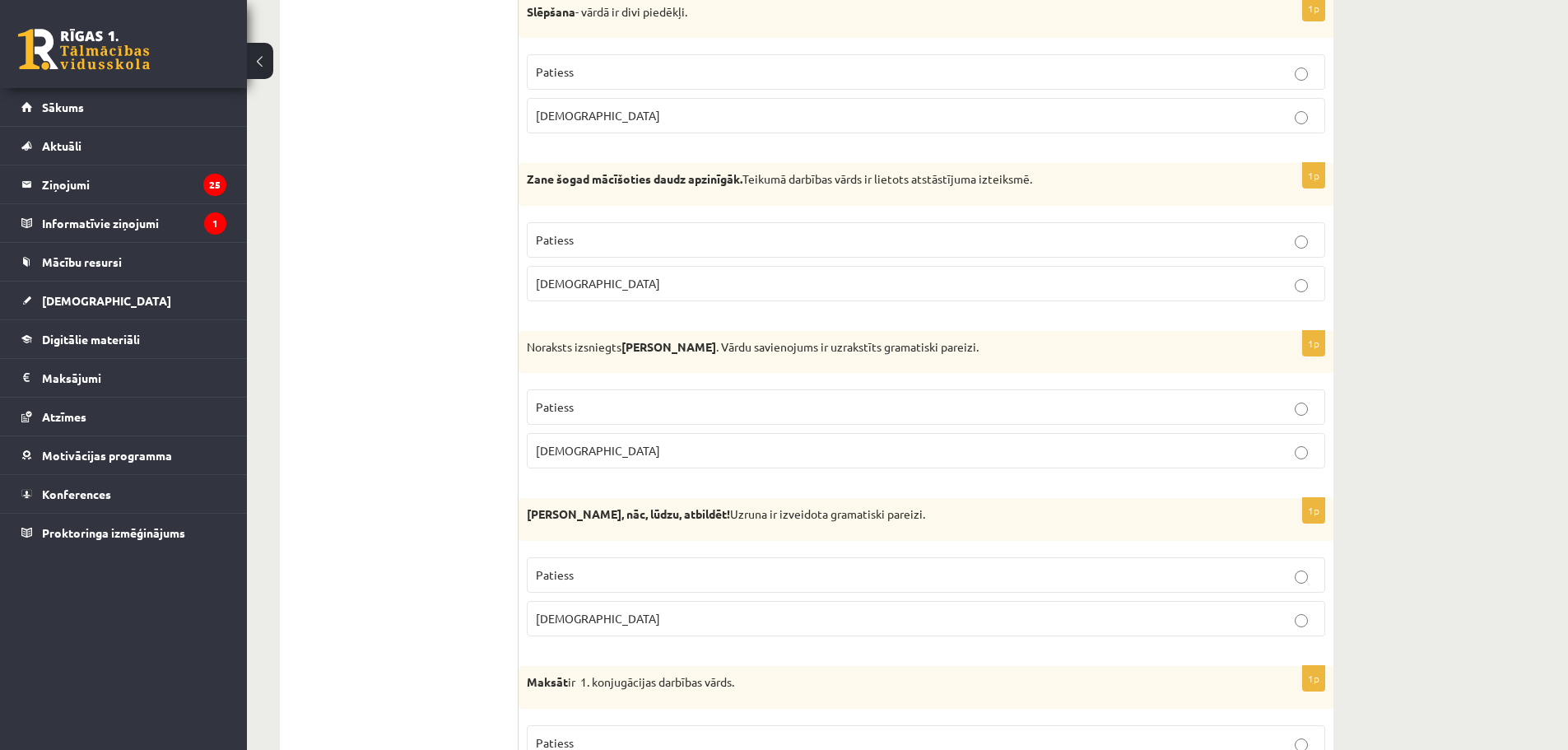
scroll to position [4406, 0]
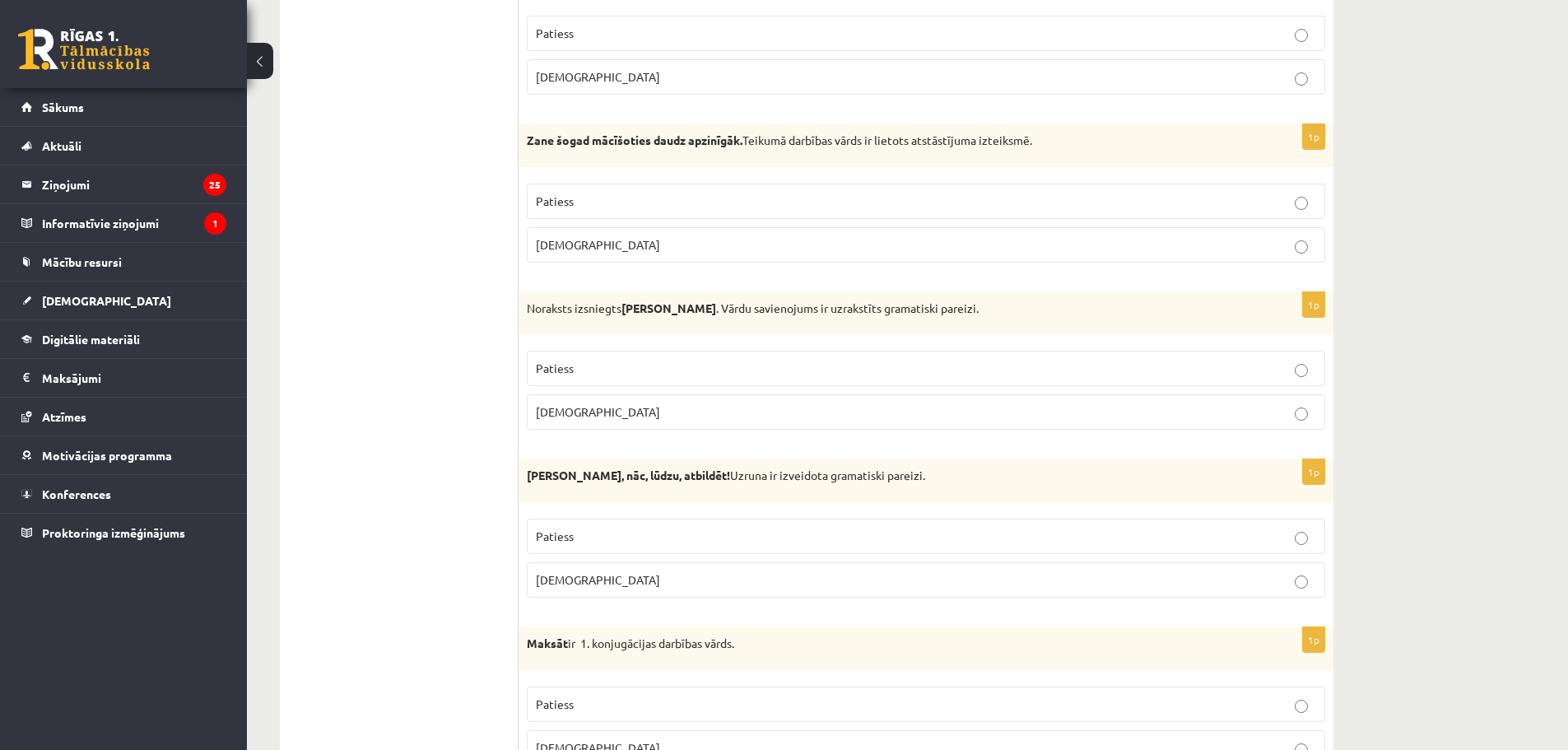
click at [608, 364] on p "Patiess" at bounding box center [926, 368] width 780 height 18
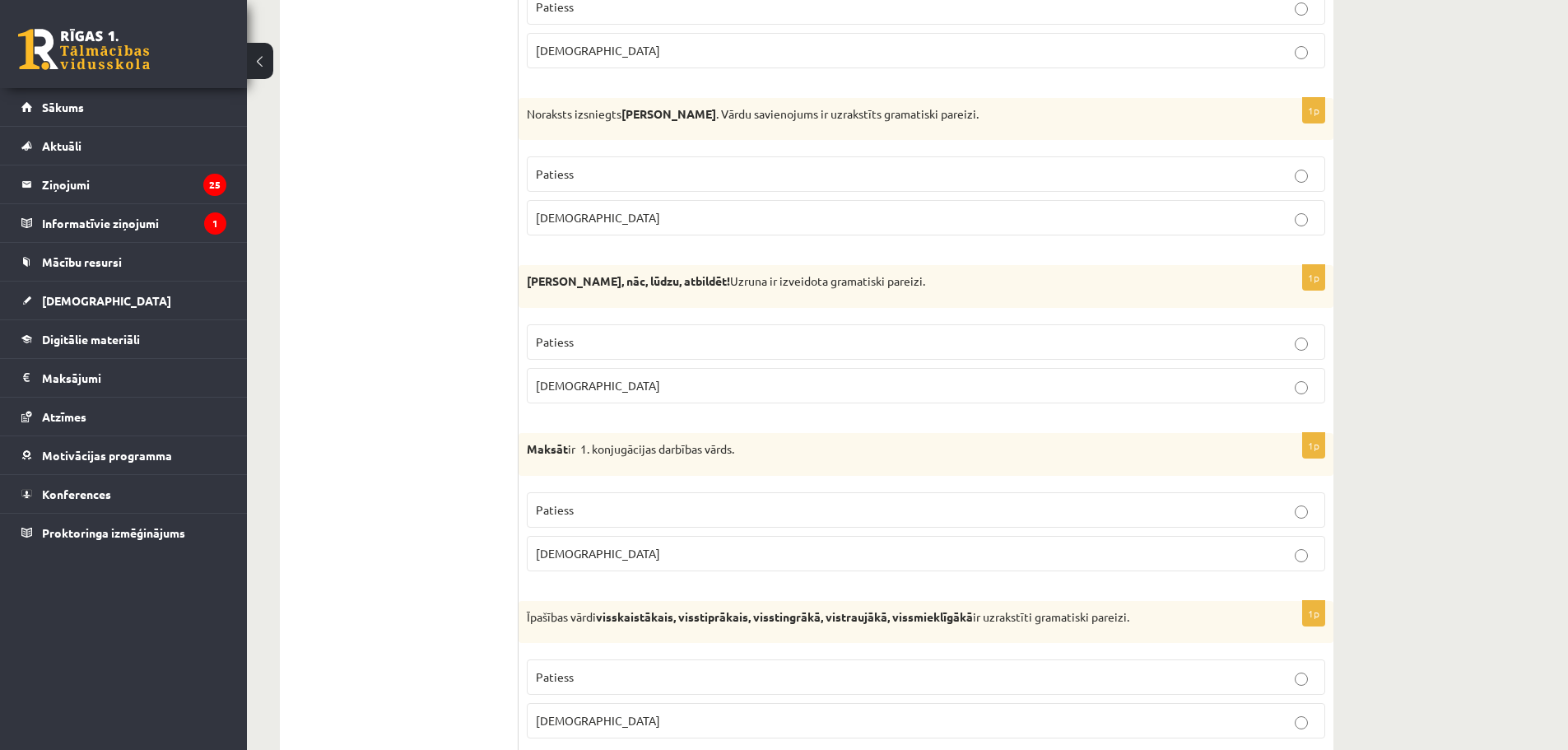
scroll to position [4653, 0]
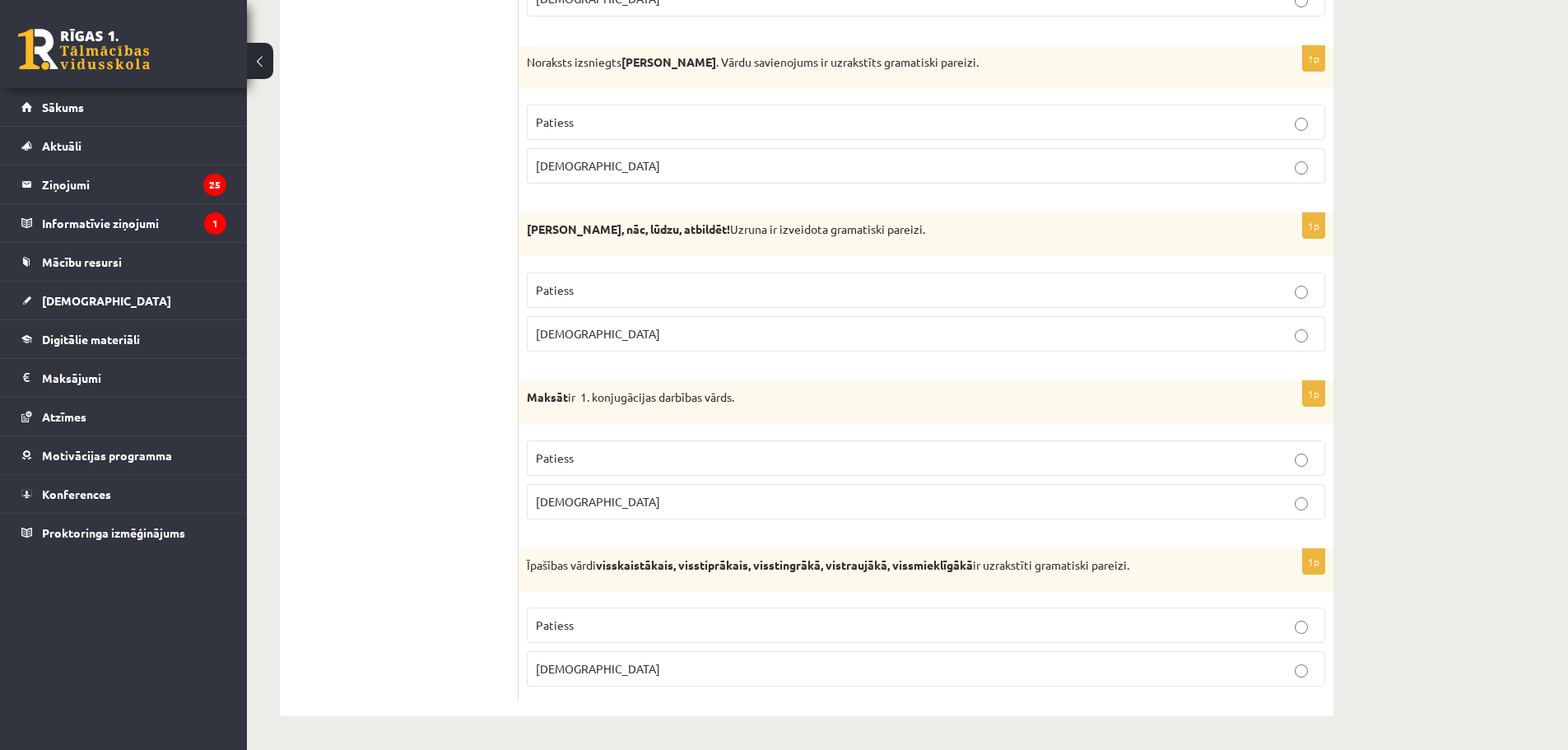
click at [623, 344] on label "Aplams" at bounding box center [926, 334] width 799 height 35
drag, startPoint x: 526, startPoint y: 397, endPoint x: 656, endPoint y: 527, distance: 183.8
click at [656, 527] on div "1p Maksāt ir 1. konjugācijas darbības vārds. Patiess Aplams" at bounding box center [925, 456] width 815 height 151
click at [560, 493] on p "Aplams" at bounding box center [926, 502] width 780 height 18
click at [581, 641] on label "Patiess" at bounding box center [926, 625] width 799 height 35
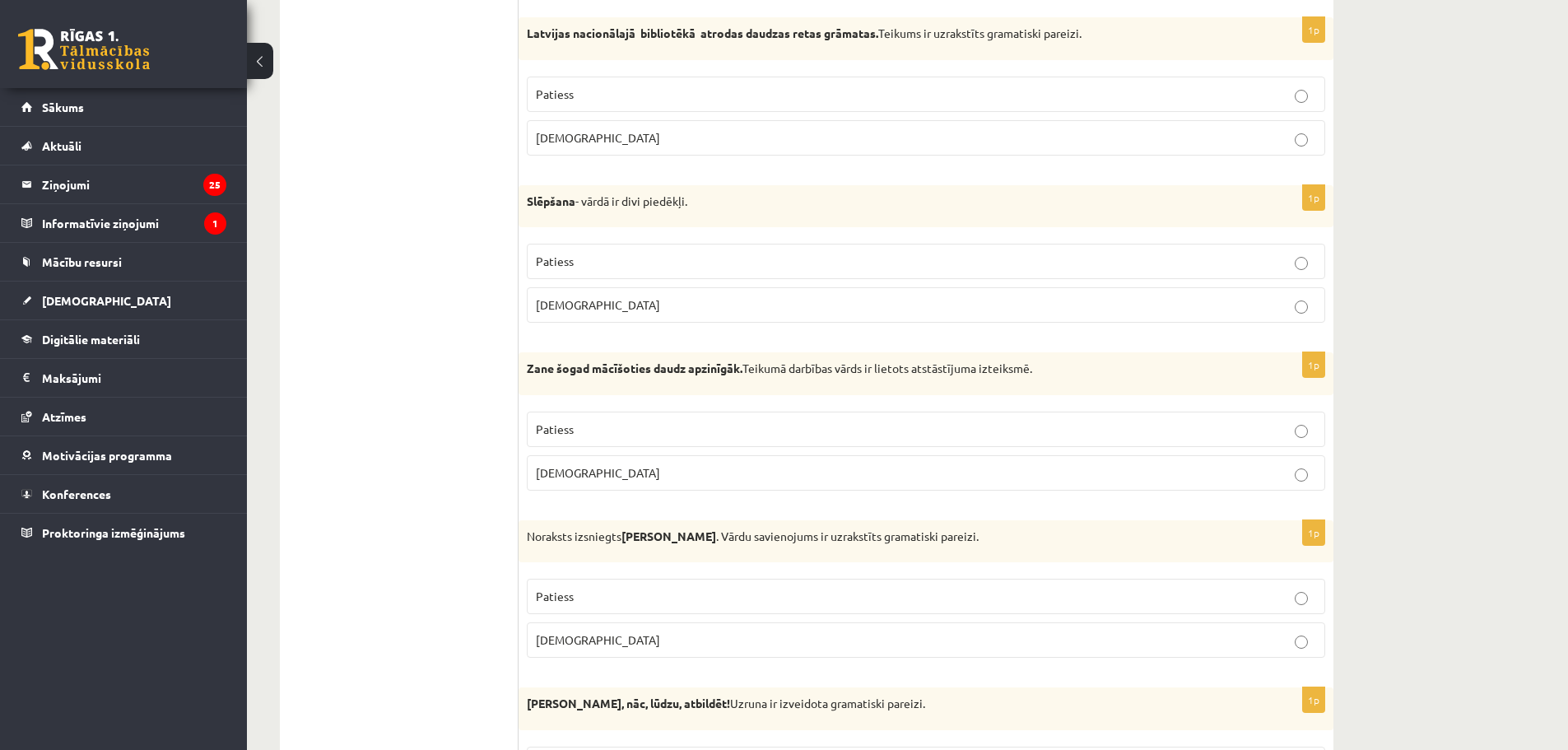
scroll to position [4159, 0]
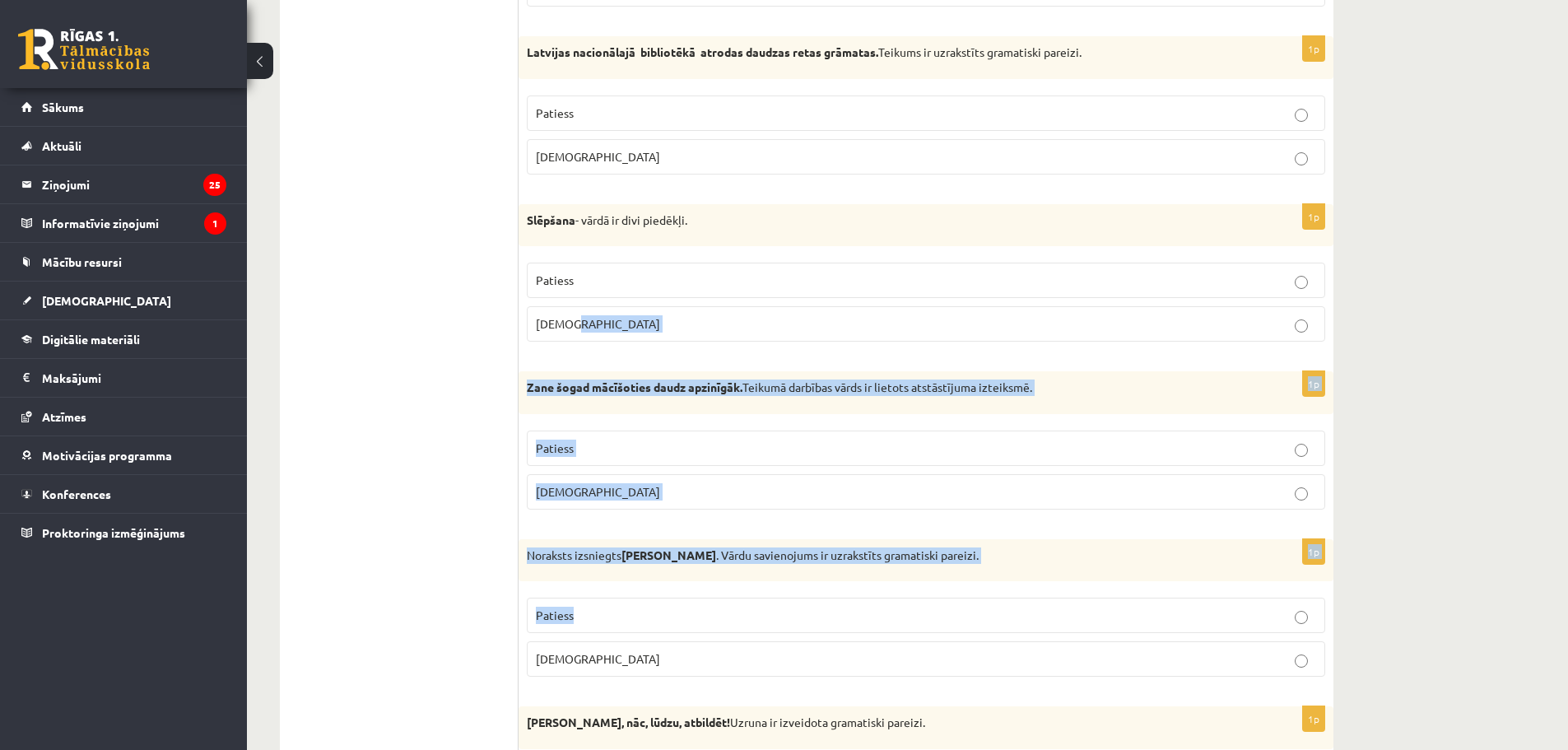
drag, startPoint x: 1562, startPoint y: 599, endPoint x: 1580, endPoint y: 559, distance: 43.9
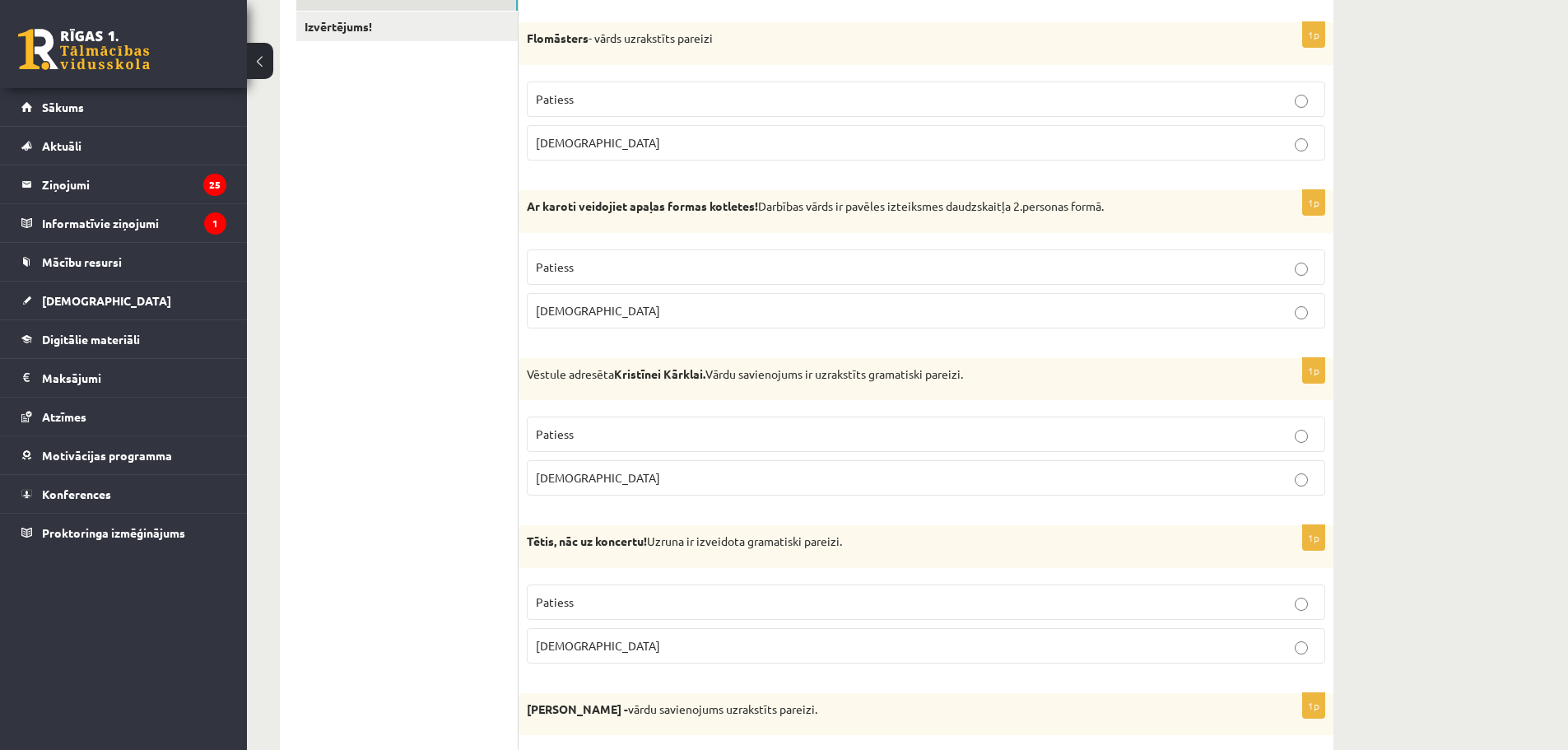
scroll to position [0, 0]
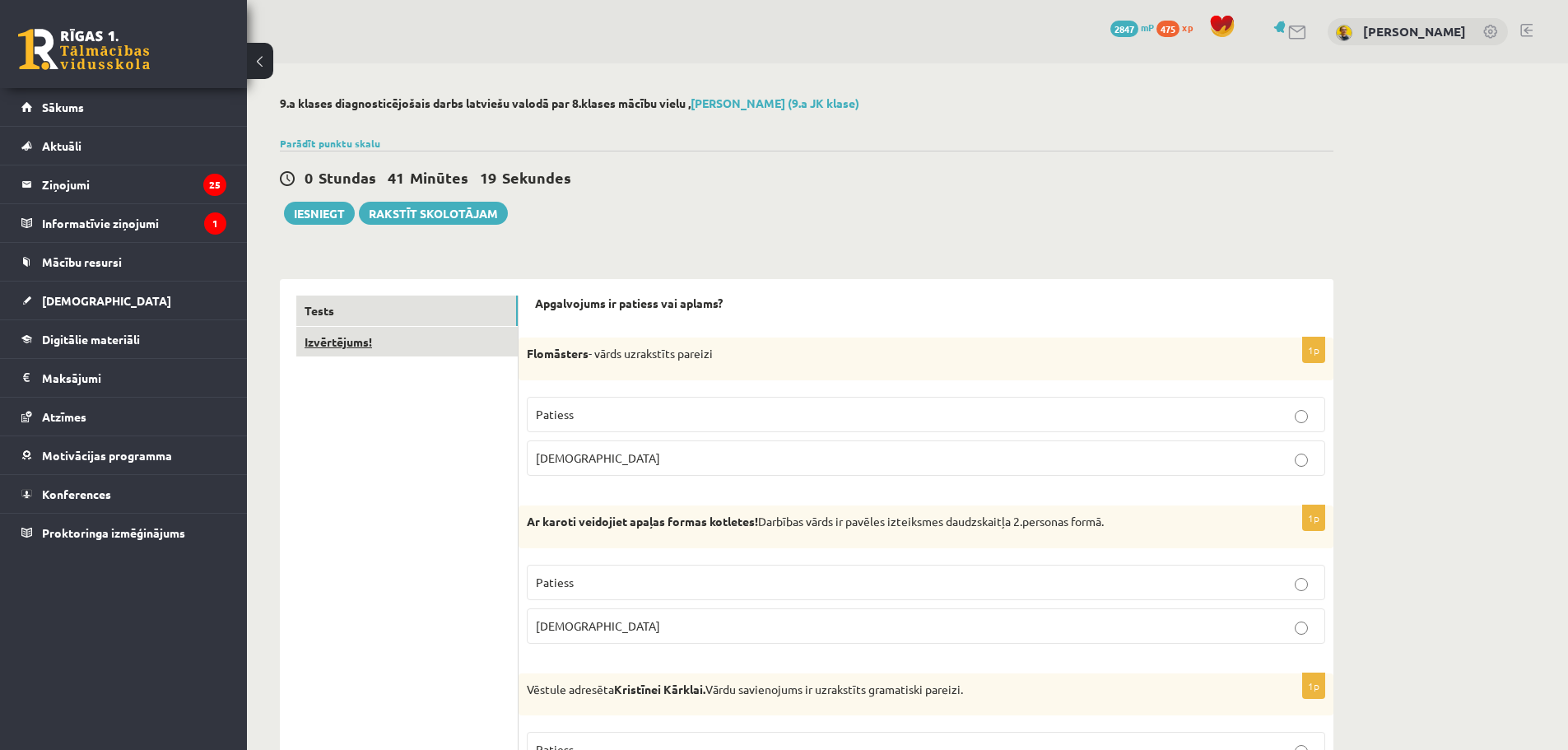
click at [407, 338] on link "Izvērtējums!" at bounding box center [407, 342] width 221 height 31
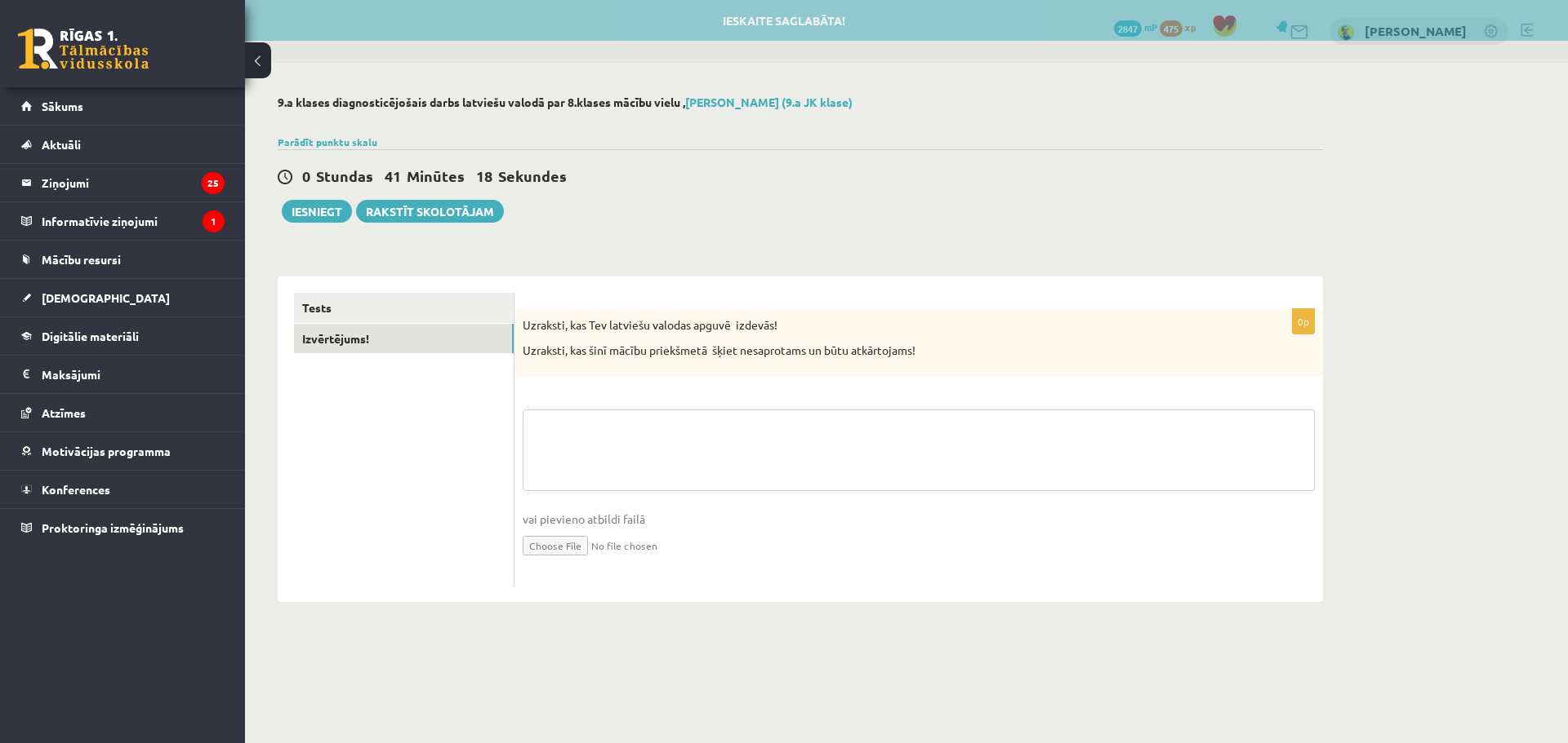
click at [562, 435] on textarea at bounding box center [919, 450] width 792 height 82
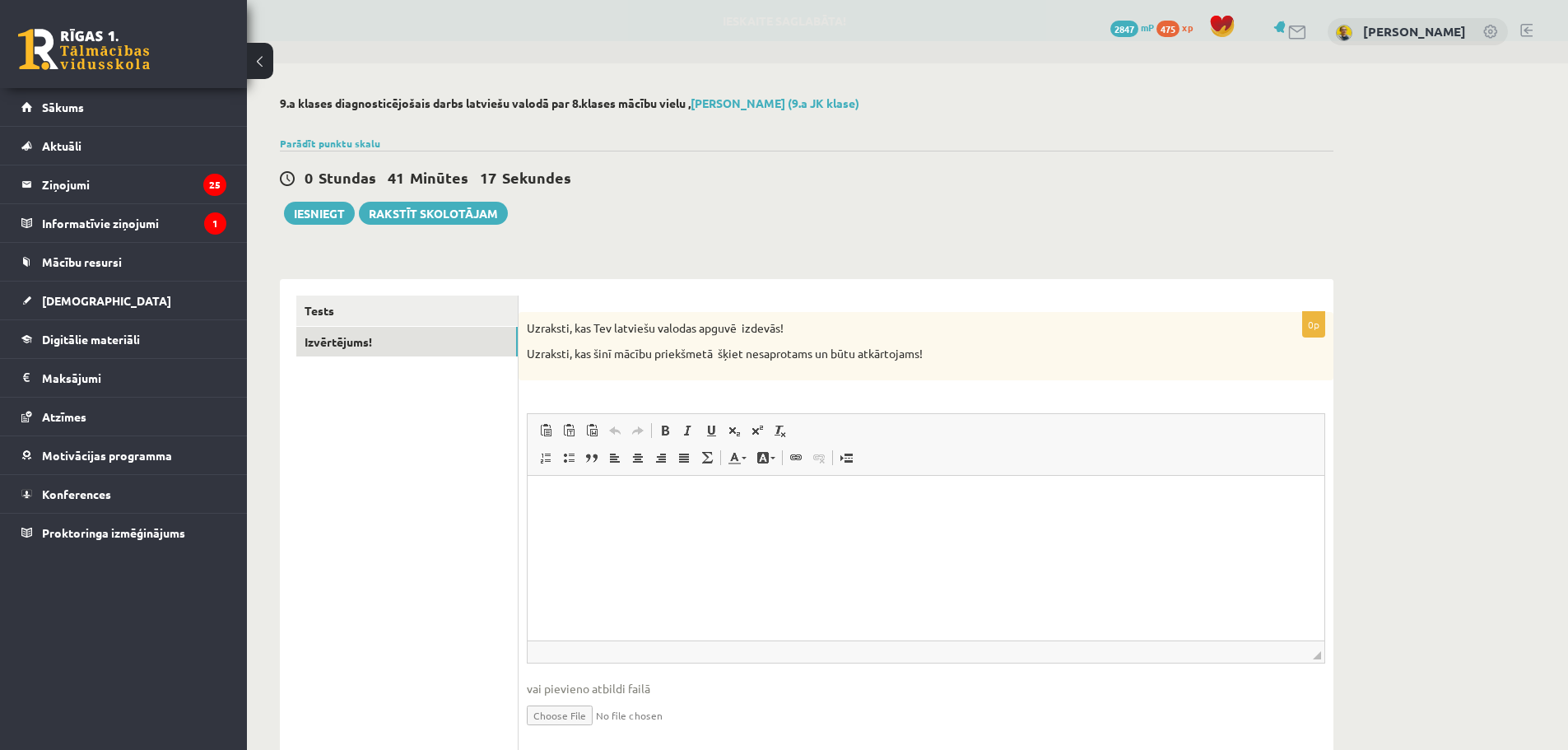
click at [584, 507] on p "Визуальный текстовый редактор, wiswyg-editor-user-answer-47024963185600" at bounding box center [926, 500] width 764 height 18
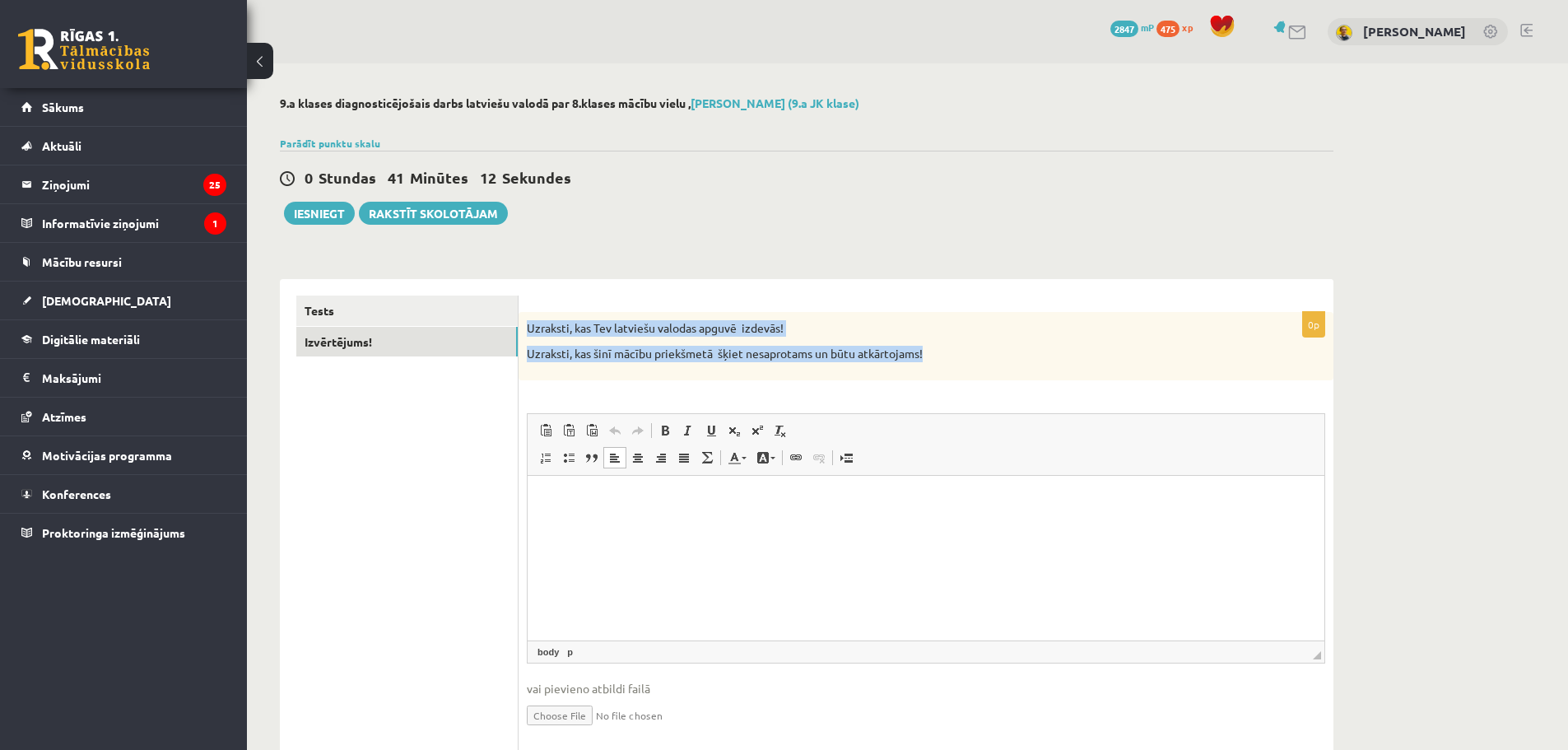
drag, startPoint x: 529, startPoint y: 327, endPoint x: 940, endPoint y: 358, distance: 412.2
click at [940, 358] on div "Uzraksti, kas Tev latviešu valodas apguvē izdevās! Uzraksti, kas šinī mācību pr…" at bounding box center [925, 347] width 815 height 69
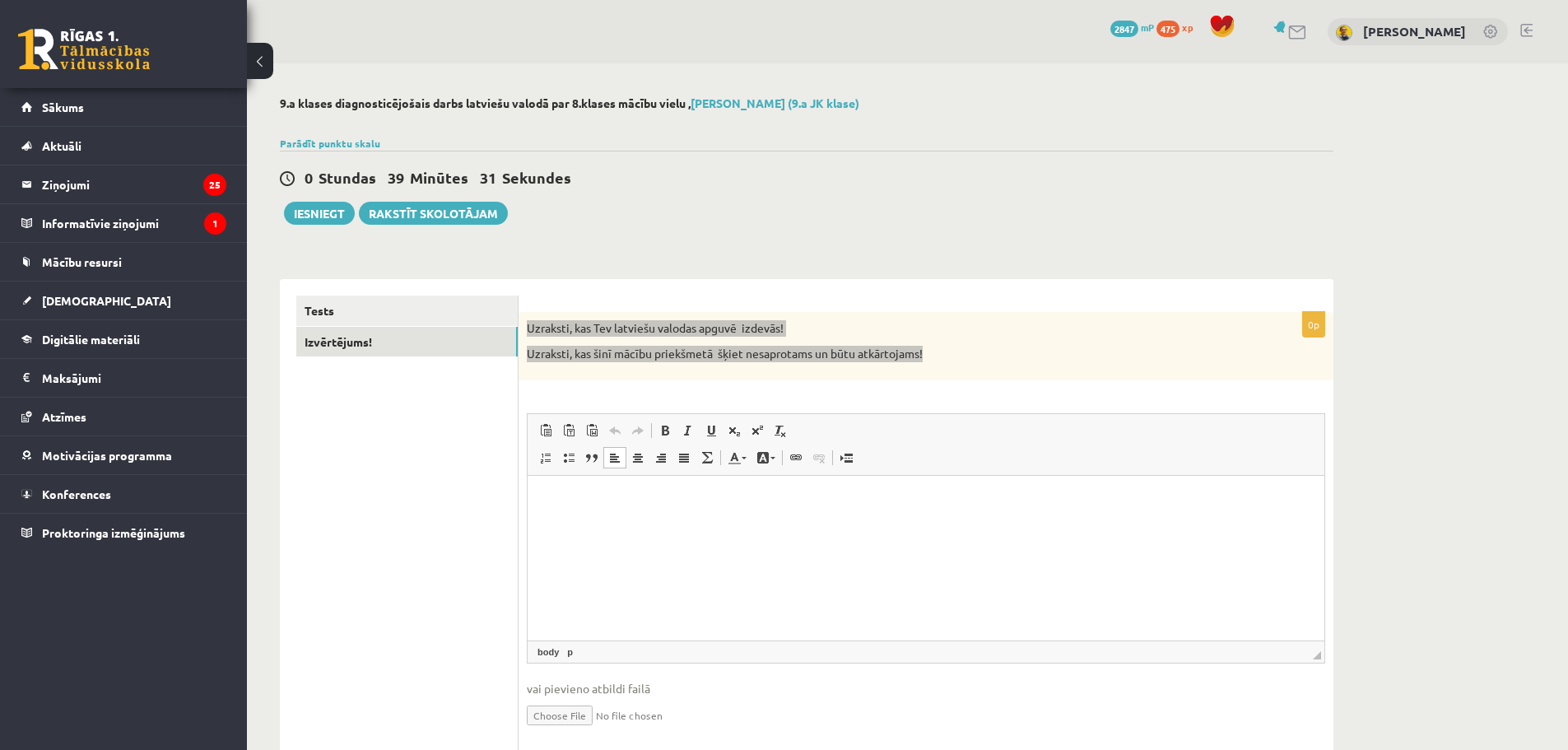
click at [605, 484] on html at bounding box center [926, 500] width 797 height 50
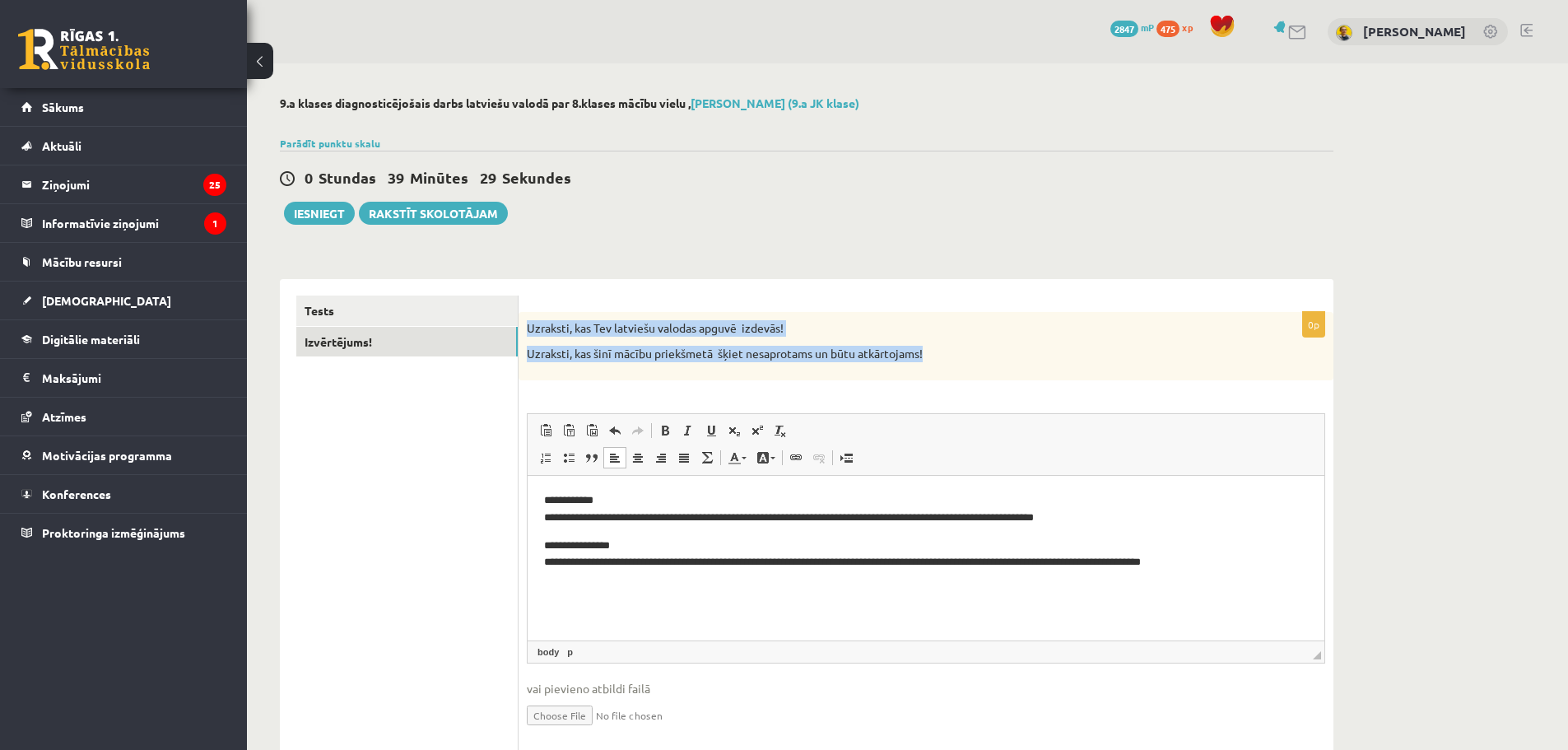
click at [583, 336] on p "Uzraksti, kas Tev latviešu valodas apguvē izdevās!" at bounding box center [884, 329] width 716 height 17
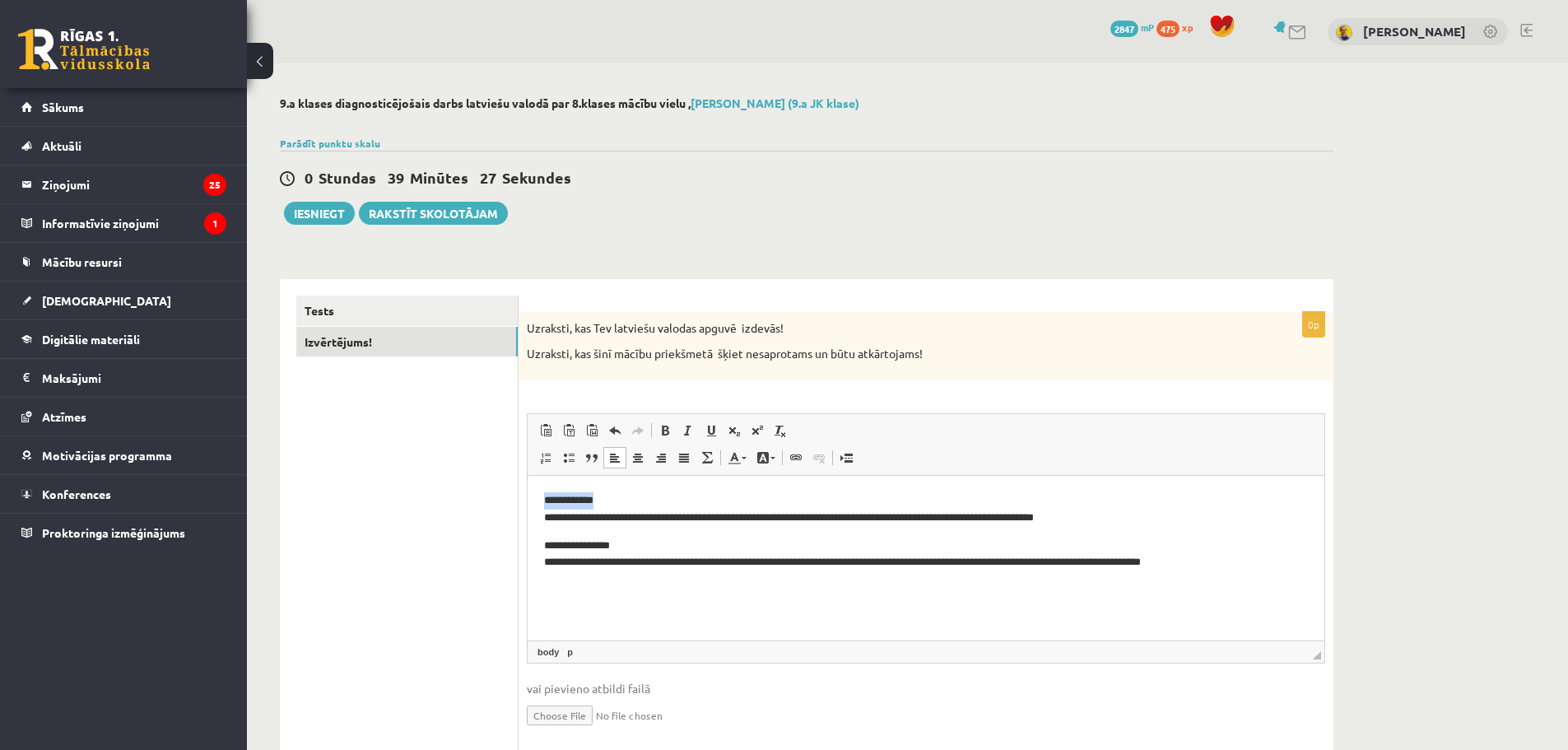
drag, startPoint x: 606, startPoint y: 502, endPoint x: 541, endPoint y: 501, distance: 65.0
click at [541, 501] on html "**********" at bounding box center [926, 531] width 797 height 112
click at [561, 533] on body "**********" at bounding box center [926, 531] width 764 height 79
drag, startPoint x: 635, startPoint y: 542, endPoint x: 543, endPoint y: 543, distance: 92.0
click at [543, 543] on html "**********" at bounding box center [926, 531] width 797 height 112
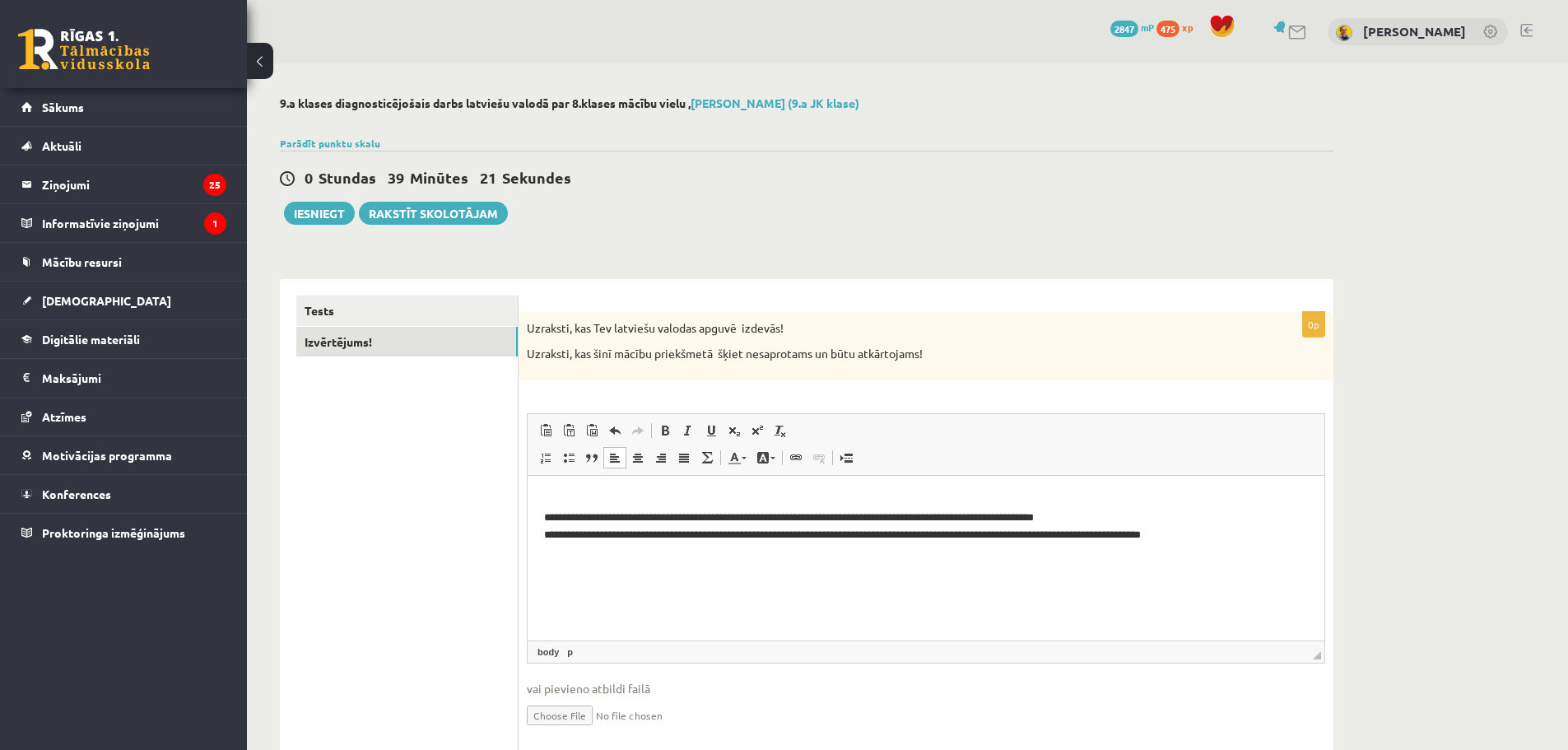
click at [551, 495] on p "**********" at bounding box center [926, 517] width 764 height 51
click at [543, 518] on html "**********" at bounding box center [926, 517] width 797 height 84
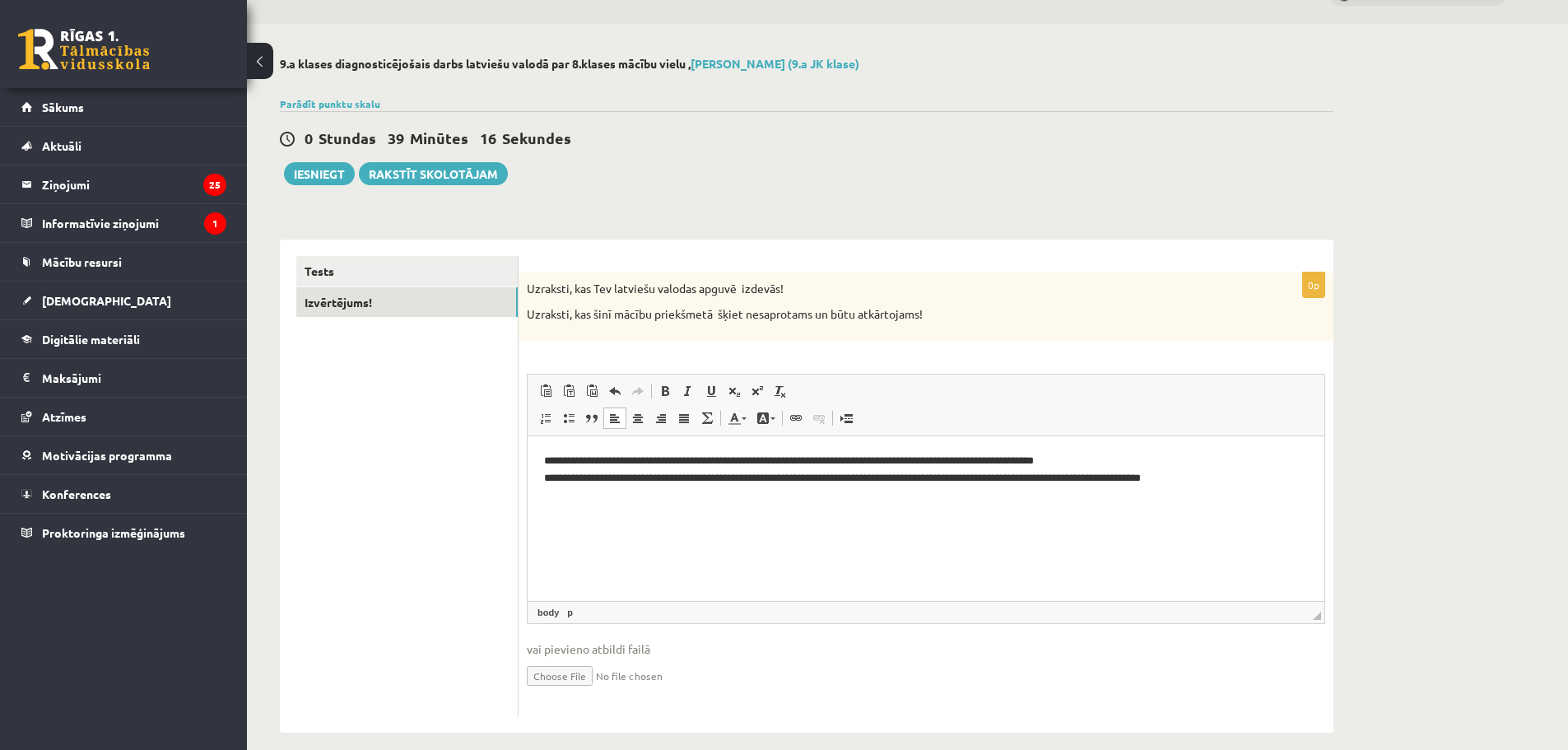
scroll to position [57, 0]
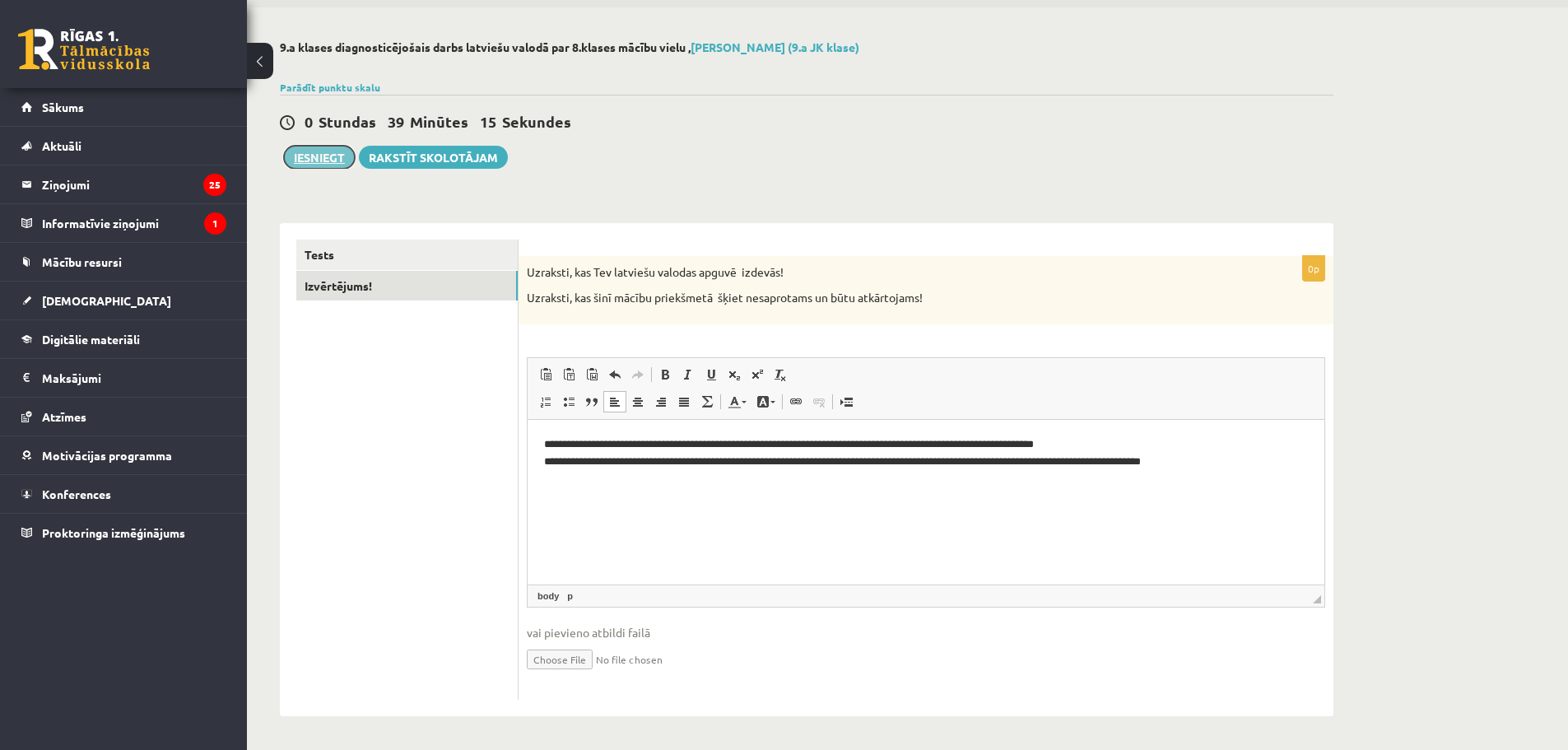
click at [336, 154] on button "Iesniegt" at bounding box center [320, 157] width 71 height 23
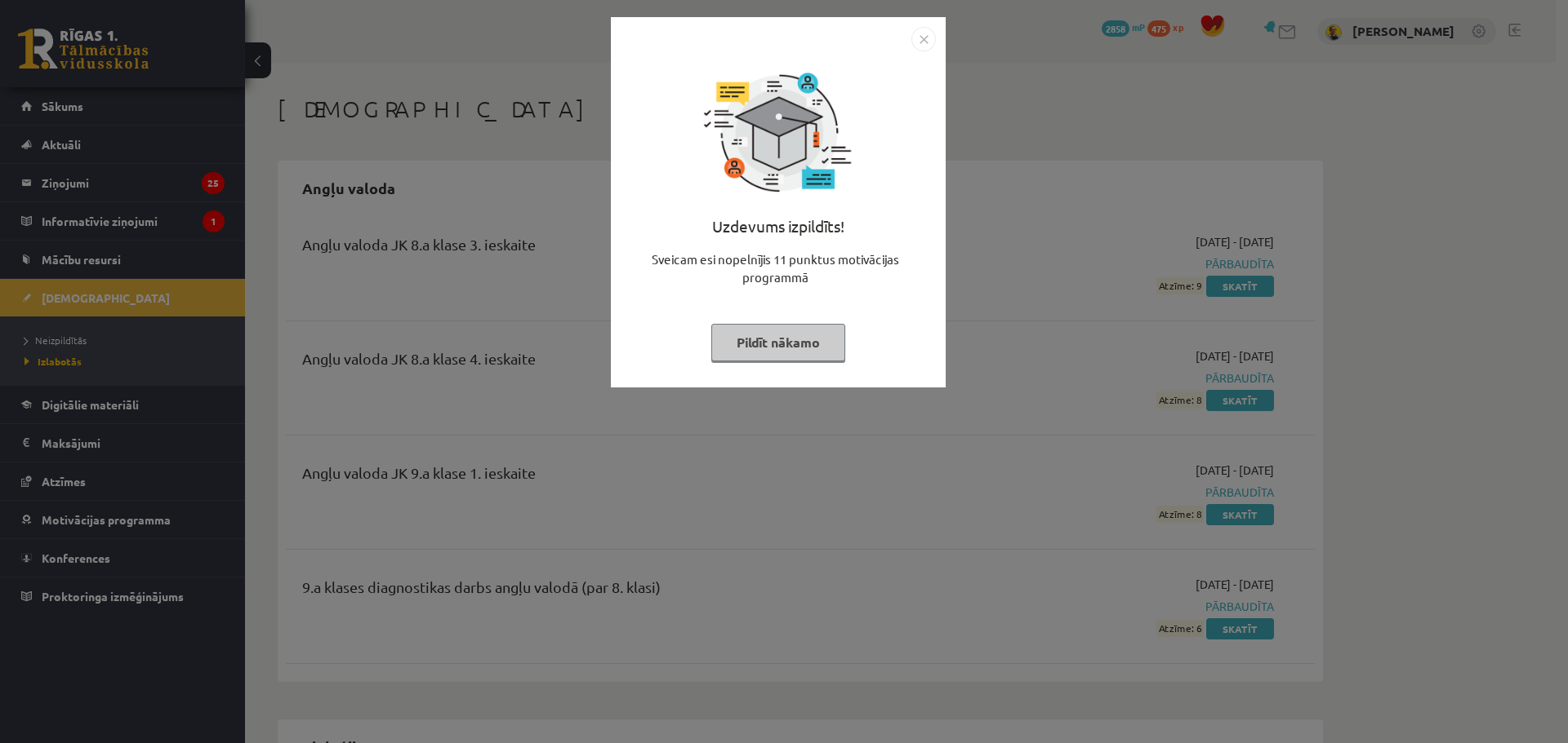
click at [742, 330] on button "Pildīt nākamo" at bounding box center [778, 342] width 134 height 38
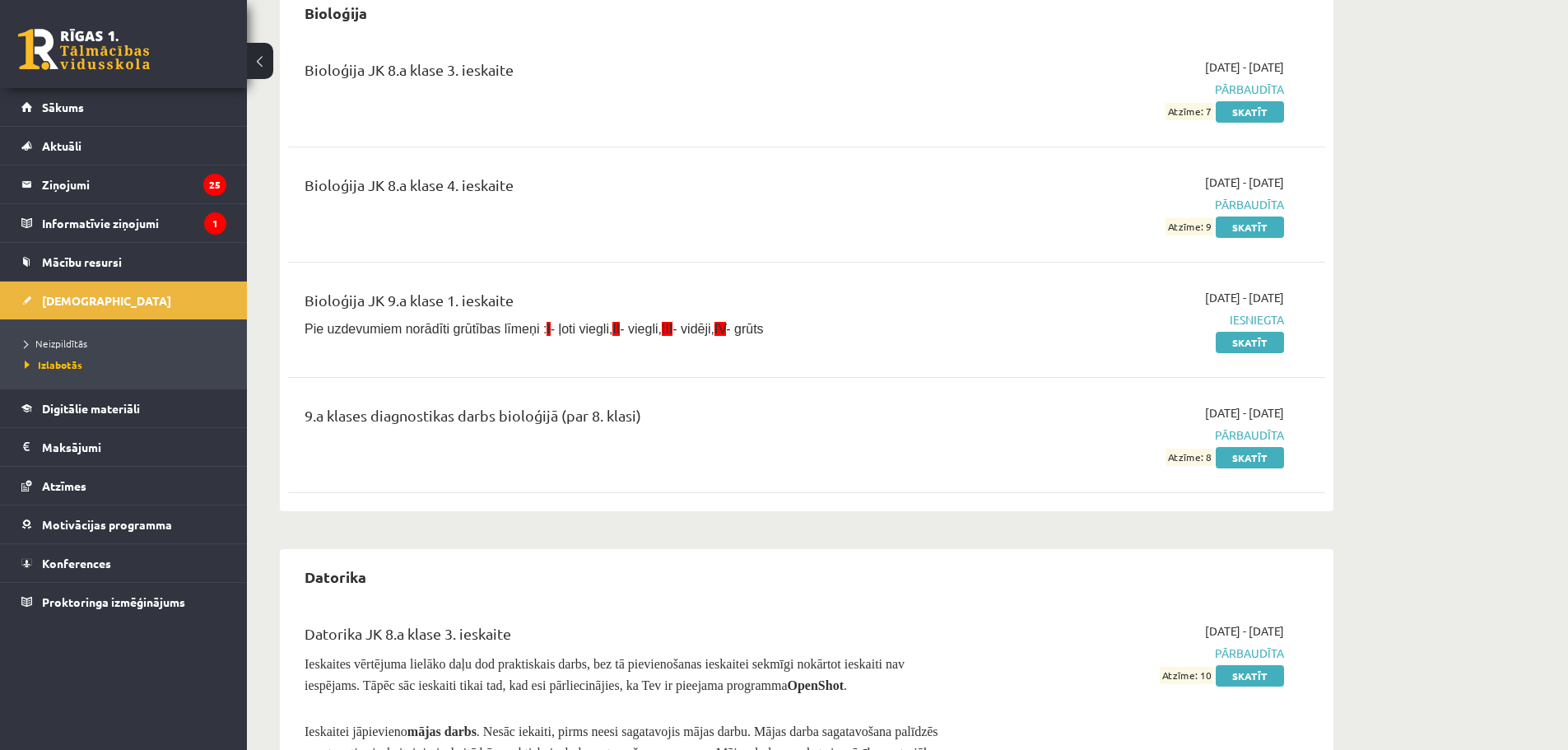
scroll to position [906, 0]
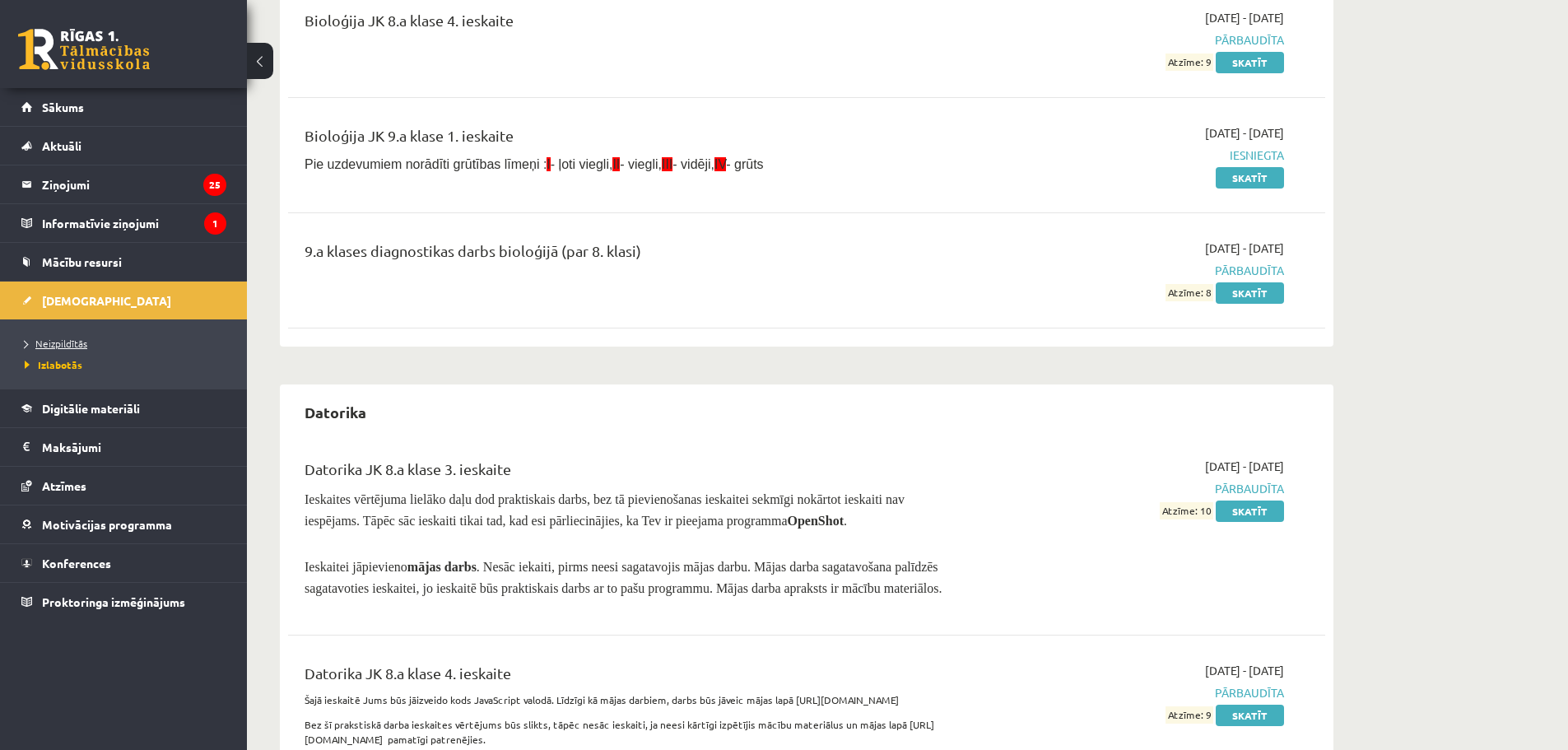
click at [54, 345] on span "Neizpildītās" at bounding box center [56, 344] width 62 height 13
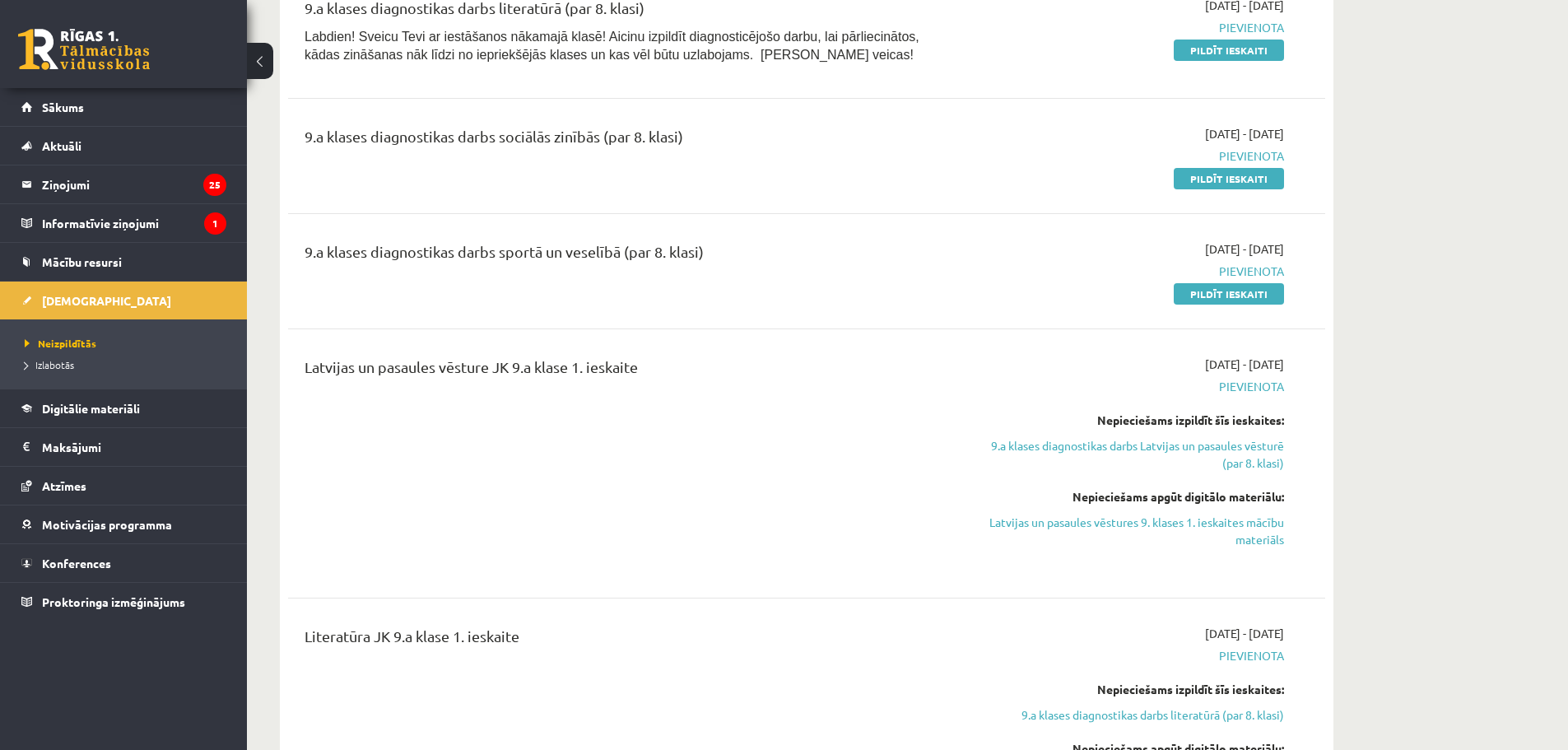
click at [70, 366] on span "Izlabotās" at bounding box center [49, 365] width 49 height 13
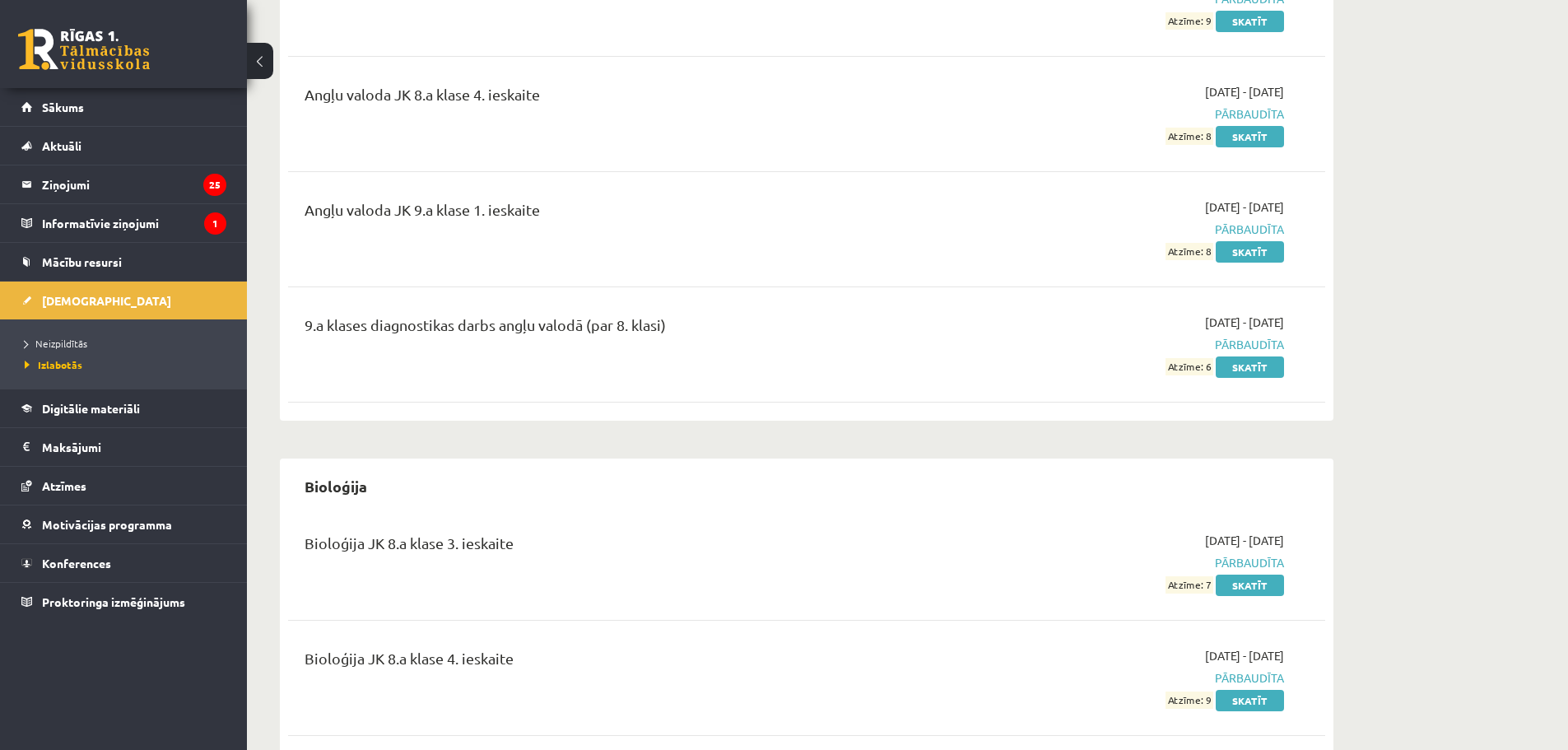
scroll to position [412, 0]
